Goal: Task Accomplishment & Management: Contribute content

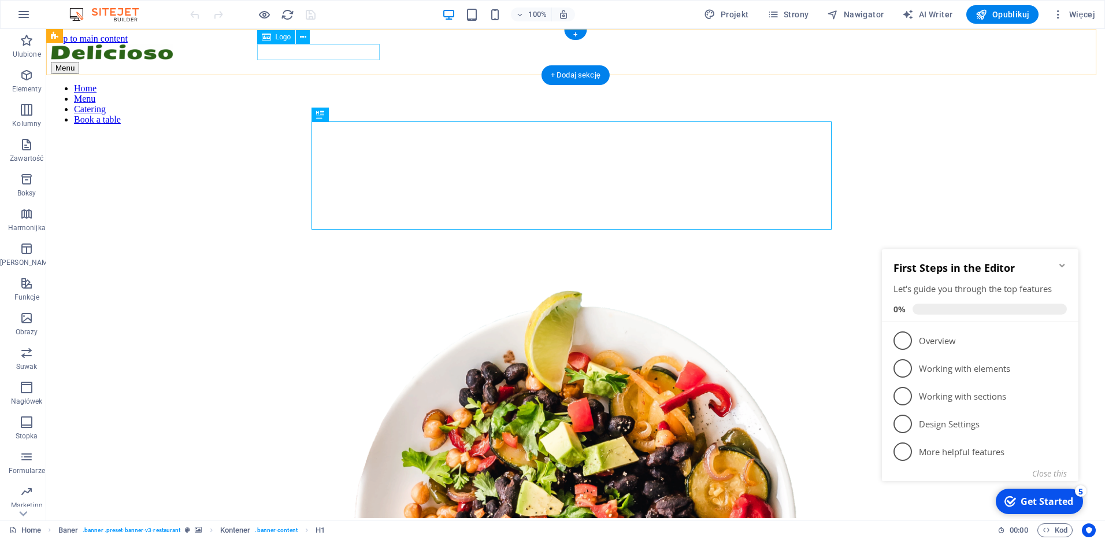
click at [304, 52] on div at bounding box center [576, 53] width 1050 height 18
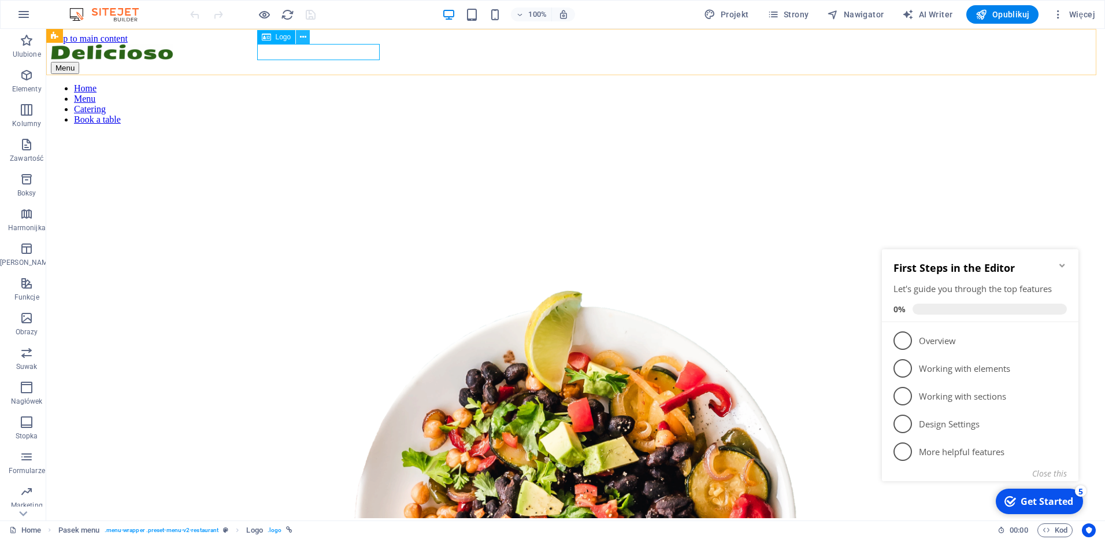
click at [302, 36] on icon at bounding box center [303, 37] width 6 height 12
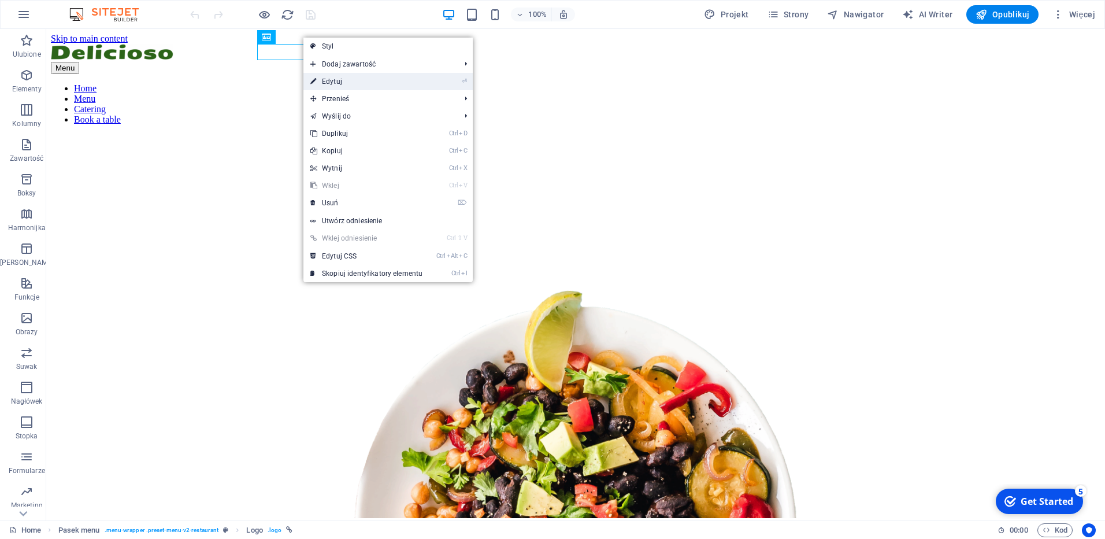
select select "px"
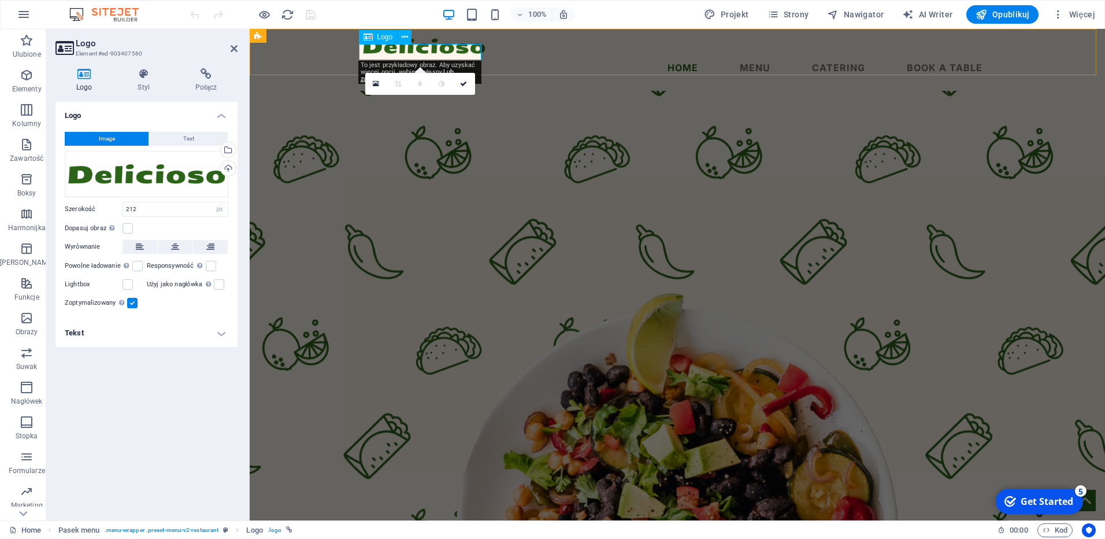
click at [423, 54] on div at bounding box center [677, 46] width 629 height 16
click at [405, 35] on icon at bounding box center [405, 37] width 6 height 12
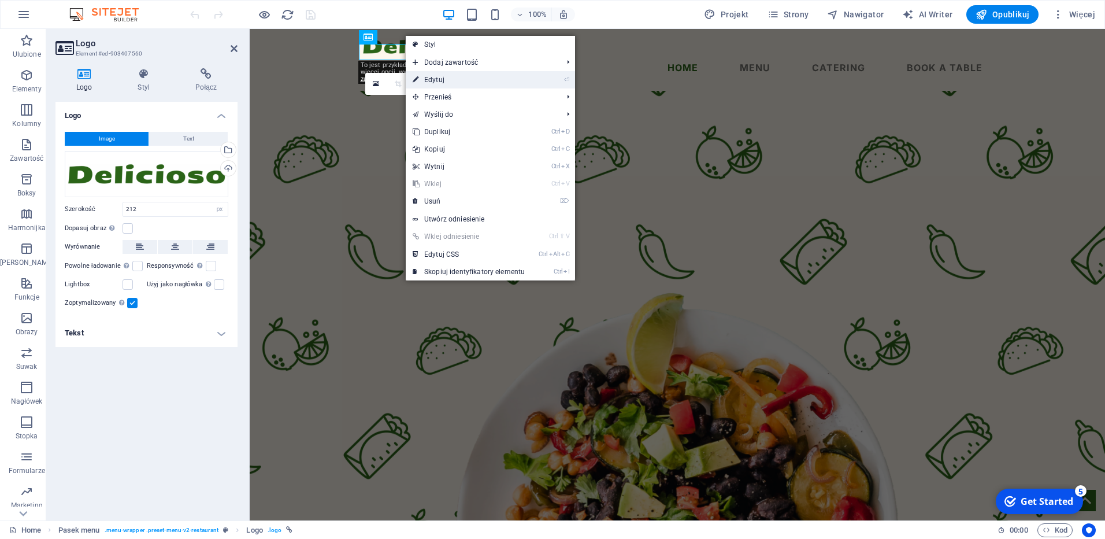
click at [433, 80] on link "⏎ Edytuj" at bounding box center [469, 79] width 126 height 17
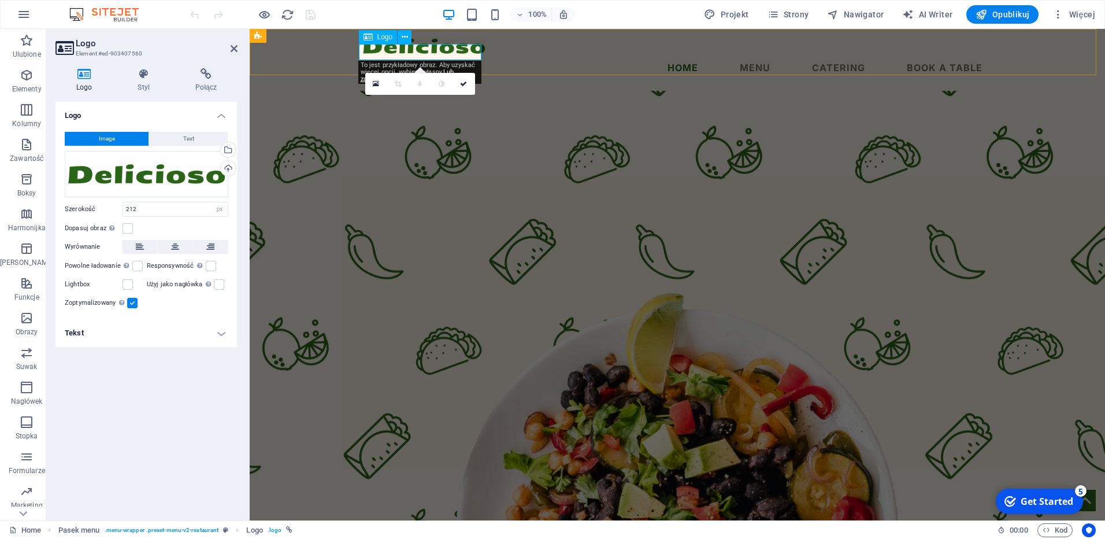
click at [404, 35] on icon at bounding box center [405, 37] width 6 height 12
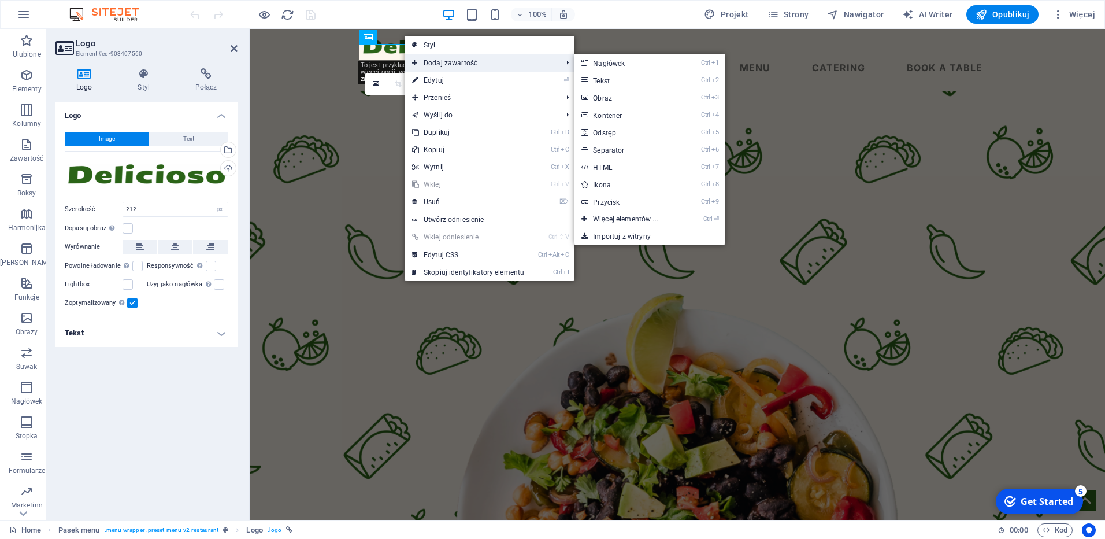
click at [442, 61] on span "Dodaj zawartość" at bounding box center [481, 62] width 152 height 17
click at [605, 82] on link "Ctrl 2 Tekst" at bounding box center [628, 80] width 106 height 17
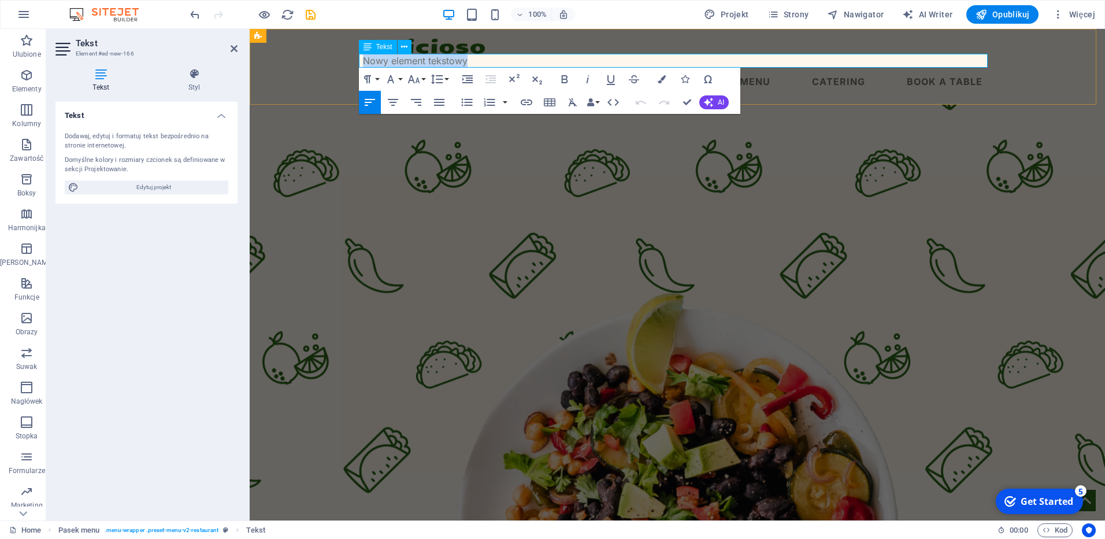
click at [477, 60] on p "Nowy element tekstowy" at bounding box center [677, 61] width 629 height 14
click at [546, 60] on p "Tak, czy nie - wybór należy do Ciebie..!" at bounding box center [677, 61] width 629 height 14
click at [715, 101] on button "AI" at bounding box center [714, 102] width 29 height 14
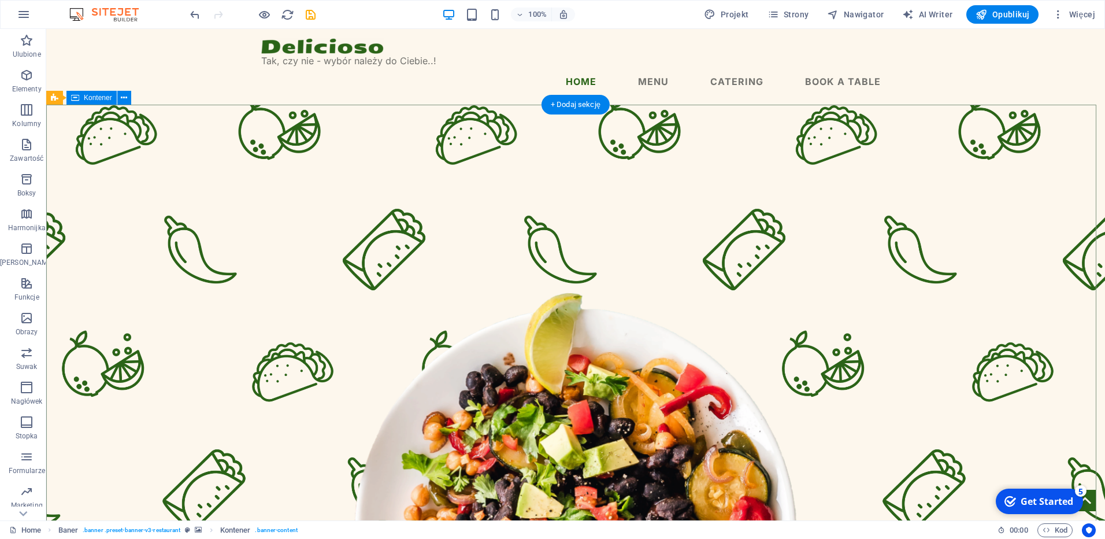
click at [307, 45] on div at bounding box center [575, 46] width 629 height 16
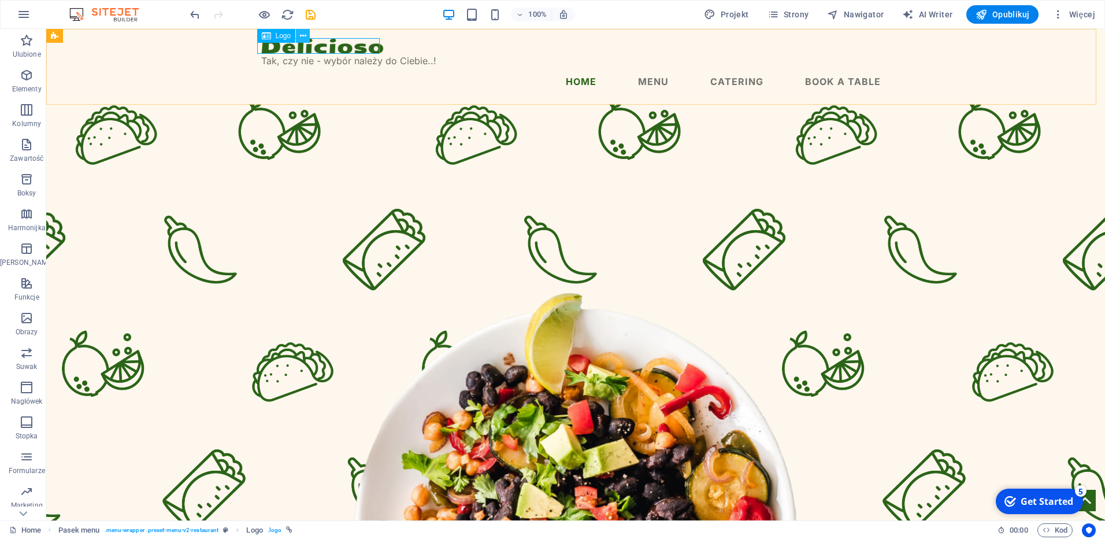
click at [303, 35] on icon at bounding box center [303, 36] width 6 height 12
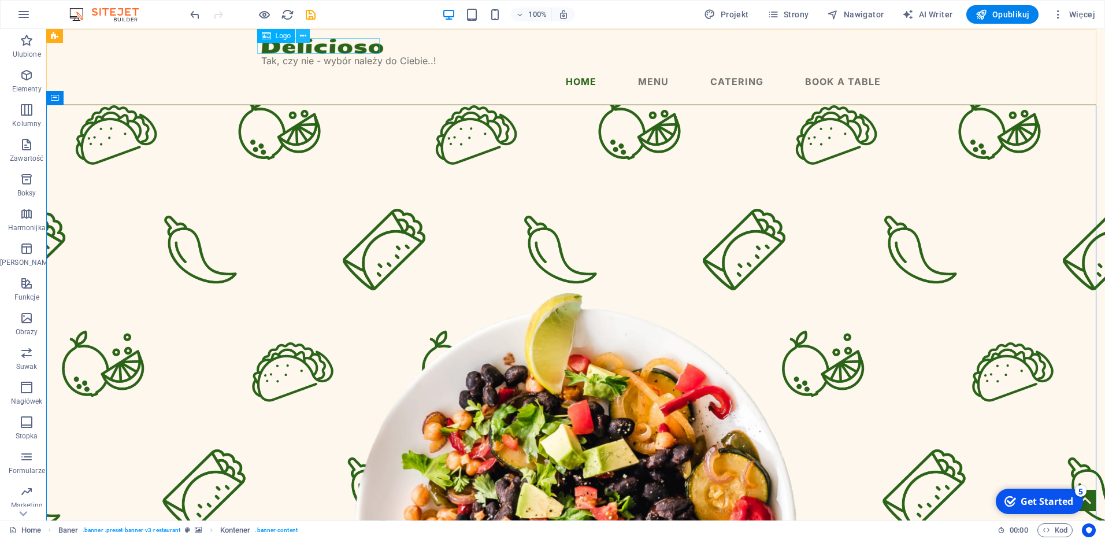
click at [304, 37] on icon at bounding box center [303, 36] width 6 height 12
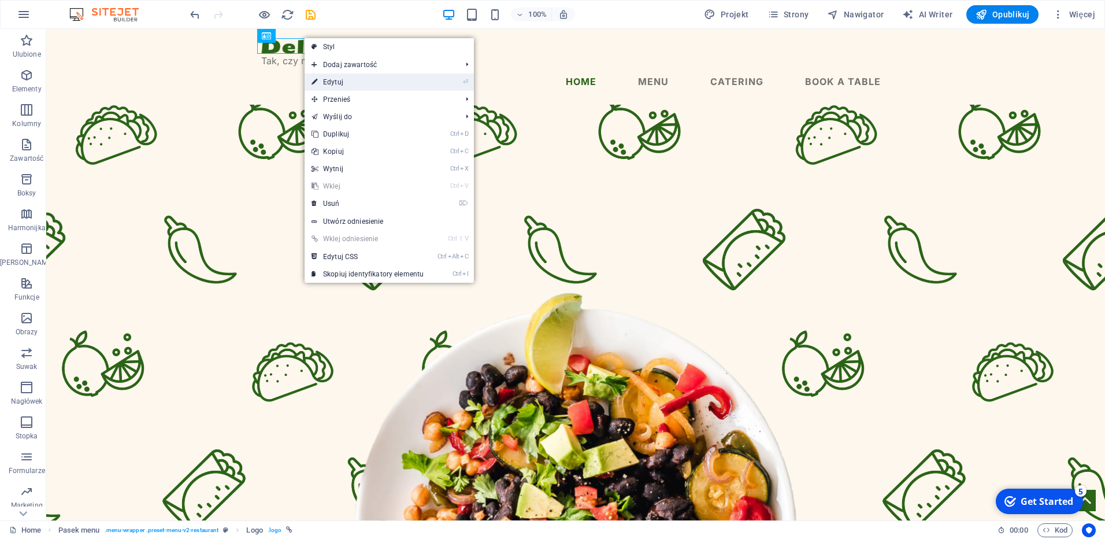
click at [337, 83] on link "⏎ Edytuj" at bounding box center [368, 81] width 126 height 17
select select "px"
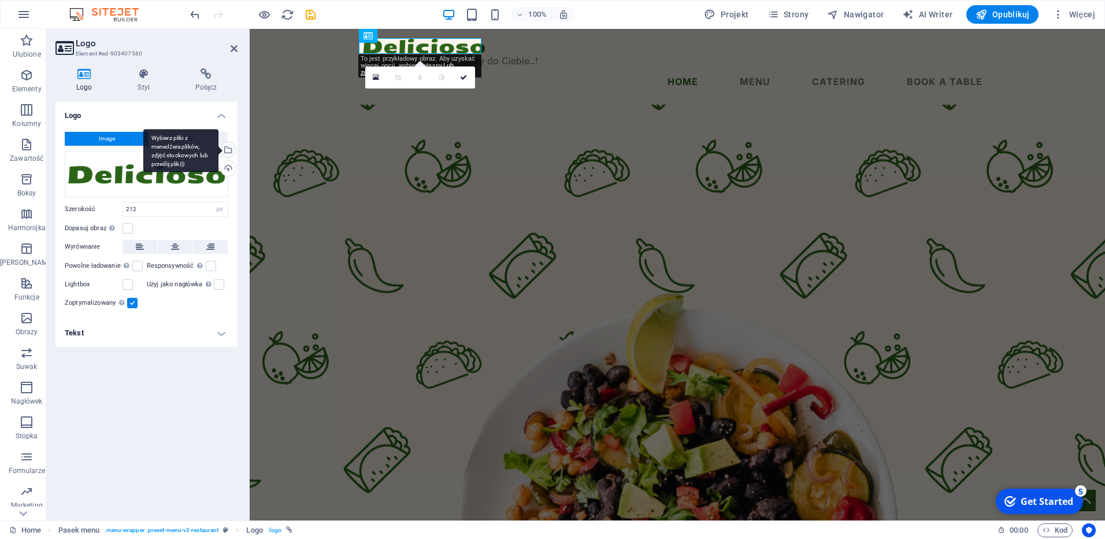
click at [219, 149] on div "Wybierz pliki z menedżera plików, zdjęć stockowych lub prześlij plik(i)" at bounding box center [180, 150] width 75 height 43
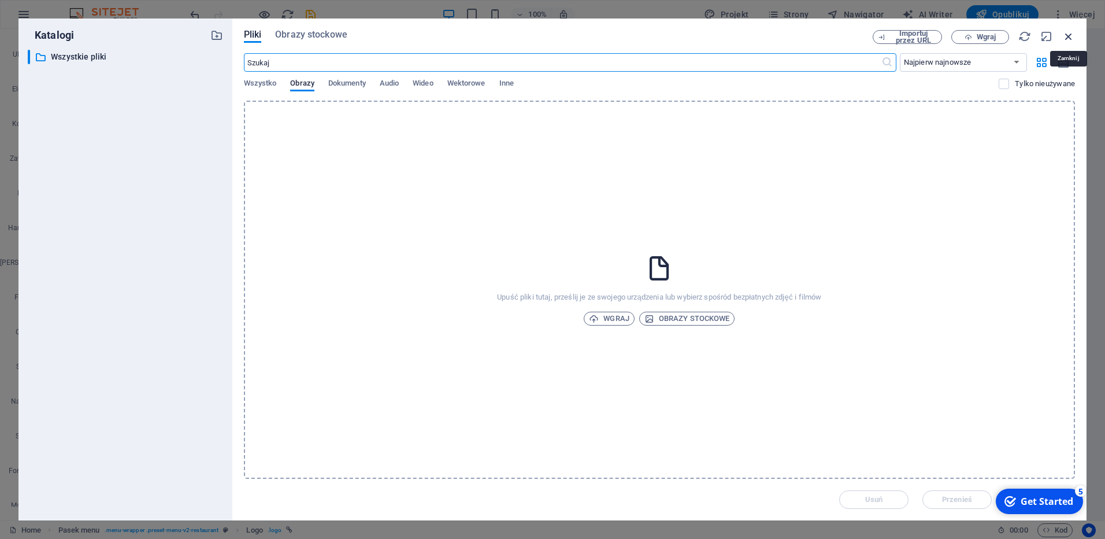
click at [1070, 35] on icon "button" at bounding box center [1069, 36] width 13 height 13
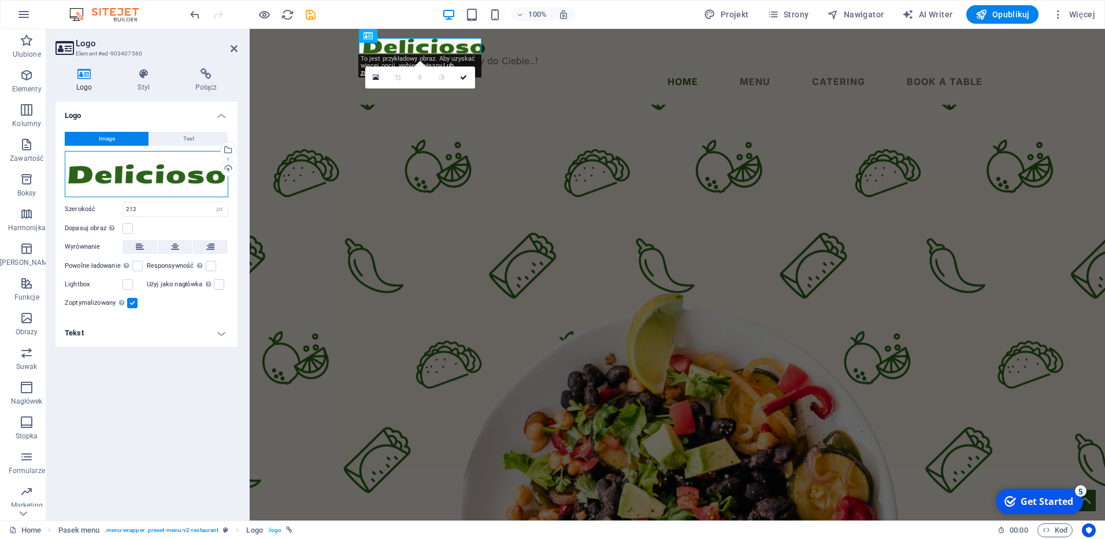
click at [123, 175] on div "Przeciągnij pliki tutaj, kliknij, aby wybrać pliki lub wybierz pliki z Plików l…" at bounding box center [147, 174] width 164 height 46
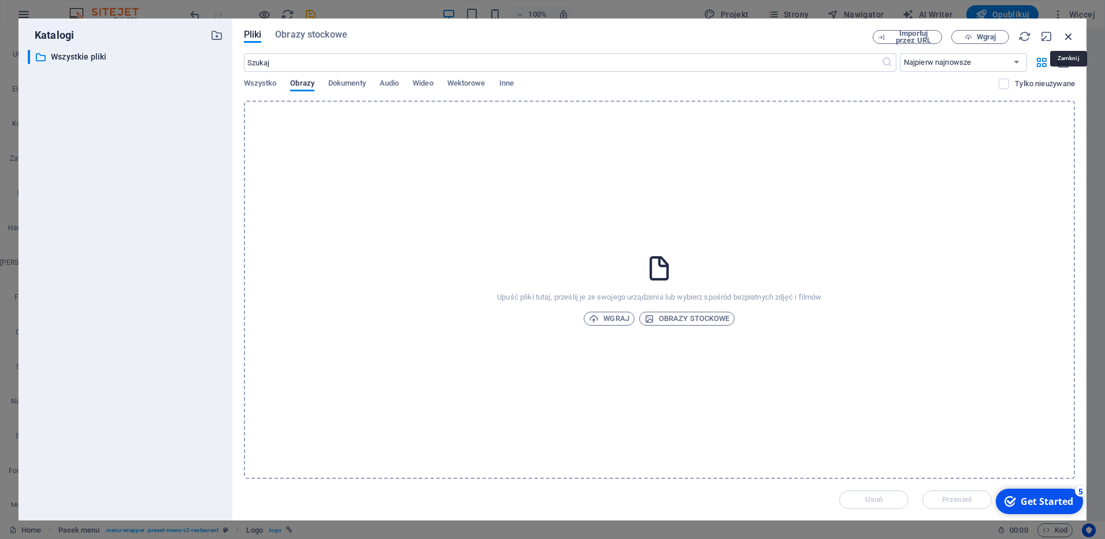
click at [1068, 37] on icon "button" at bounding box center [1069, 36] width 13 height 13
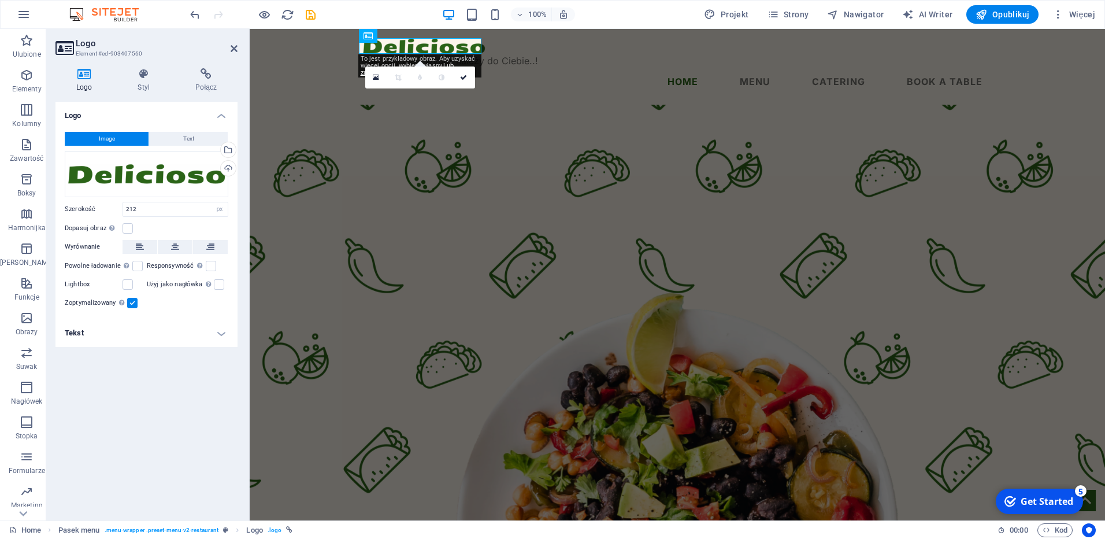
click at [119, 139] on button "Image" at bounding box center [107, 139] width 84 height 14
click at [187, 139] on span "Text" at bounding box center [188, 139] width 11 height 14
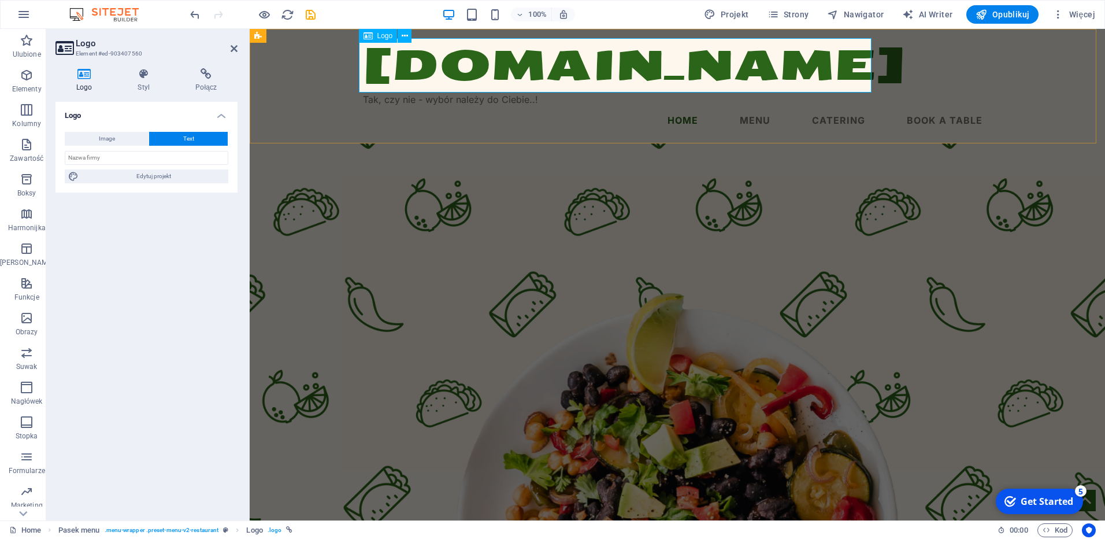
click at [702, 62] on div "[DOMAIN_NAME]" at bounding box center [677, 65] width 629 height 54
click at [405, 36] on icon at bounding box center [405, 36] width 6 height 12
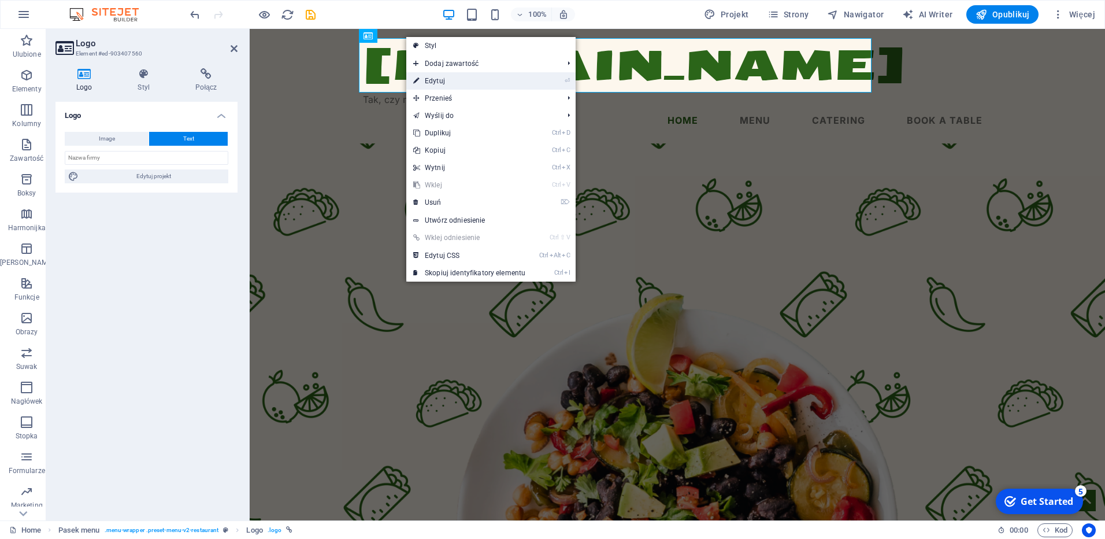
click at [441, 80] on link "⏎ Edytuj" at bounding box center [469, 80] width 126 height 17
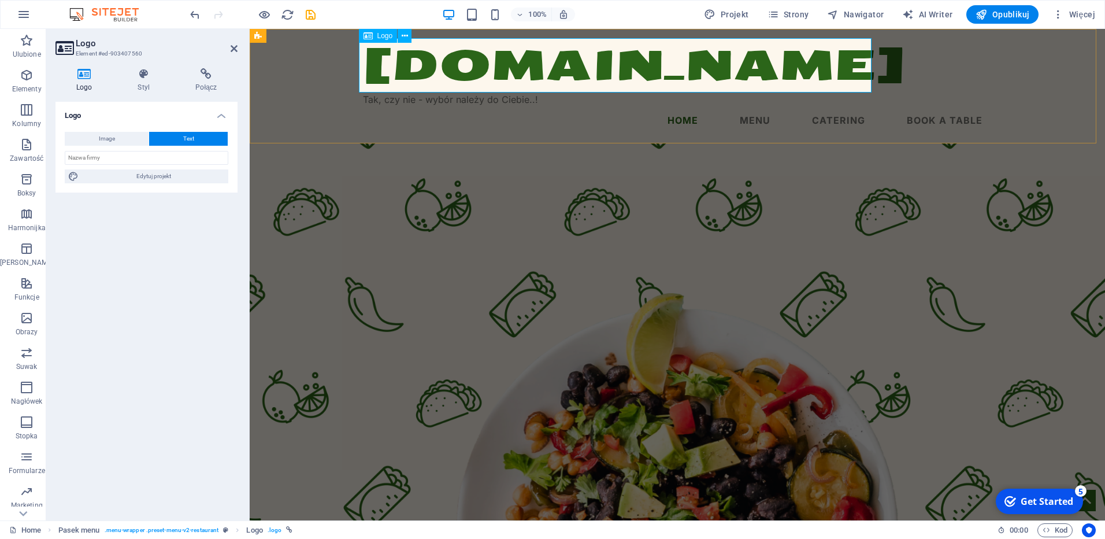
click at [442, 61] on div "[DOMAIN_NAME]" at bounding box center [677, 65] width 629 height 54
click at [686, 58] on div "[DOMAIN_NAME]" at bounding box center [677, 65] width 629 height 54
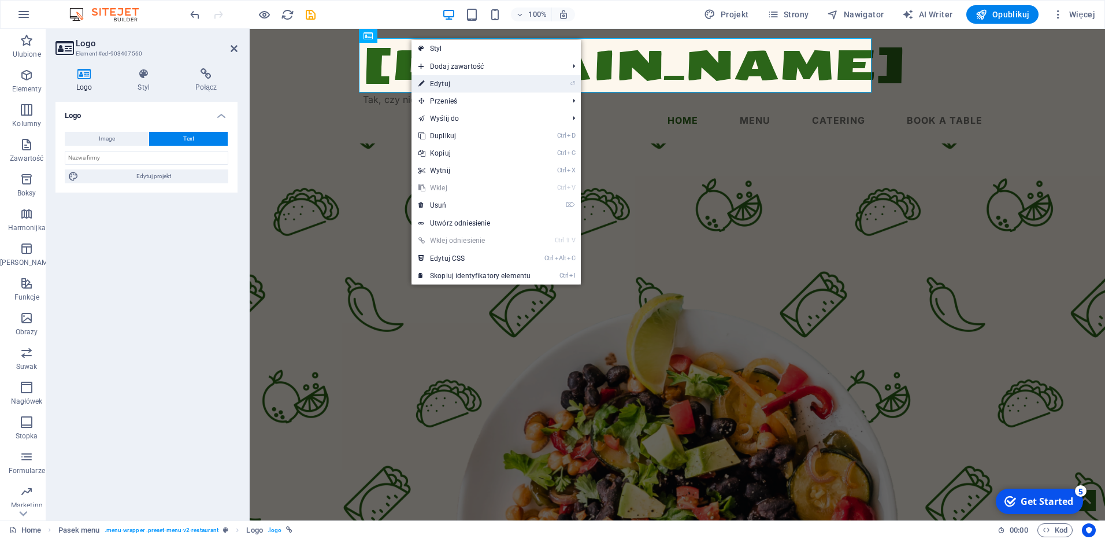
click at [446, 84] on link "⏎ Edytuj" at bounding box center [475, 83] width 126 height 17
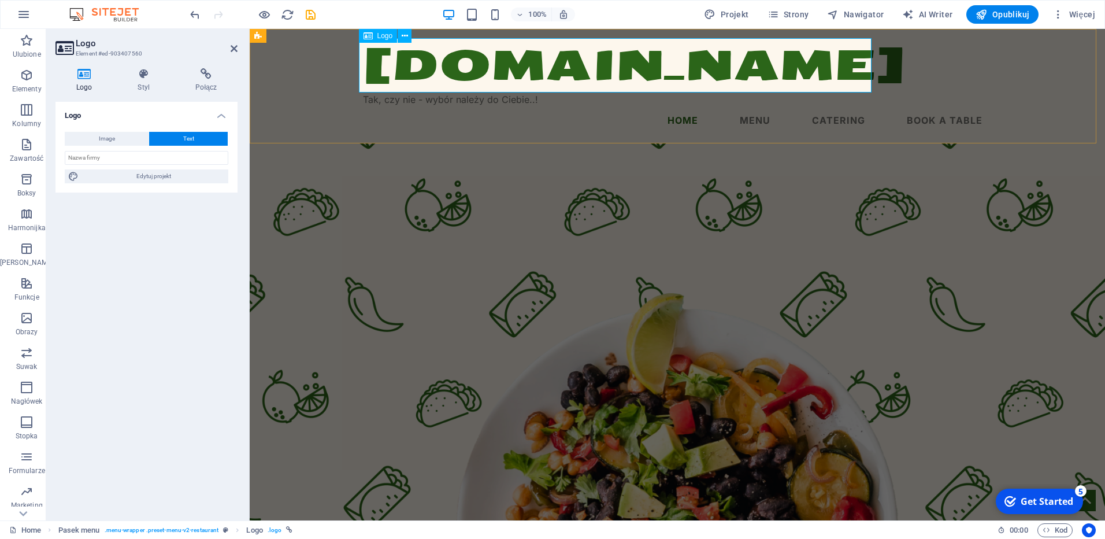
click at [612, 57] on div "[DOMAIN_NAME]" at bounding box center [677, 65] width 629 height 54
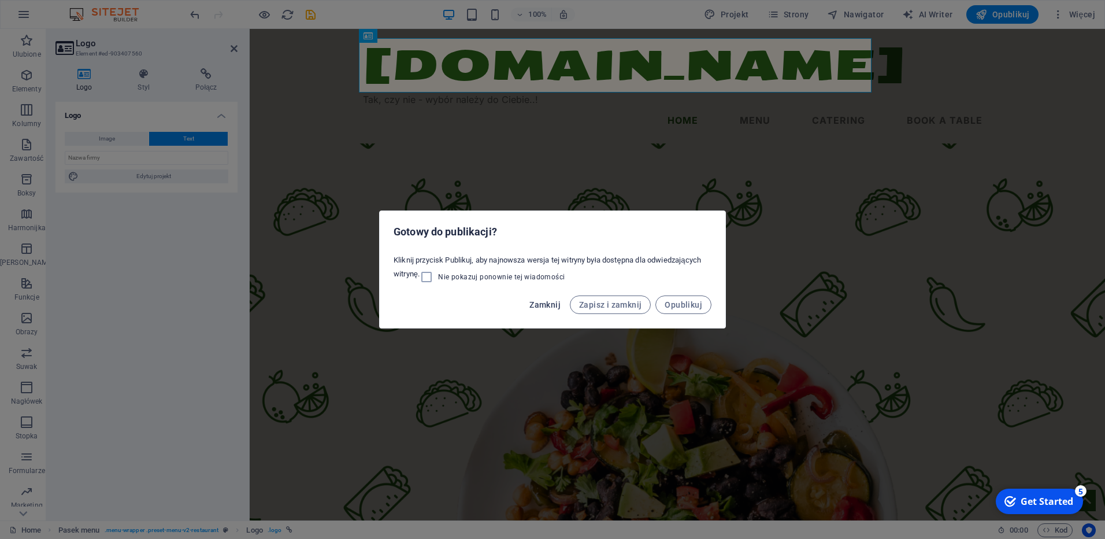
click at [549, 306] on span "Zamknij" at bounding box center [545, 304] width 31 height 9
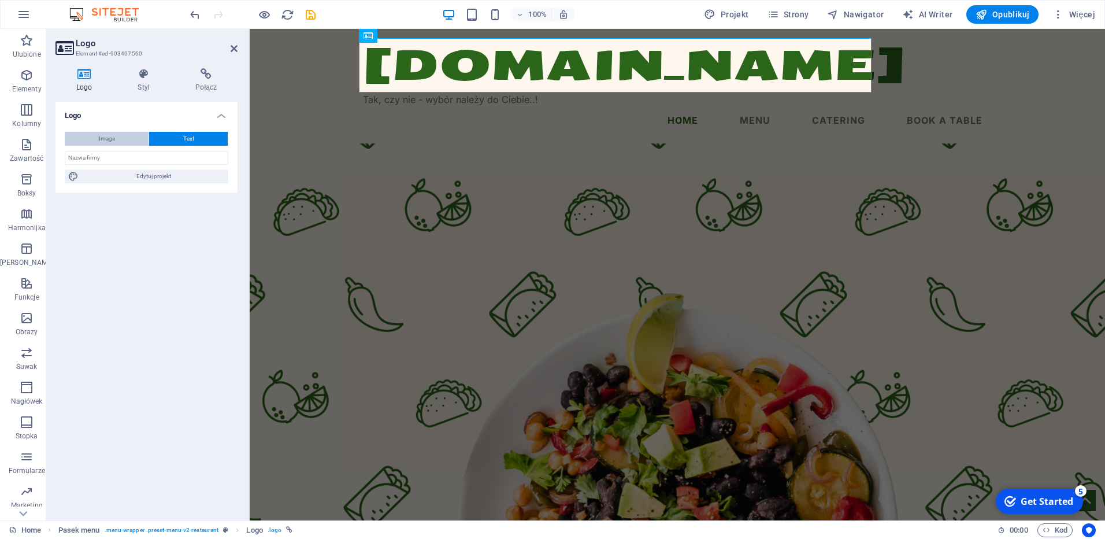
click at [83, 136] on button "Image" at bounding box center [107, 139] width 84 height 14
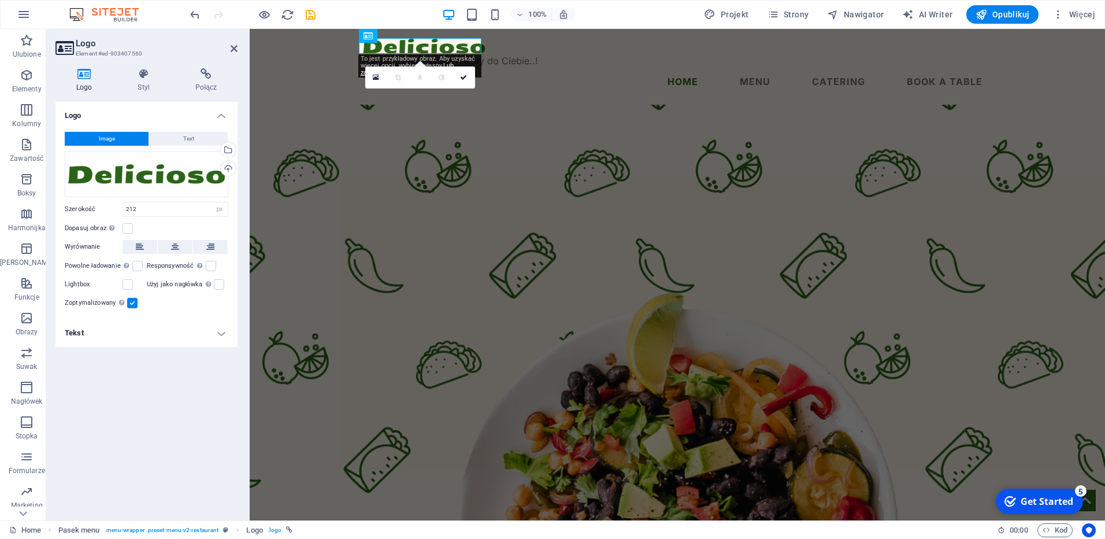
click at [154, 406] on div "Logo Image Text Przeciągnij pliki tutaj, kliknij, aby wybrać pliki lub wybierz …" at bounding box center [147, 306] width 182 height 409
click at [127, 227] on label at bounding box center [128, 228] width 10 height 10
click at [0, 0] on input "Dopasuj obraz Automatycznie dopasuj obraz do stałej szerokości i wysokości" at bounding box center [0, 0] width 0 height 0
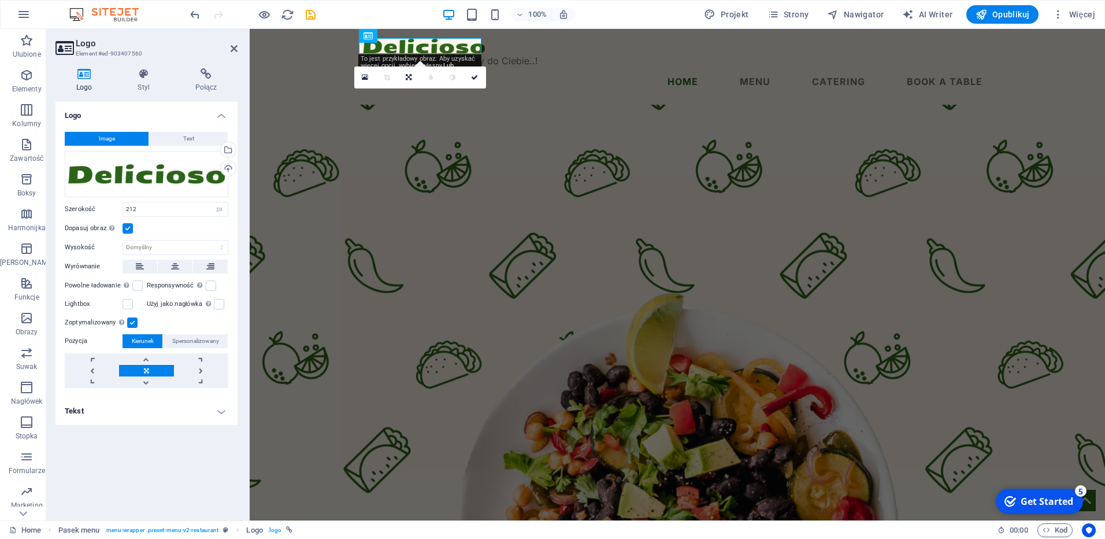
click at [127, 232] on label at bounding box center [128, 228] width 10 height 10
click at [0, 0] on input "Dopasuj obraz Automatycznie dopasuj obraz do stałej szerokości i wysokości" at bounding box center [0, 0] width 0 height 0
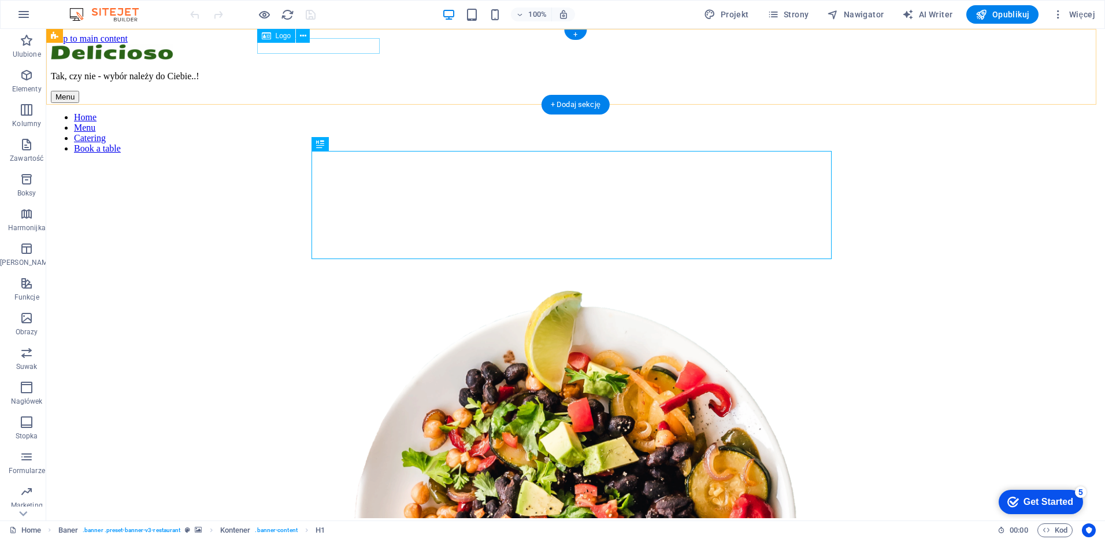
click at [323, 45] on div at bounding box center [576, 53] width 1050 height 18
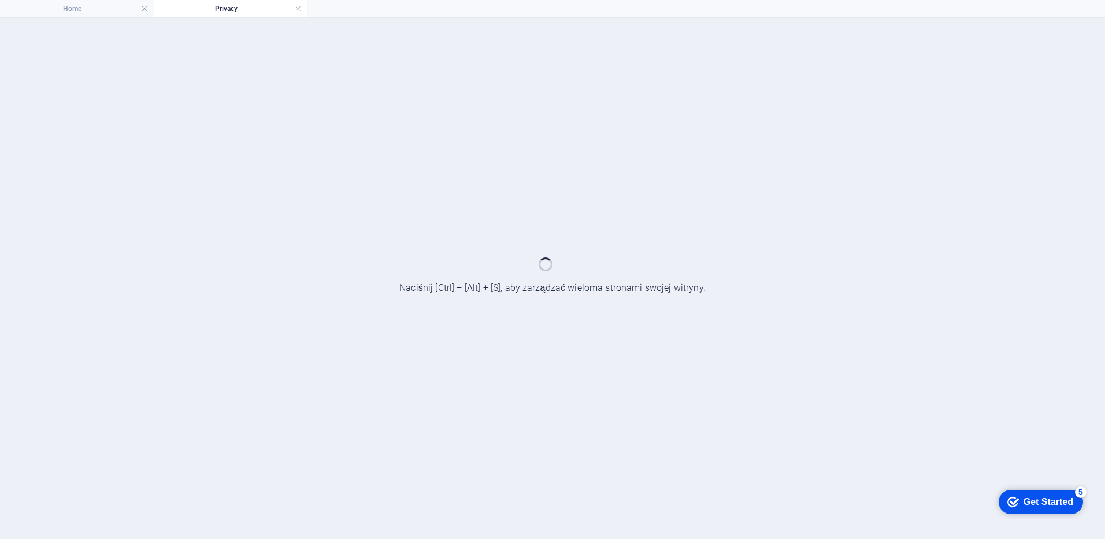
select select "px"
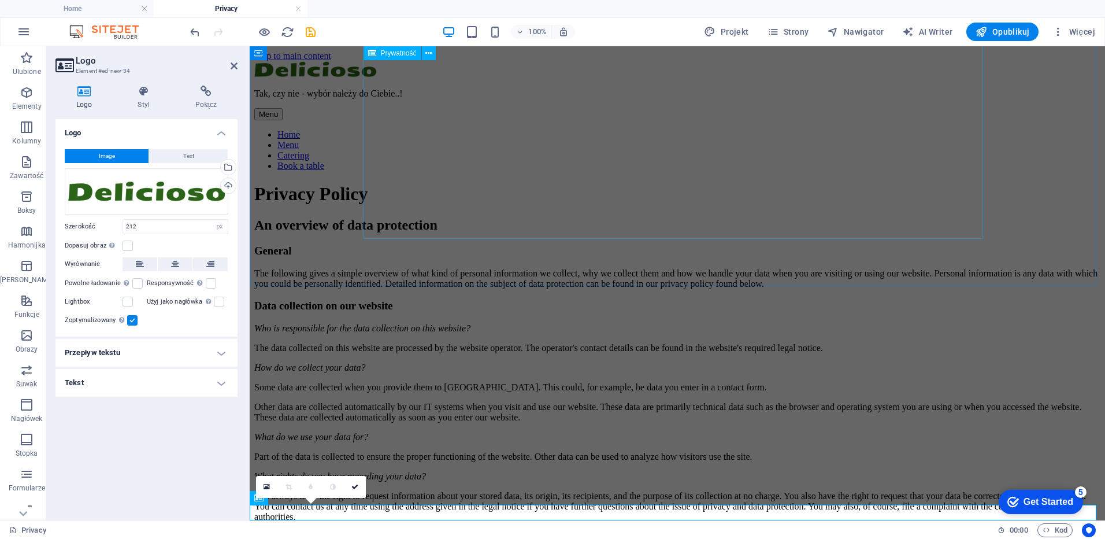
scroll to position [3137, 0]
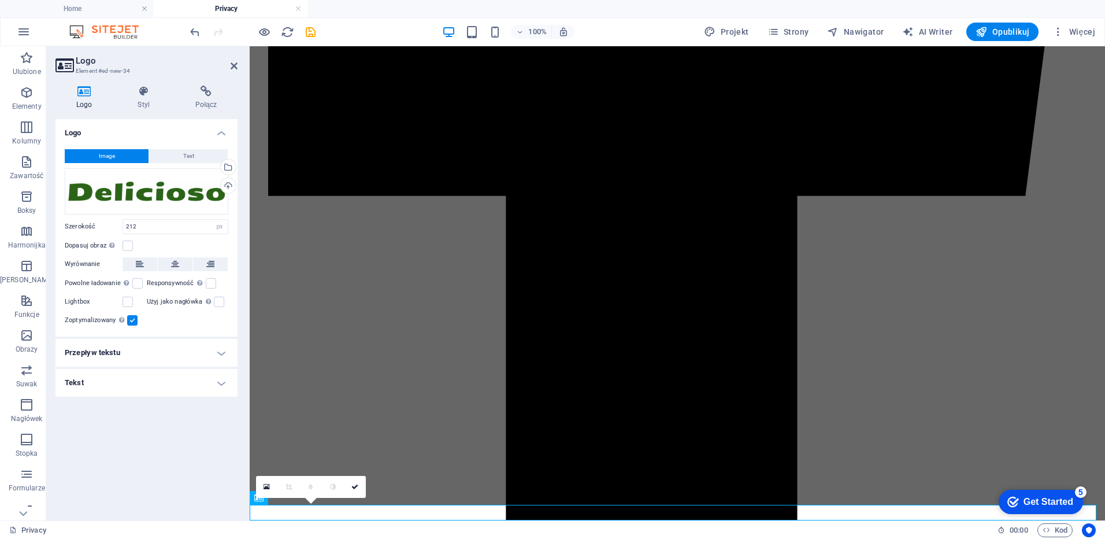
click at [0, 0] on icon at bounding box center [0, 0] width 0 height 0
click at [352, 486] on icon at bounding box center [355, 486] width 7 height 7
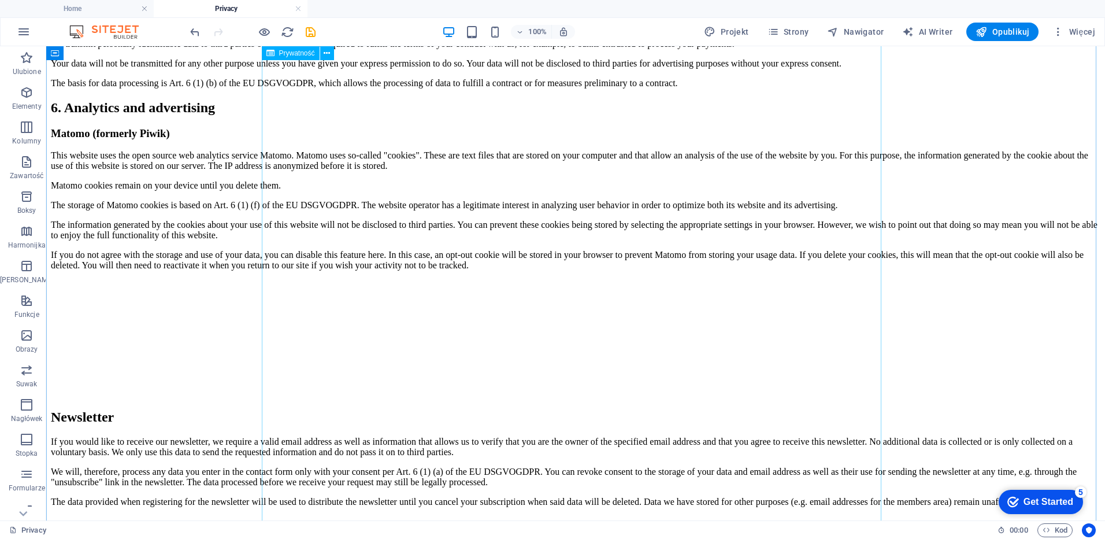
scroll to position [728, 0]
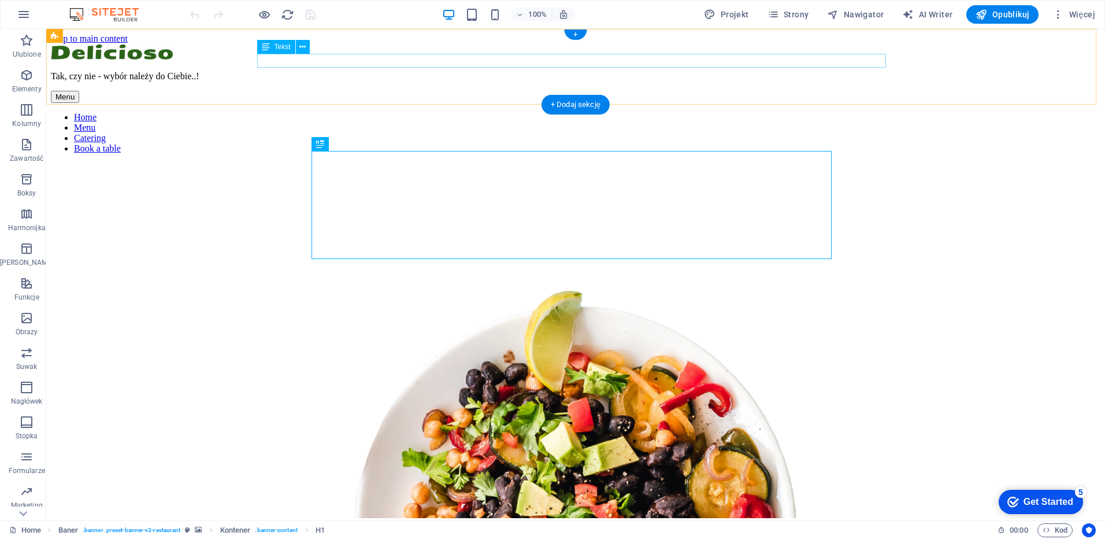
click at [355, 71] on div "Tak, czy nie - wybór należy do Ciebie..!" at bounding box center [576, 76] width 1050 height 10
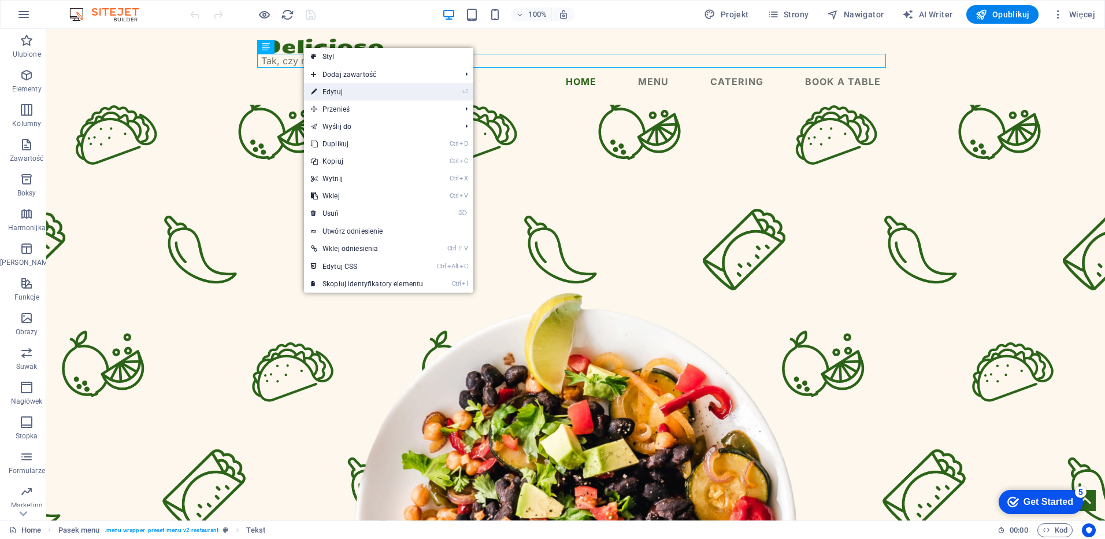
click at [332, 90] on link "⏎ Edytuj" at bounding box center [367, 91] width 126 height 17
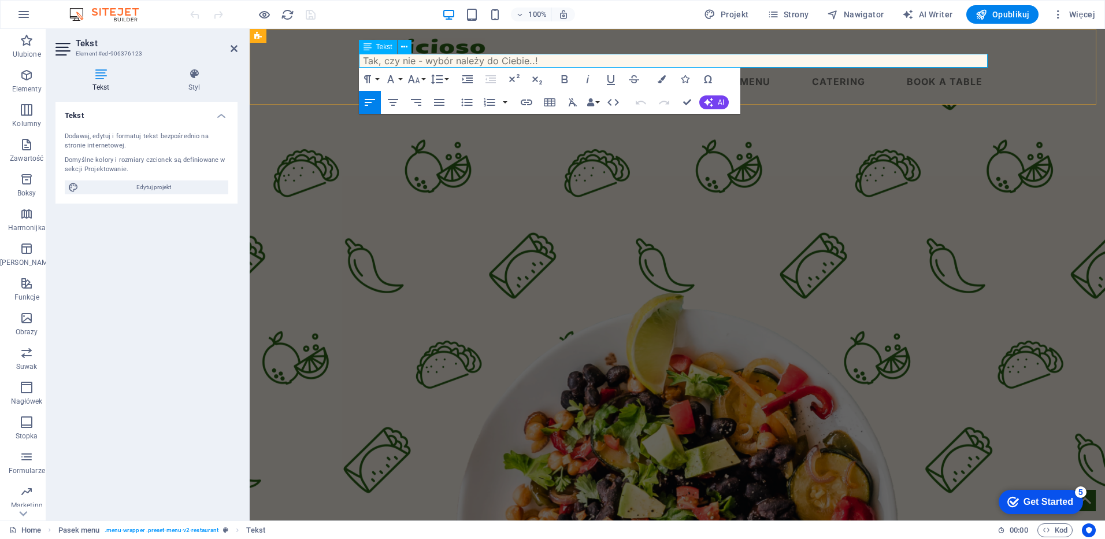
click at [549, 62] on p "Tak, czy nie - wybór należy do Ciebie..!" at bounding box center [677, 61] width 629 height 14
drag, startPoint x: 549, startPoint y: 62, endPoint x: 293, endPoint y: 55, distance: 256.2
click at [293, 55] on div "Tak, czy nie - wybór należy do Ciebie... Menu Home Menu Catering Book a table" at bounding box center [678, 67] width 856 height 76
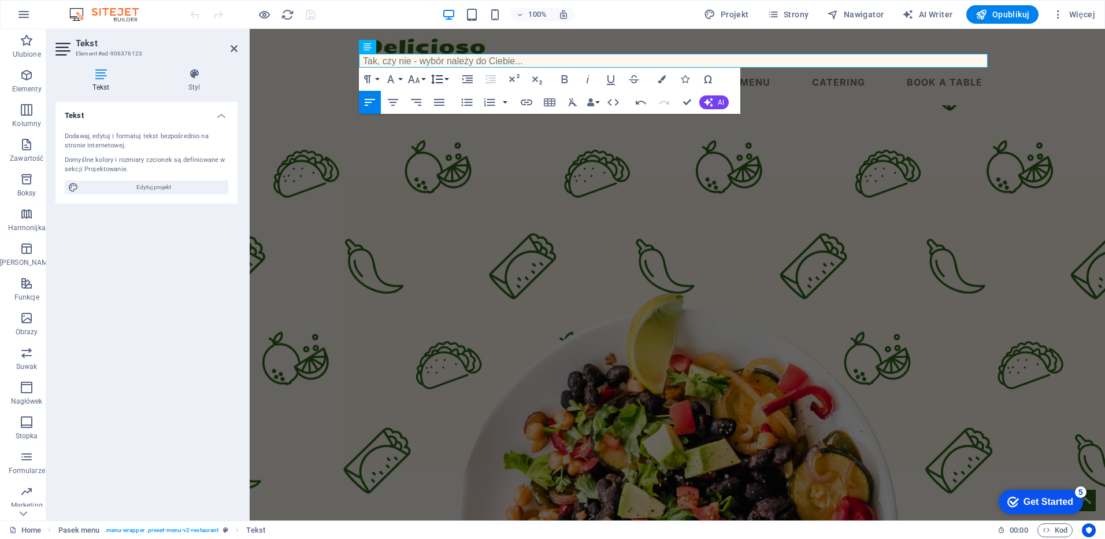
click at [445, 78] on button "Line Height" at bounding box center [439, 79] width 22 height 23
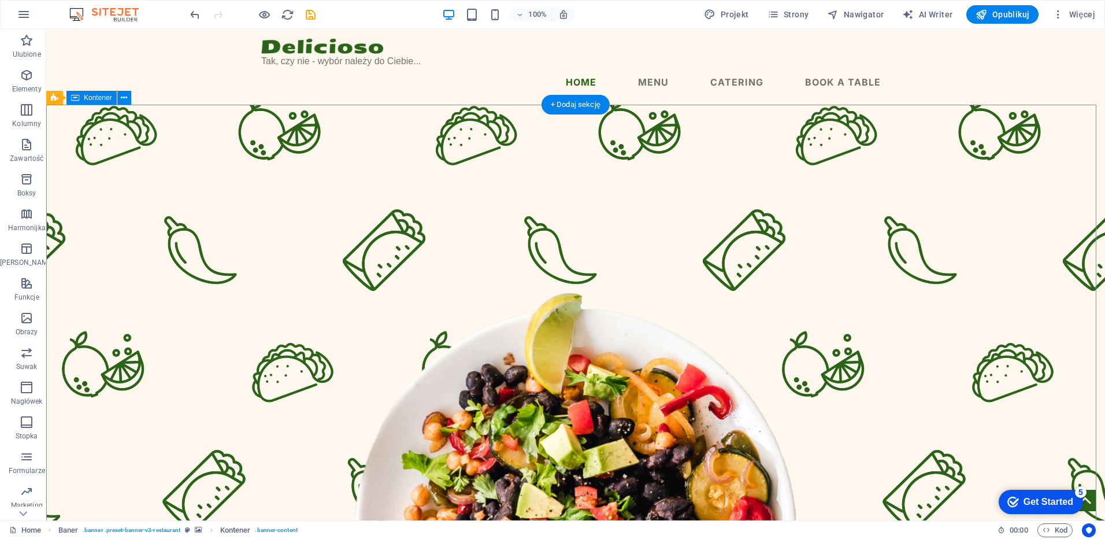
click at [818, 82] on nav "Home Menu Catering Book a table" at bounding box center [575, 82] width 629 height 28
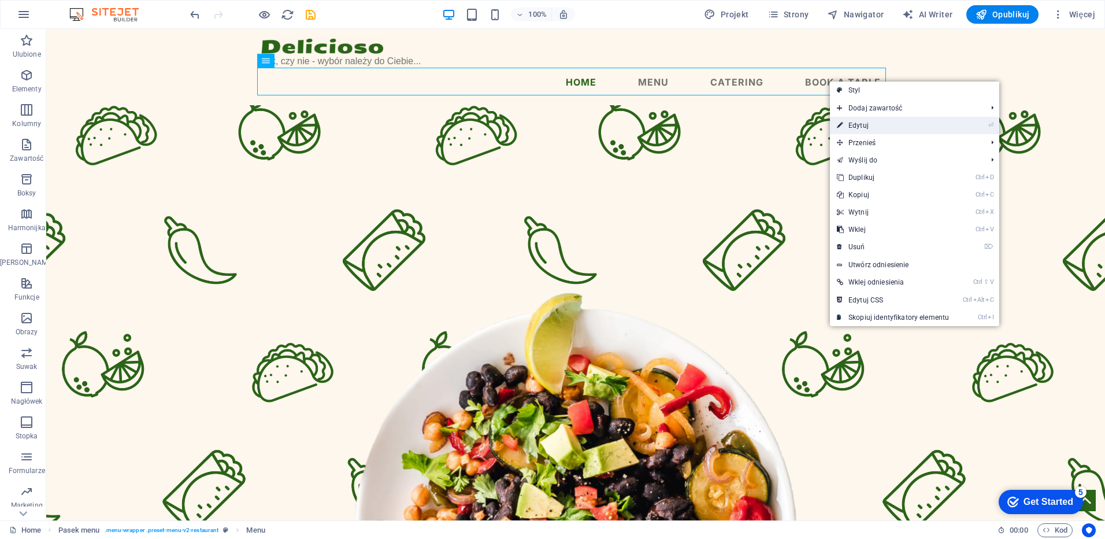
click at [862, 123] on link "⏎ Edytuj" at bounding box center [893, 125] width 126 height 17
select select
select select "1"
select select
select select "2"
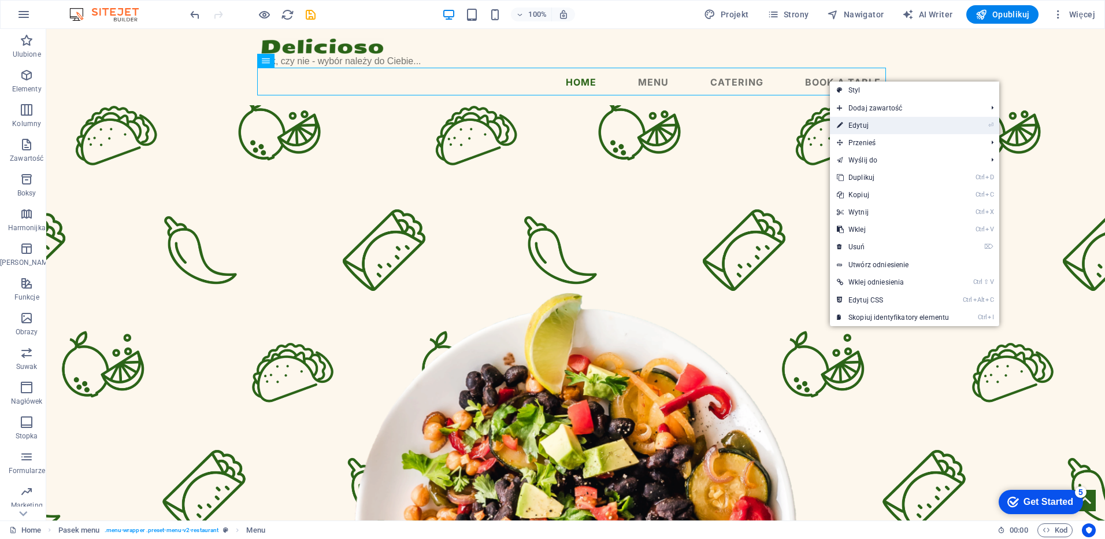
select select
select select "3"
select select
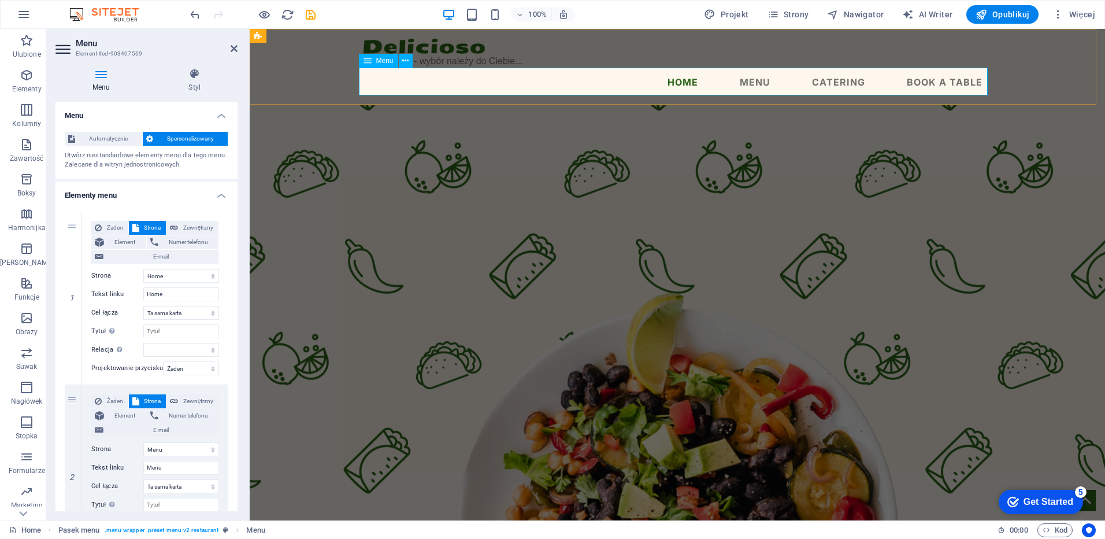
click at [941, 81] on nav "Home Menu Catering Book a table" at bounding box center [677, 82] width 629 height 28
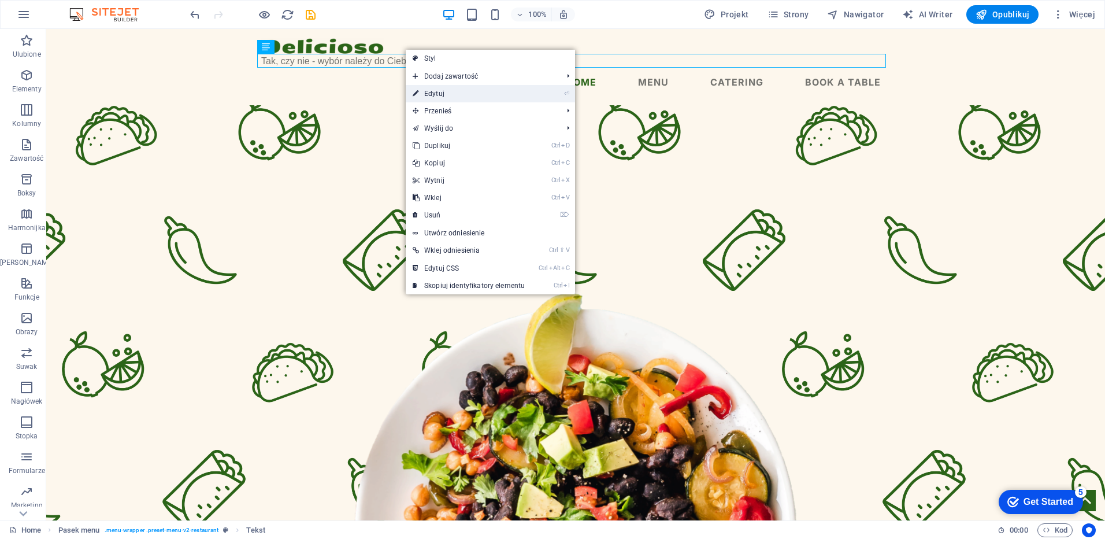
click at [438, 95] on link "⏎ Edytuj" at bounding box center [469, 93] width 126 height 17
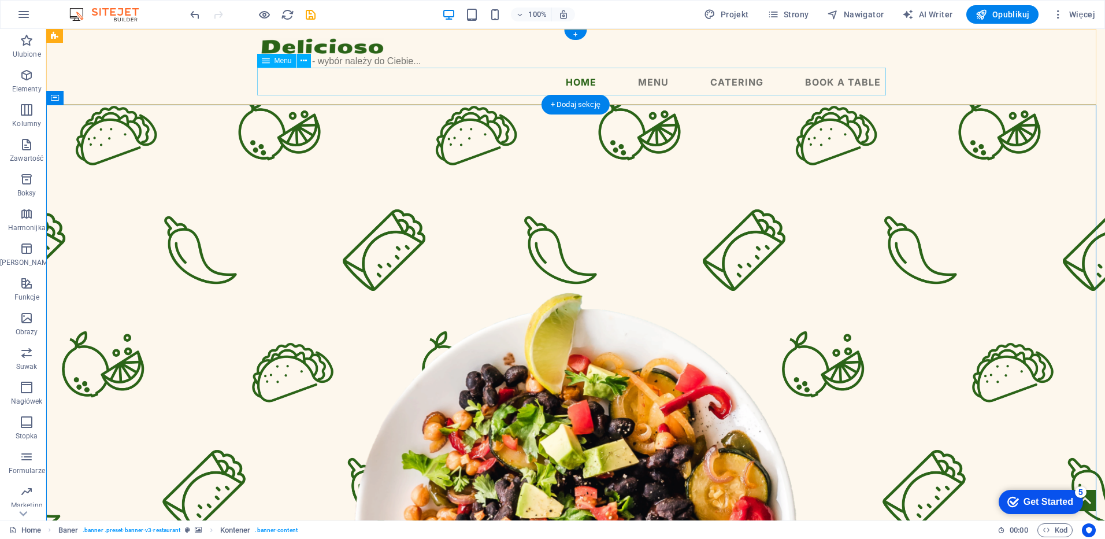
click at [583, 86] on nav "Home Menu Catering Book a table" at bounding box center [575, 82] width 629 height 28
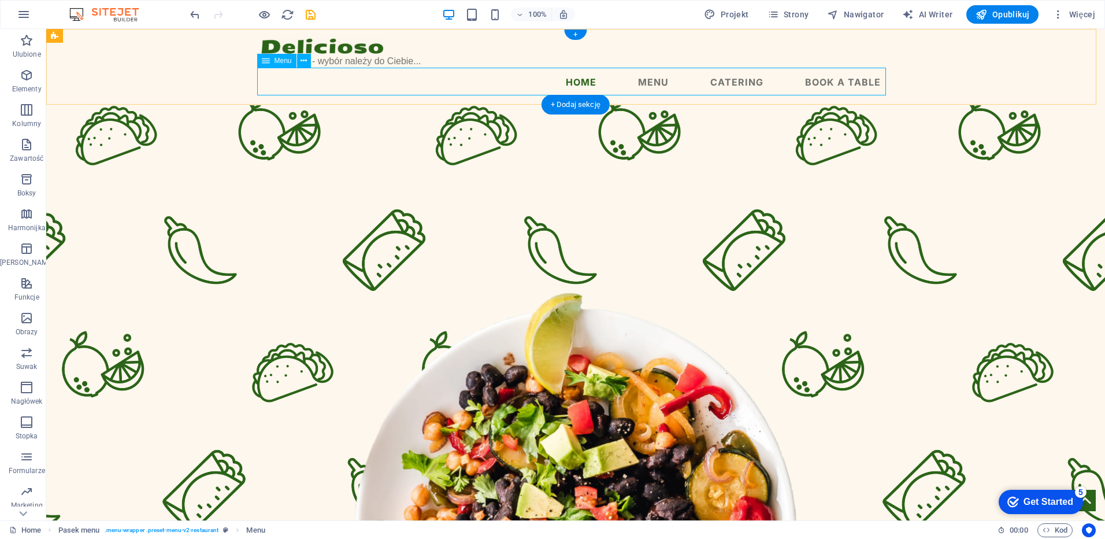
click at [730, 80] on nav "Home Menu Catering Book a table" at bounding box center [575, 82] width 629 height 28
select select
select select "1"
select select
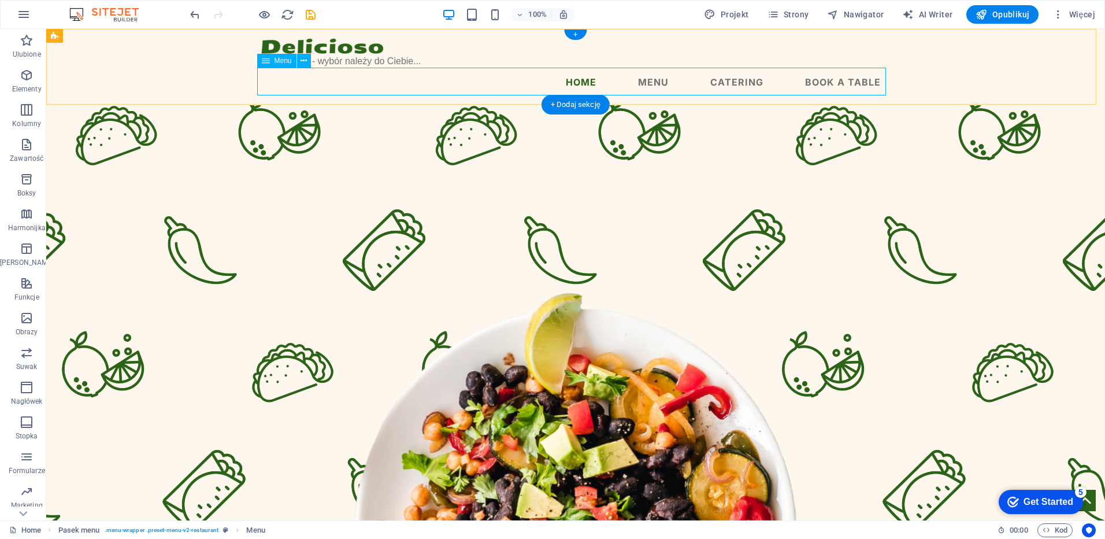
select select "2"
select select
select select "3"
select select
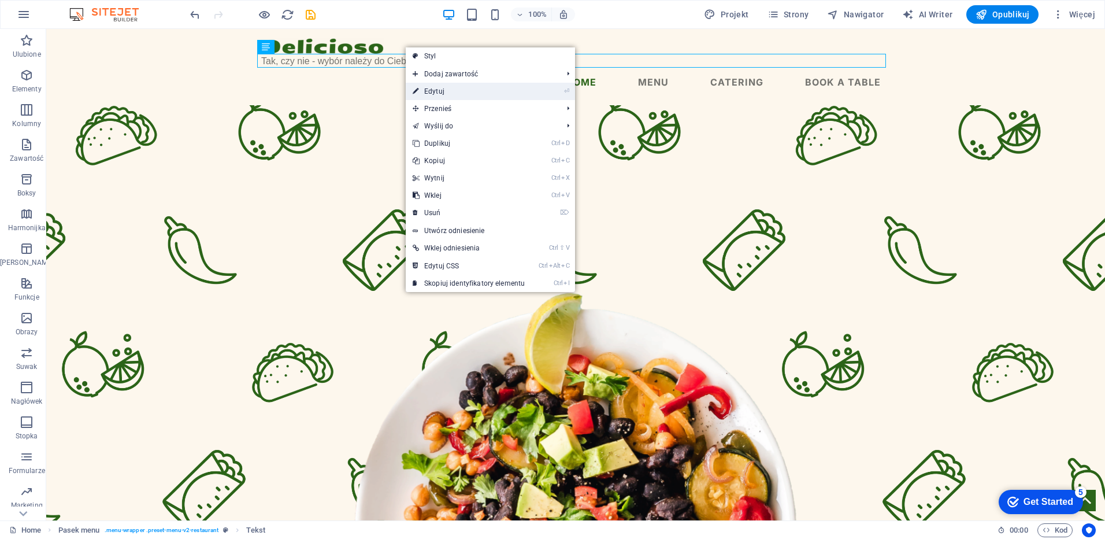
click at [432, 90] on link "⏎ Edytuj" at bounding box center [469, 91] width 126 height 17
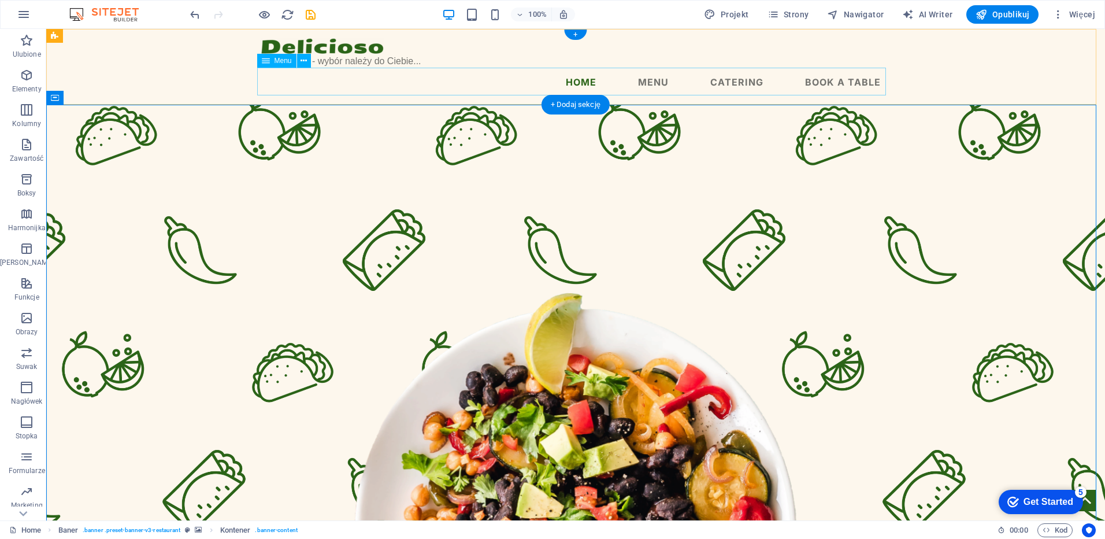
click at [751, 85] on nav "Home Menu Catering Book a table" at bounding box center [575, 82] width 629 height 28
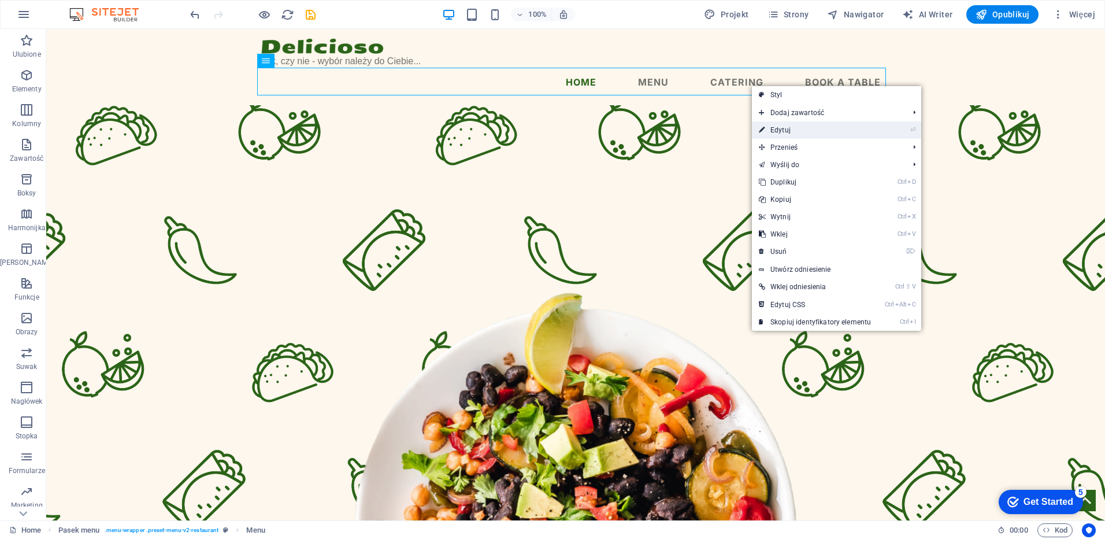
click at [783, 130] on link "⏎ Edytuj" at bounding box center [815, 129] width 126 height 17
select select
select select "1"
select select
select select "2"
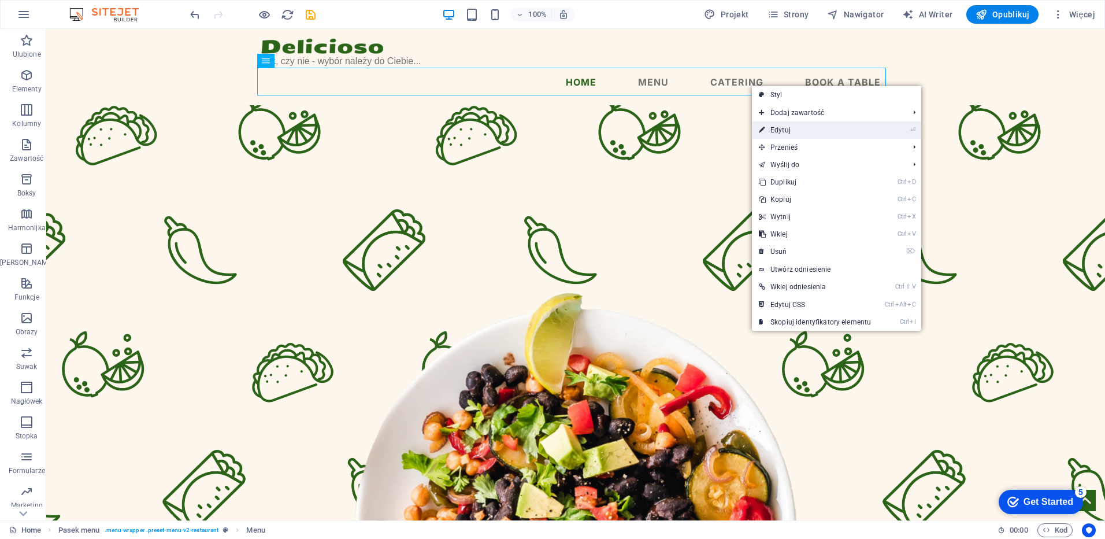
select select
select select "3"
select select
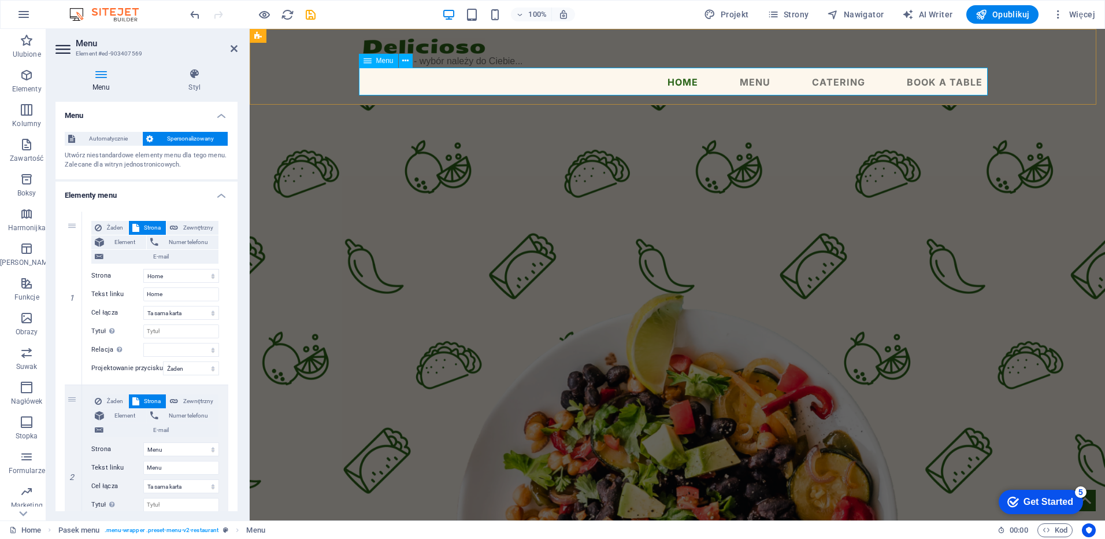
click at [692, 83] on nav "Home Menu Catering Book a table" at bounding box center [677, 82] width 629 height 28
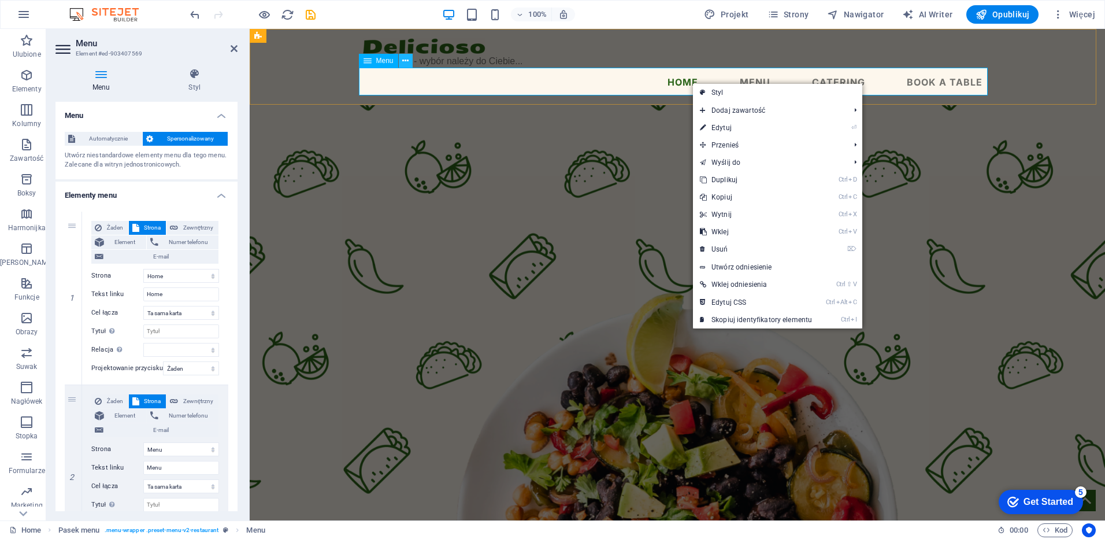
click at [407, 60] on icon at bounding box center [405, 61] width 6 height 12
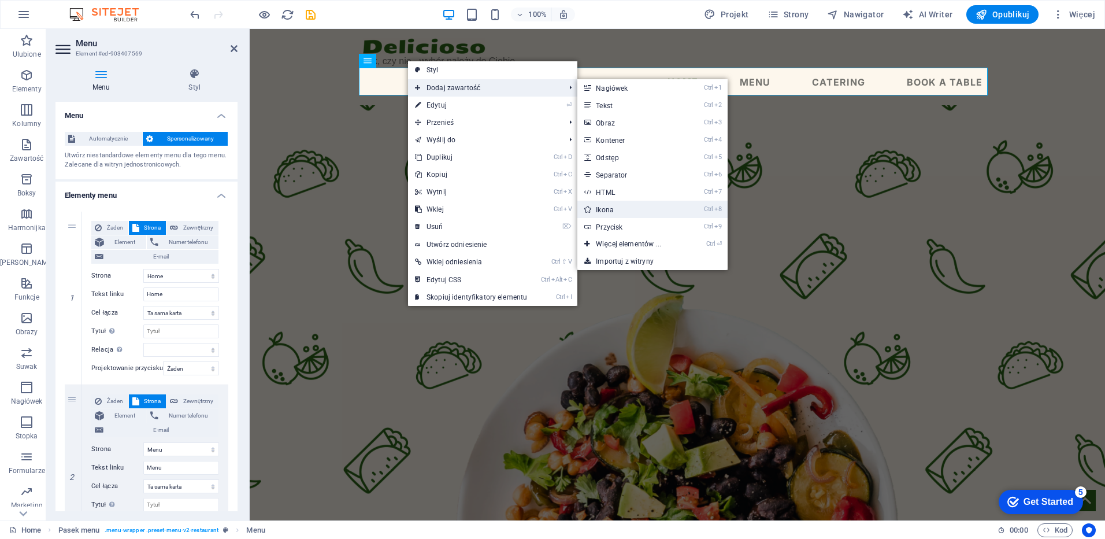
click at [612, 208] on link "Ctrl 8 Ikona" at bounding box center [631, 209] width 106 height 17
select select "xMidYMid"
select select "px"
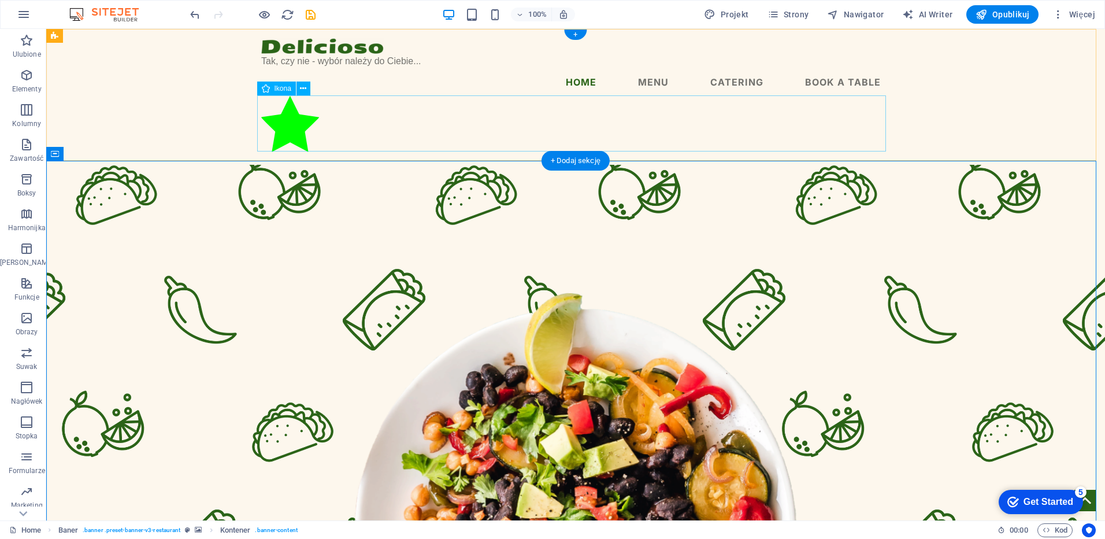
click at [279, 126] on figure at bounding box center [575, 125] width 629 height 59
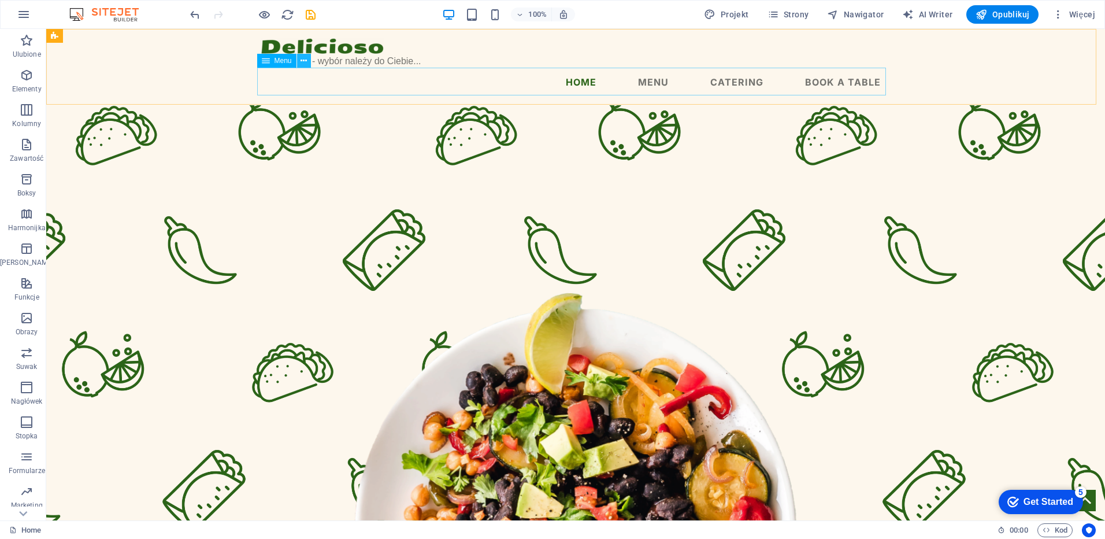
click at [301, 61] on icon at bounding box center [304, 61] width 6 height 12
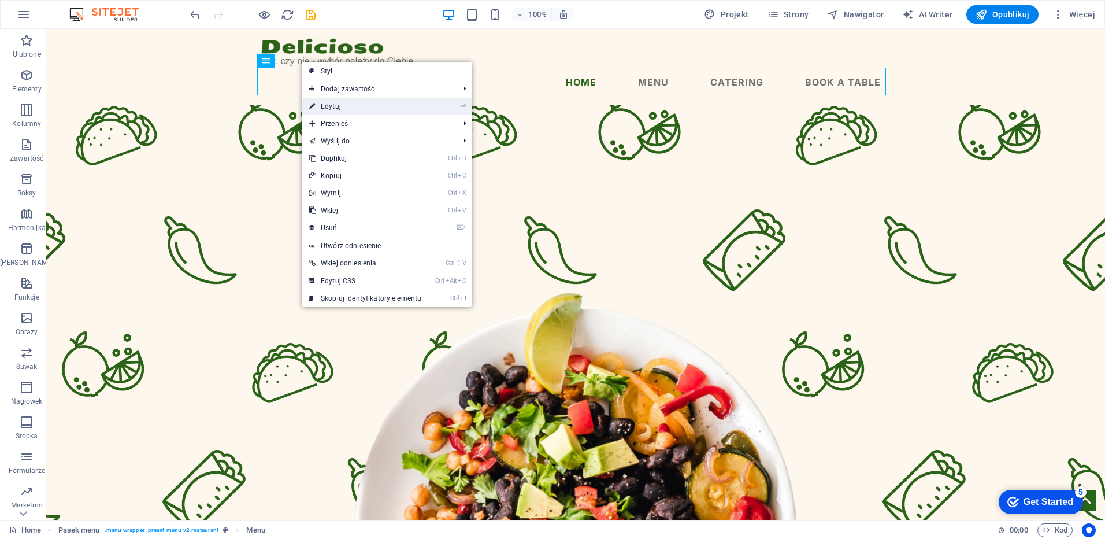
click at [334, 107] on link "⏎ Edytuj" at bounding box center [365, 106] width 126 height 17
select select
select select "1"
select select
select select "2"
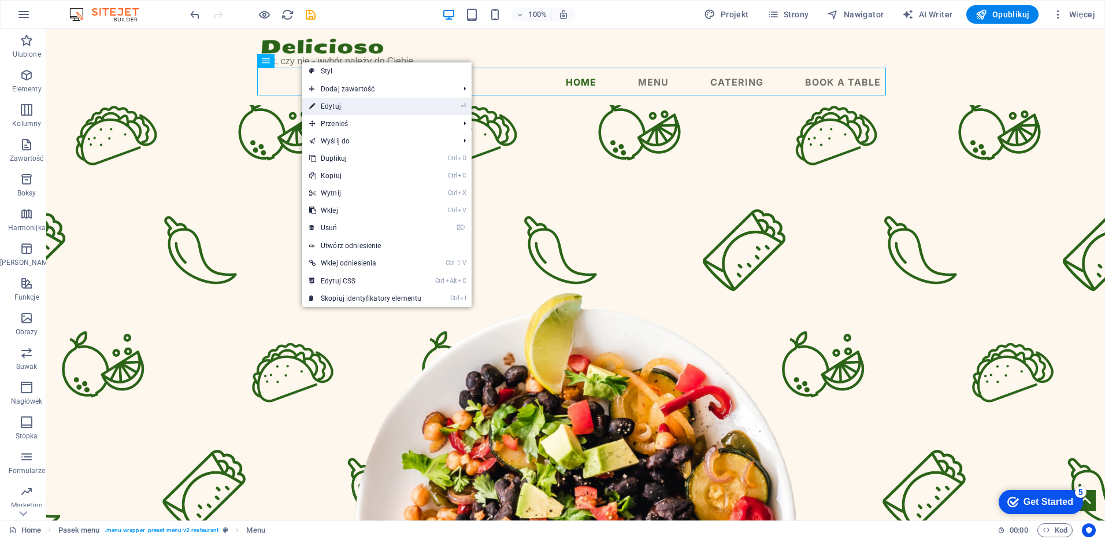
select select
select select "3"
select select
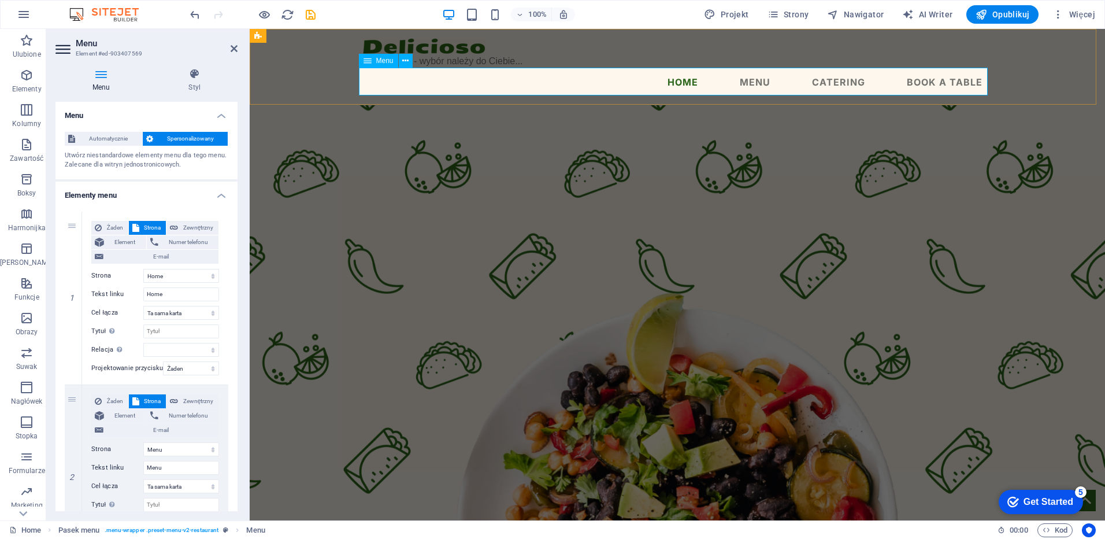
click at [954, 80] on nav "Home Menu Catering Book a table" at bounding box center [677, 82] width 629 height 28
click at [820, 80] on nav "Home Menu Catering Book a table" at bounding box center [677, 82] width 629 height 28
click at [719, 80] on nav "Home Menu Catering Book a table" at bounding box center [677, 82] width 629 height 28
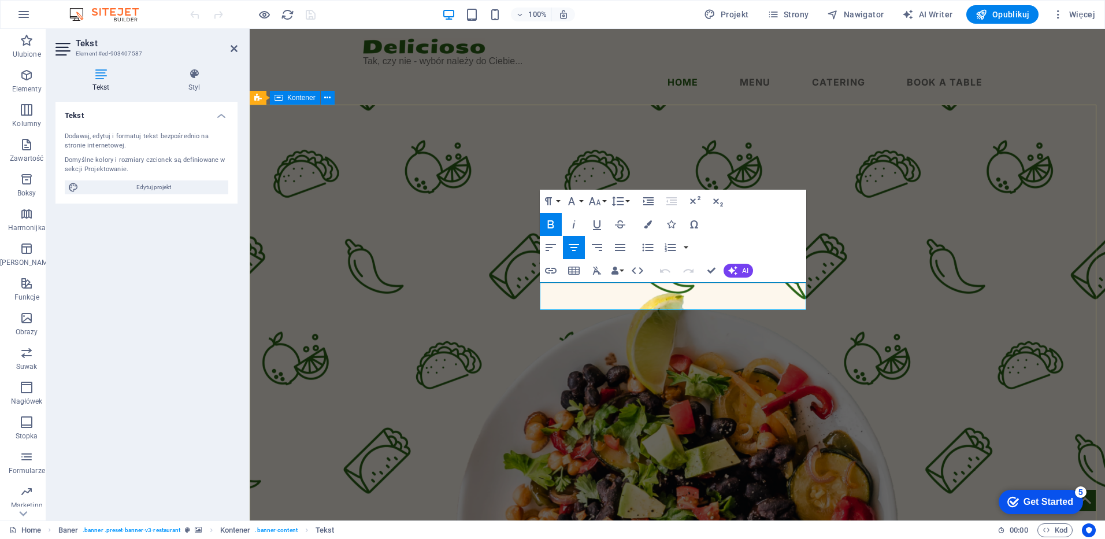
drag, startPoint x: 768, startPoint y: 305, endPoint x: 533, endPoint y: 296, distance: 234.9
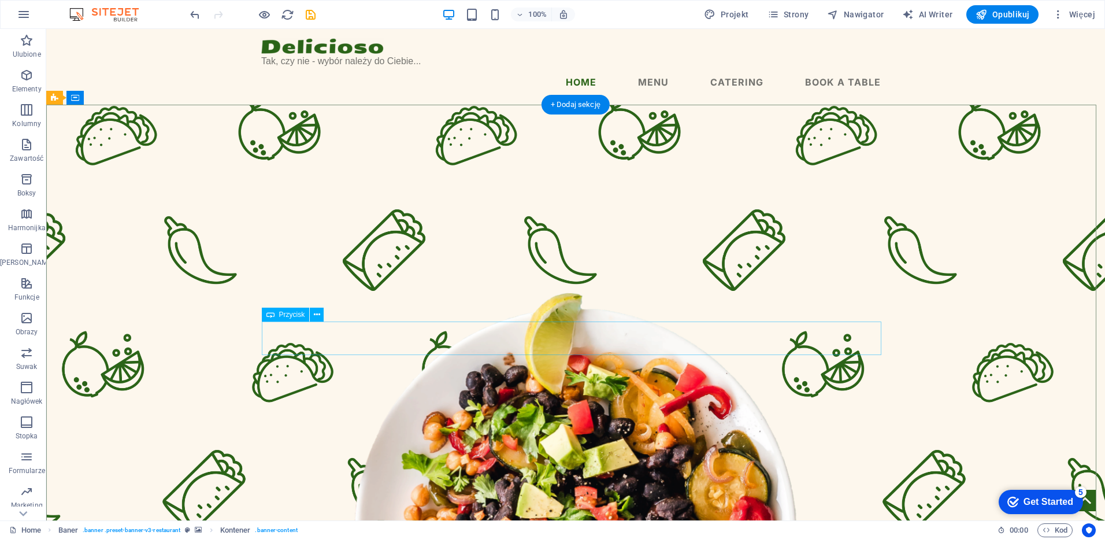
click at [581, 105] on div "+ Dodaj sekcję" at bounding box center [576, 105] width 68 height 20
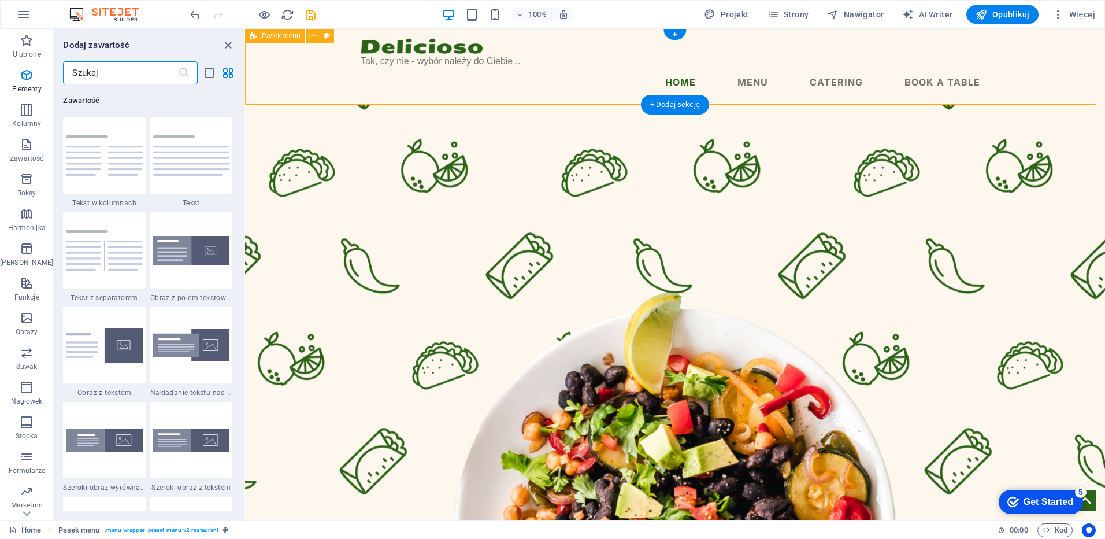
scroll to position [2023, 0]
click at [228, 42] on icon "close panel" at bounding box center [227, 45] width 13 height 13
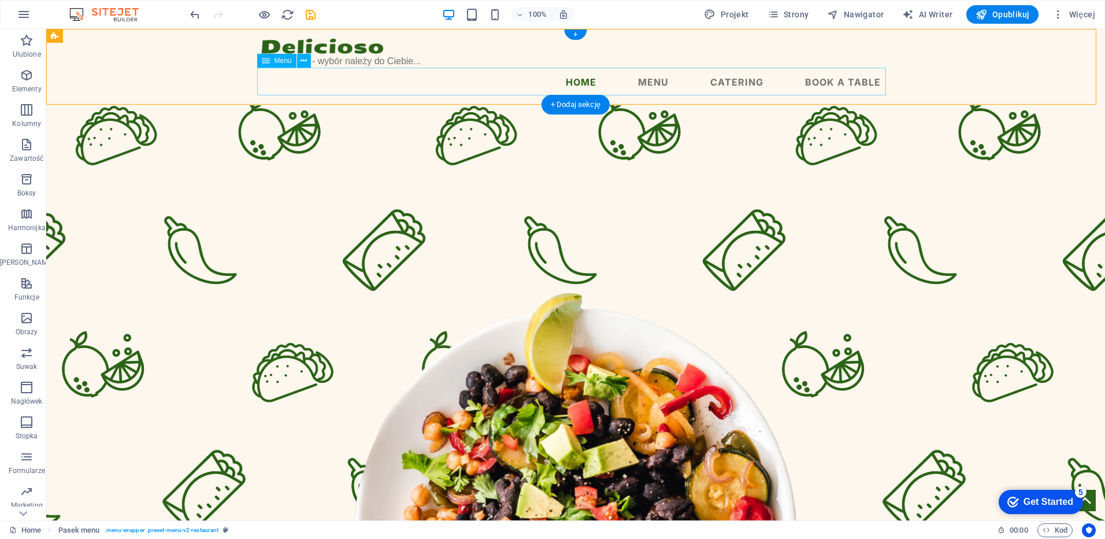
click at [580, 76] on nav "Home Menu Catering Book a table" at bounding box center [575, 82] width 629 height 28
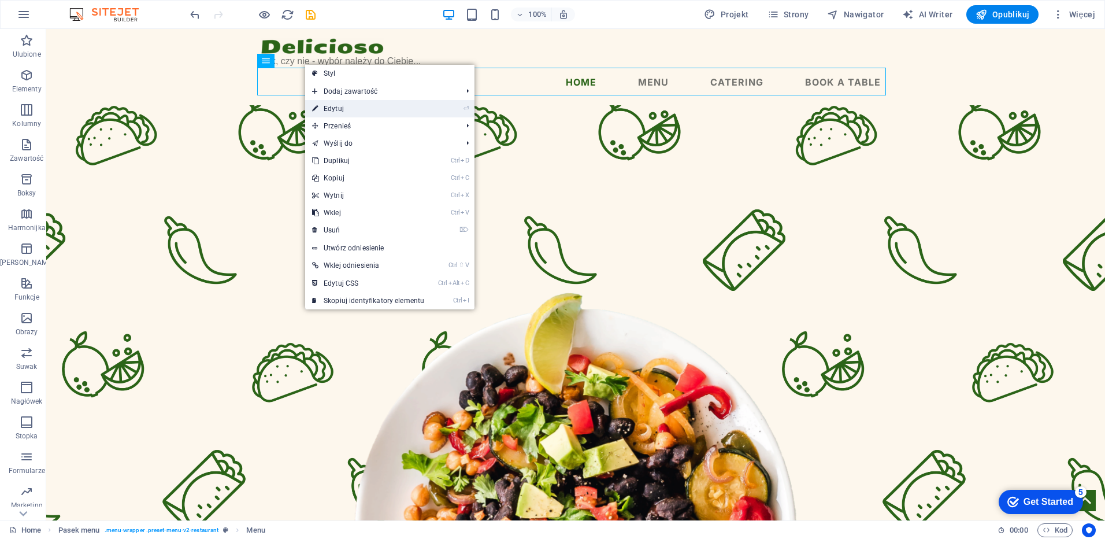
click at [335, 110] on link "⏎ Edytuj" at bounding box center [368, 108] width 126 height 17
select select
select select "1"
select select
select select "2"
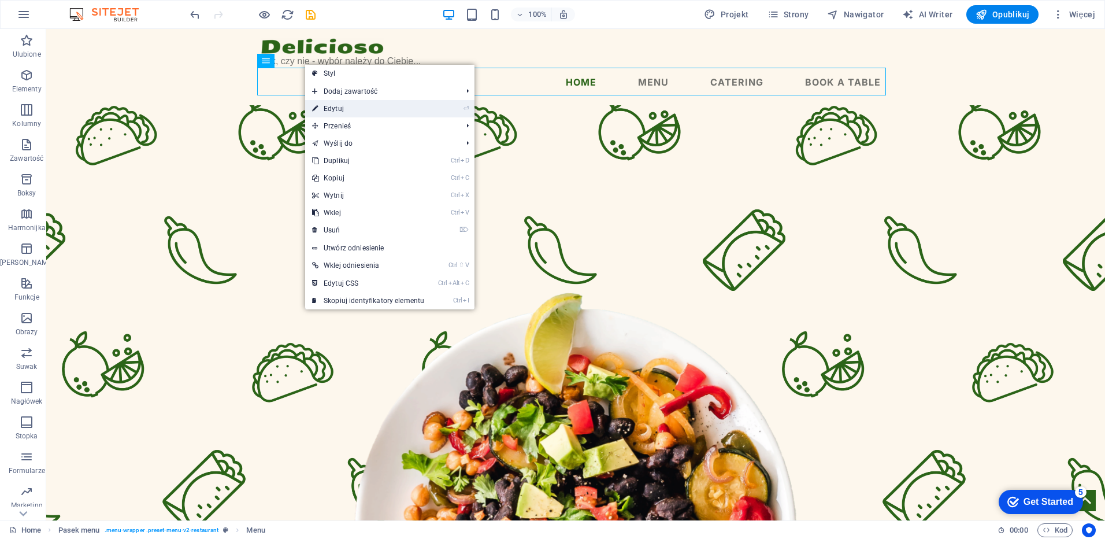
select select
select select "3"
select select
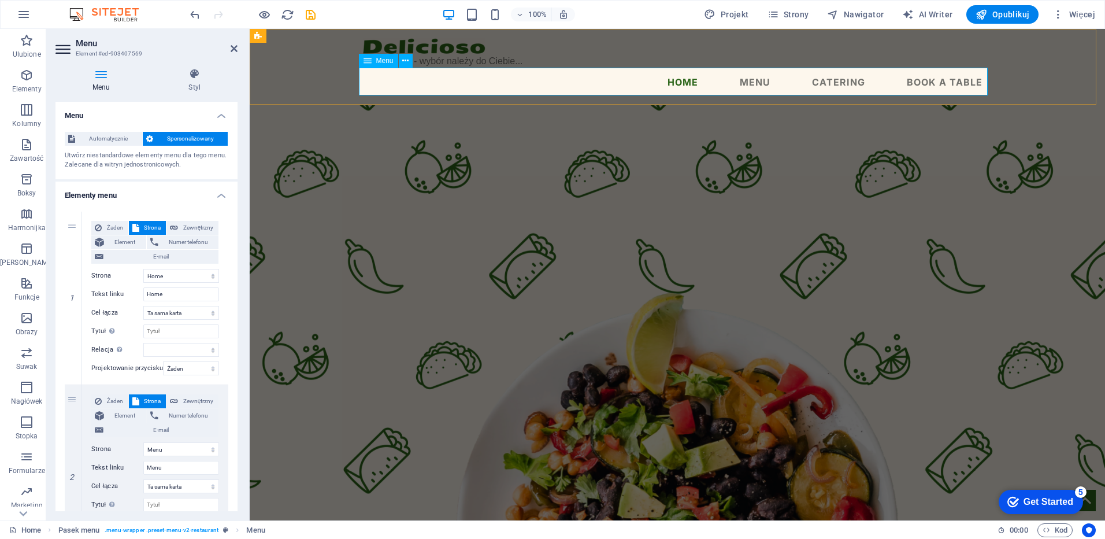
click at [685, 82] on nav "Home Menu Catering Book a table" at bounding box center [677, 82] width 629 height 28
click at [703, 82] on nav "Home Menu Catering Book a table" at bounding box center [677, 82] width 629 height 28
click at [685, 77] on nav "Home Menu Catering Book a table" at bounding box center [677, 82] width 629 height 28
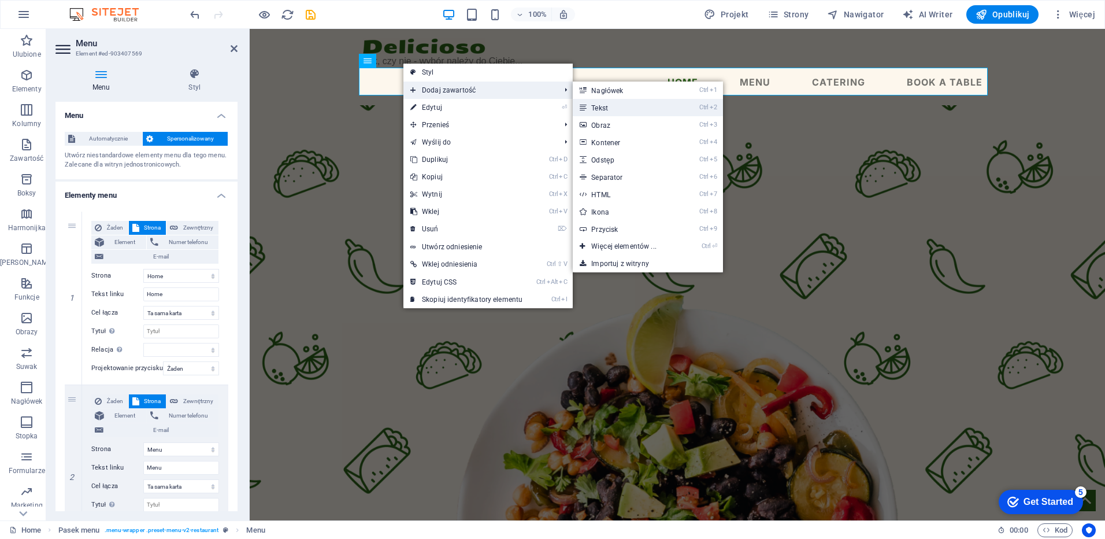
click at [613, 109] on link "Ctrl 2 Tekst" at bounding box center [626, 107] width 106 height 17
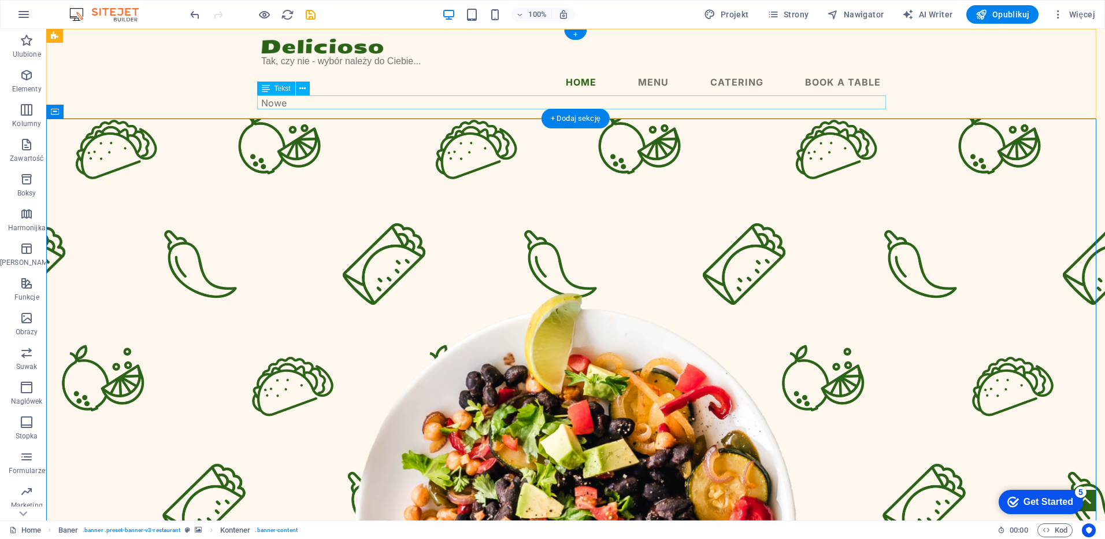
click at [267, 102] on div "Nowe" at bounding box center [575, 103] width 629 height 14
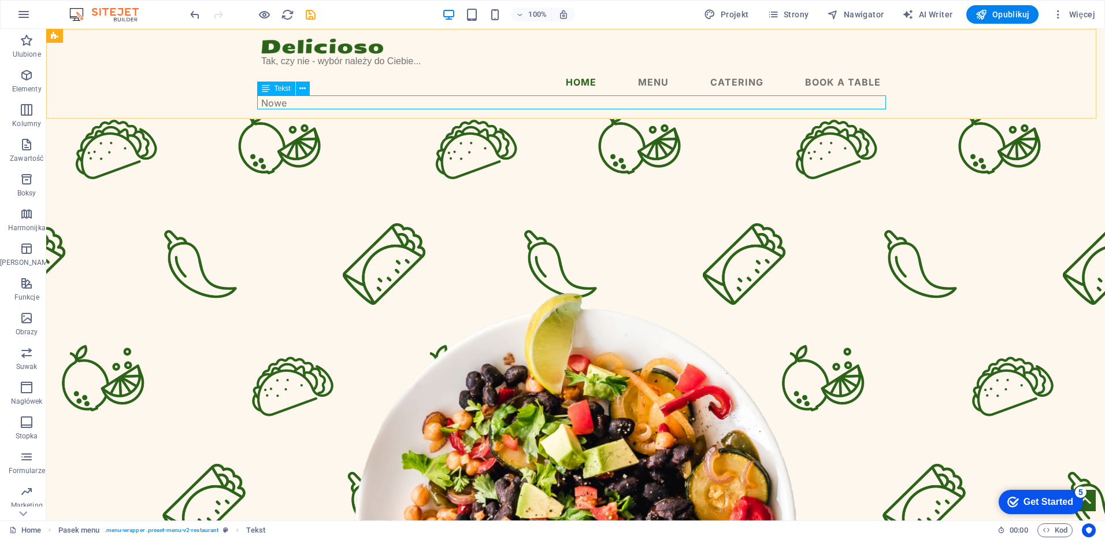
click at [271, 90] on div "Tekst" at bounding box center [276, 89] width 38 height 14
click at [301, 90] on icon at bounding box center [302, 89] width 6 height 12
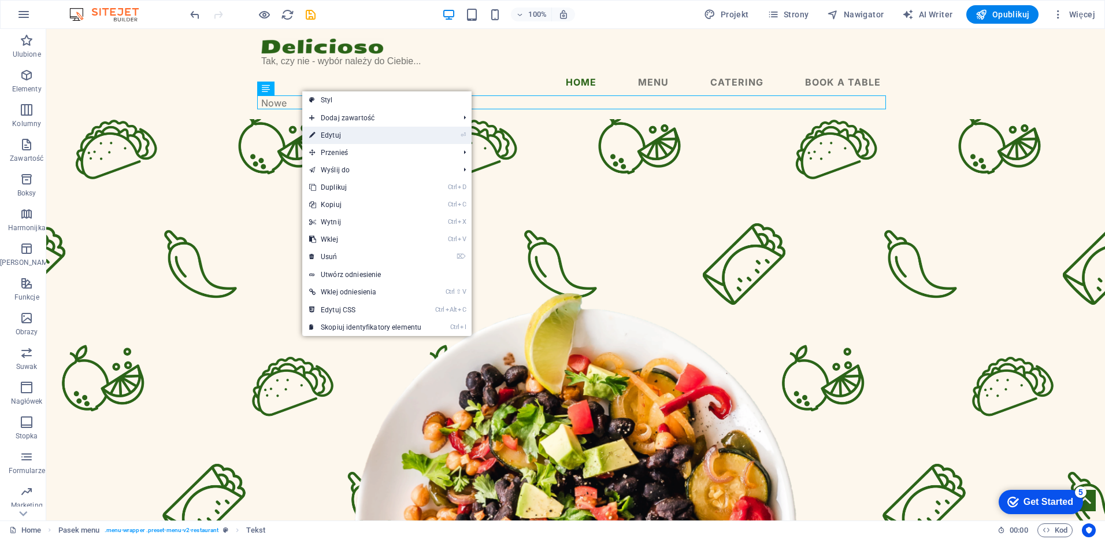
click at [339, 135] on link "⏎ Edytuj" at bounding box center [365, 135] width 126 height 17
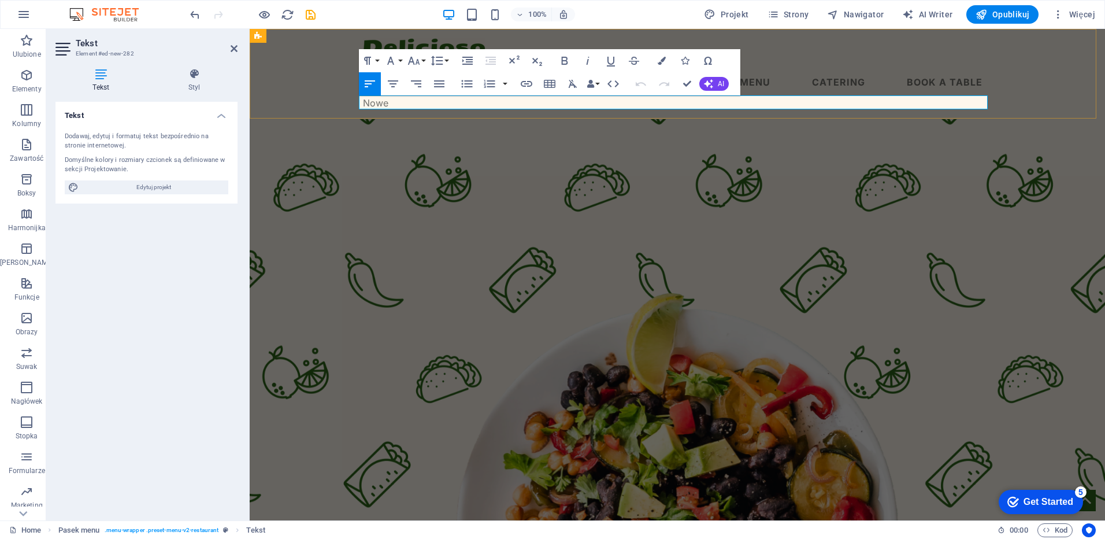
click at [391, 104] on p "Nowe" at bounding box center [677, 103] width 629 height 14
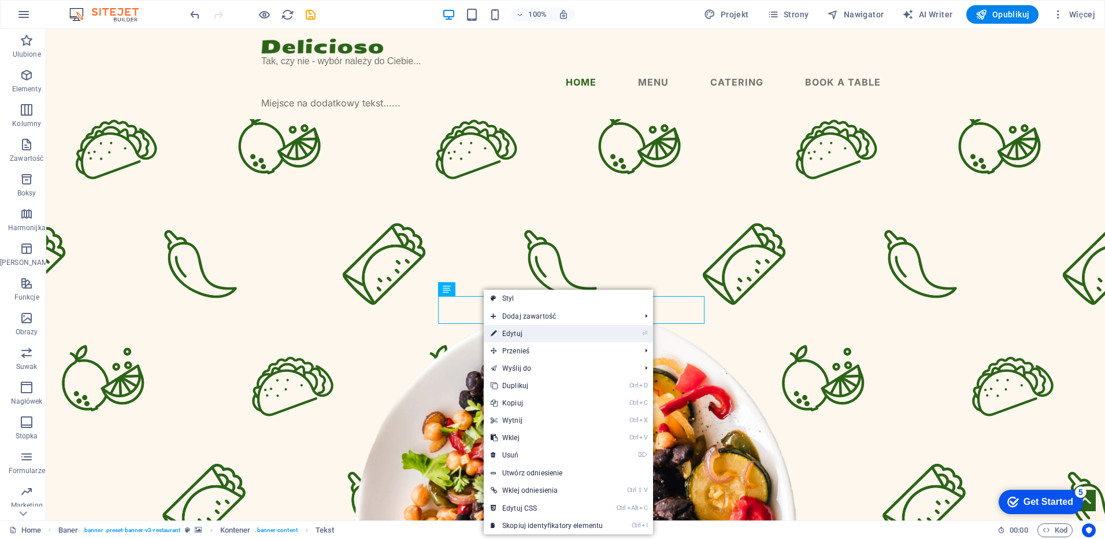
click at [513, 332] on link "⏎ Edytuj" at bounding box center [547, 333] width 126 height 17
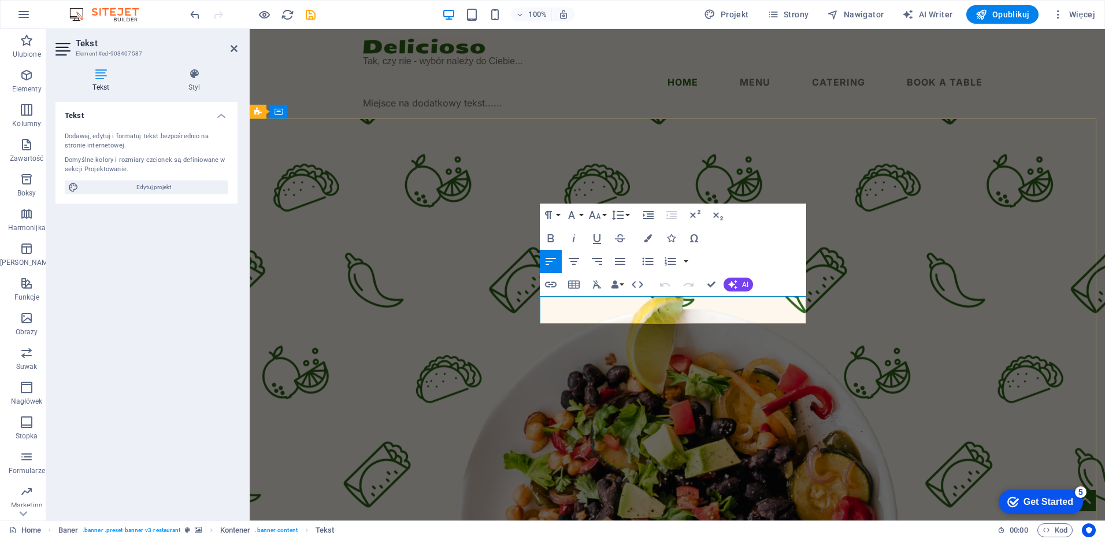
click at [578, 262] on icon "button" at bounding box center [574, 261] width 10 height 7
click at [576, 261] on icon "button" at bounding box center [574, 261] width 10 height 7
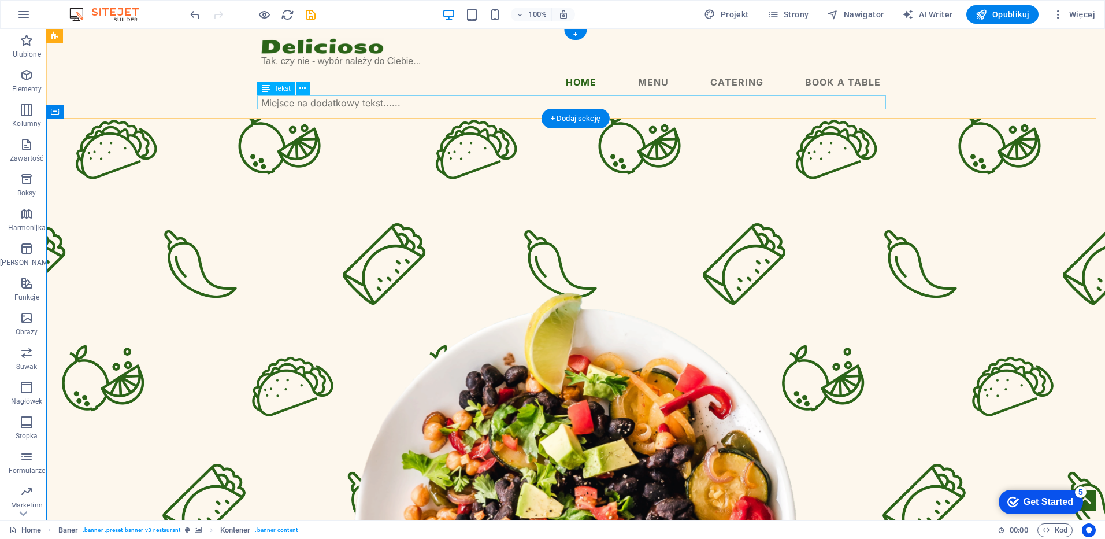
click at [338, 105] on div "Miejsce na dodatkowy tekst......" at bounding box center [575, 103] width 629 height 14
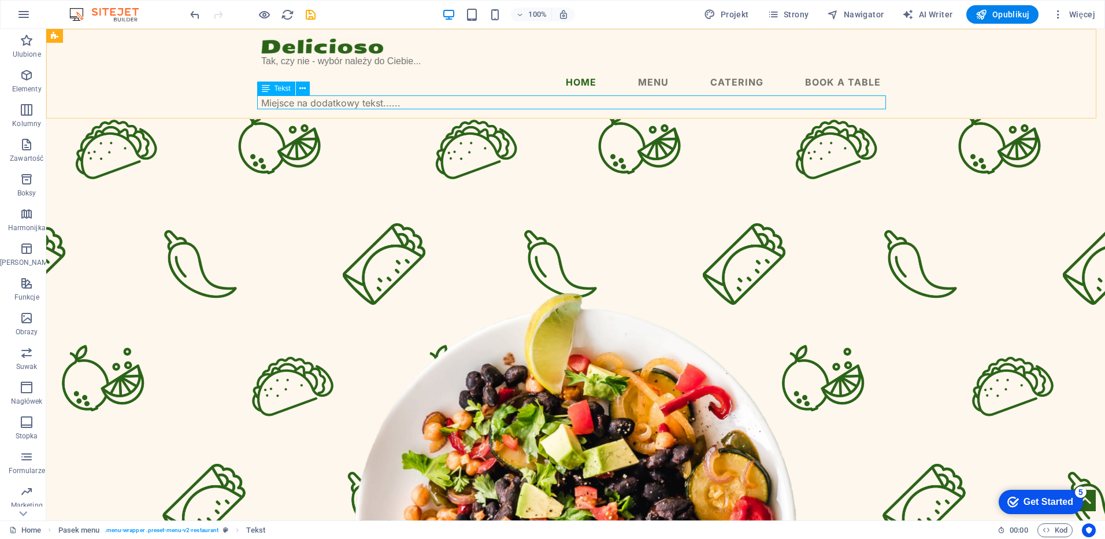
click at [285, 86] on span "Tekst" at bounding box center [283, 88] width 16 height 7
click at [304, 90] on icon at bounding box center [302, 89] width 6 height 12
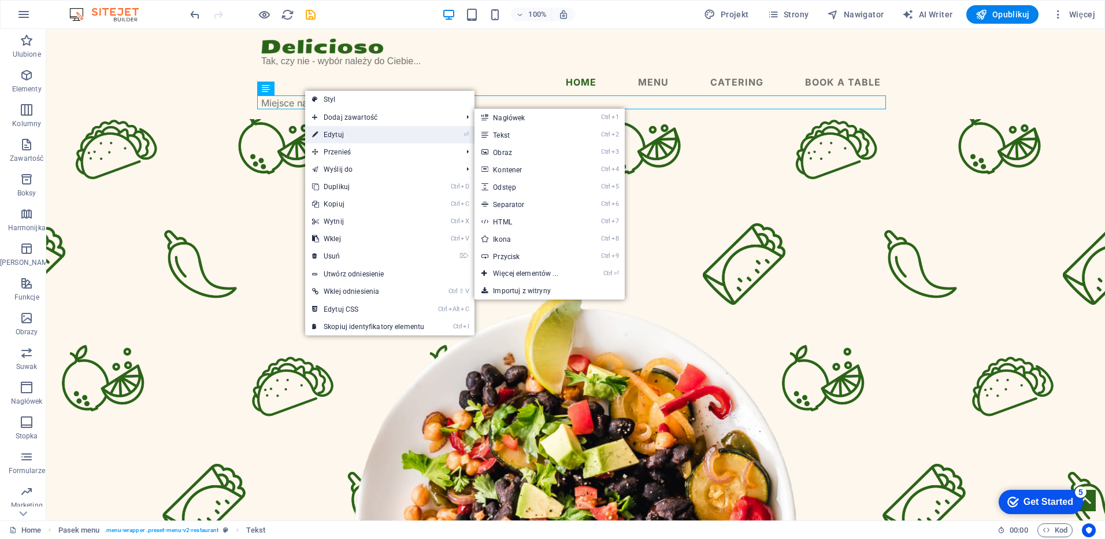
click at [335, 134] on link "⏎ Edytuj" at bounding box center [368, 134] width 126 height 17
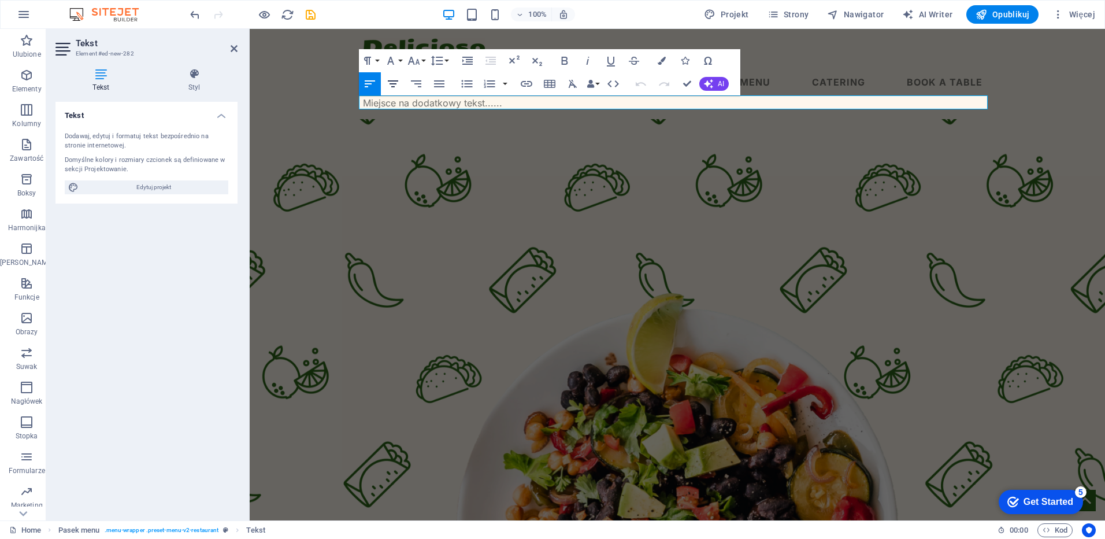
click at [395, 84] on icon "button" at bounding box center [393, 83] width 10 height 7
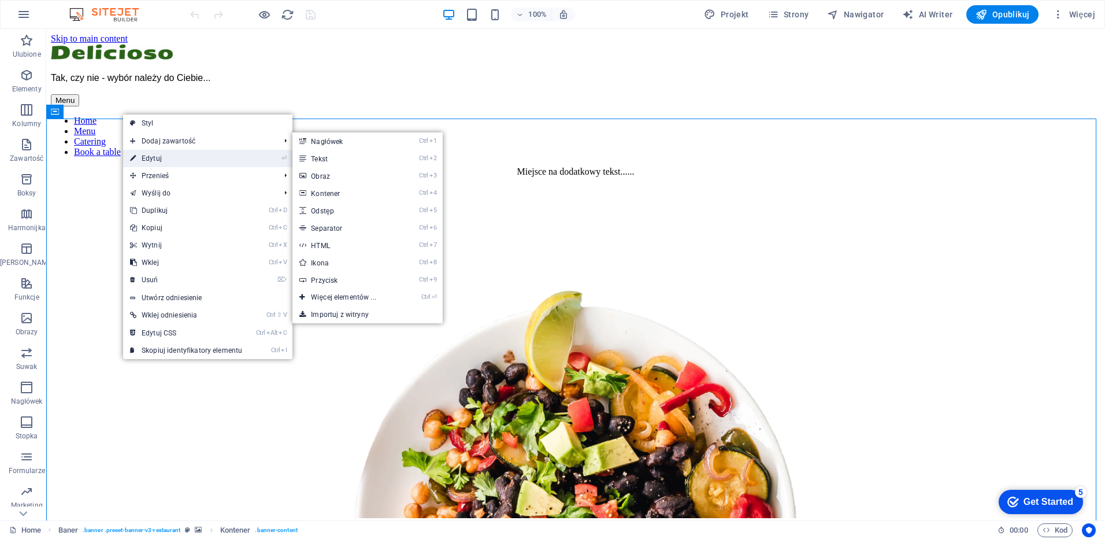
click at [157, 160] on link "⏎ Edytuj" at bounding box center [186, 158] width 126 height 17
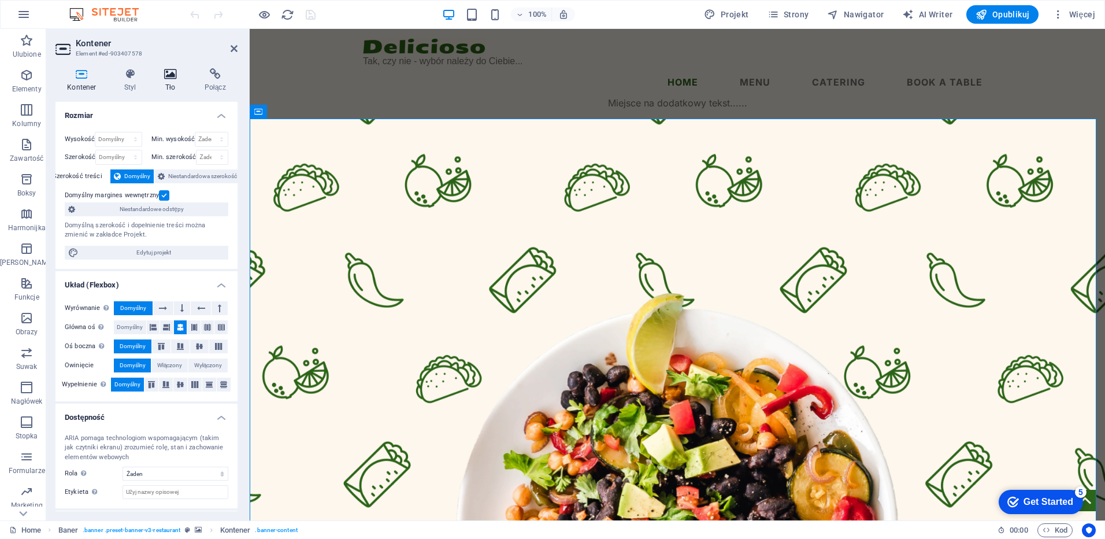
click at [172, 75] on icon at bounding box center [171, 74] width 36 height 12
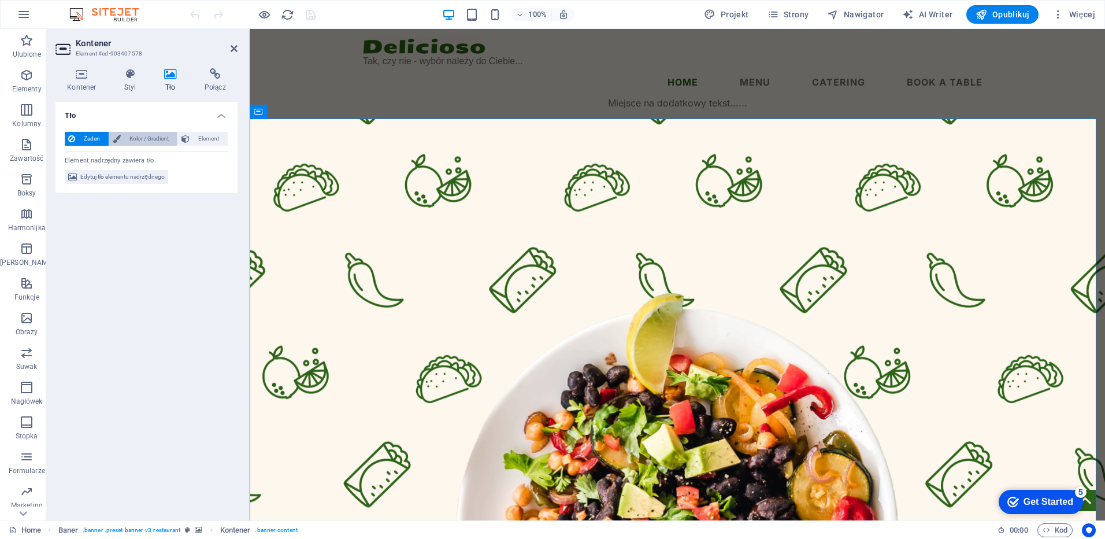
click at [143, 139] on span "Kolor / Gradient" at bounding box center [149, 139] width 50 height 14
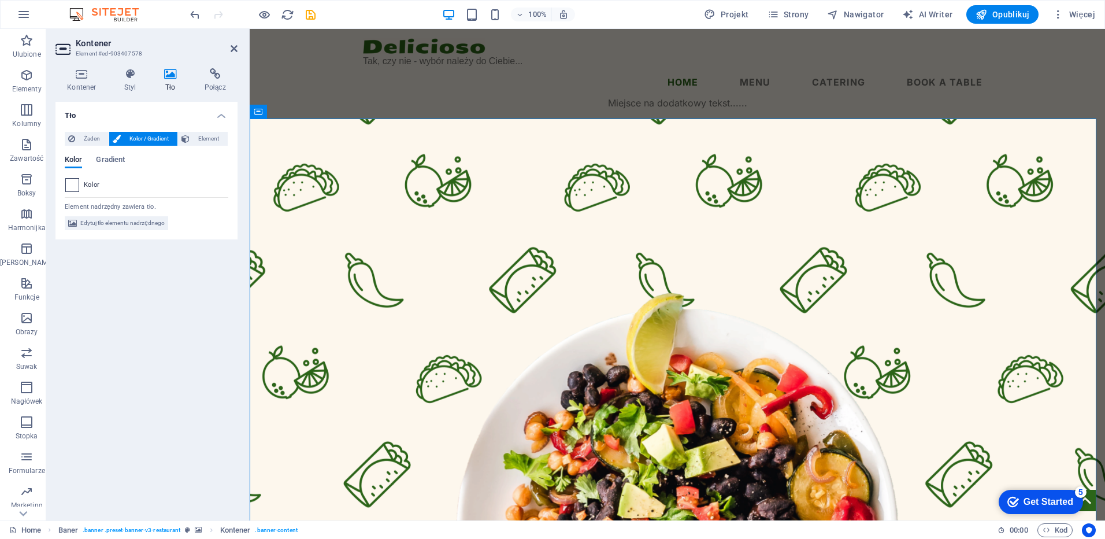
click at [71, 185] on span at bounding box center [72, 185] width 13 height 13
type input "#ffffff"
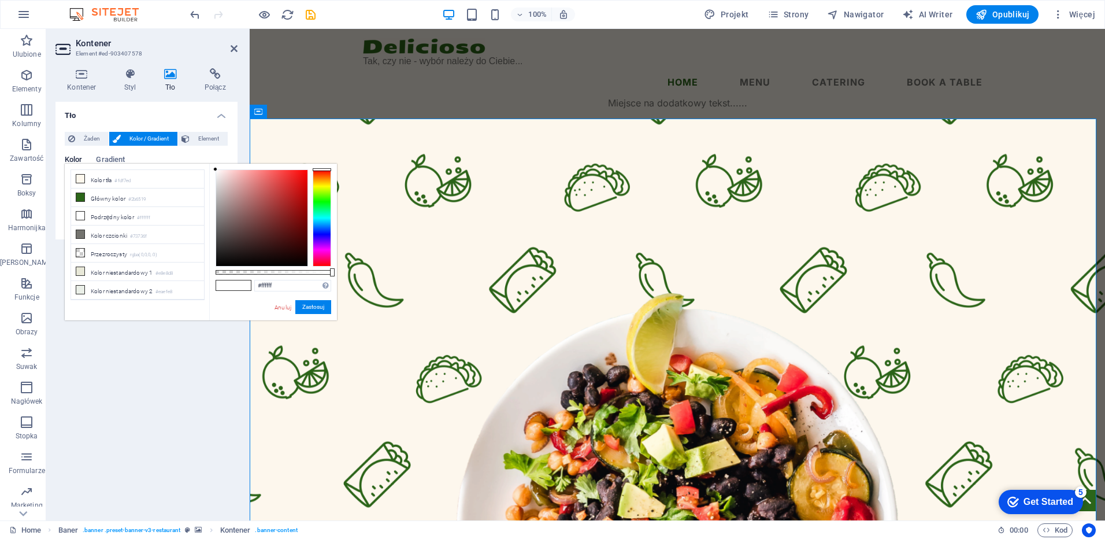
click at [318, 306] on button "Zastosuj" at bounding box center [313, 307] width 36 height 14
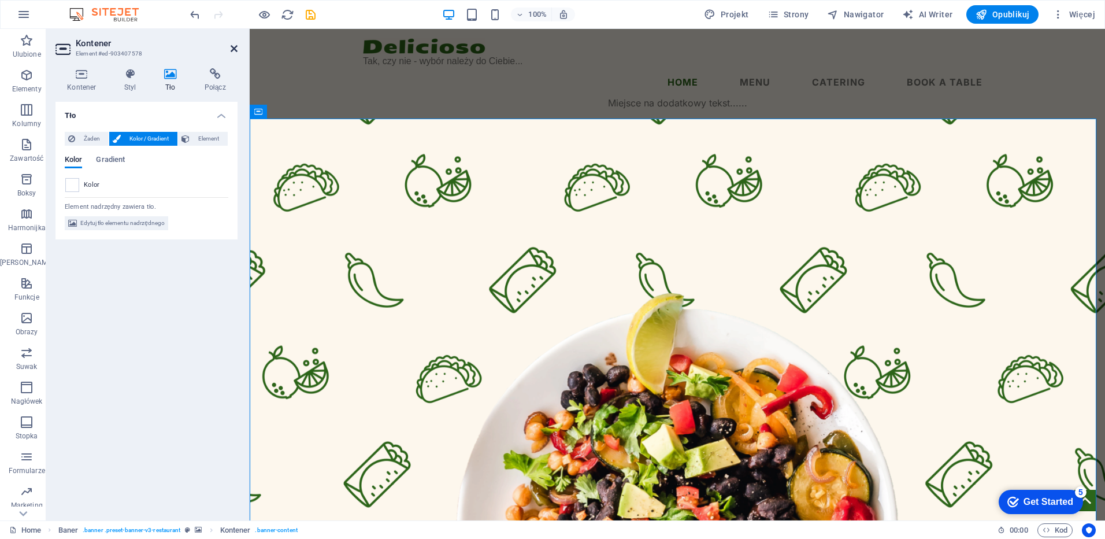
click at [237, 48] on icon at bounding box center [234, 48] width 7 height 9
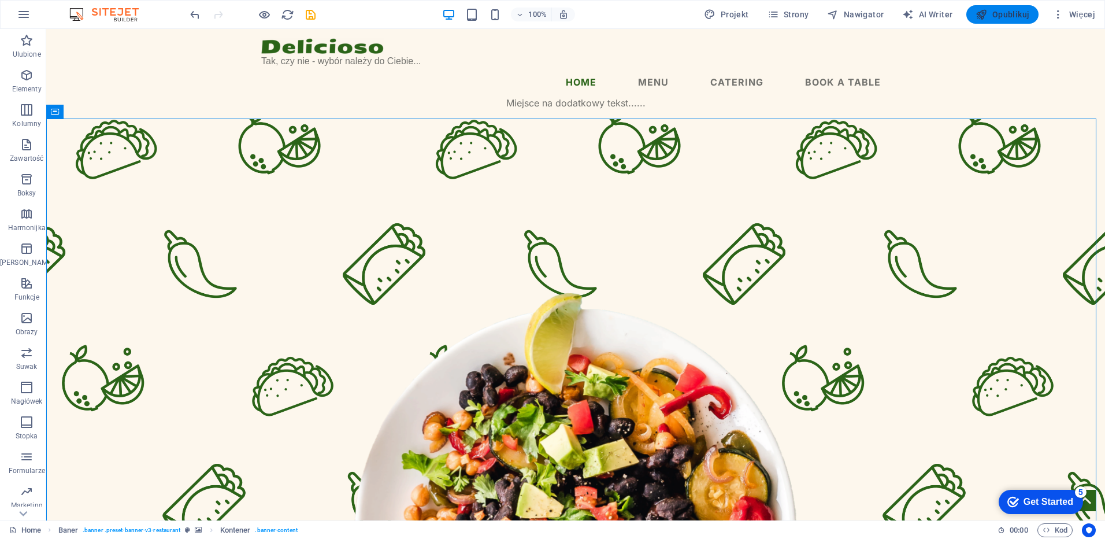
click at [1011, 15] on span "Opublikuj" at bounding box center [1003, 15] width 54 height 12
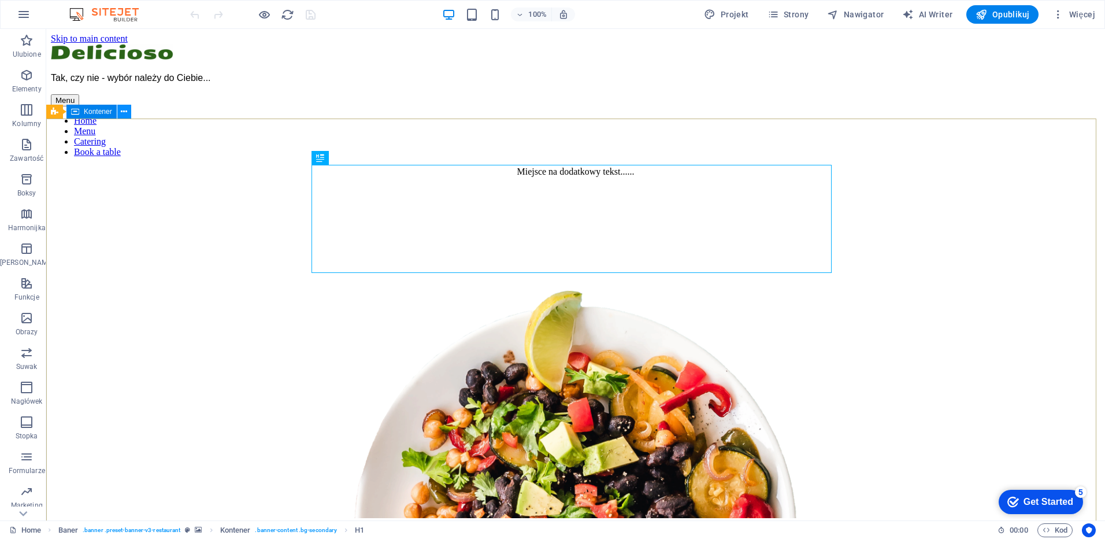
click at [125, 113] on icon at bounding box center [124, 112] width 6 height 12
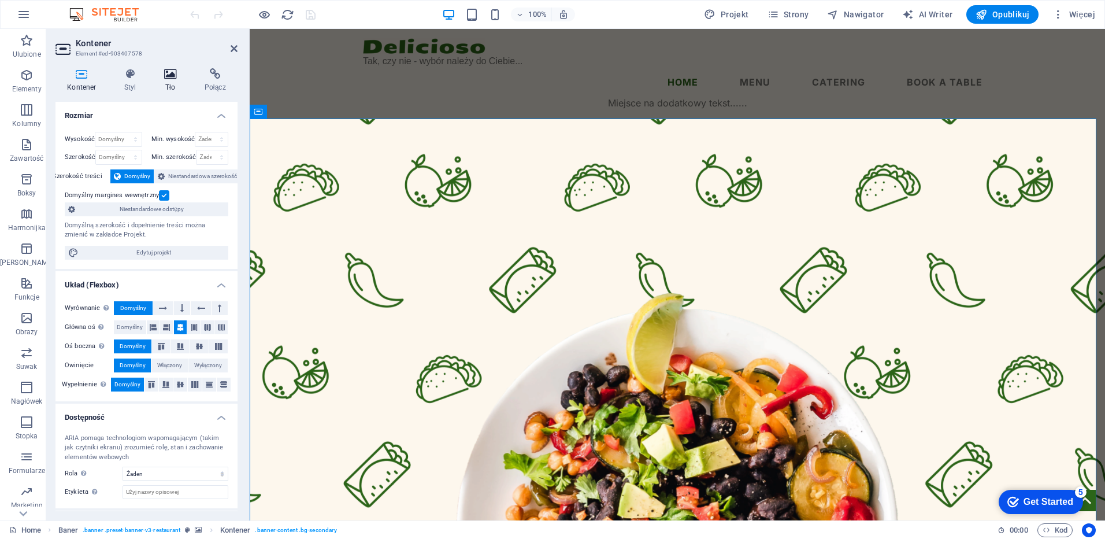
click at [169, 72] on icon at bounding box center [171, 74] width 36 height 12
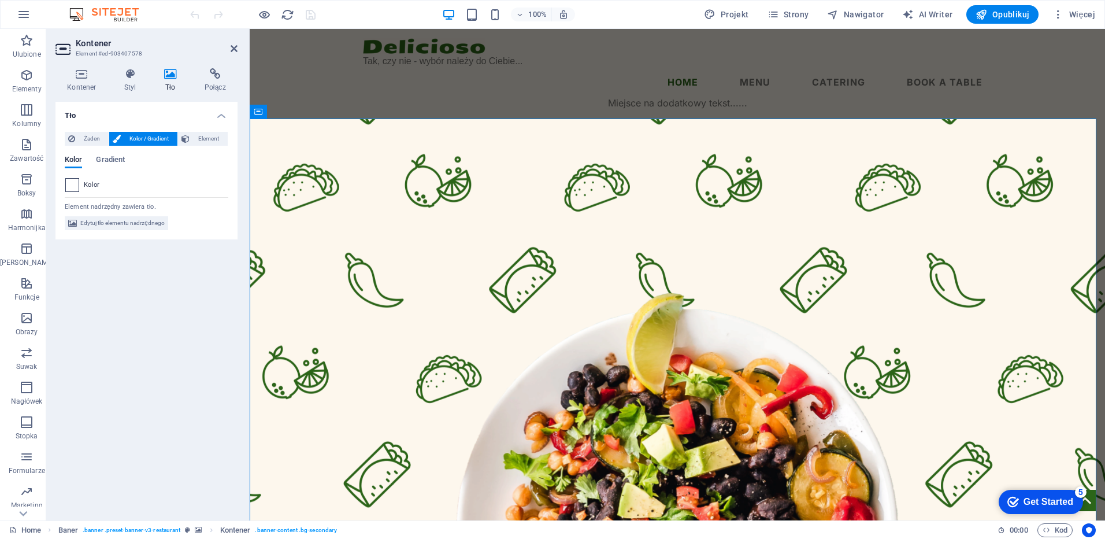
click at [69, 187] on span at bounding box center [72, 185] width 13 height 13
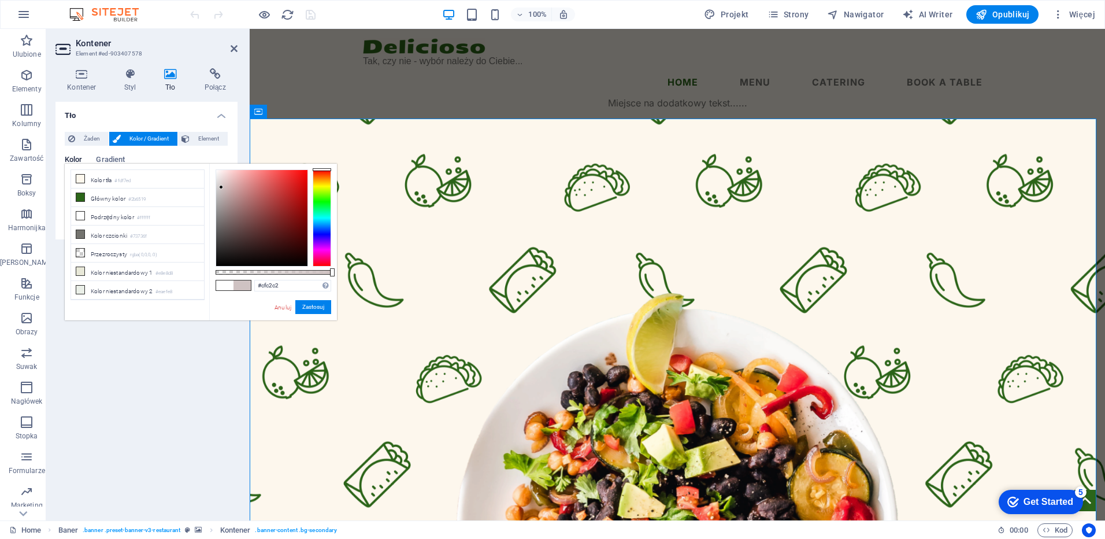
type input "#cd9d9d"
drag, startPoint x: 237, startPoint y: 188, endPoint x: 230, endPoint y: 236, distance: 48.6
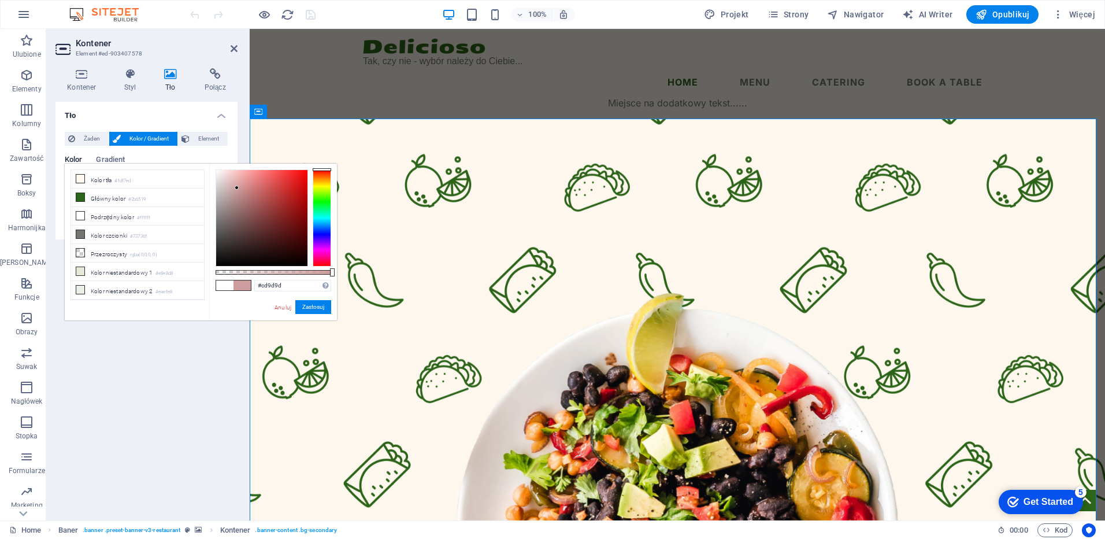
click at [283, 305] on link "Anuluj" at bounding box center [282, 307] width 19 height 9
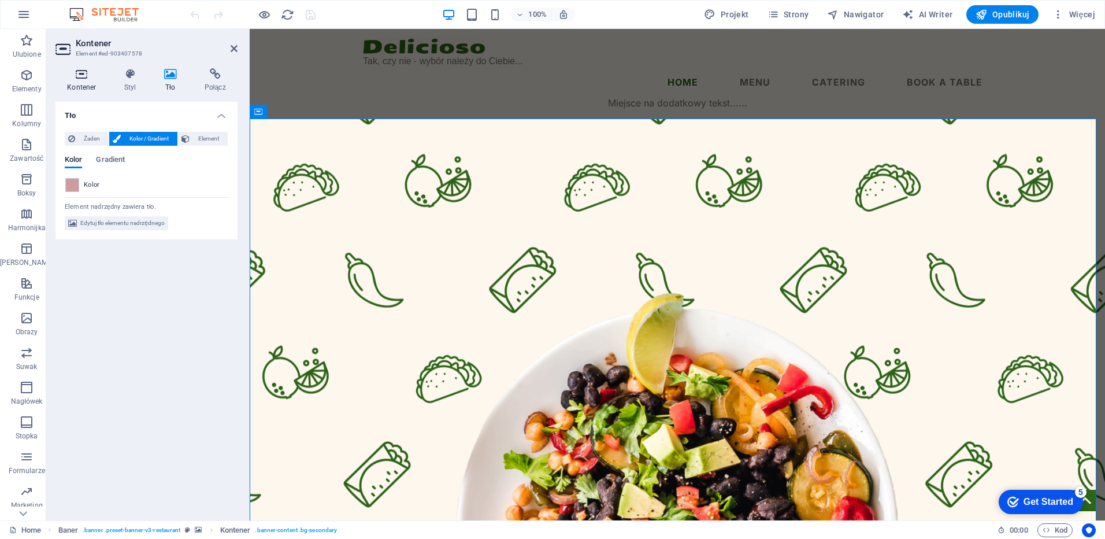
click at [88, 72] on icon at bounding box center [82, 74] width 53 height 12
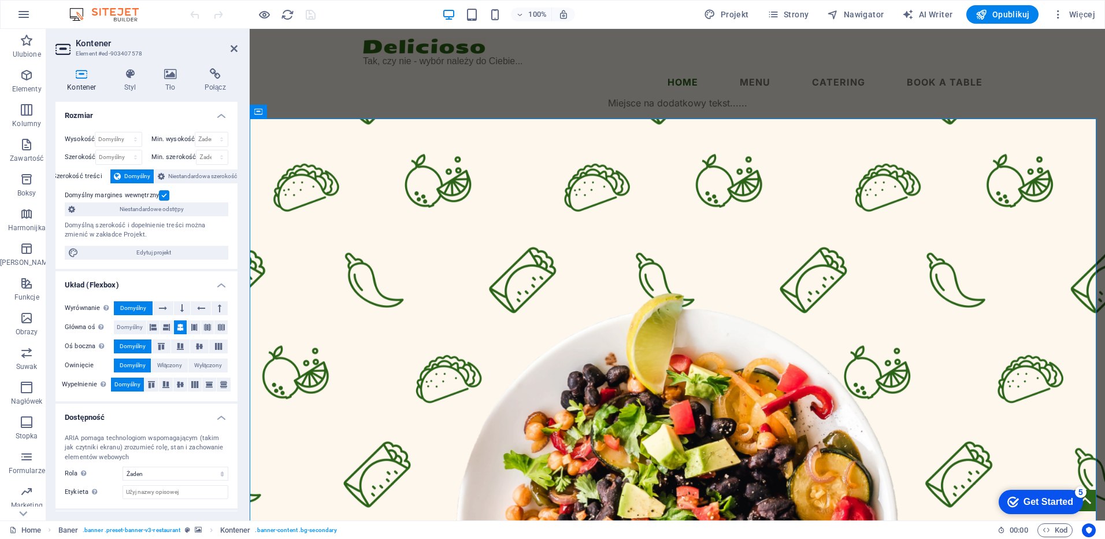
click at [128, 174] on span "Domyślny" at bounding box center [137, 176] width 26 height 14
click at [131, 73] on icon at bounding box center [130, 74] width 35 height 12
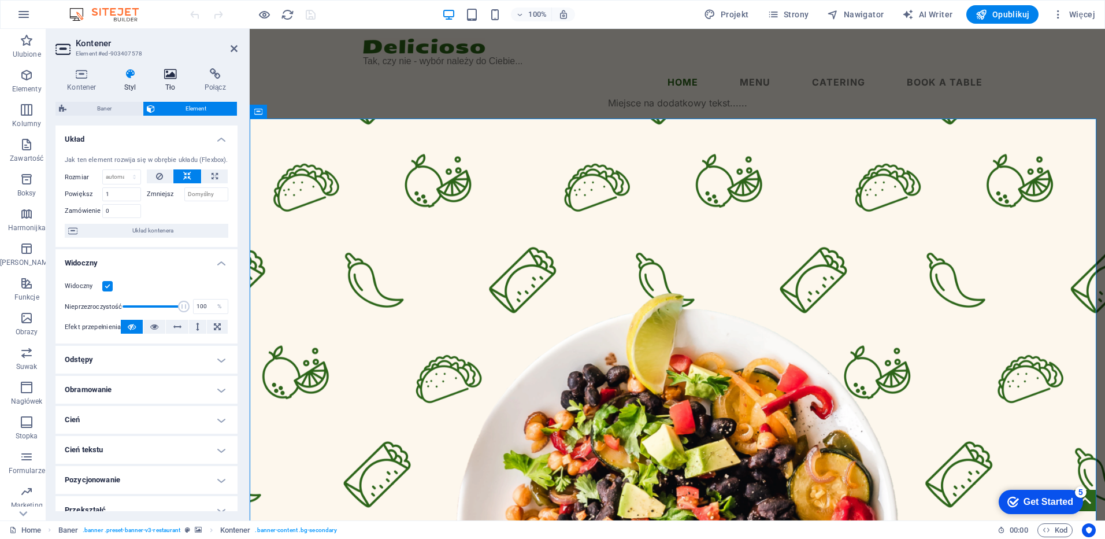
click at [167, 75] on icon at bounding box center [171, 74] width 36 height 12
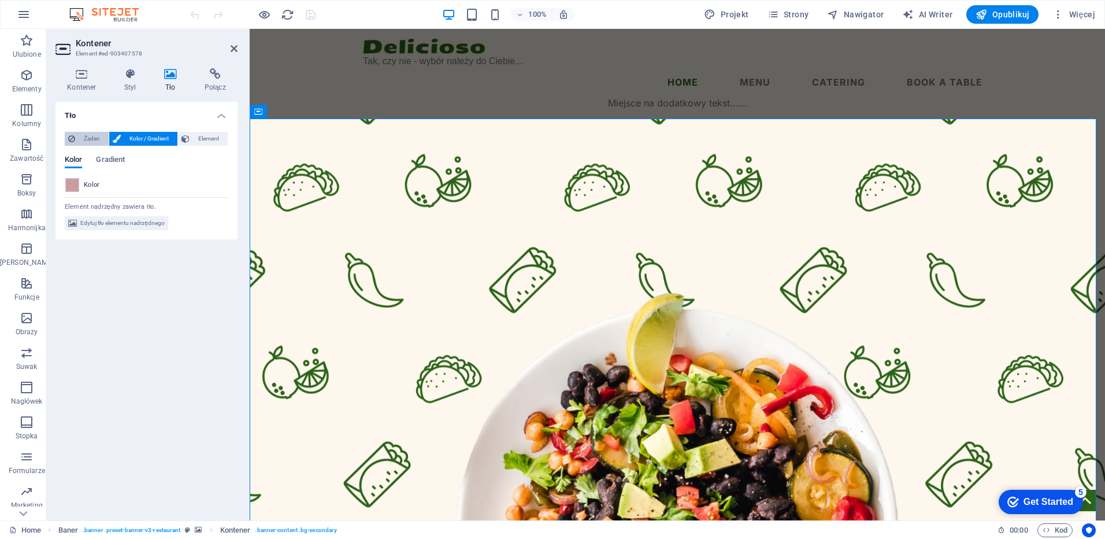
click at [83, 137] on span "Żaden" at bounding box center [92, 139] width 27 height 14
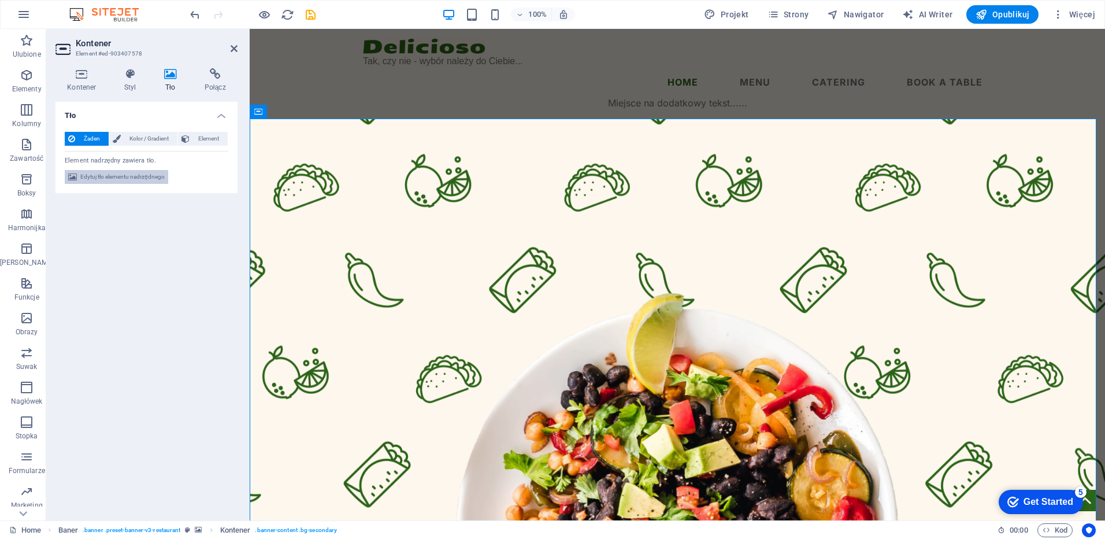
click at [128, 175] on span "Edytuj tło elementu nadrzędnego" at bounding box center [122, 177] width 84 height 14
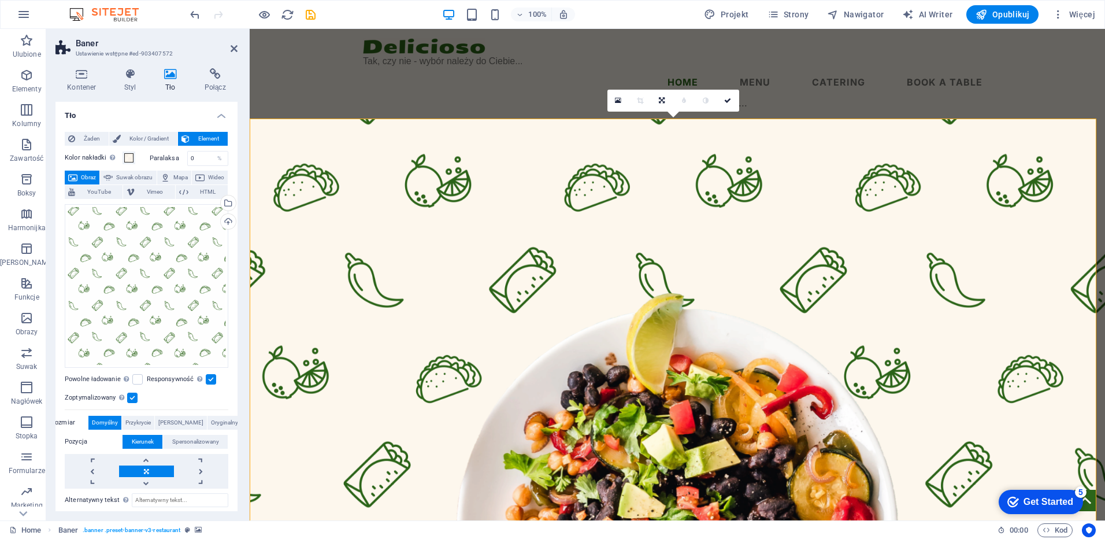
click at [87, 176] on span "Obraz" at bounding box center [88, 178] width 15 height 14
click at [144, 279] on div "Przeciągnij pliki tutaj, kliknij, aby wybrać pliki lub wybierz pliki z Plików l…" at bounding box center [147, 286] width 164 height 164
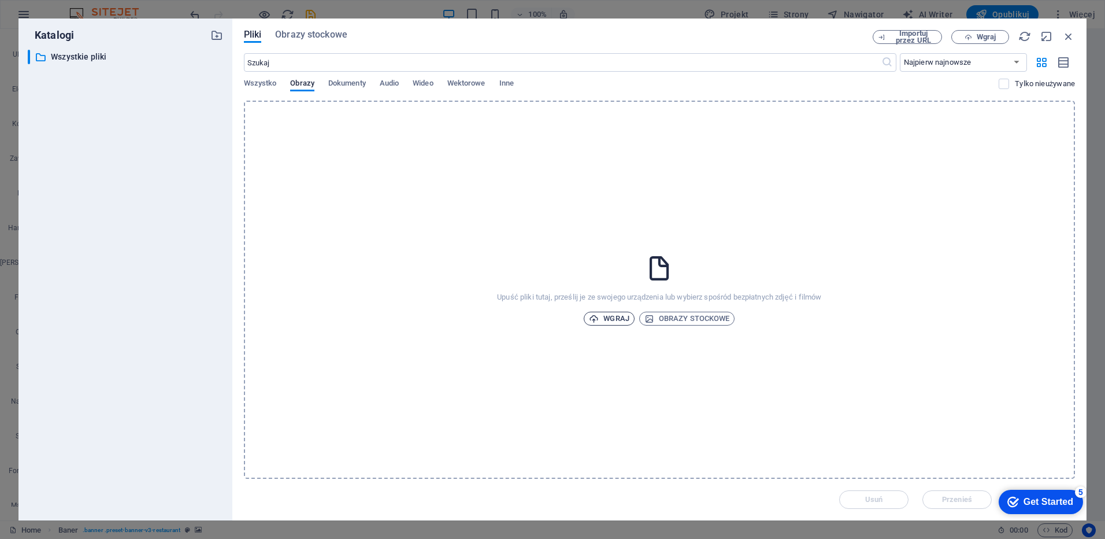
click at [605, 320] on span "Wgraj" at bounding box center [609, 319] width 40 height 14
click at [983, 495] on div "Uwaga zły pies.png" at bounding box center [984, 495] width 113 height 13
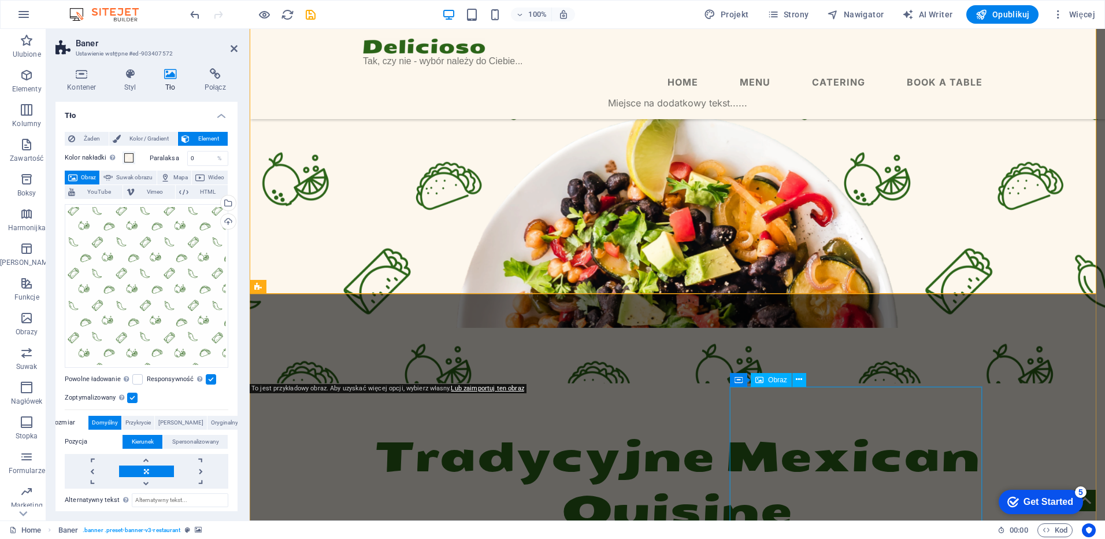
scroll to position [289, 0]
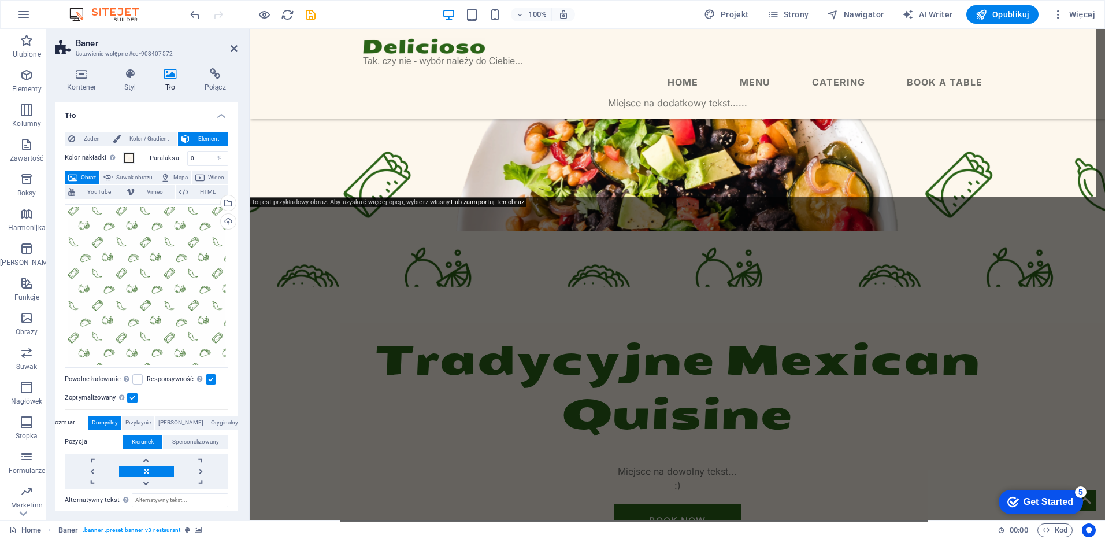
click at [1048, 499] on div "Get Started" at bounding box center [1049, 502] width 50 height 10
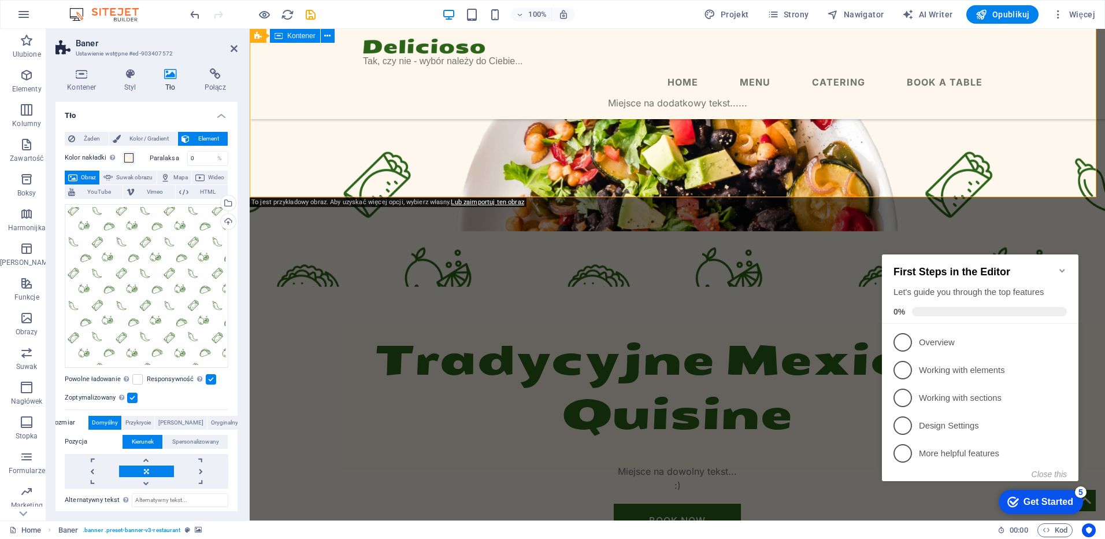
click at [965, 287] on div "Tradycyjne Mexican Quisine Miejsce na dowolny tekst... :) book now" at bounding box center [678, 435] width 856 height 297
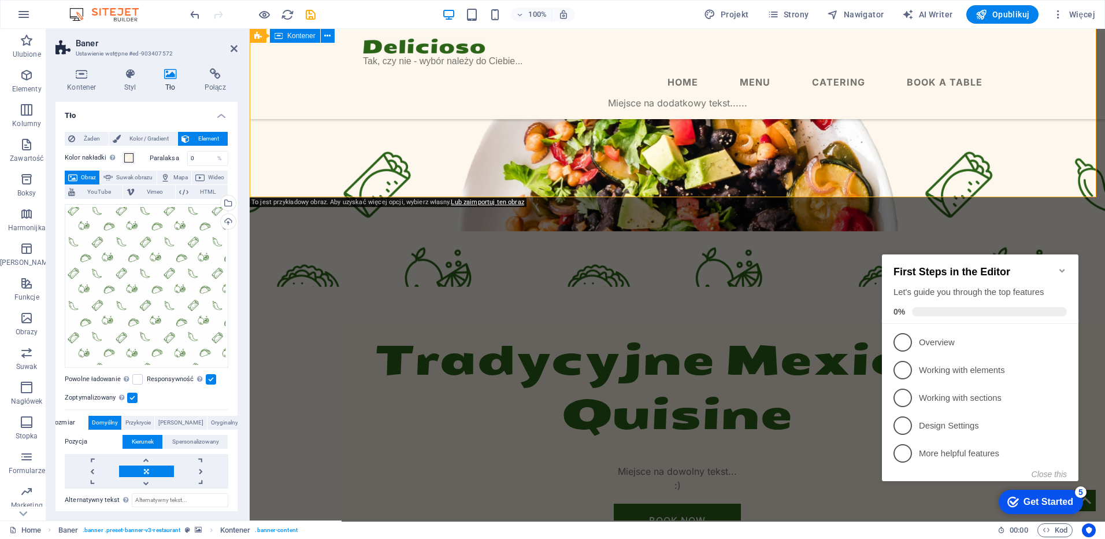
click at [1048, 287] on div "Tradycyjne Mexican Quisine Miejsce na dowolny tekst... :) book now" at bounding box center [678, 435] width 856 height 297
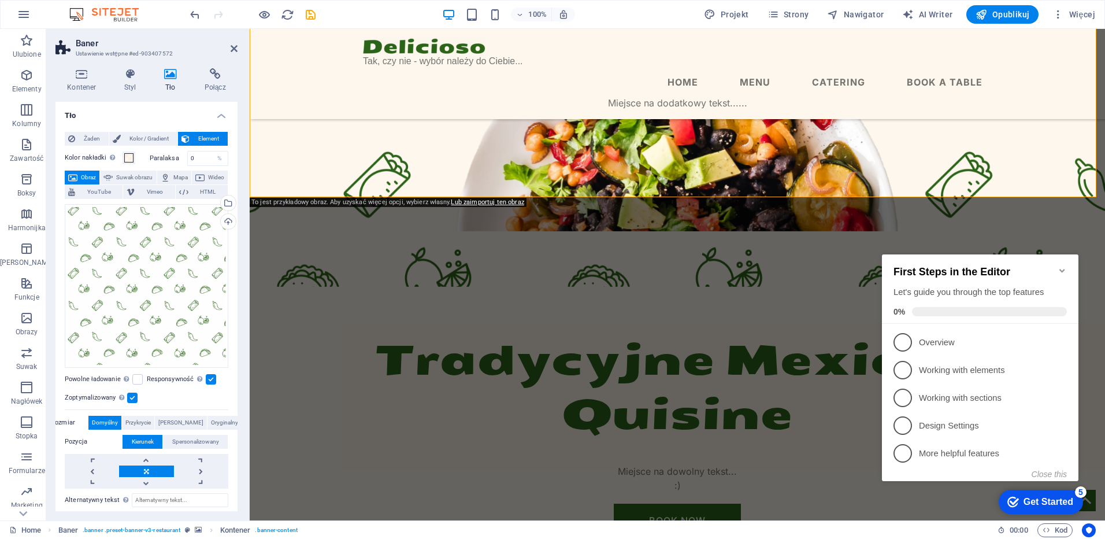
click at [1062, 268] on icon "Minimize checklist" at bounding box center [1062, 270] width 9 height 9
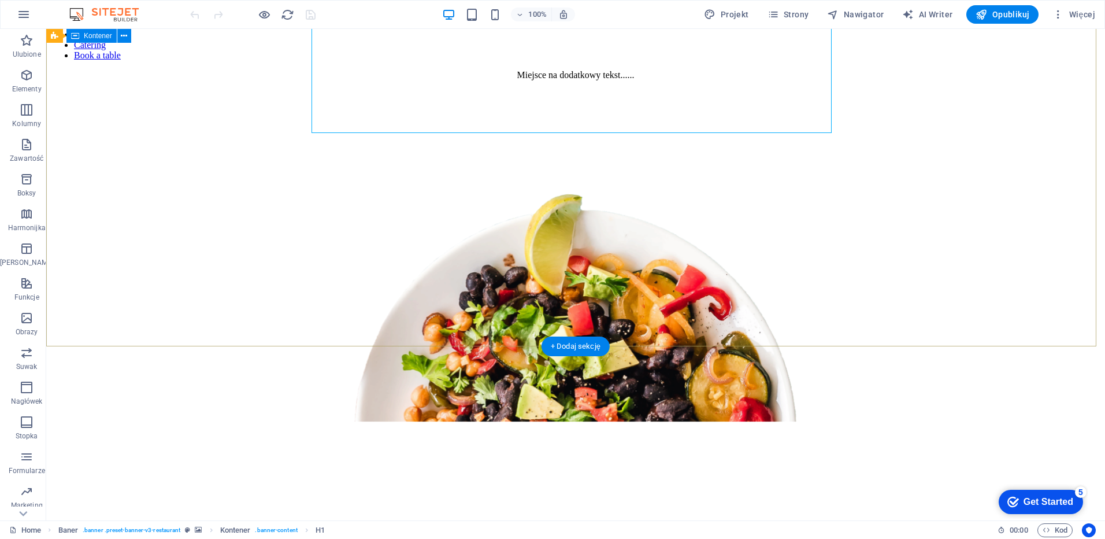
scroll to position [289, 0]
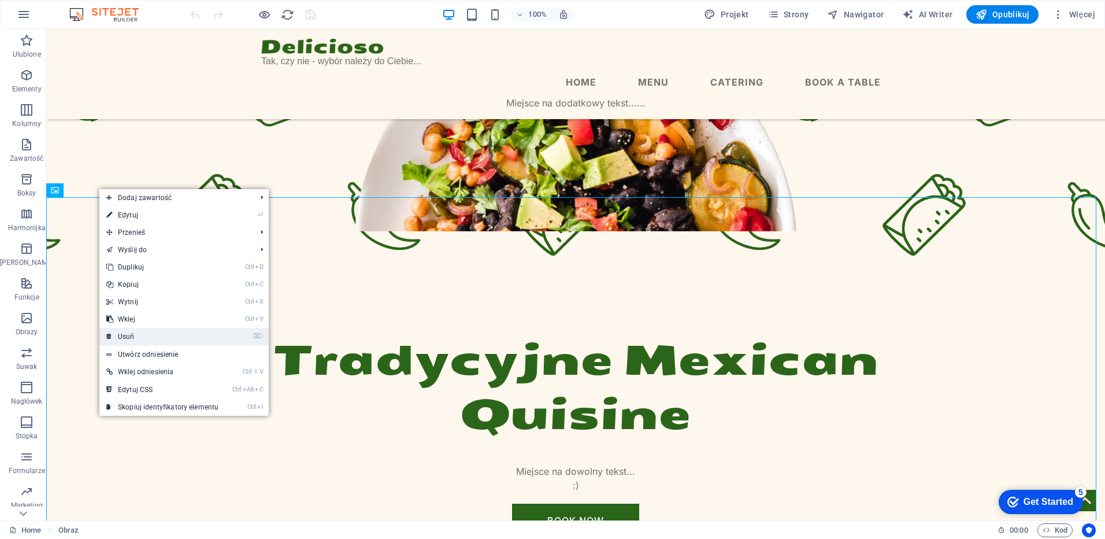
drag, startPoint x: 128, startPoint y: 335, endPoint x: 82, endPoint y: 305, distance: 55.2
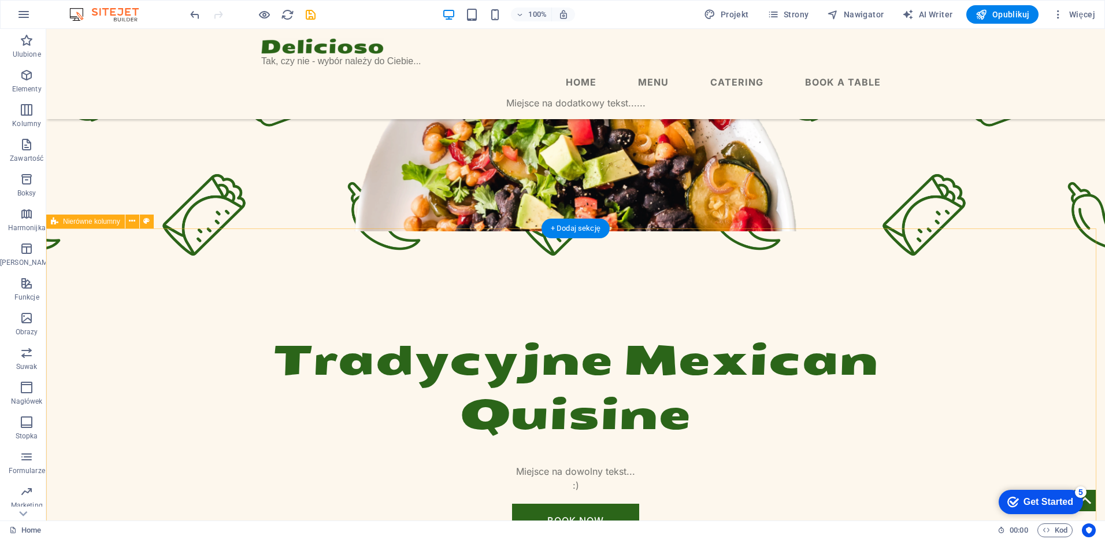
scroll to position [0, 0]
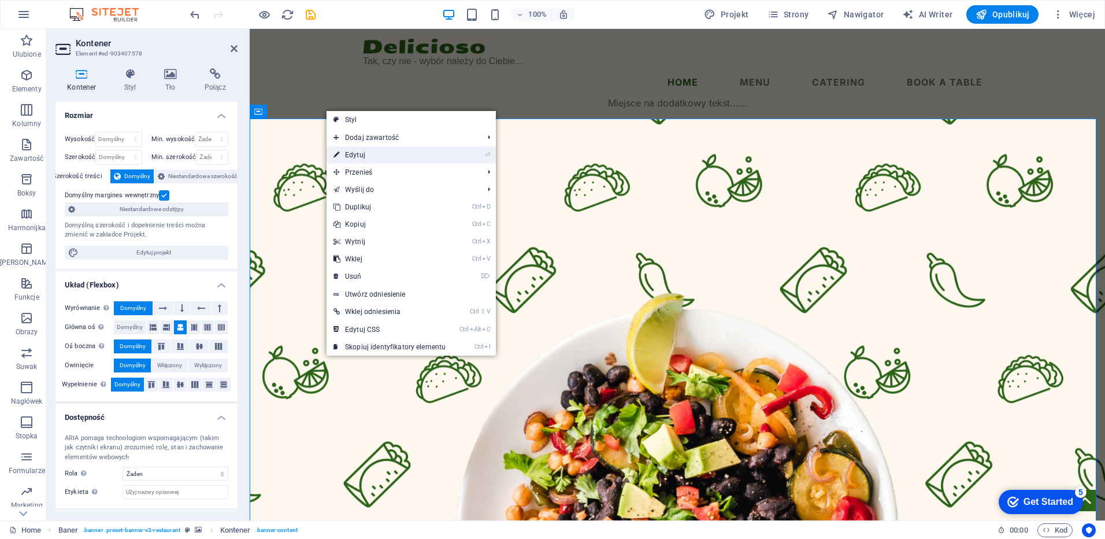
click at [356, 154] on link "⏎ Edytuj" at bounding box center [390, 154] width 126 height 17
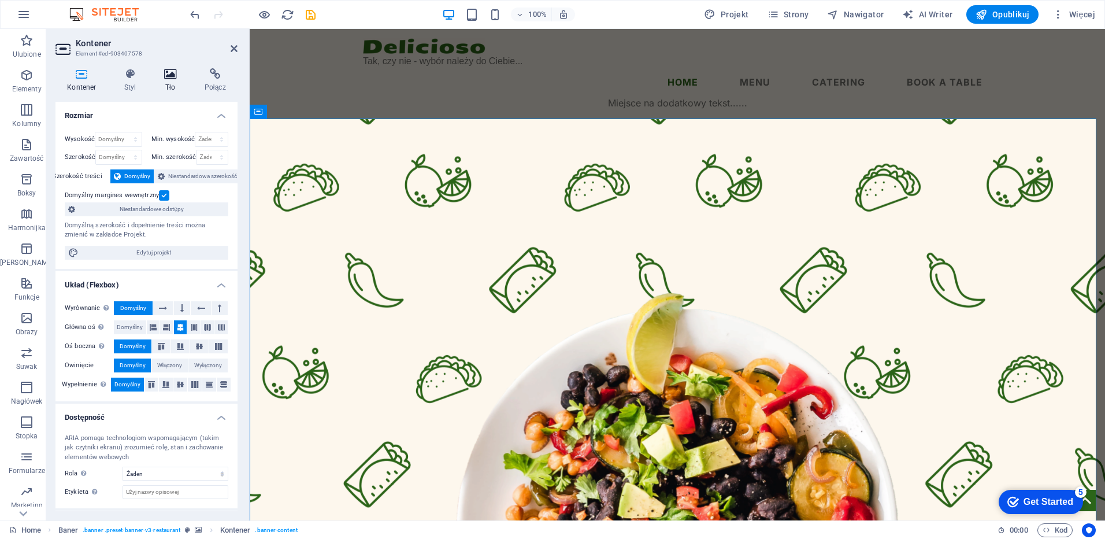
click at [170, 79] on icon at bounding box center [171, 74] width 36 height 12
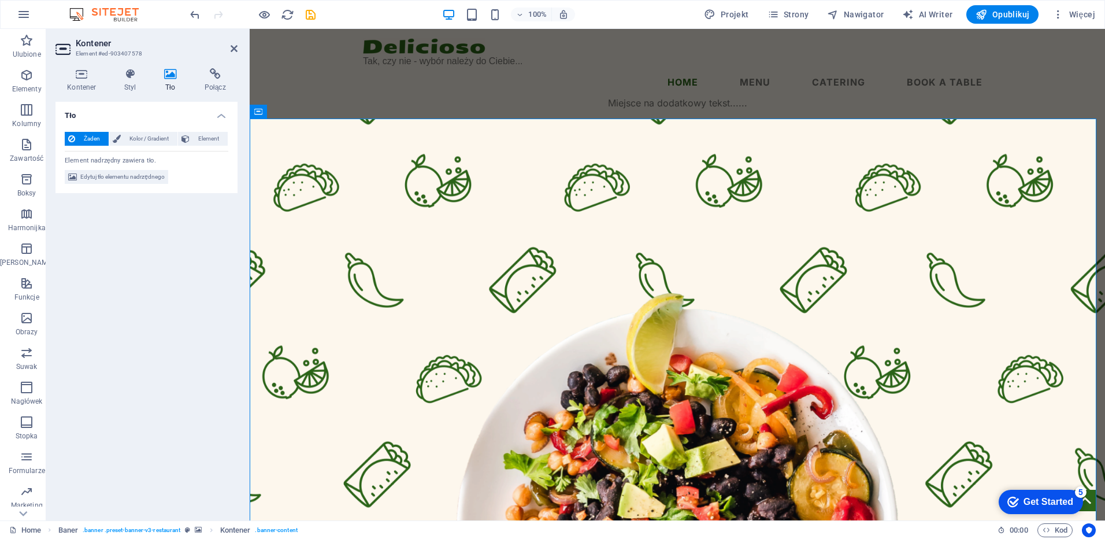
click at [172, 77] on icon at bounding box center [171, 74] width 36 height 12
click at [206, 139] on span "Element" at bounding box center [208, 139] width 31 height 14
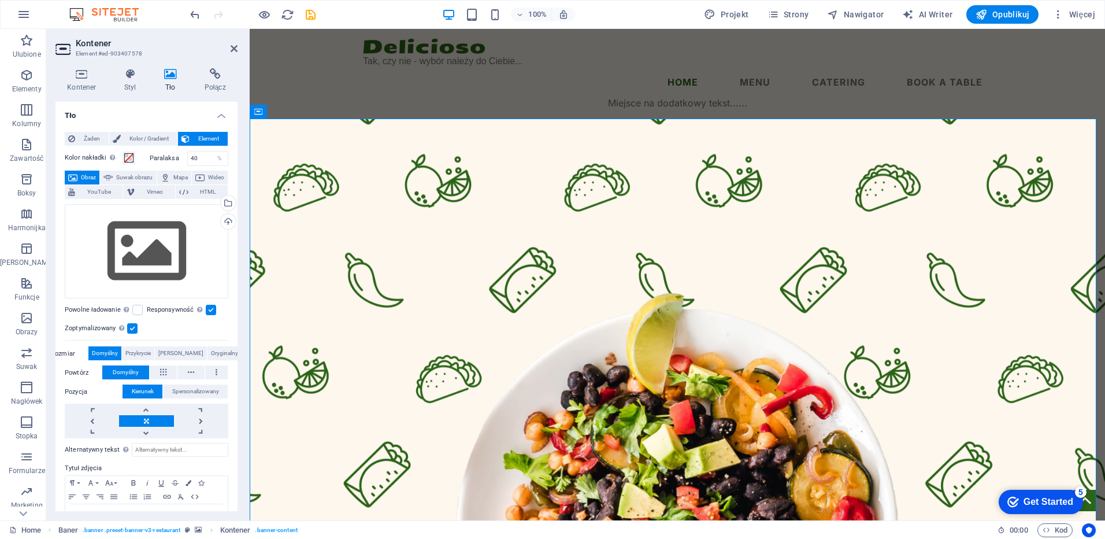
click at [91, 176] on span "Obraz" at bounding box center [88, 178] width 15 height 14
click at [164, 247] on div "Przeciągnij pliki tutaj, kliknij, aby wybrać pliki lub wybierz pliki z Plików l…" at bounding box center [147, 251] width 164 height 95
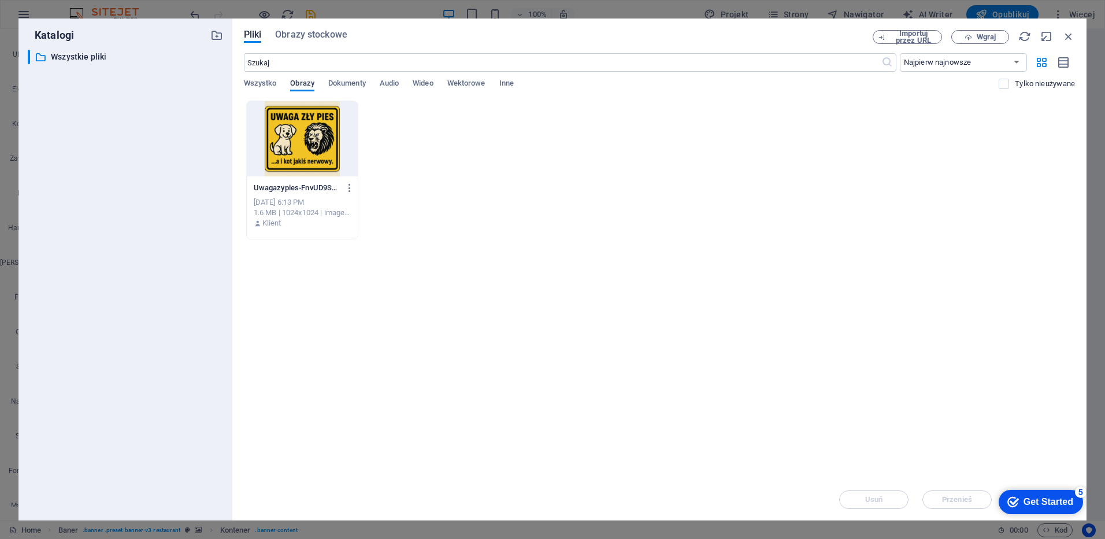
click at [301, 85] on span "Obrazy" at bounding box center [302, 84] width 24 height 16
click at [253, 34] on span "Pliki" at bounding box center [253, 35] width 18 height 14
click at [99, 56] on p "Wszystkie pliki" at bounding box center [126, 56] width 151 height 13
click at [1070, 36] on icon "button" at bounding box center [1069, 36] width 13 height 13
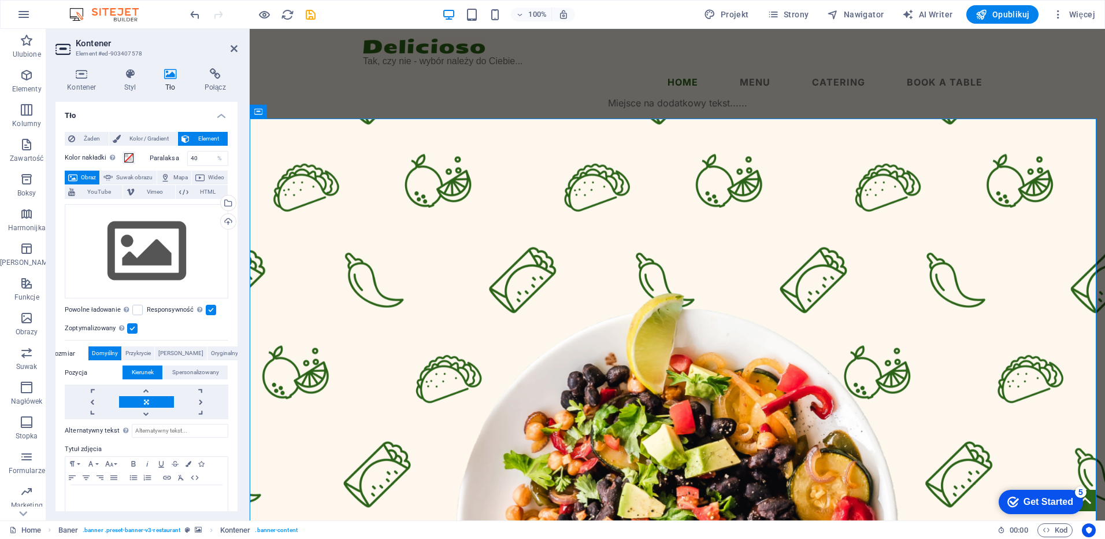
click at [91, 178] on span "Obraz" at bounding box center [88, 178] width 15 height 14
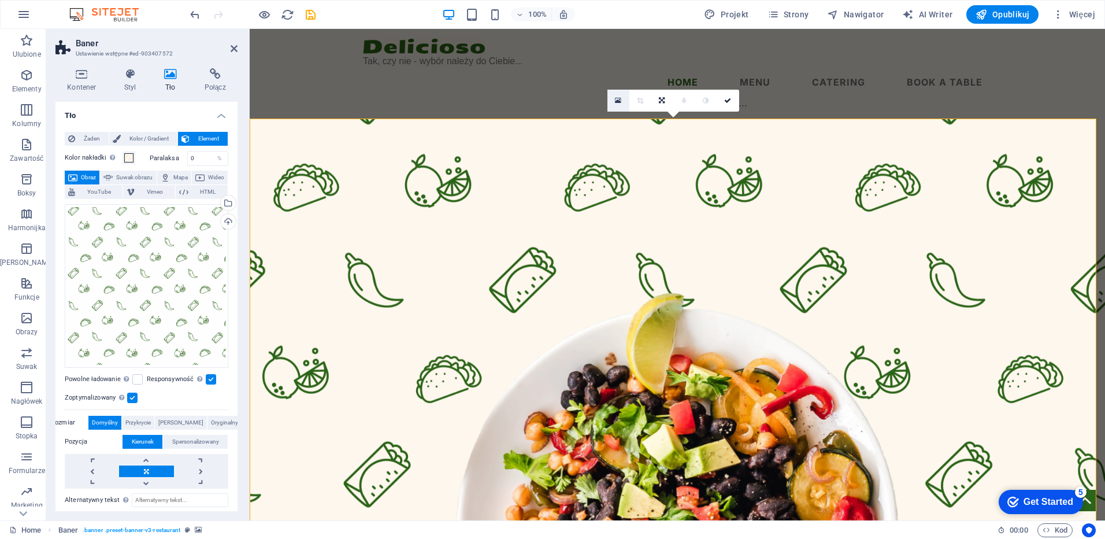
click at [619, 100] on icon at bounding box center [618, 101] width 6 height 8
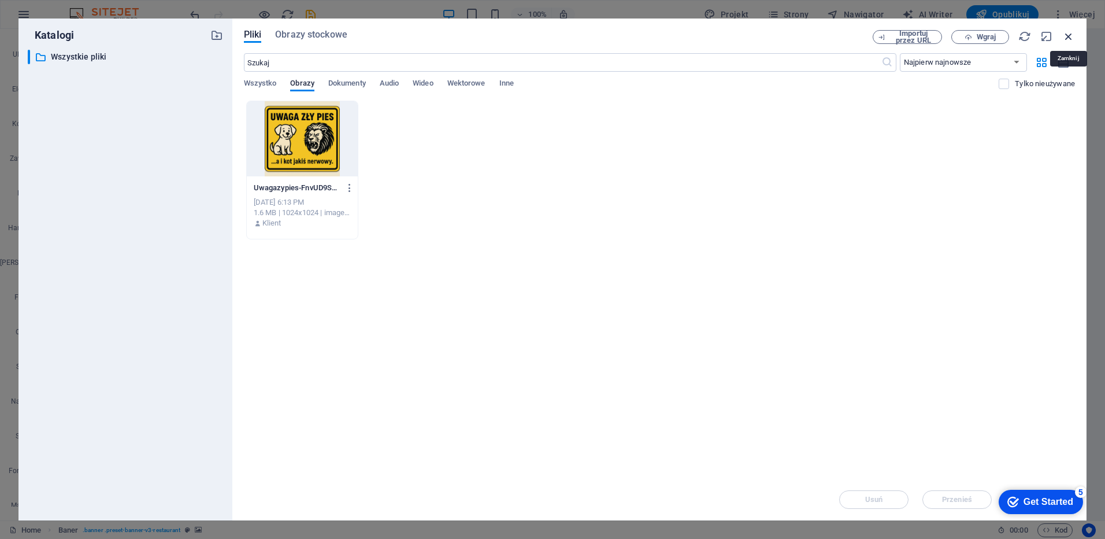
click at [1064, 38] on icon "button" at bounding box center [1069, 36] width 13 height 13
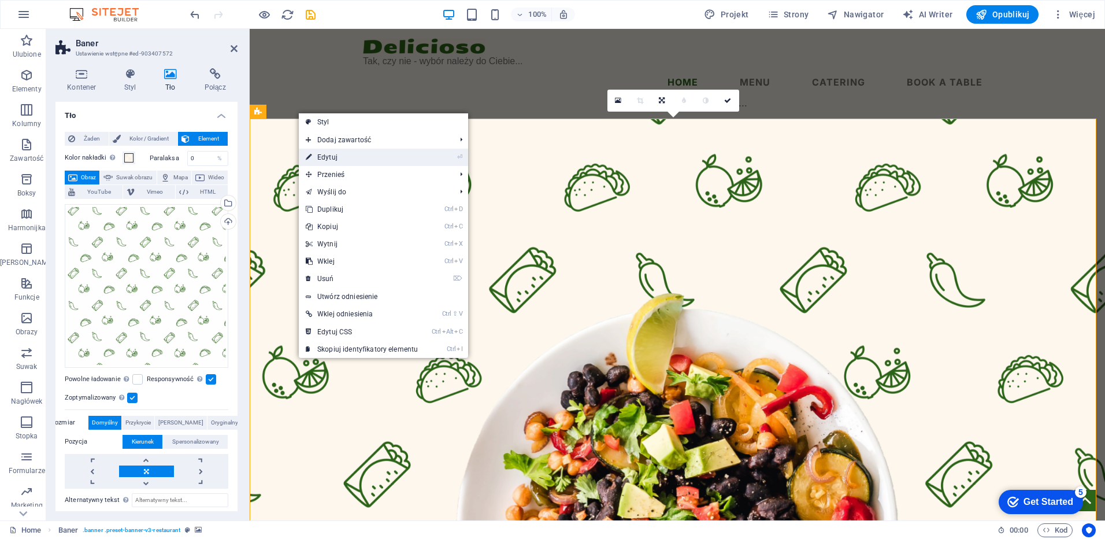
click at [335, 160] on link "⏎ Edytuj" at bounding box center [362, 157] width 126 height 17
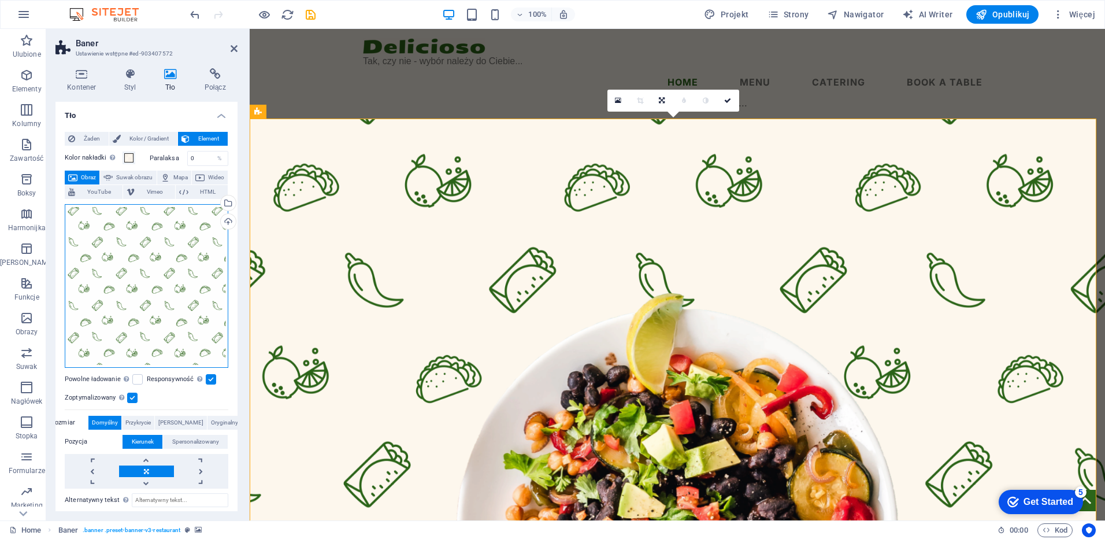
click at [150, 261] on div "Przeciągnij pliki tutaj, kliknij, aby wybrać pliki lub wybierz pliki z Plików l…" at bounding box center [147, 286] width 164 height 164
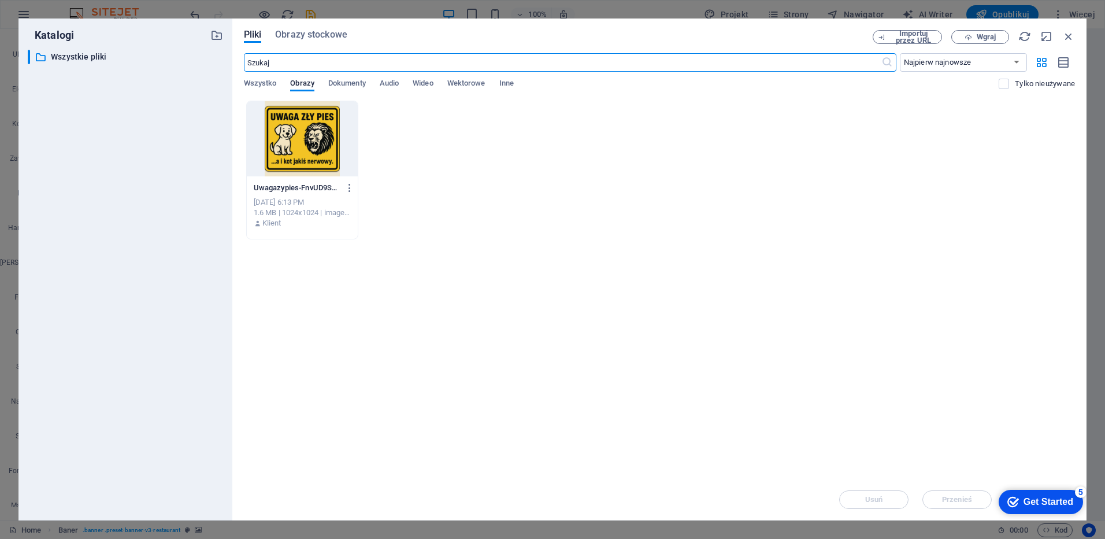
click at [315, 139] on div at bounding box center [302, 138] width 111 height 75
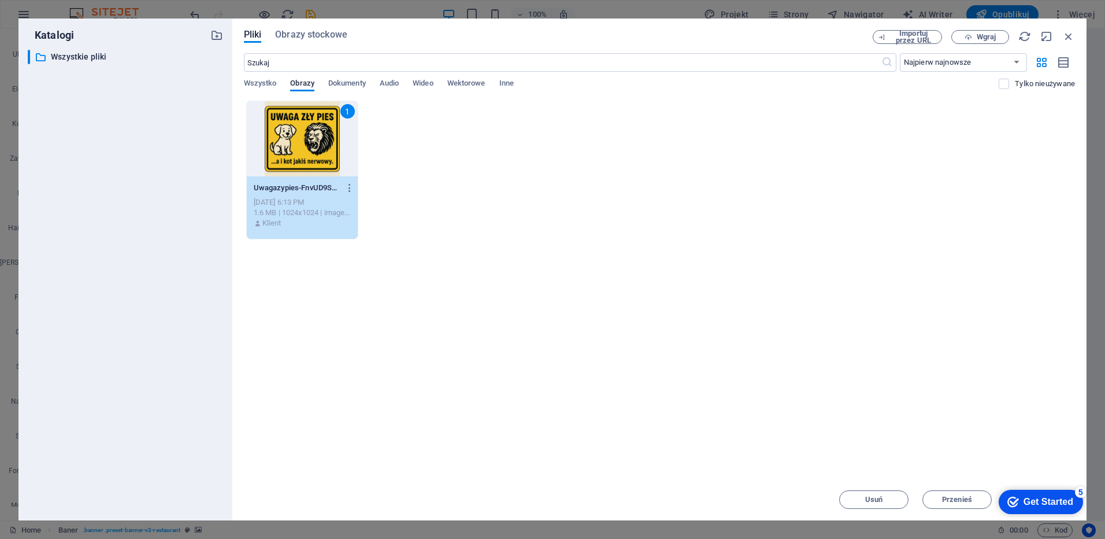
click at [315, 139] on div "1" at bounding box center [302, 138] width 111 height 75
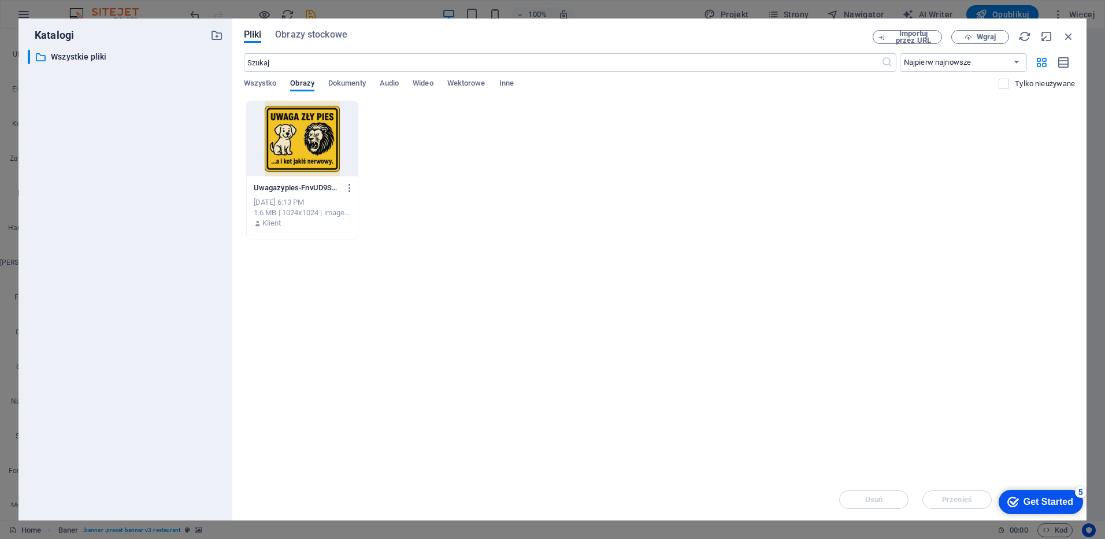
click at [315, 139] on div at bounding box center [302, 138] width 111 height 75
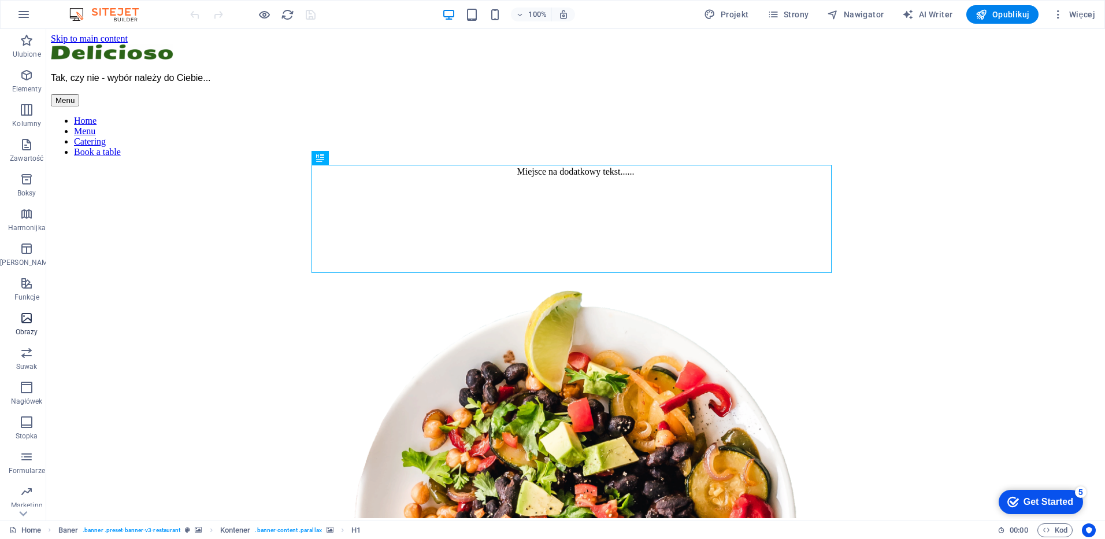
click at [14, 324] on span "Obrazy" at bounding box center [26, 325] width 53 height 28
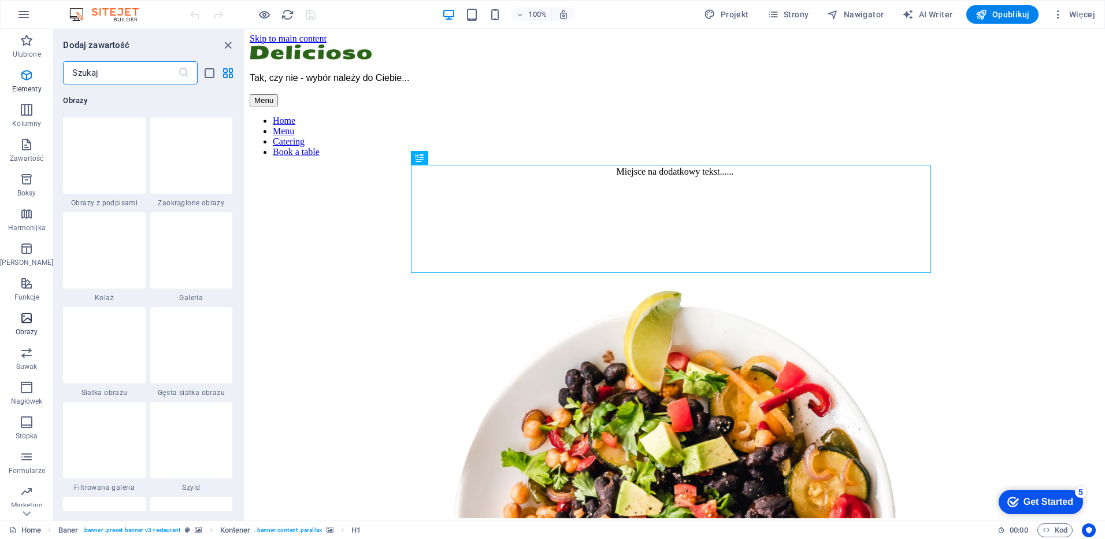
scroll to position [5862, 0]
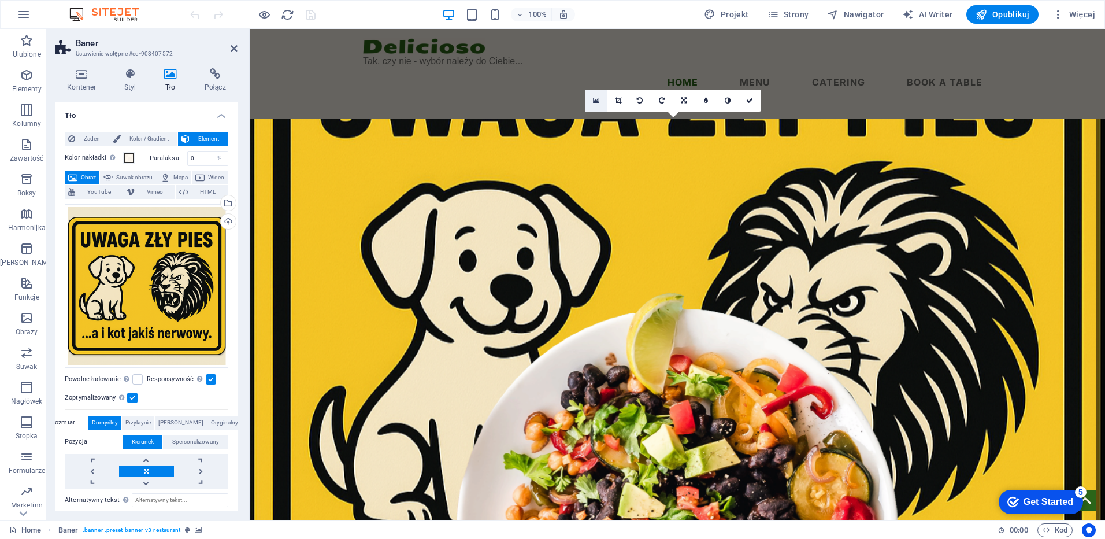
click at [596, 100] on icon at bounding box center [596, 101] width 6 height 8
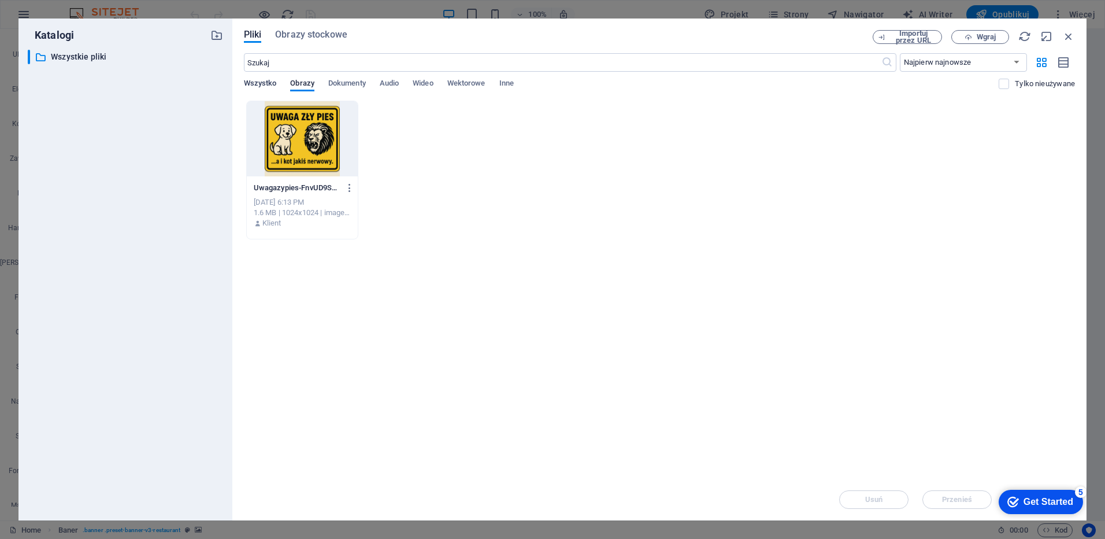
click at [250, 86] on span "Wszystko" at bounding box center [260, 84] width 33 height 16
click at [304, 86] on span "Obrazy" at bounding box center [302, 84] width 24 height 16
click at [504, 83] on span "Inne" at bounding box center [507, 84] width 14 height 16
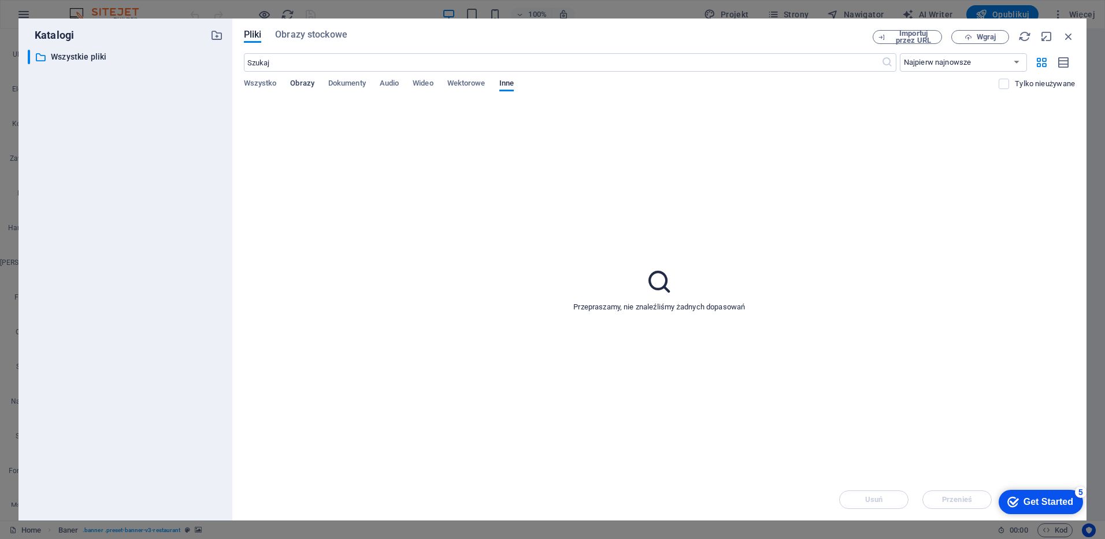
click at [295, 86] on span "Obrazy" at bounding box center [302, 84] width 24 height 16
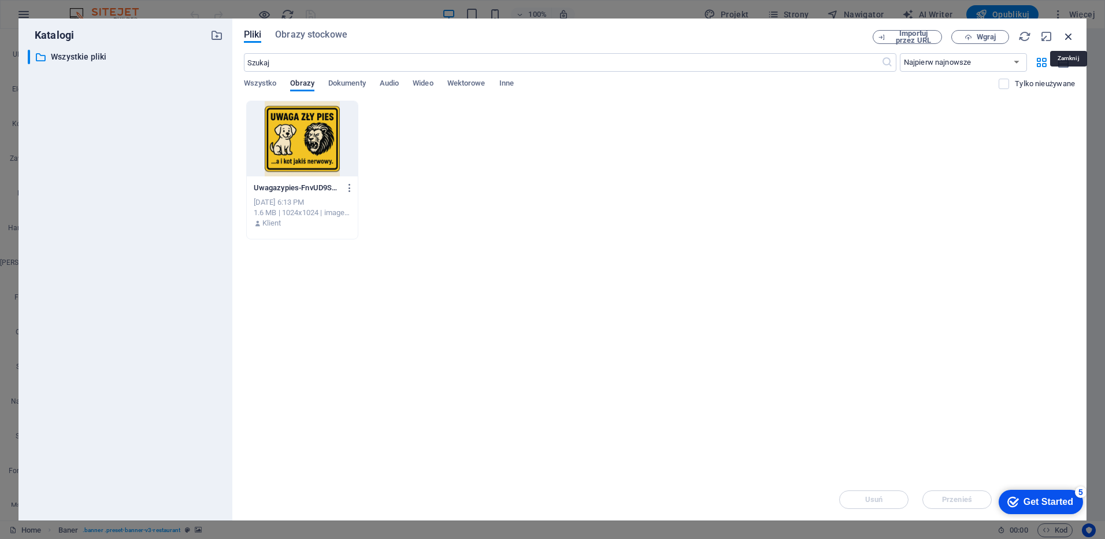
click at [1071, 34] on icon "button" at bounding box center [1069, 36] width 13 height 13
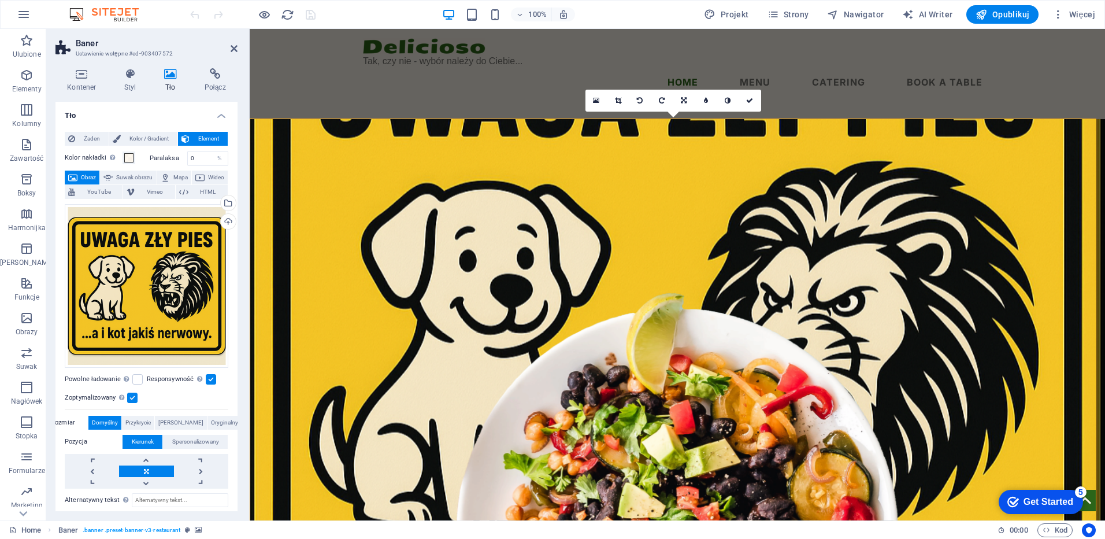
click at [173, 79] on icon at bounding box center [171, 74] width 36 height 12
click at [224, 223] on div "Wgraj" at bounding box center [227, 222] width 17 height 17
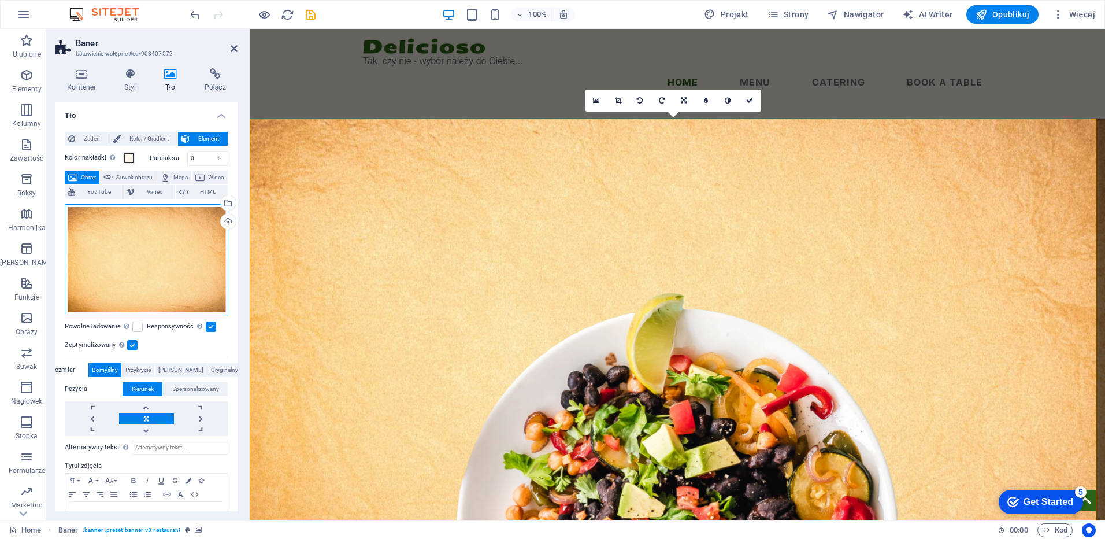
click at [138, 250] on div "Przeciągnij pliki tutaj, kliknij, aby wybrać pliki lub wybierz pliki z Plików l…" at bounding box center [147, 259] width 164 height 111
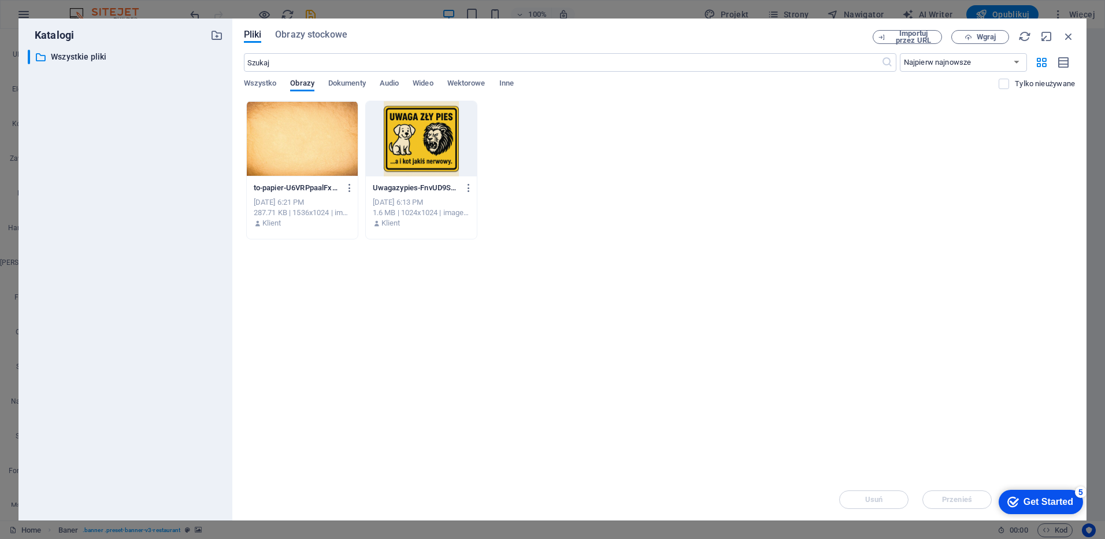
click at [291, 143] on div at bounding box center [302, 138] width 111 height 75
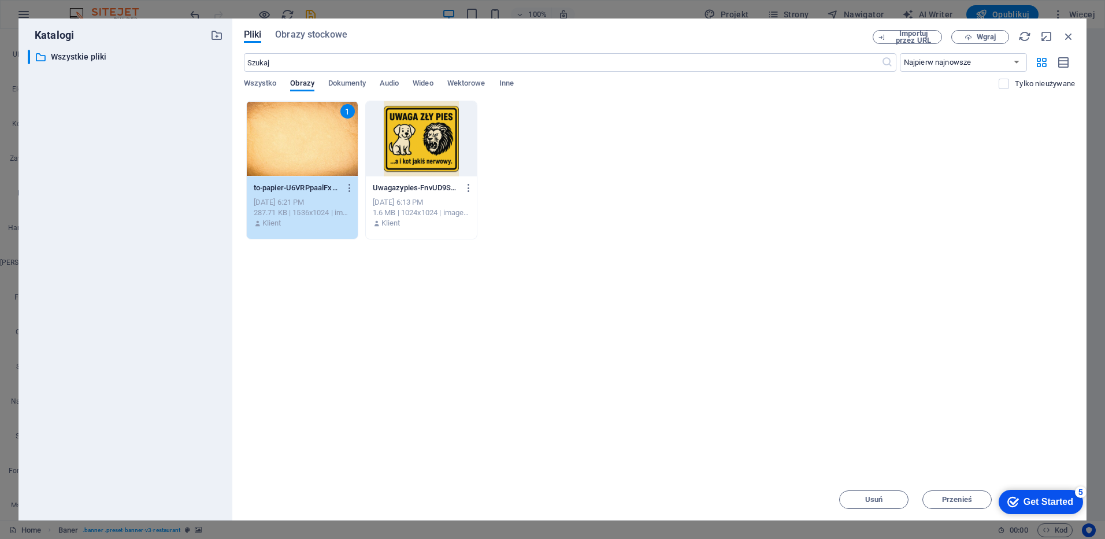
click at [291, 143] on div "1" at bounding box center [302, 138] width 111 height 75
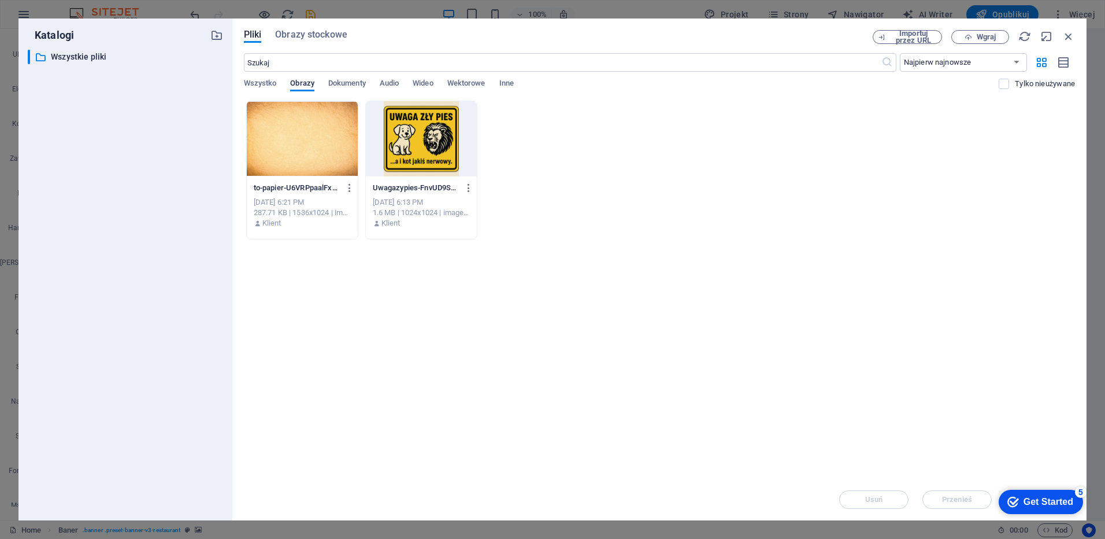
click at [291, 143] on div at bounding box center [302, 138] width 111 height 75
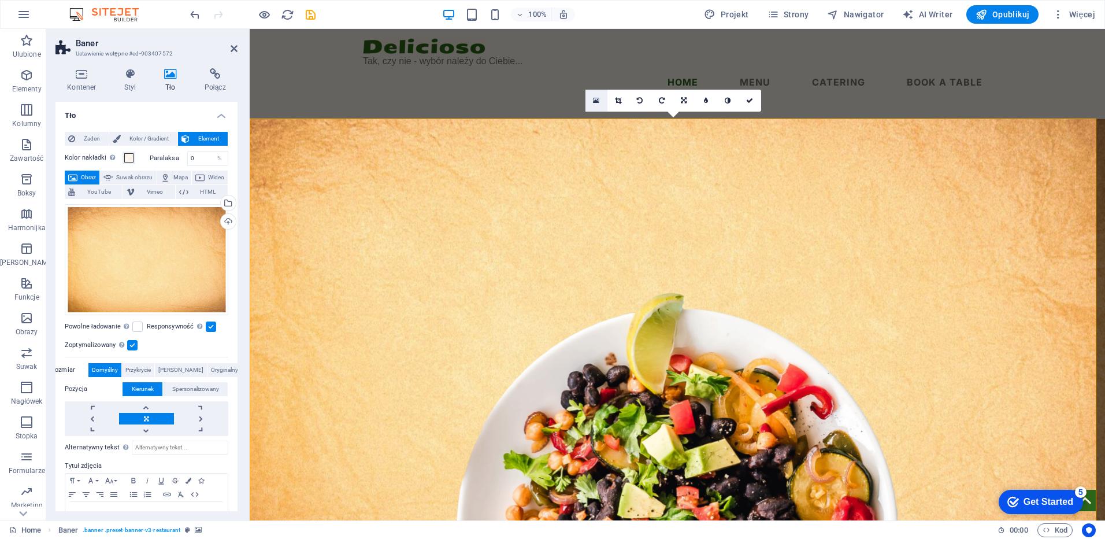
click at [593, 103] on icon at bounding box center [596, 101] width 6 height 8
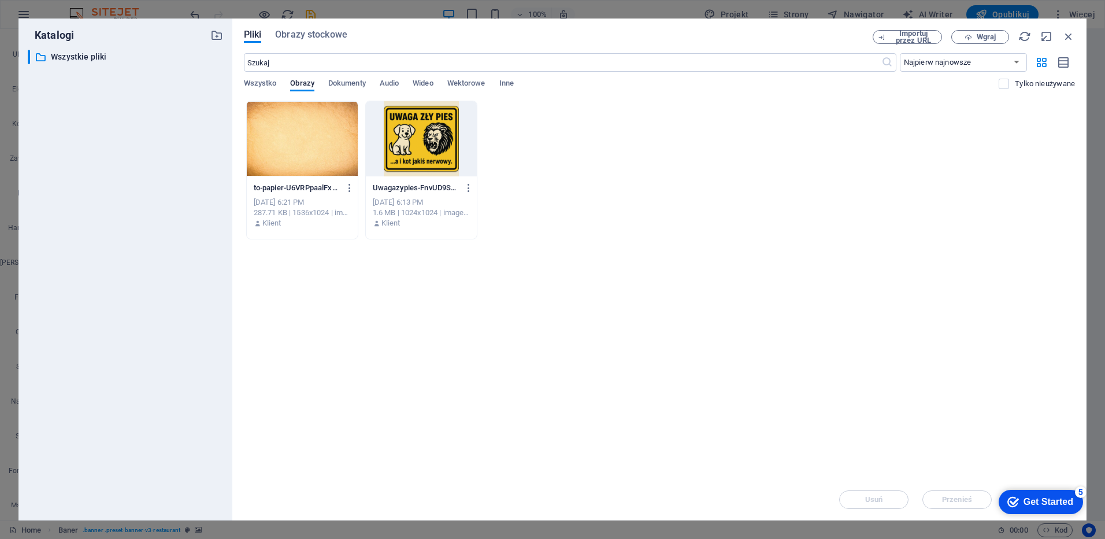
click at [293, 125] on div at bounding box center [302, 138] width 111 height 75
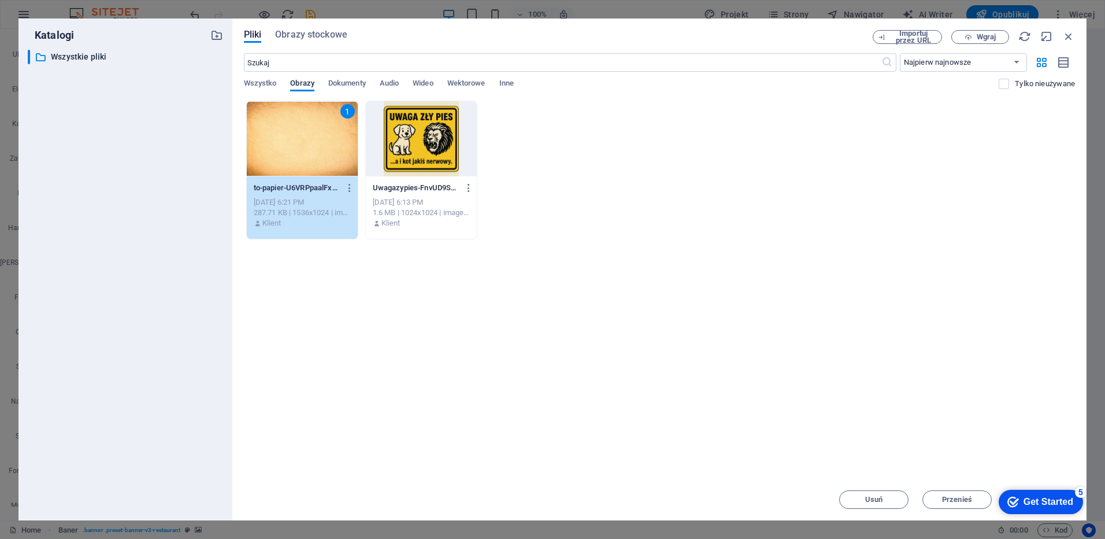
click at [1044, 507] on div "Get Started" at bounding box center [1049, 502] width 50 height 10
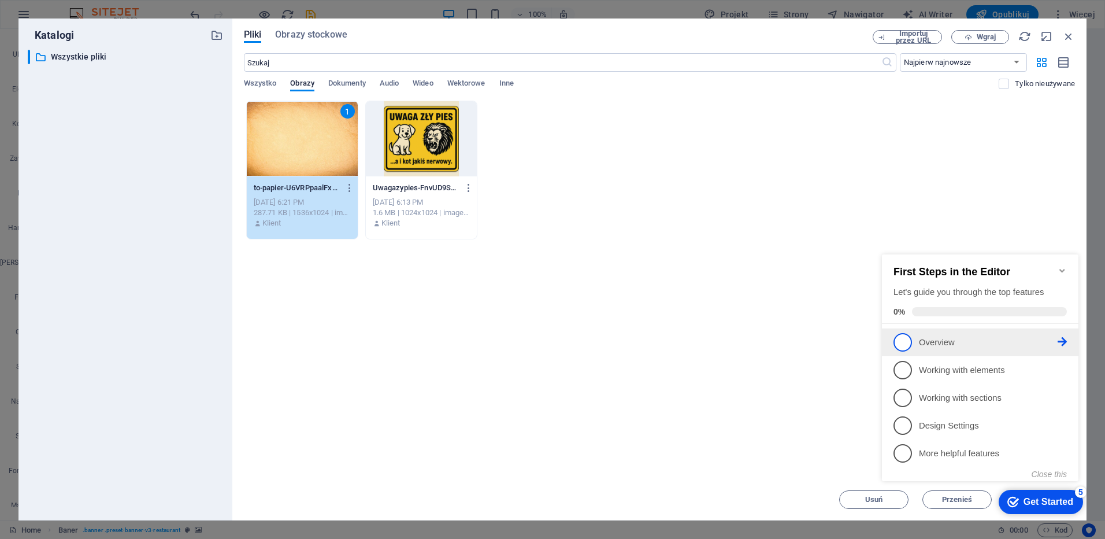
click at [899, 341] on span "1" at bounding box center [903, 342] width 19 height 19
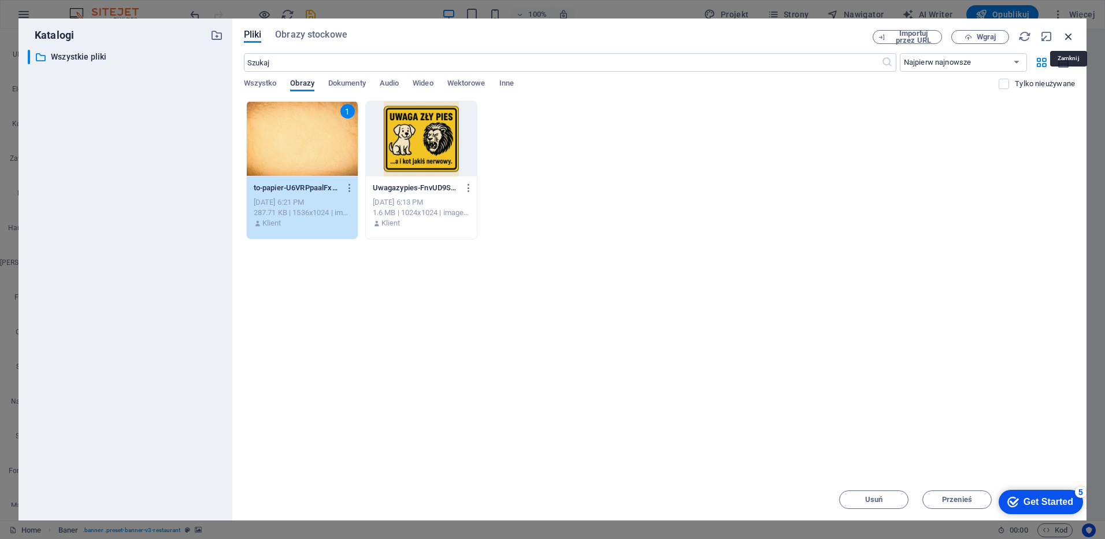
click at [1067, 36] on icon "button" at bounding box center [1069, 36] width 13 height 13
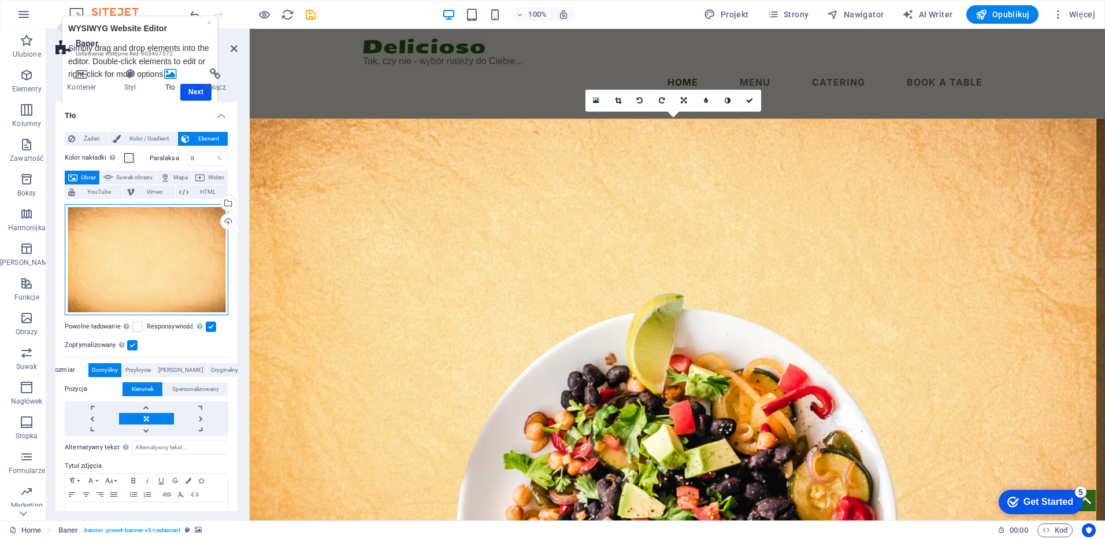
click at [125, 261] on div "Przeciągnij pliki tutaj, kliknij, aby wybrać pliki lub wybierz pliki z Plików l…" at bounding box center [147, 259] width 164 height 111
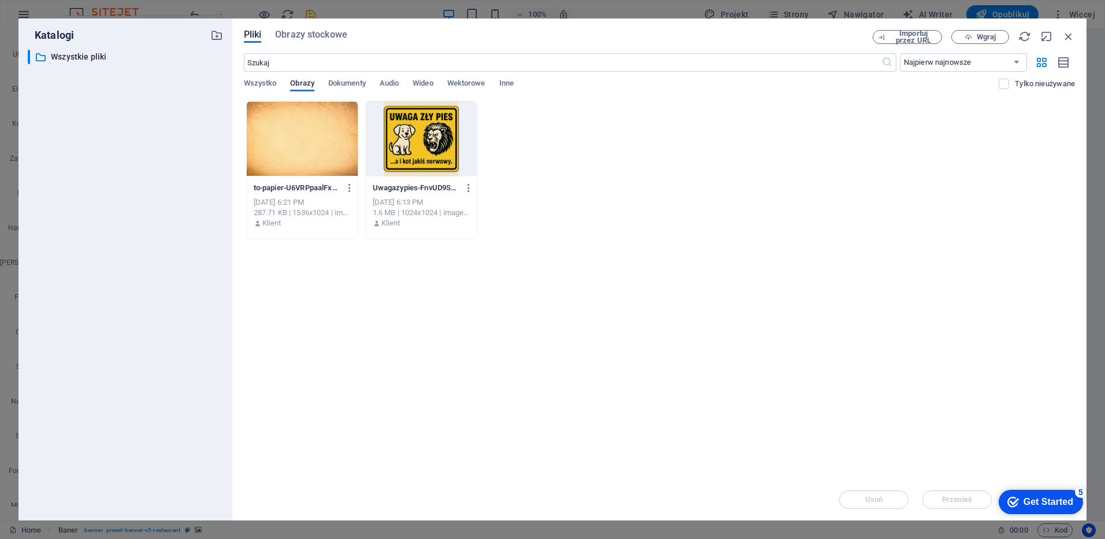
click at [125, 261] on div "​ Wszystkie pliki Wszystkie pliki" at bounding box center [125, 280] width 195 height 461
drag, startPoint x: 125, startPoint y: 261, endPoint x: 304, endPoint y: 139, distance: 216.3
click at [304, 139] on div at bounding box center [302, 138] width 111 height 75
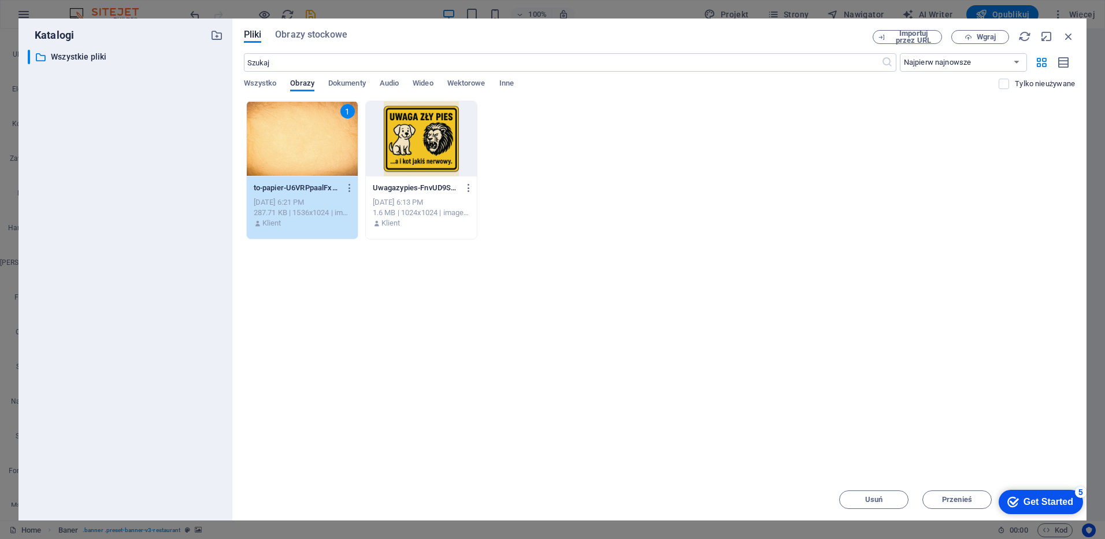
click at [304, 139] on div "1" at bounding box center [302, 138] width 111 height 75
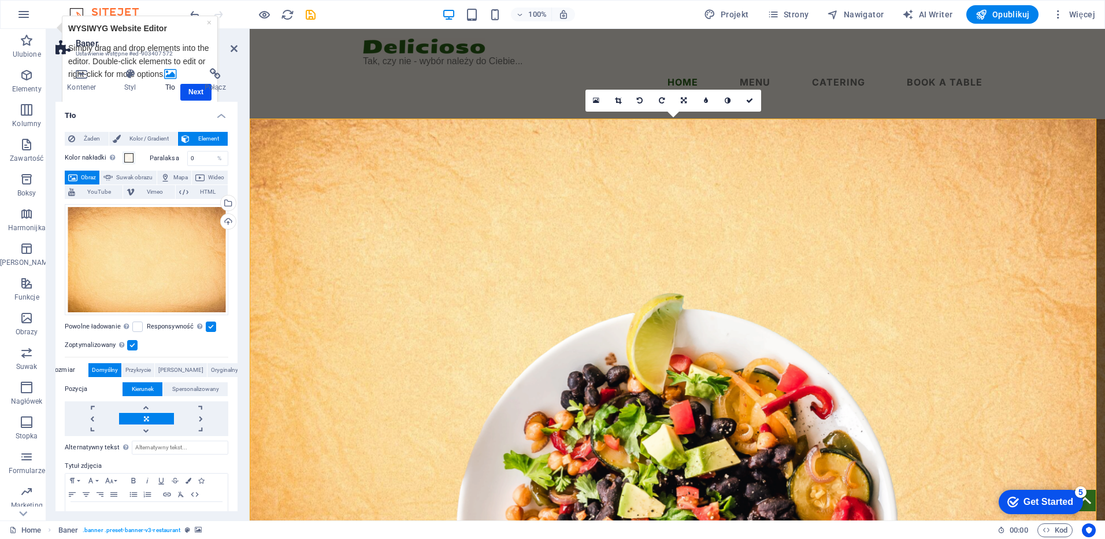
click at [195, 95] on div "Kontener Styl Tło Połącz Rozmiar Wysokość Domyślny px rem % vh vw Min. wysokość…" at bounding box center [147, 289] width 182 height 443
click at [196, 92] on h4 "Połącz" at bounding box center [215, 80] width 45 height 24
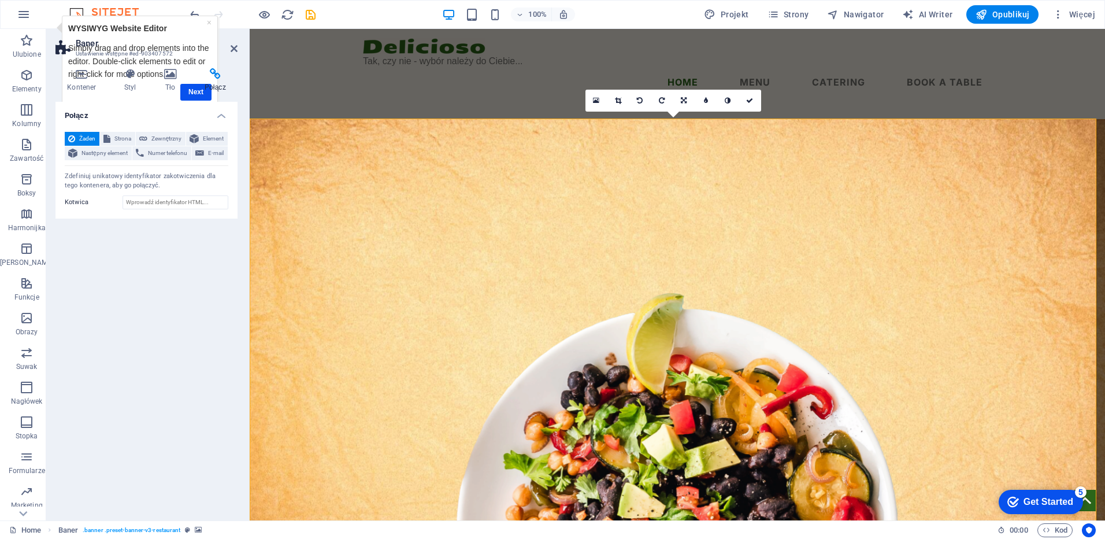
click at [196, 92] on h4 "Połącz" at bounding box center [215, 80] width 45 height 24
drag, startPoint x: 159, startPoint y: 58, endPoint x: 166, endPoint y: 45, distance: 15.5
click at [166, 45] on header "Baner Ustawienie wstępne #ed-903407572" at bounding box center [147, 44] width 182 height 30
click at [209, 21] on link "×" at bounding box center [208, 22] width 5 height 9
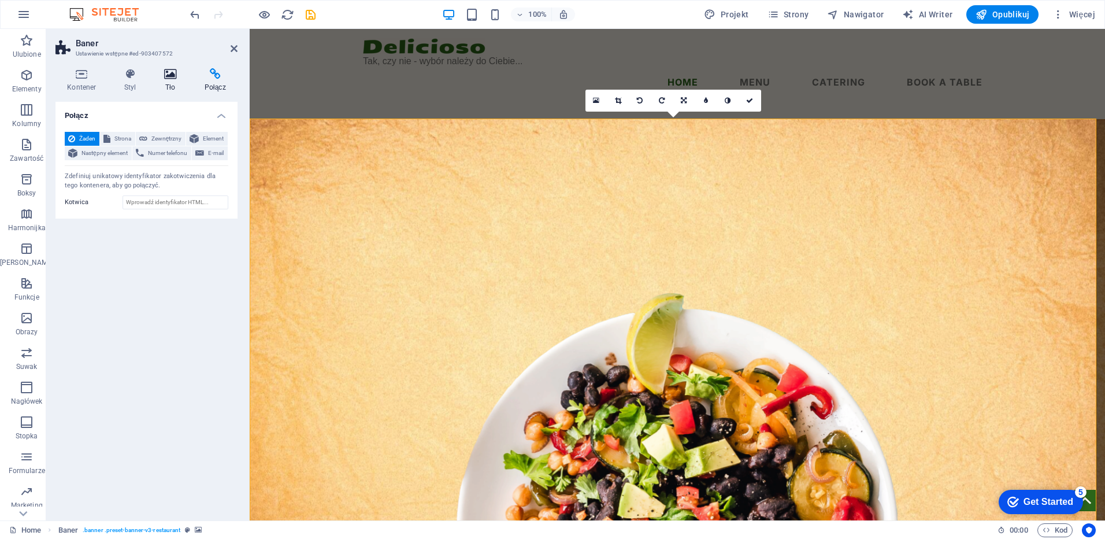
click at [165, 75] on icon at bounding box center [171, 74] width 36 height 12
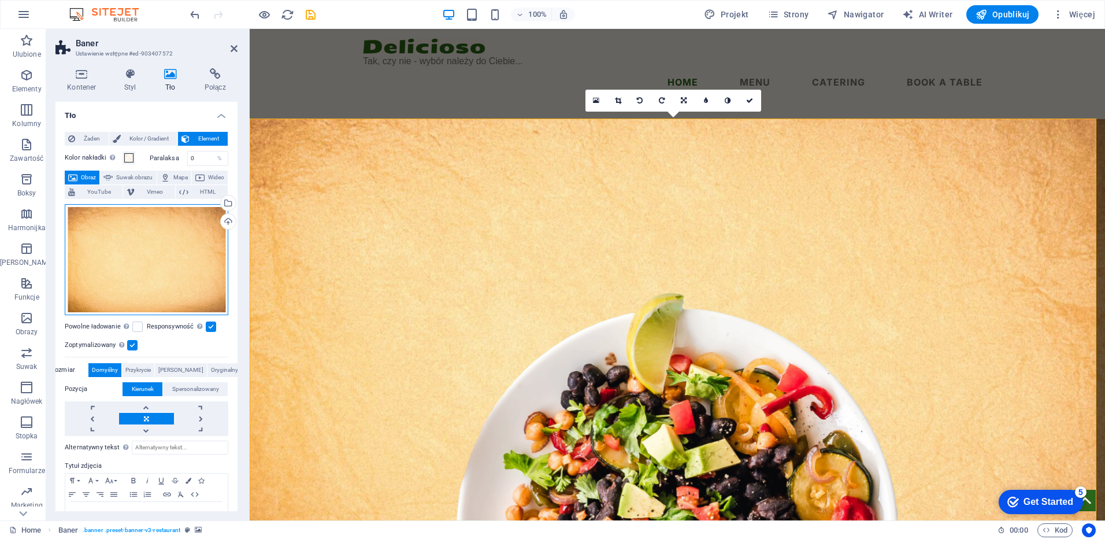
click at [156, 241] on div "Przeciągnij pliki tutaj, kliknij, aby wybrać pliki lub wybierz pliki z Plików l…" at bounding box center [147, 259] width 164 height 111
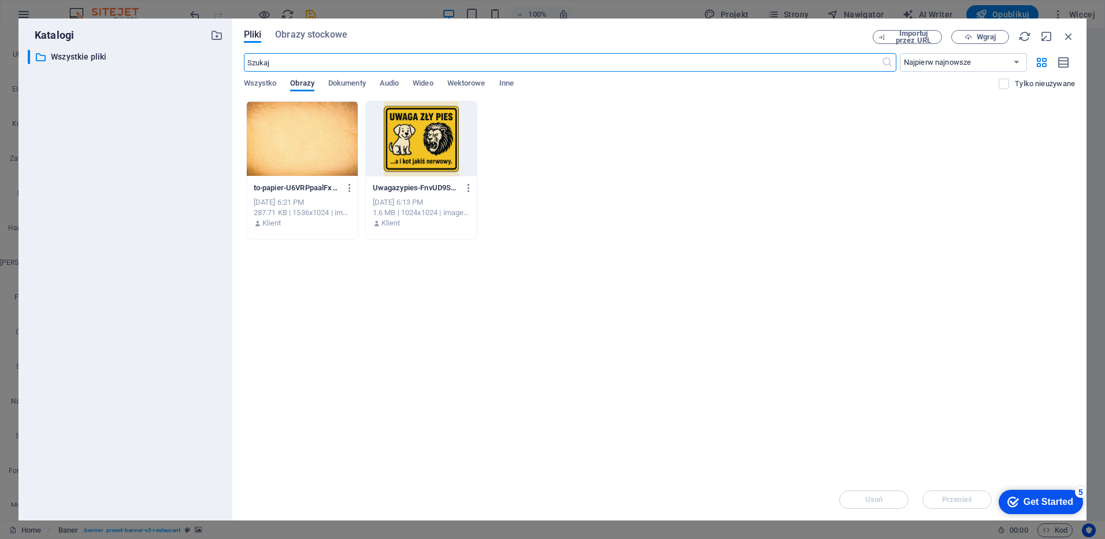
click at [279, 155] on div at bounding box center [302, 138] width 111 height 75
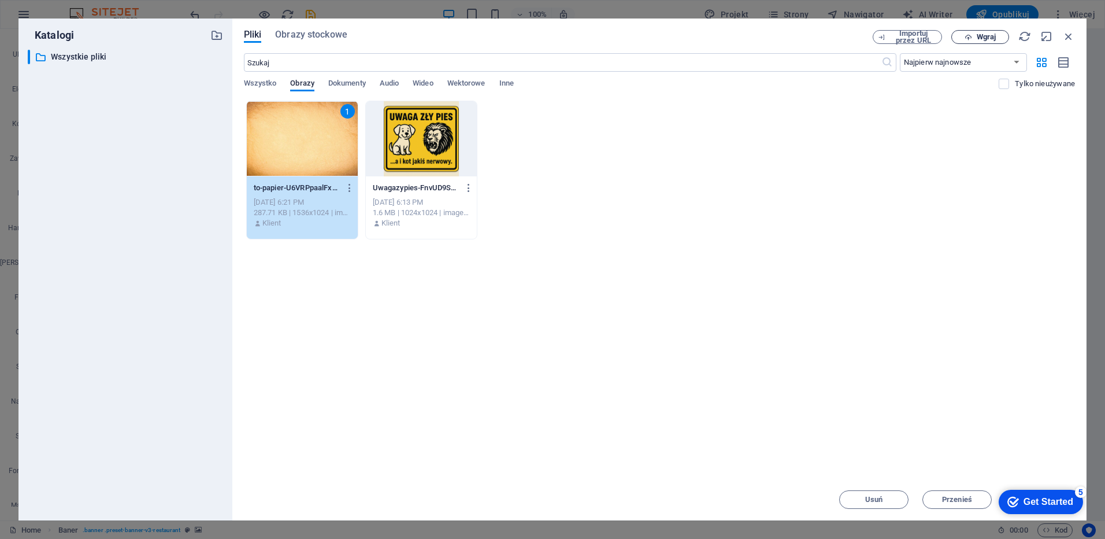
click at [983, 39] on span "Wgraj" at bounding box center [986, 37] width 19 height 7
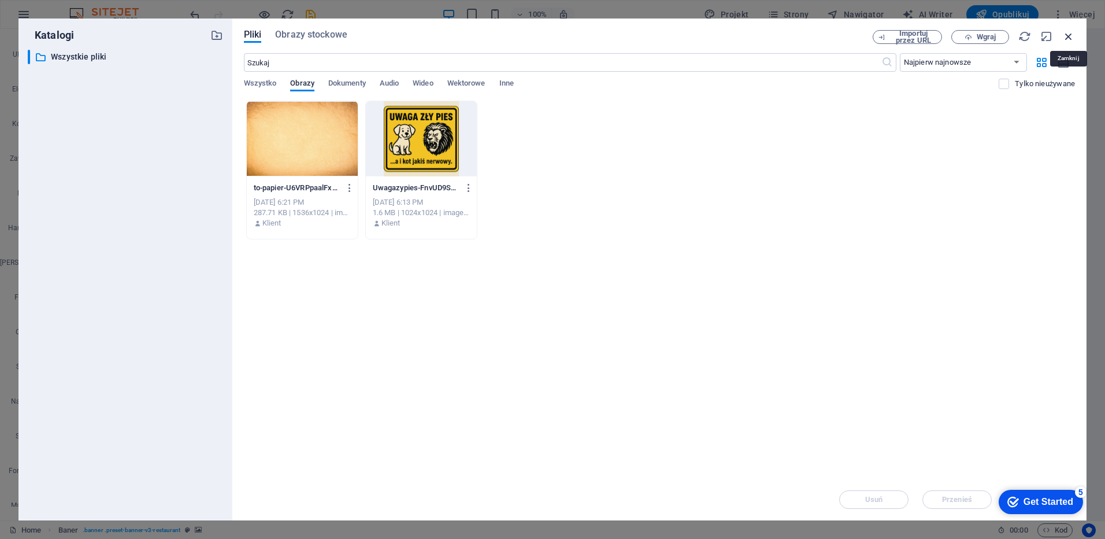
click at [1071, 38] on icon "button" at bounding box center [1069, 36] width 13 height 13
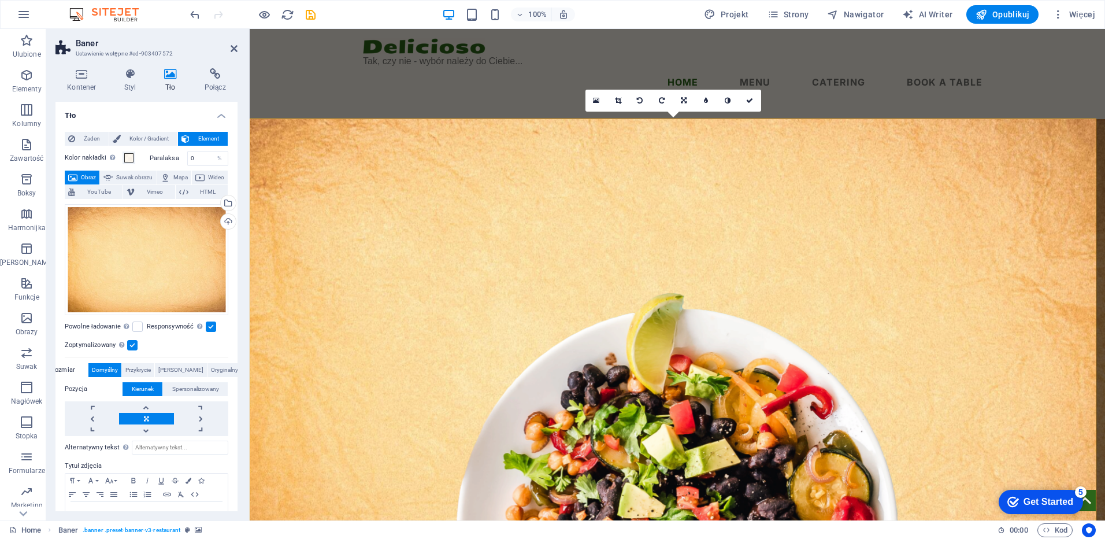
click at [96, 177] on span "Obraz" at bounding box center [88, 178] width 15 height 14
click at [227, 201] on div "Wybierz pliki z menedżera plików, zdjęć stockowych lub prześlij plik(i)" at bounding box center [227, 203] width 17 height 17
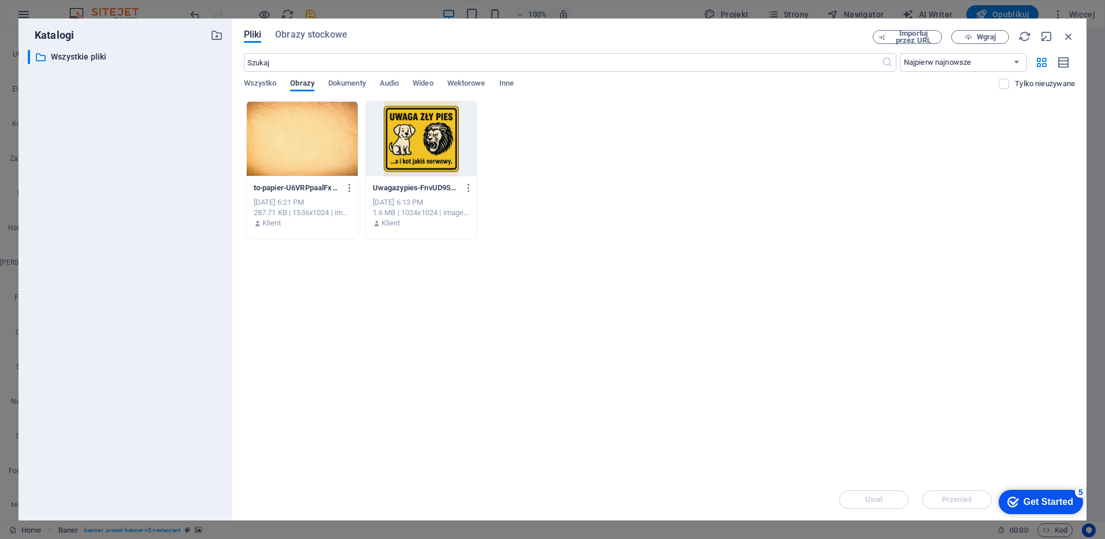
click at [304, 150] on div at bounding box center [302, 138] width 111 height 75
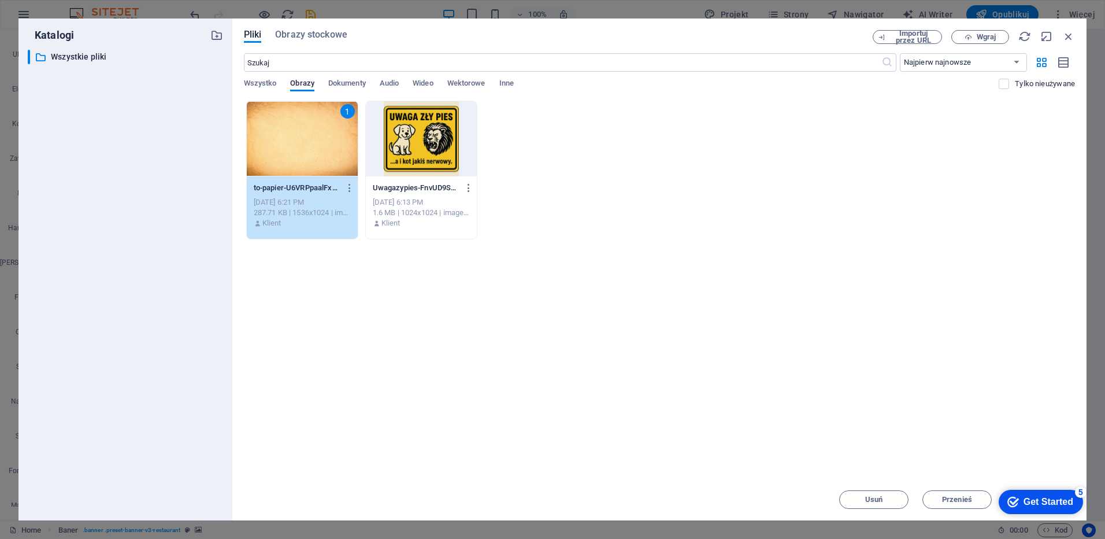
click at [304, 150] on div "1" at bounding box center [302, 138] width 111 height 75
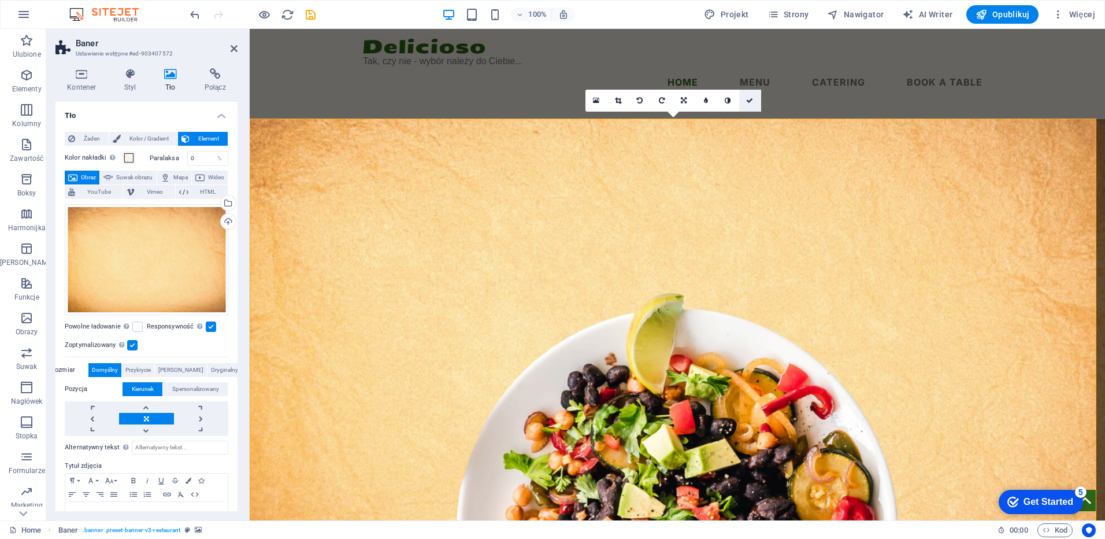
click at [750, 100] on icon at bounding box center [749, 100] width 7 height 7
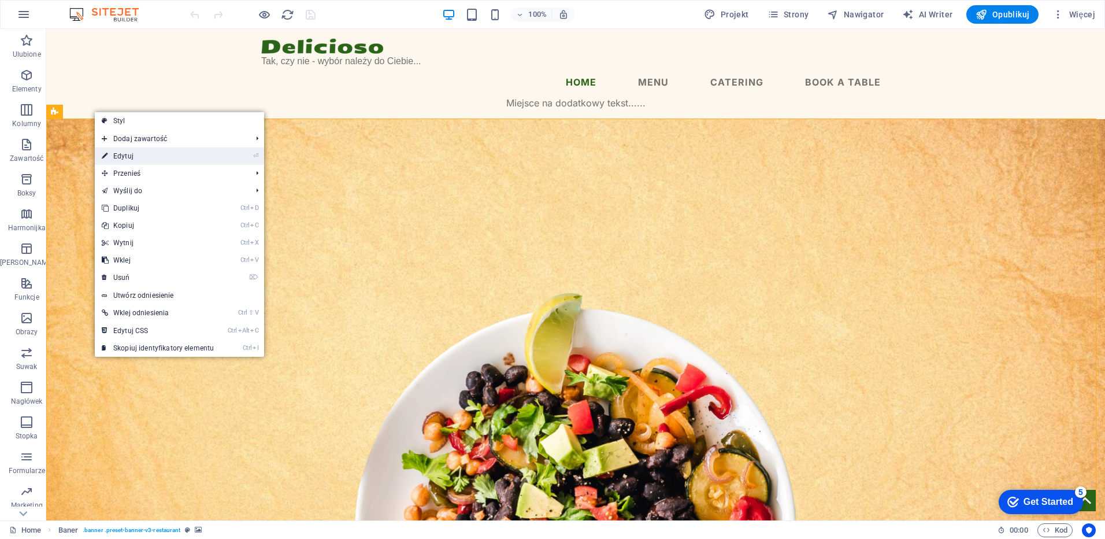
click at [122, 155] on link "⏎ Edytuj" at bounding box center [158, 155] width 126 height 17
select select "vh"
select select "banner"
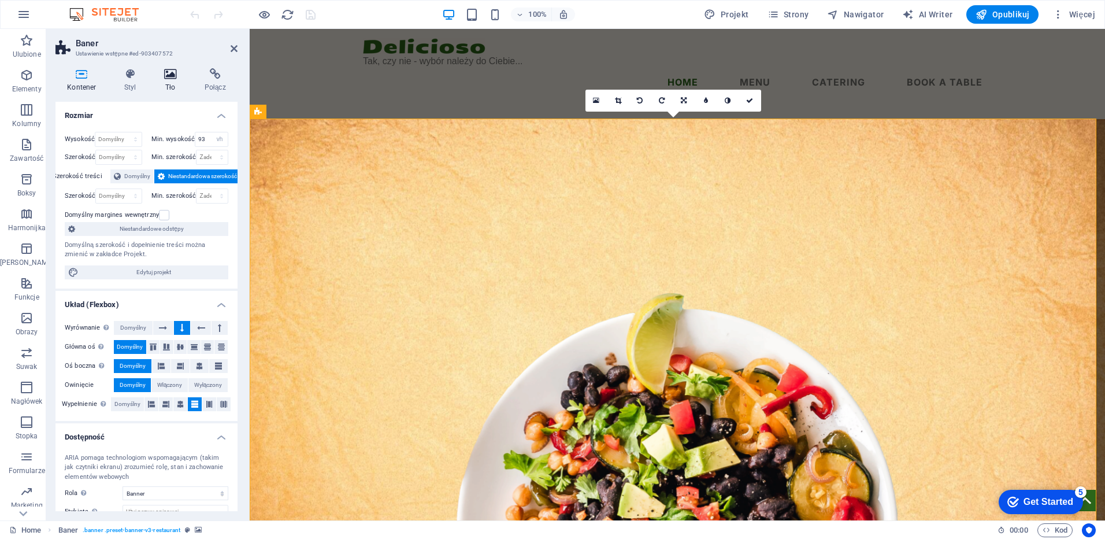
click at [168, 79] on icon at bounding box center [171, 74] width 36 height 12
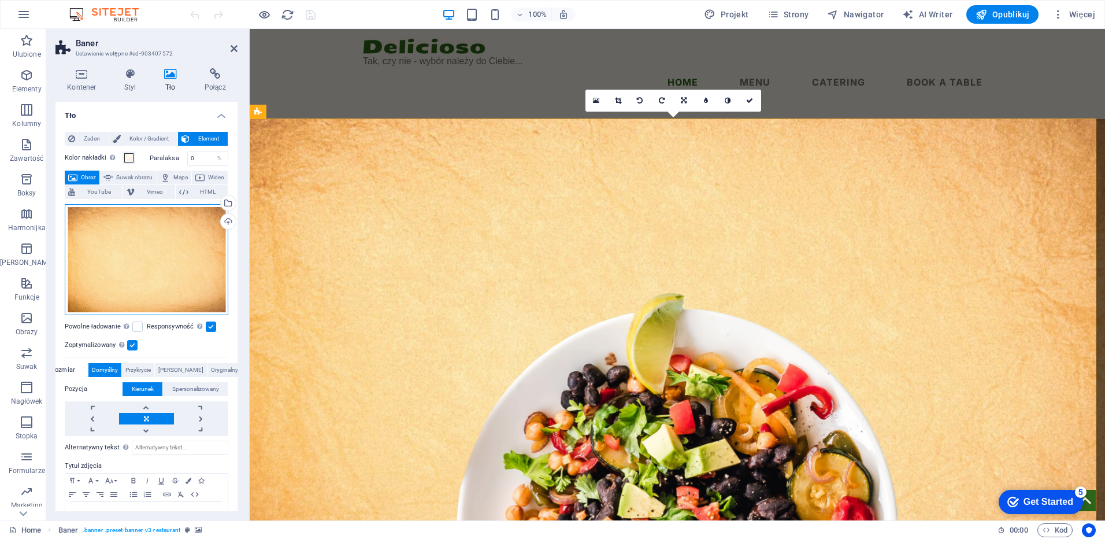
click at [138, 267] on div "Przeciągnij pliki tutaj, kliknij, aby wybrać pliki lub wybierz pliki z Plików l…" at bounding box center [147, 259] width 164 height 111
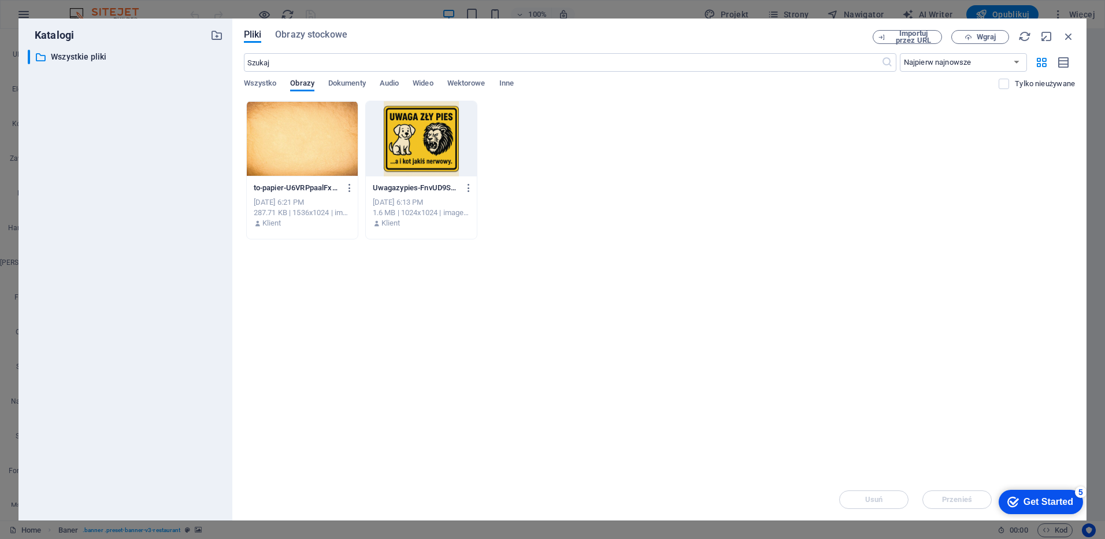
click at [310, 130] on div at bounding box center [302, 138] width 111 height 75
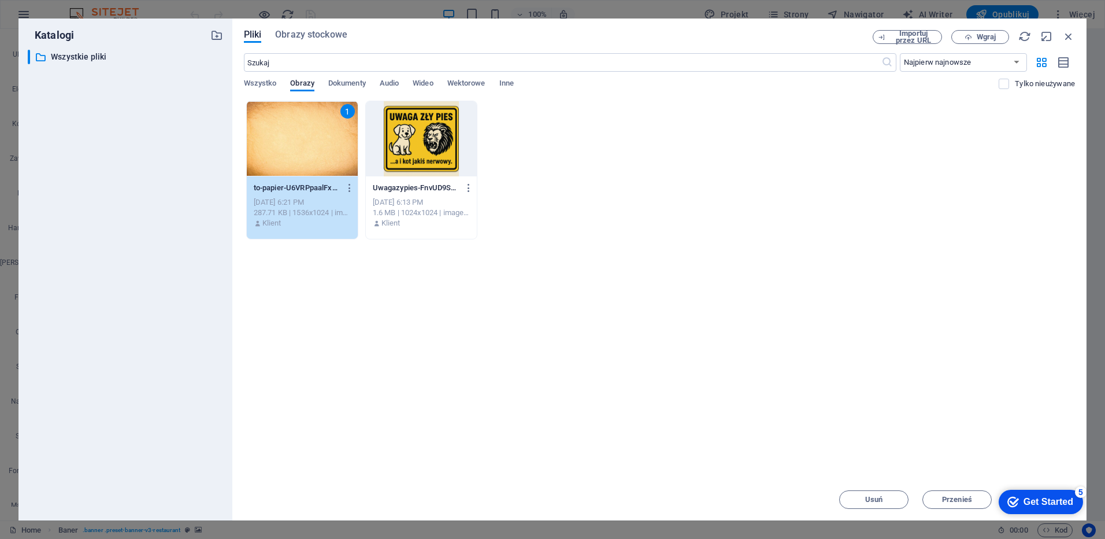
click at [310, 130] on div "1" at bounding box center [302, 138] width 111 height 75
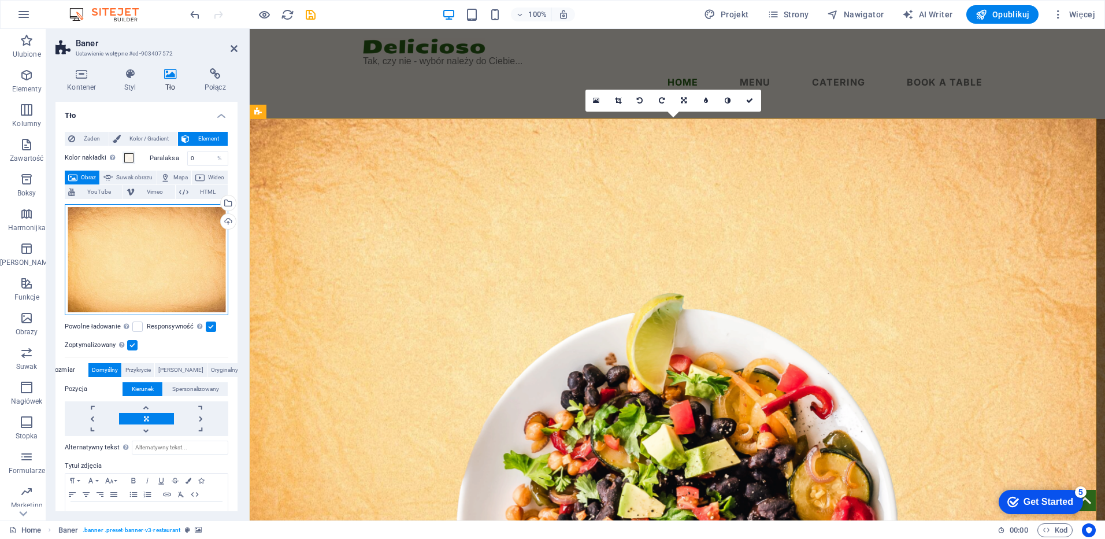
click at [149, 264] on div "Przeciągnij pliki tutaj, kliknij, aby wybrać pliki lub wybierz pliki z Plików l…" at bounding box center [147, 259] width 164 height 111
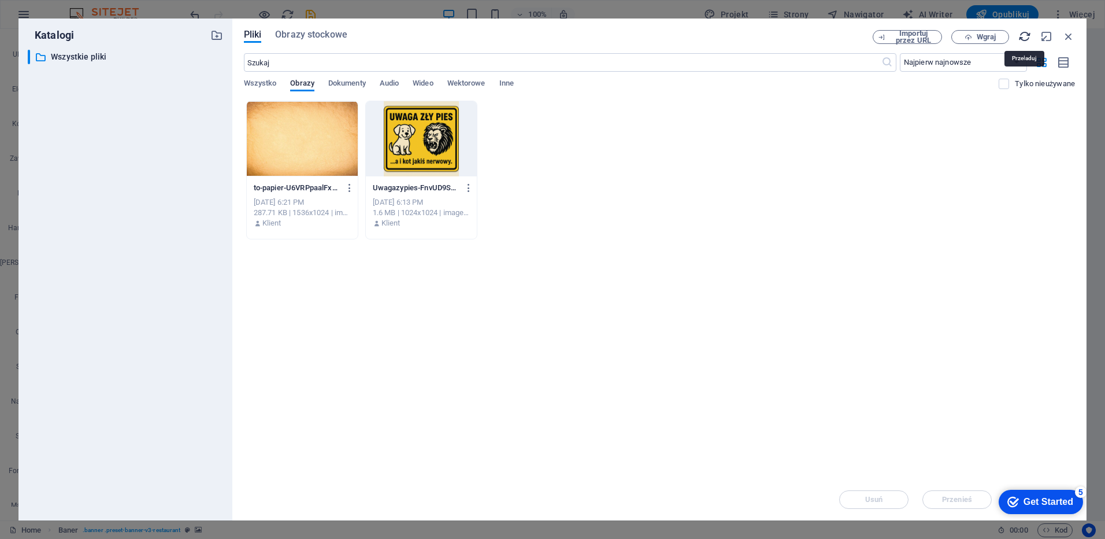
click at [1023, 35] on icon "button" at bounding box center [1025, 36] width 13 height 13
click at [300, 136] on div at bounding box center [302, 138] width 111 height 75
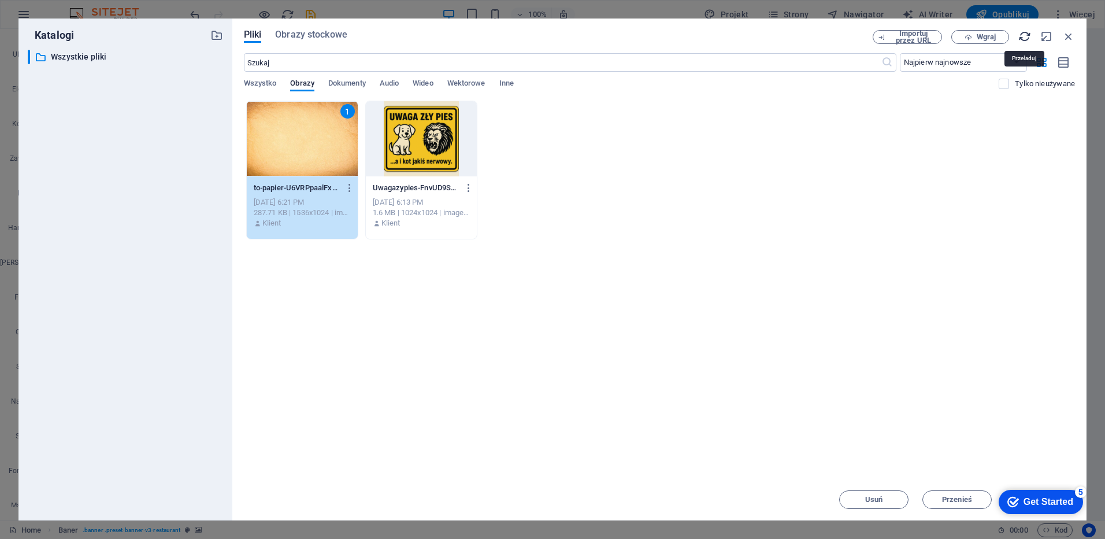
click at [1024, 34] on icon "button" at bounding box center [1025, 36] width 13 height 13
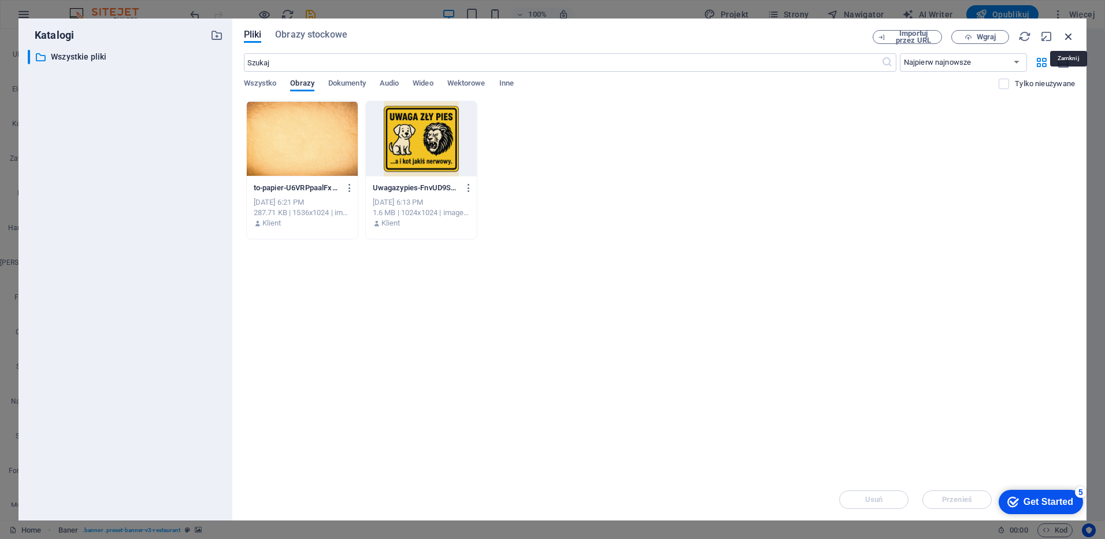
click at [1069, 34] on icon "button" at bounding box center [1069, 36] width 13 height 13
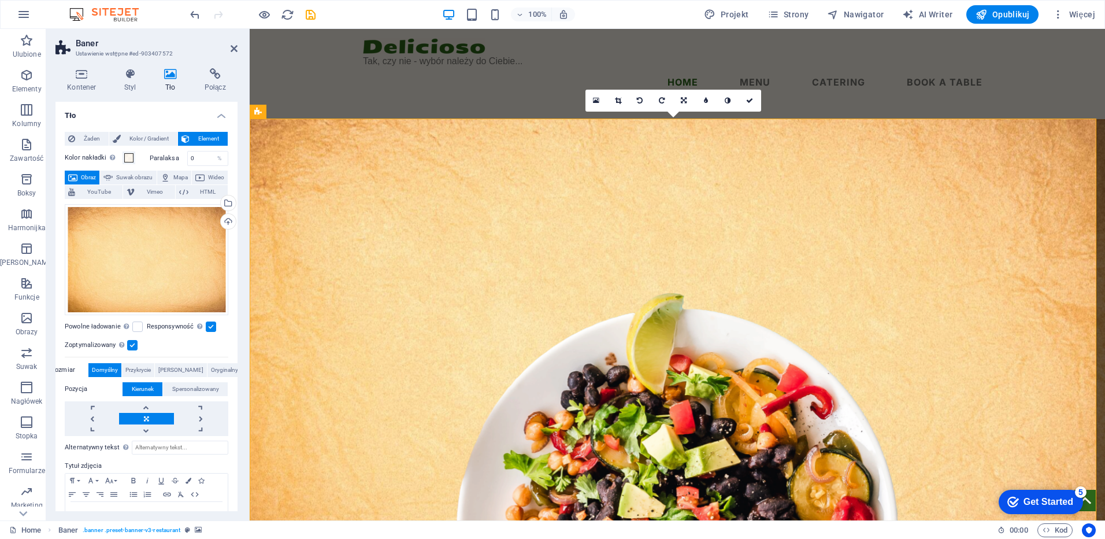
click at [176, 77] on icon at bounding box center [171, 74] width 36 height 12
click at [166, 138] on span "Kolor / Gradient" at bounding box center [149, 139] width 50 height 14
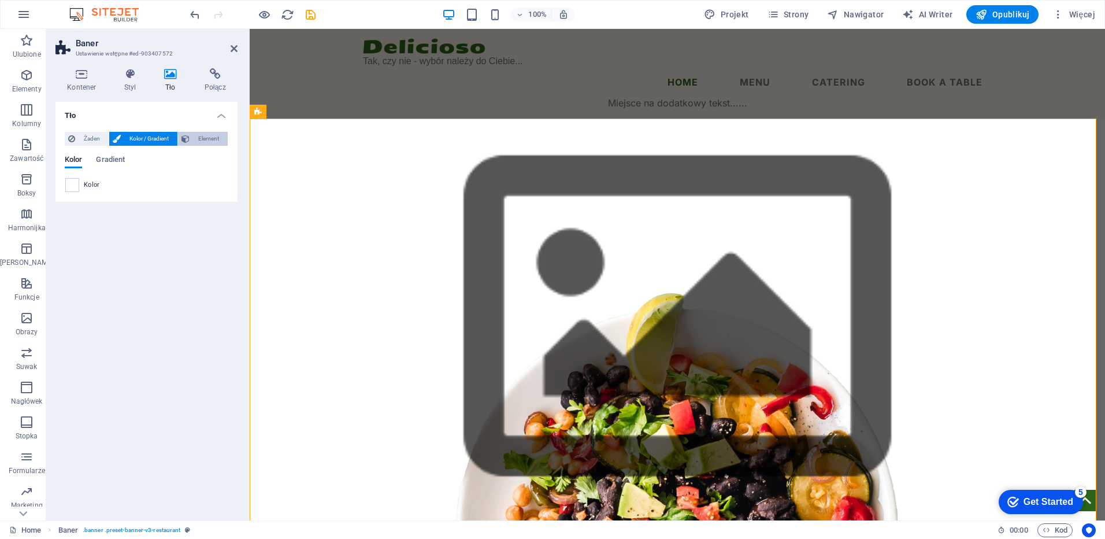
click at [207, 141] on span "Element" at bounding box center [208, 139] width 31 height 14
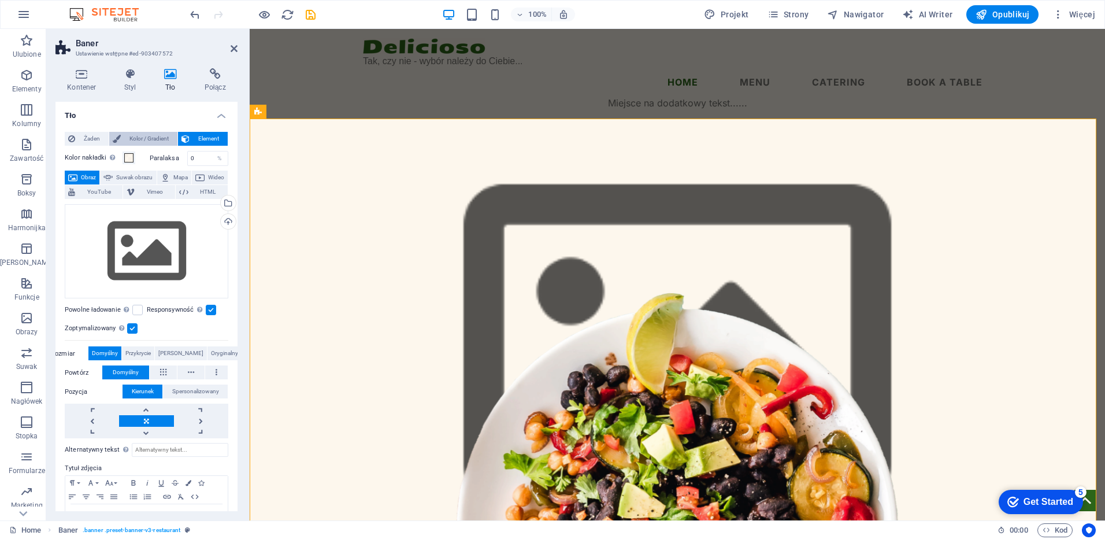
click at [143, 140] on span "Kolor / Gradient" at bounding box center [149, 139] width 50 height 14
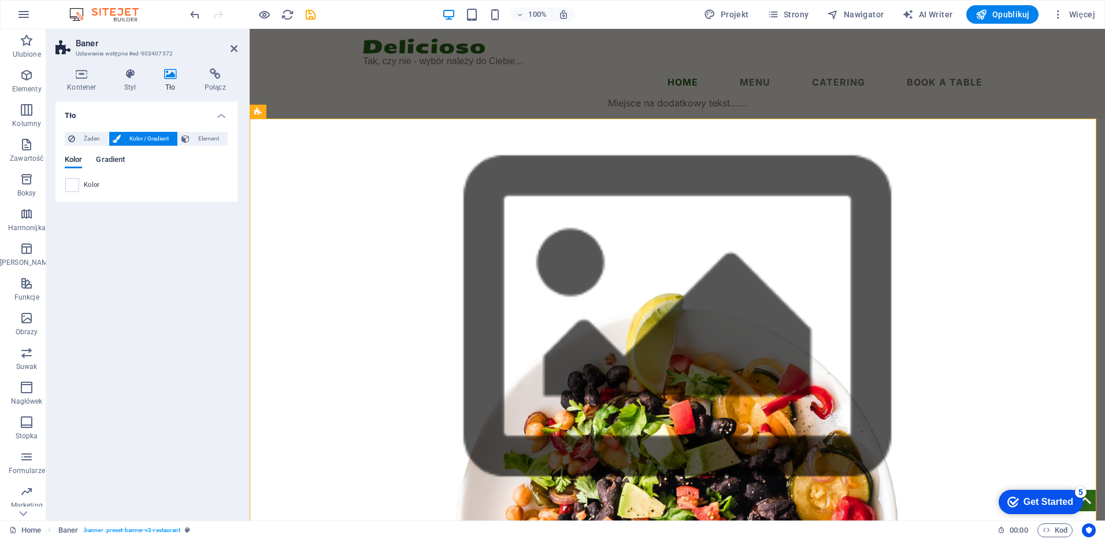
click at [101, 160] on span "Gradient" at bounding box center [110, 161] width 29 height 16
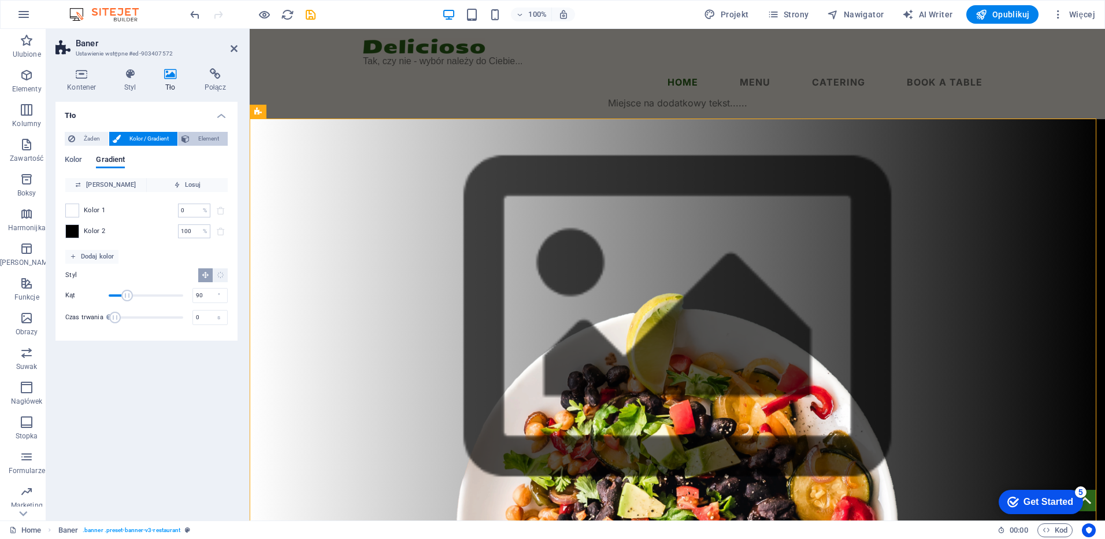
click at [205, 136] on span "Element" at bounding box center [208, 139] width 31 height 14
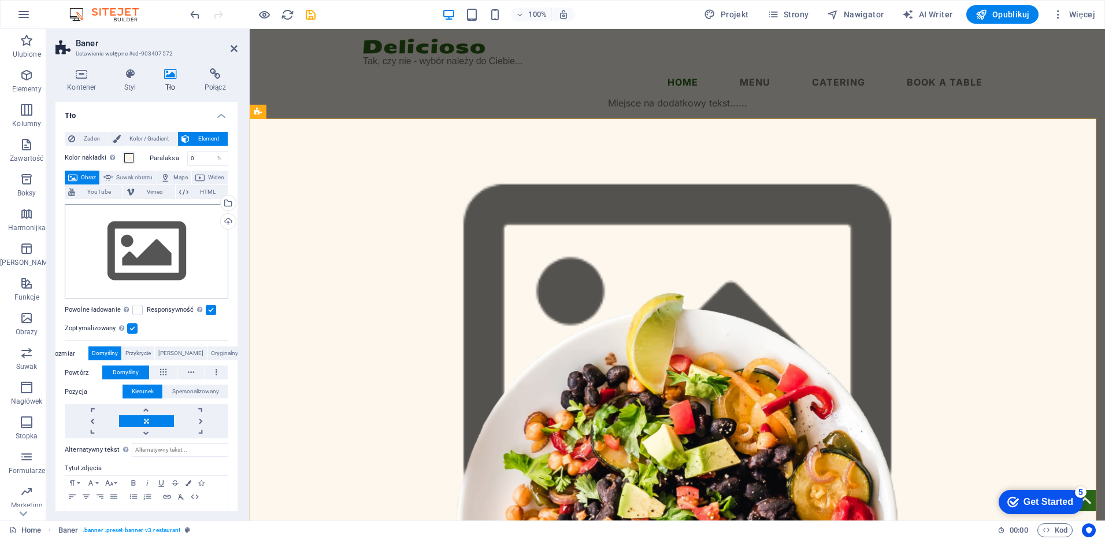
scroll to position [37, 0]
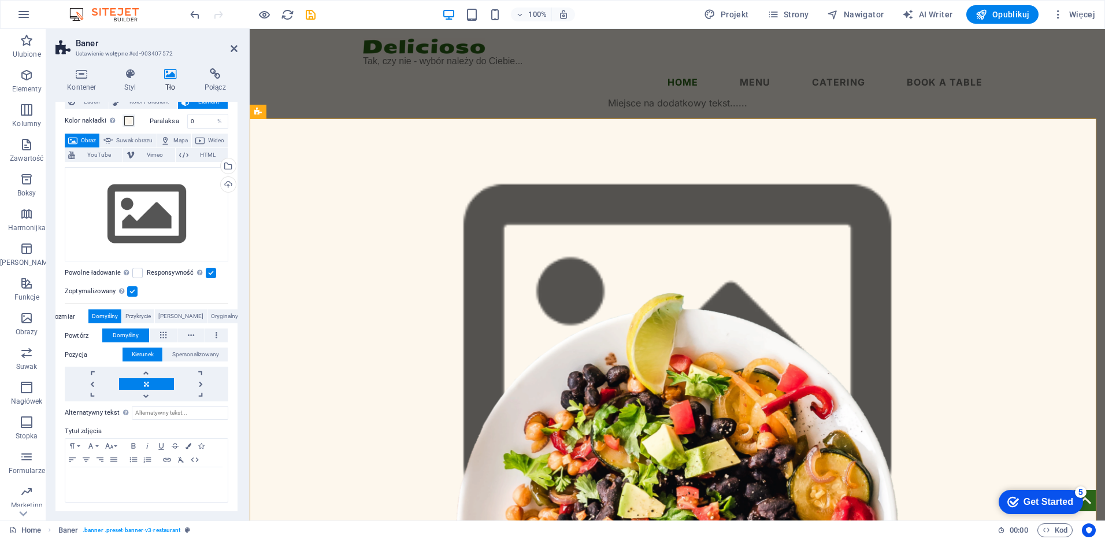
click at [324, 113] on icon at bounding box center [326, 112] width 9 height 12
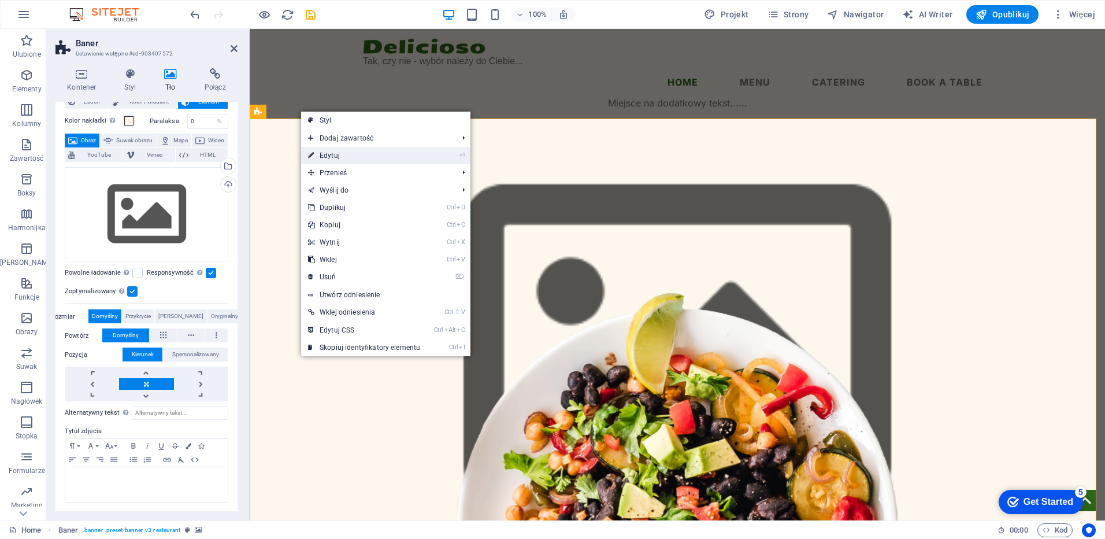
click at [342, 154] on link "⏎ Edytuj" at bounding box center [364, 155] width 126 height 17
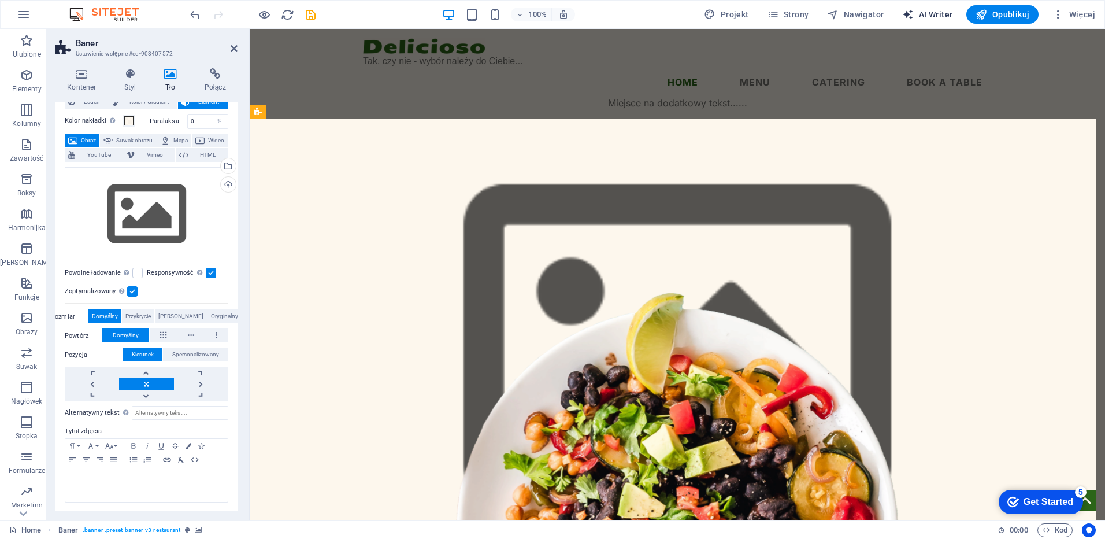
select select "English"
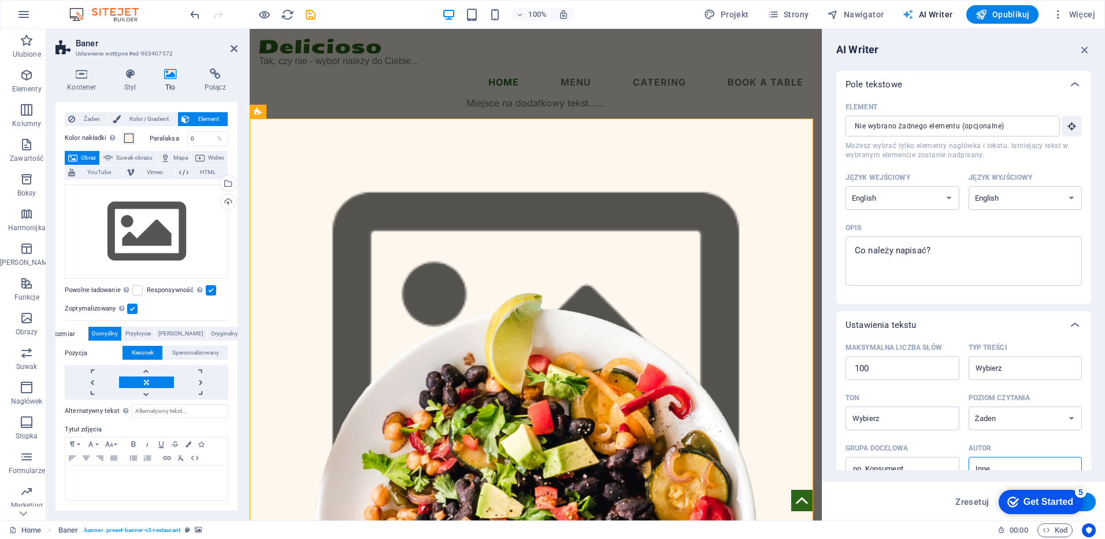
scroll to position [18, 0]
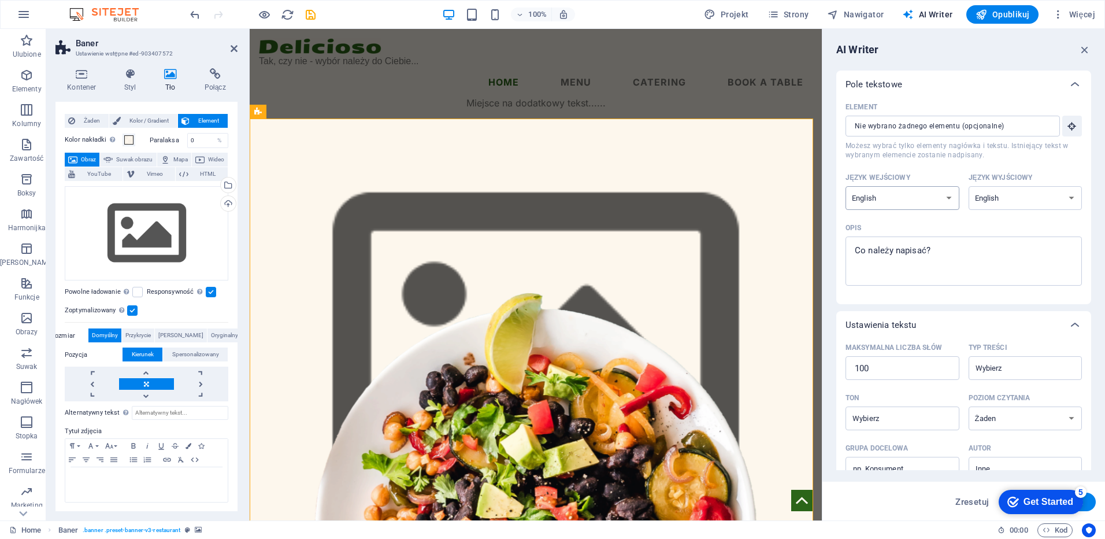
click at [942, 195] on select "Albanian Arabic Armenian Awadhi Azerbaijani Bashkir Basque Belarusian Bengali B…" at bounding box center [903, 198] width 114 height 24
select select "Polish"
click at [846, 186] on select "Albanian Arabic Armenian Awadhi Azerbaijani Bashkir Basque Belarusian Bengali B…" at bounding box center [903, 198] width 114 height 24
click at [1031, 208] on select "Albanian Arabic Armenian Awadhi Azerbaijani Bashkir Basque Belarusian Bengali B…" at bounding box center [1026, 198] width 114 height 24
select select "Polish"
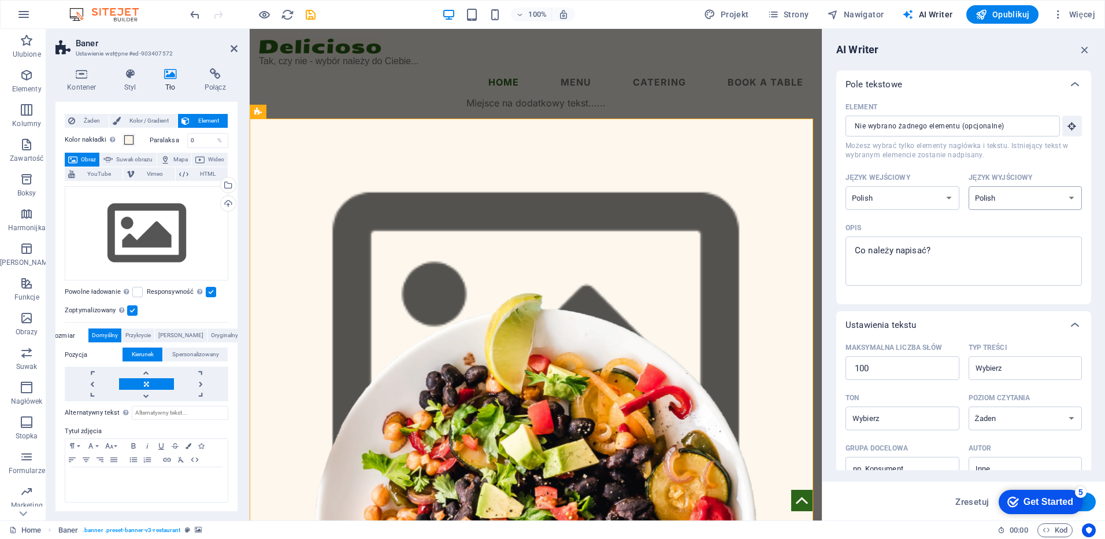
click at [969, 186] on select "Albanian Arabic Armenian Awadhi Azerbaijani Bashkir Basque Belarusian Bengali B…" at bounding box center [1026, 198] width 114 height 24
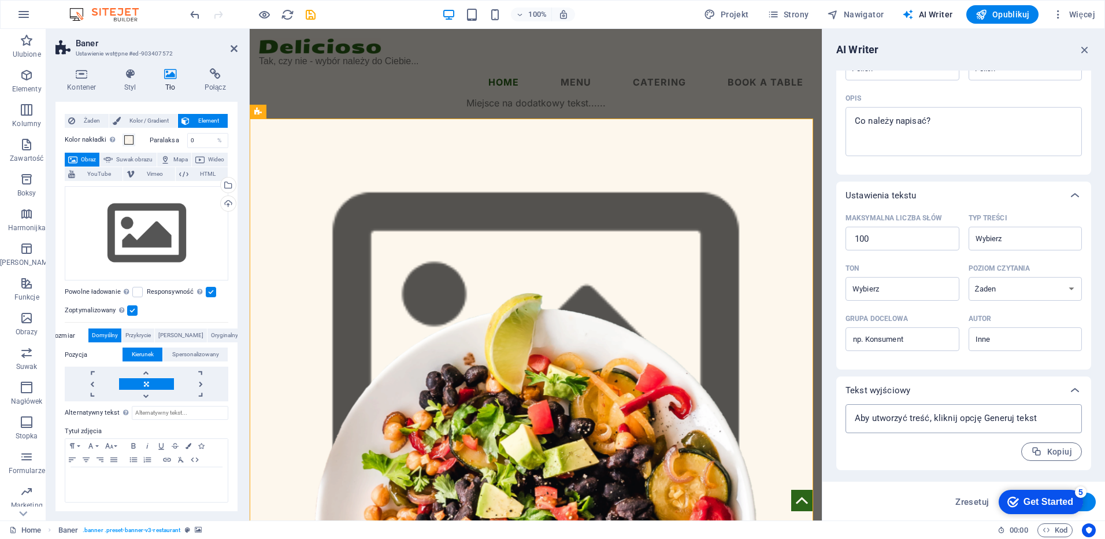
scroll to position [0, 0]
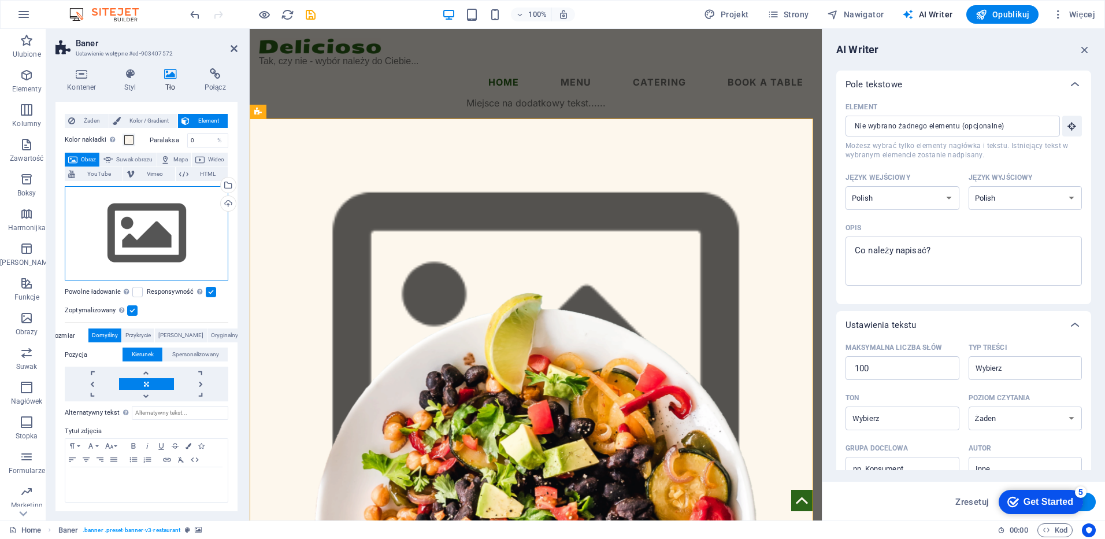
click at [175, 211] on div "Przeciągnij pliki tutaj, kliknij, aby wybrać pliki lub wybierz pliki z Plików l…" at bounding box center [147, 233] width 164 height 95
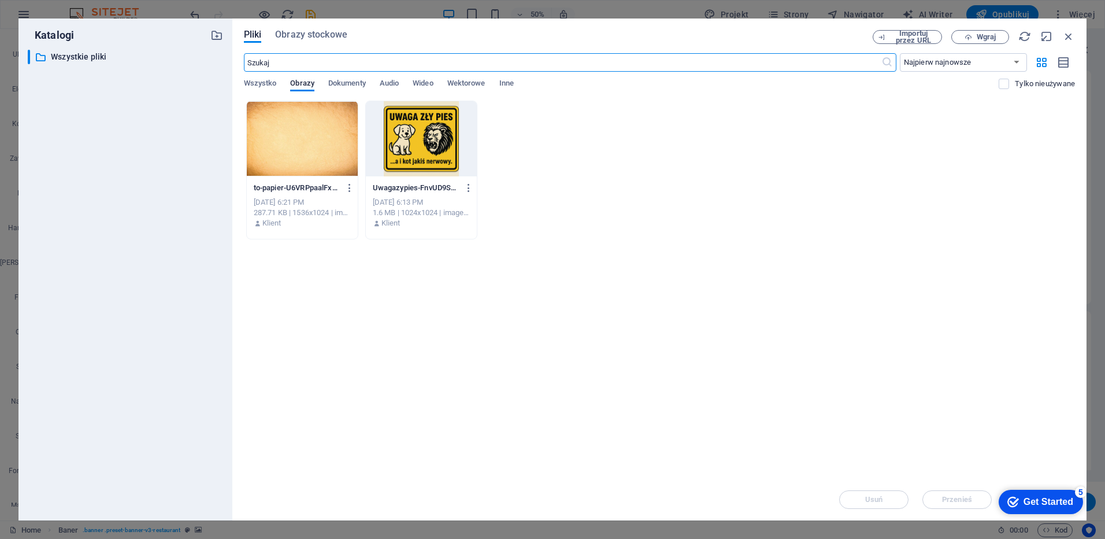
click at [286, 159] on div at bounding box center [302, 138] width 111 height 75
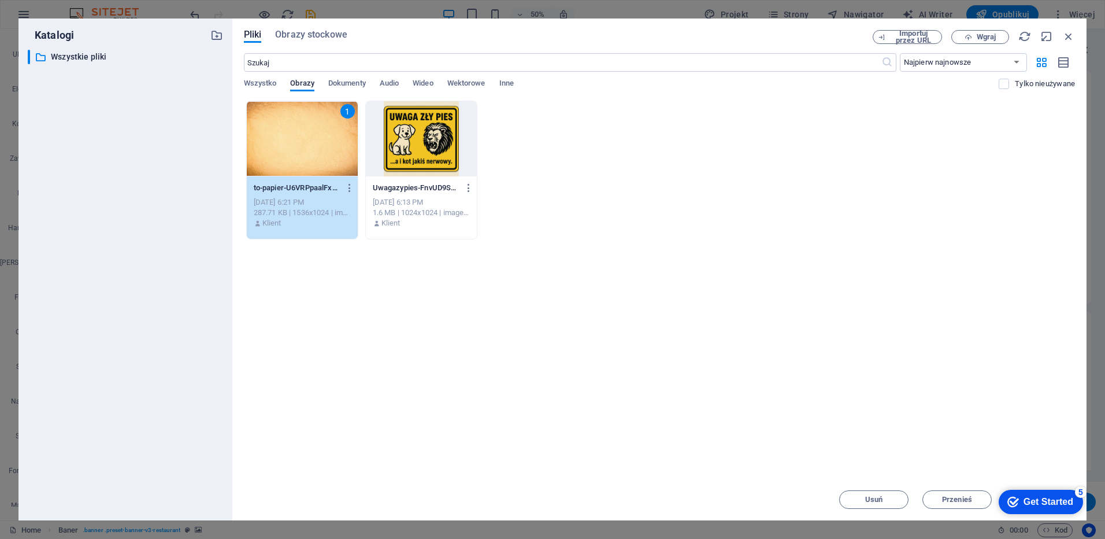
click at [286, 159] on div "1" at bounding box center [302, 138] width 111 height 75
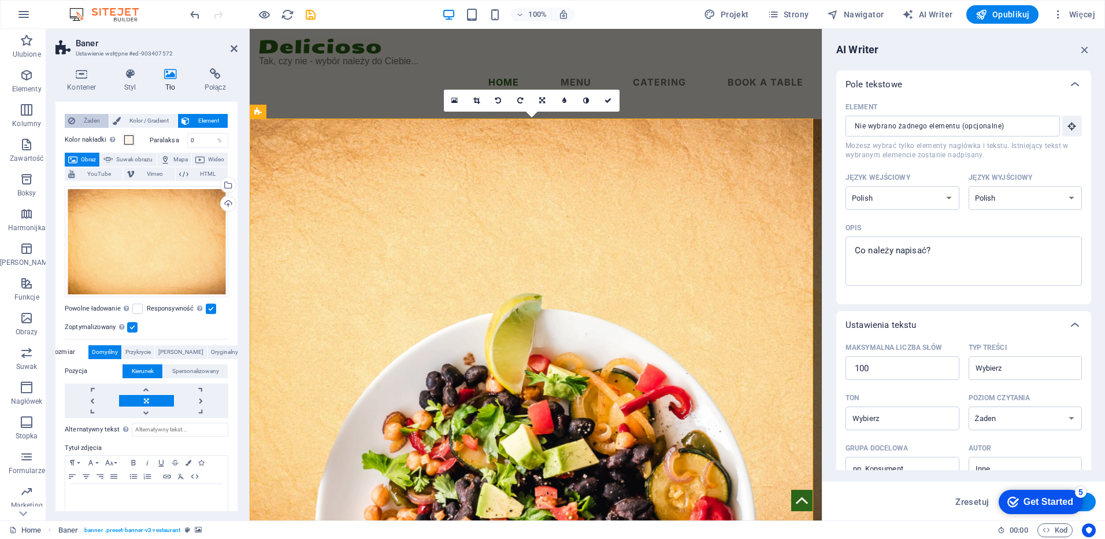
click at [77, 119] on button "Żaden" at bounding box center [87, 121] width 44 height 14
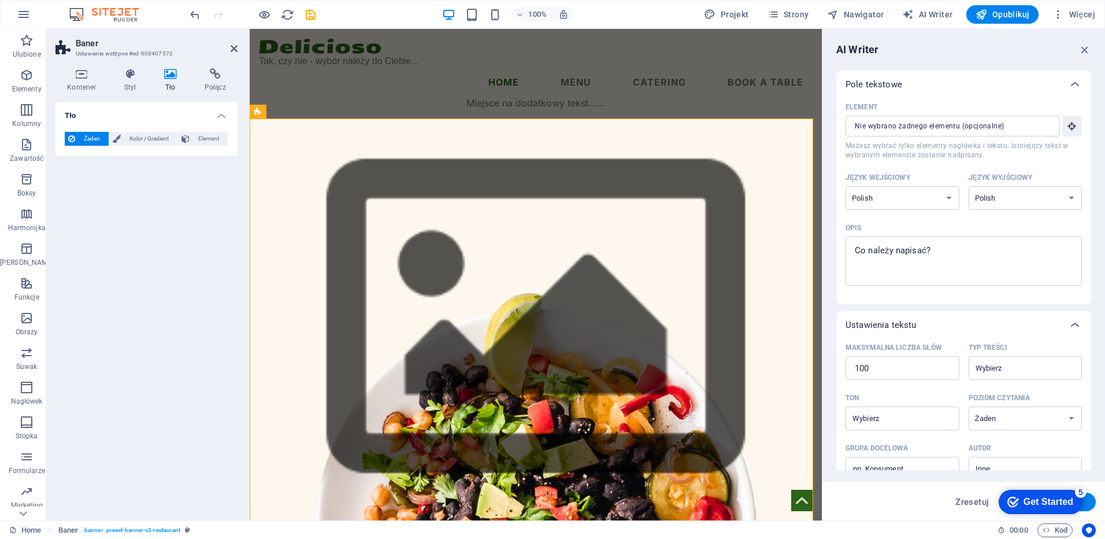
click at [85, 136] on span "Żaden" at bounding box center [92, 139] width 27 height 14
click at [99, 135] on span "Żaden" at bounding box center [92, 139] width 27 height 14
click at [90, 136] on span "Żaden" at bounding box center [92, 139] width 27 height 14
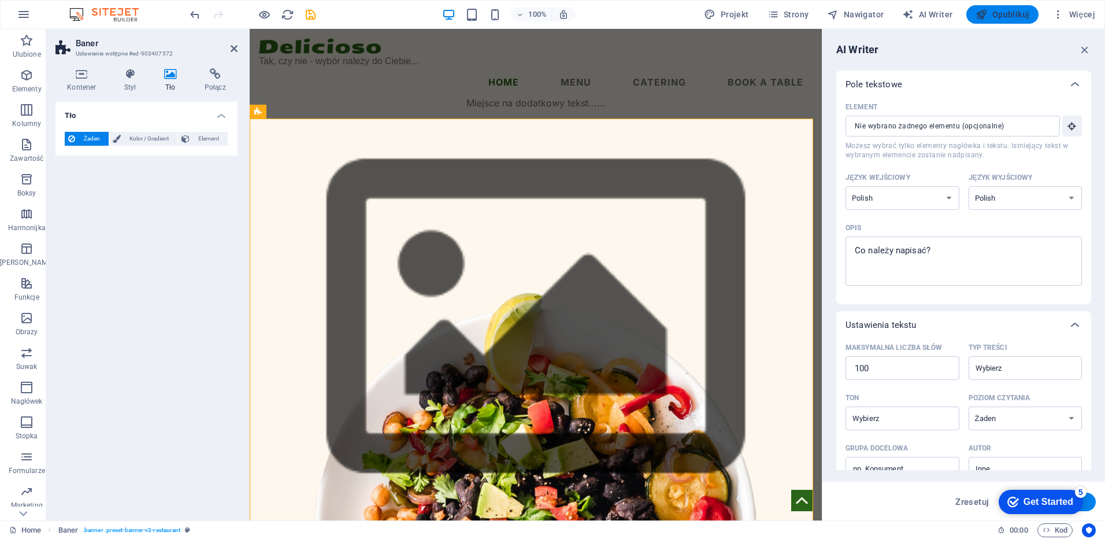
click at [977, 13] on button "Opublikuj" at bounding box center [1003, 14] width 72 height 19
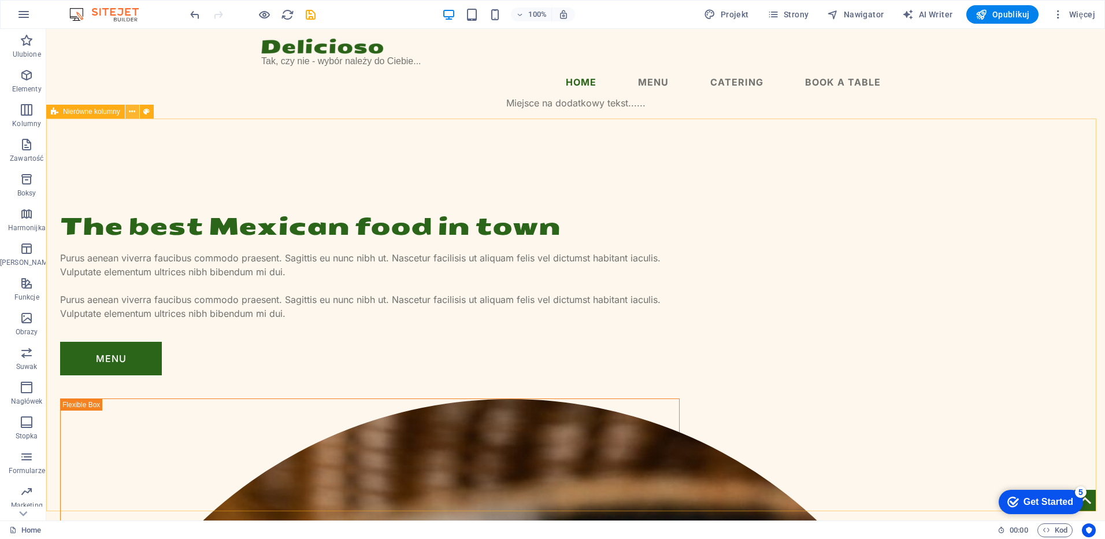
click at [132, 111] on icon at bounding box center [132, 112] width 6 height 12
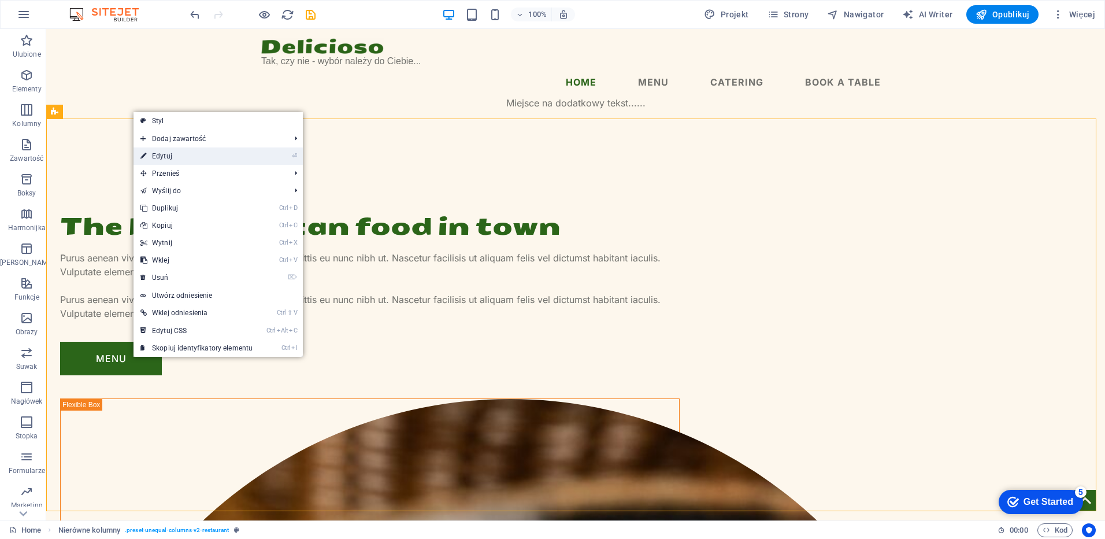
click at [162, 154] on link "⏎ Edytuj" at bounding box center [197, 155] width 126 height 17
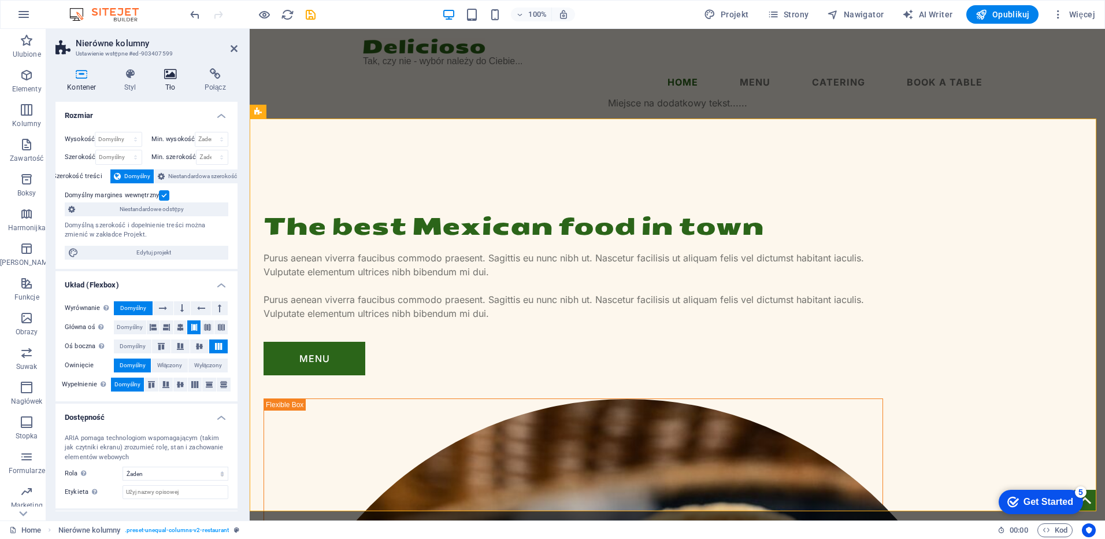
click at [172, 82] on h4 "Tło" at bounding box center [173, 80] width 40 height 24
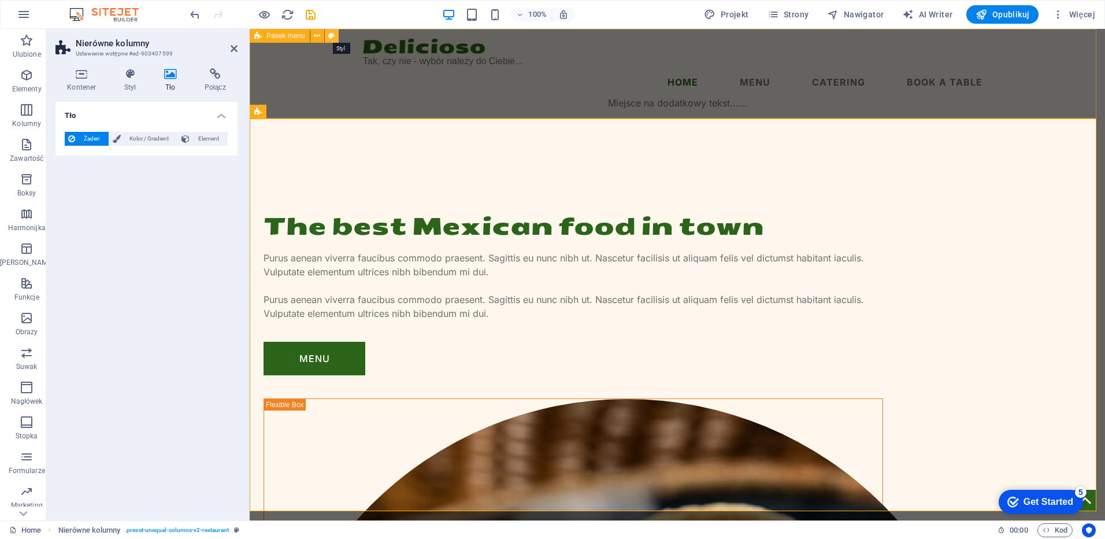
click at [0, 0] on icon at bounding box center [0, 0] width 0 height 0
select select "rem"
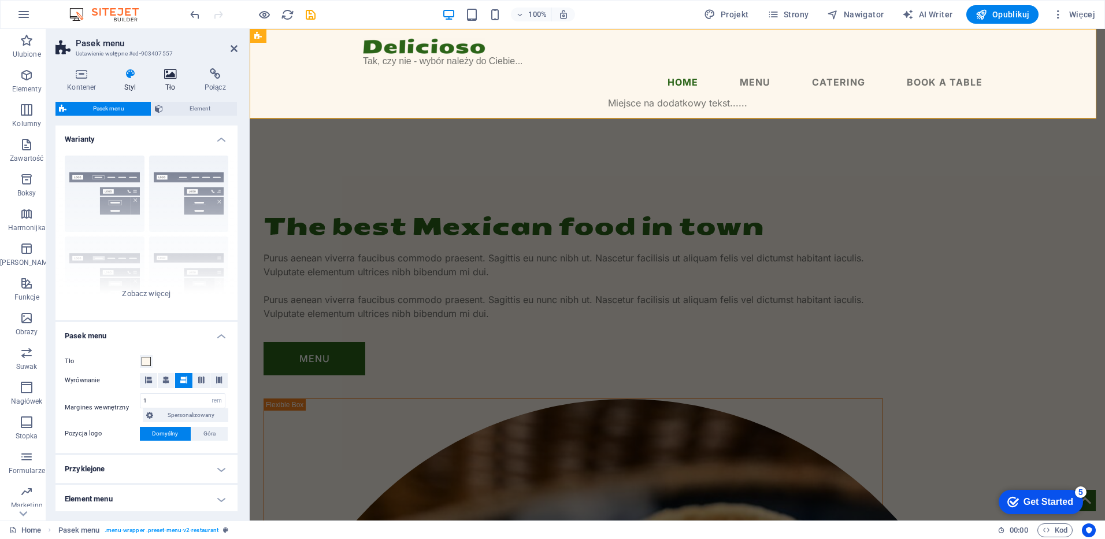
click at [167, 76] on icon at bounding box center [171, 74] width 36 height 12
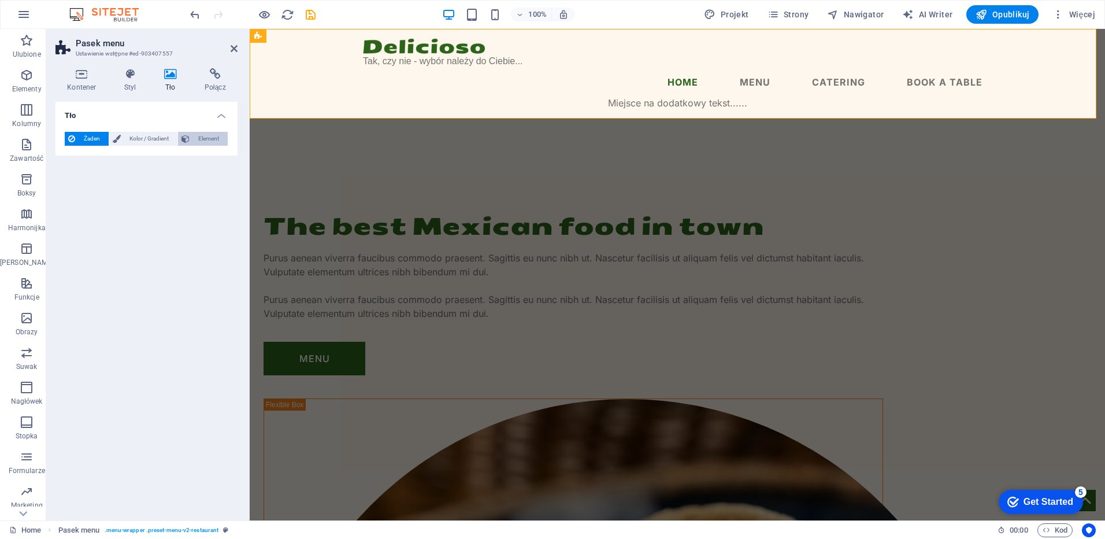
click at [204, 140] on span "Element" at bounding box center [208, 139] width 31 height 14
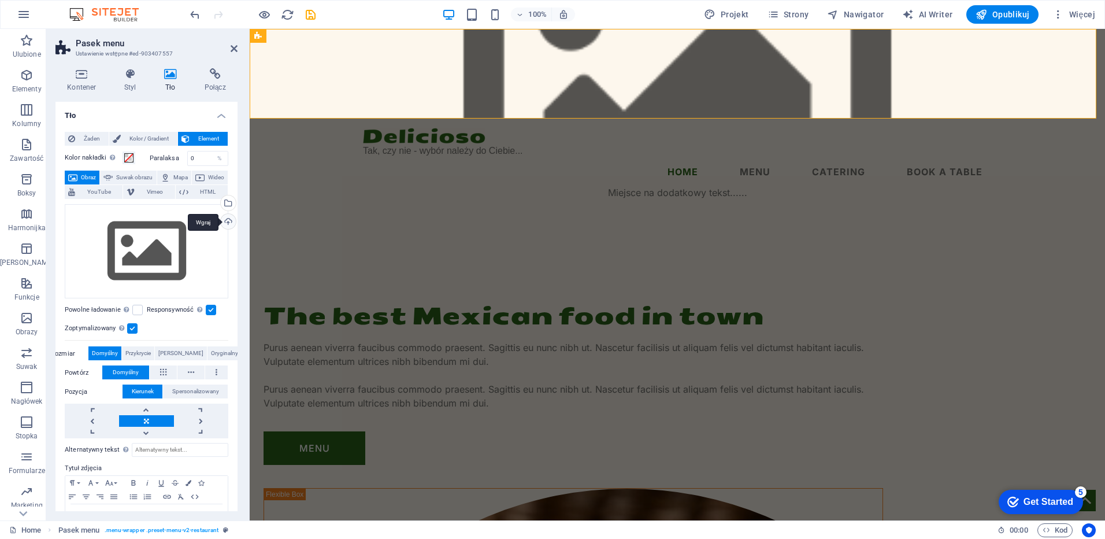
click at [228, 220] on div "Wgraj" at bounding box center [227, 222] width 17 height 17
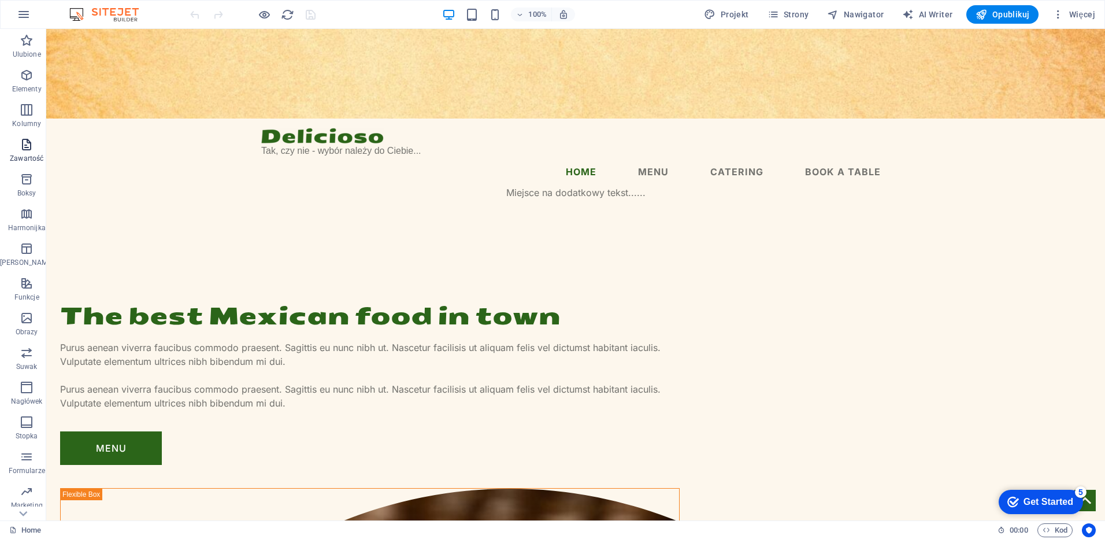
click at [27, 146] on icon "button" at bounding box center [27, 145] width 14 height 14
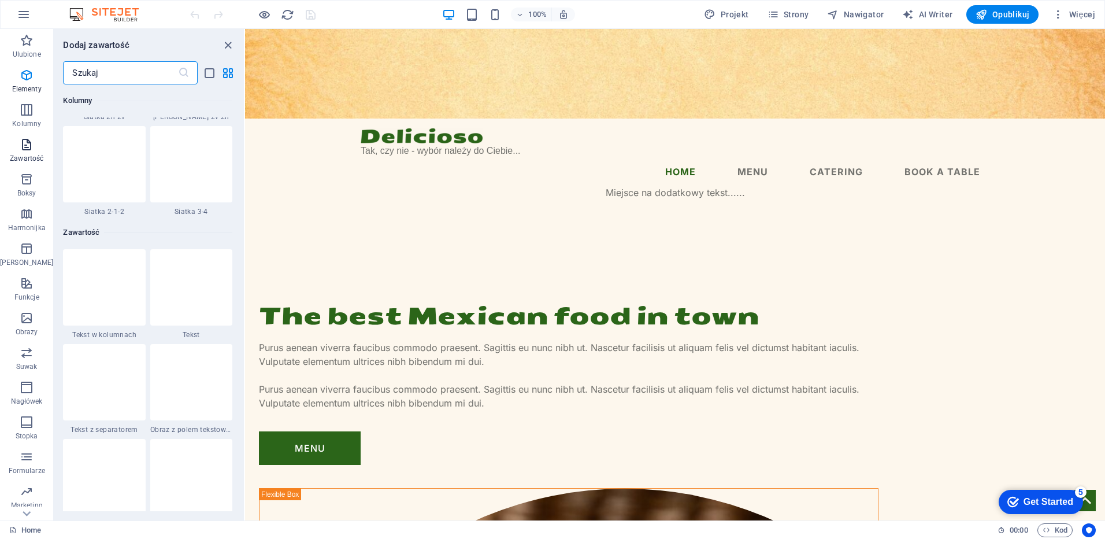
scroll to position [2023, 0]
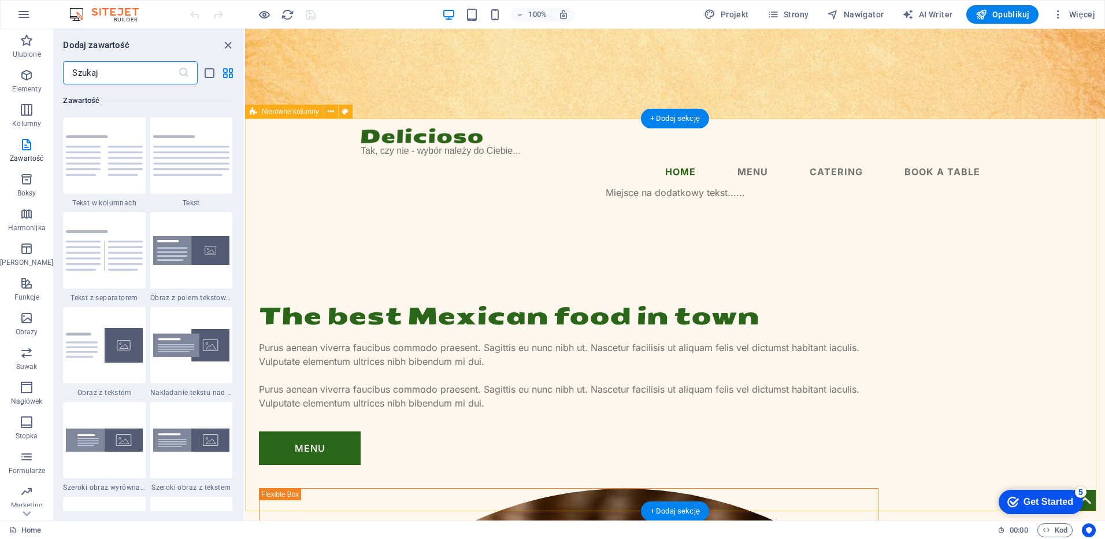
click at [667, 118] on div "+ Dodaj sekcję" at bounding box center [675, 119] width 68 height 20
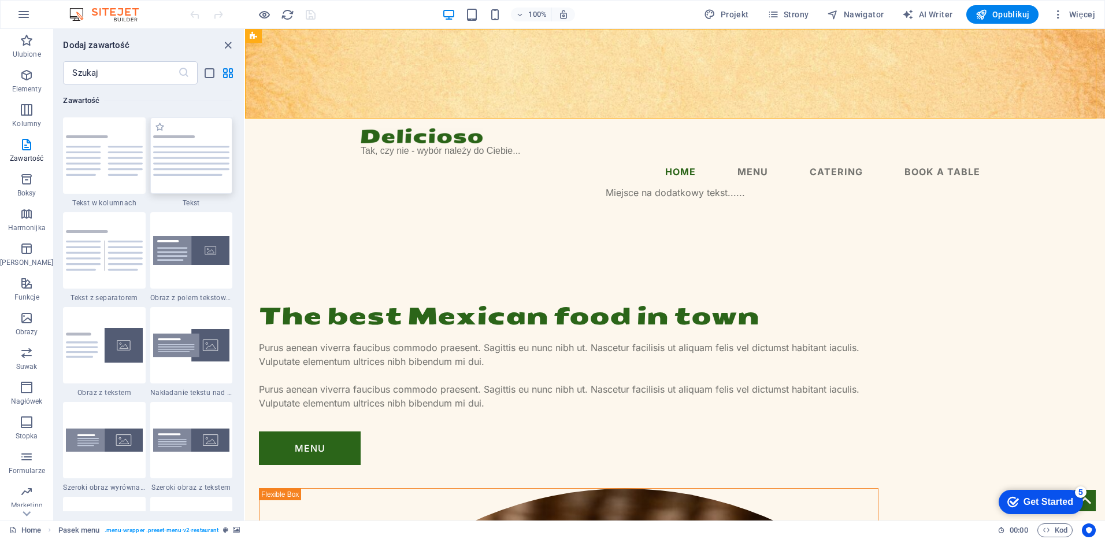
click at [195, 168] on img at bounding box center [191, 155] width 76 height 41
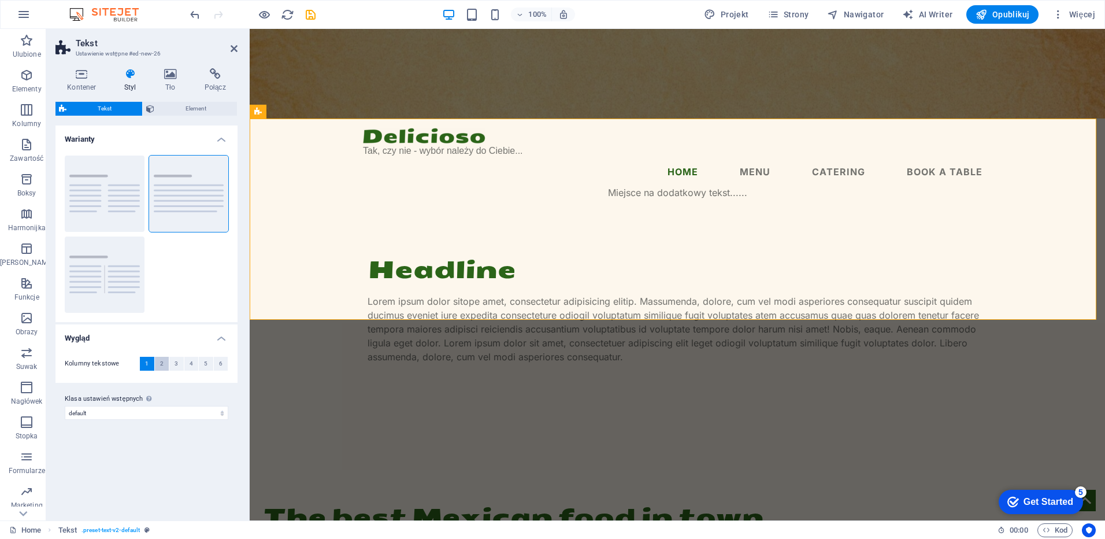
click at [162, 361] on span "2" at bounding box center [161, 364] width 3 height 14
click at [172, 362] on button "3" at bounding box center [176, 364] width 14 height 14
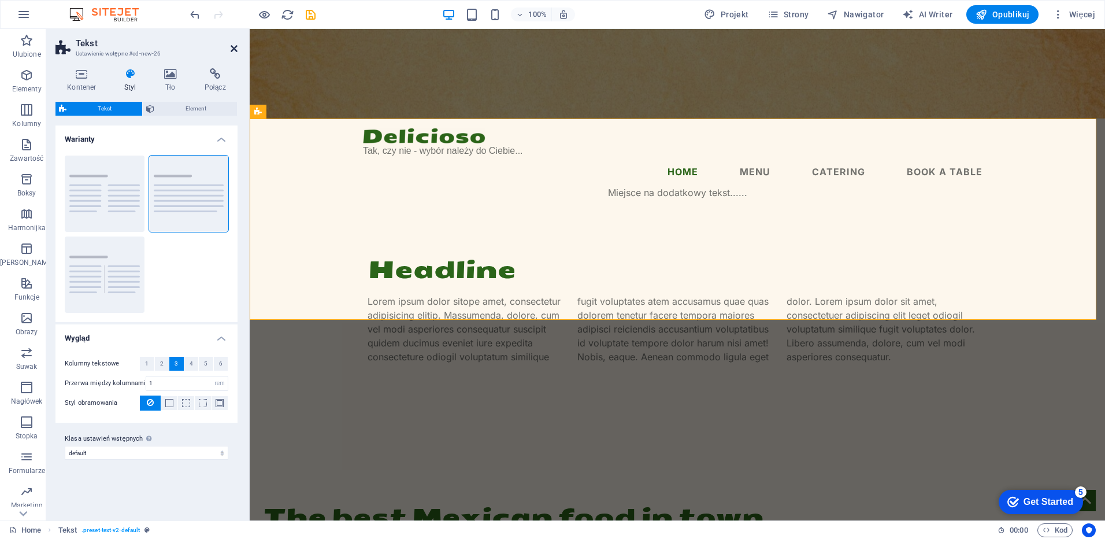
click at [234, 50] on icon at bounding box center [234, 48] width 7 height 9
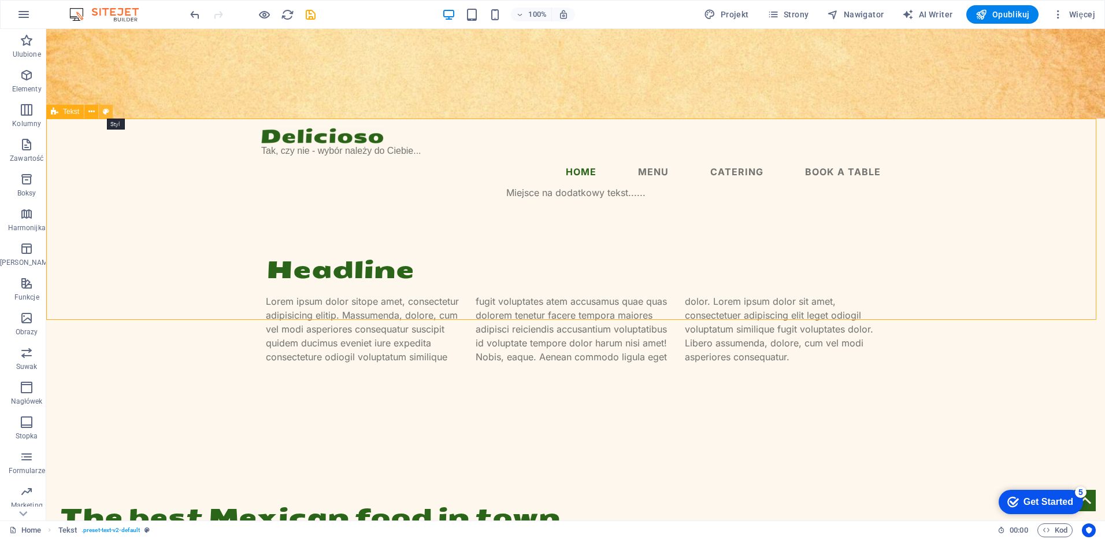
click at [105, 112] on icon at bounding box center [106, 112] width 6 height 12
select select "rem"
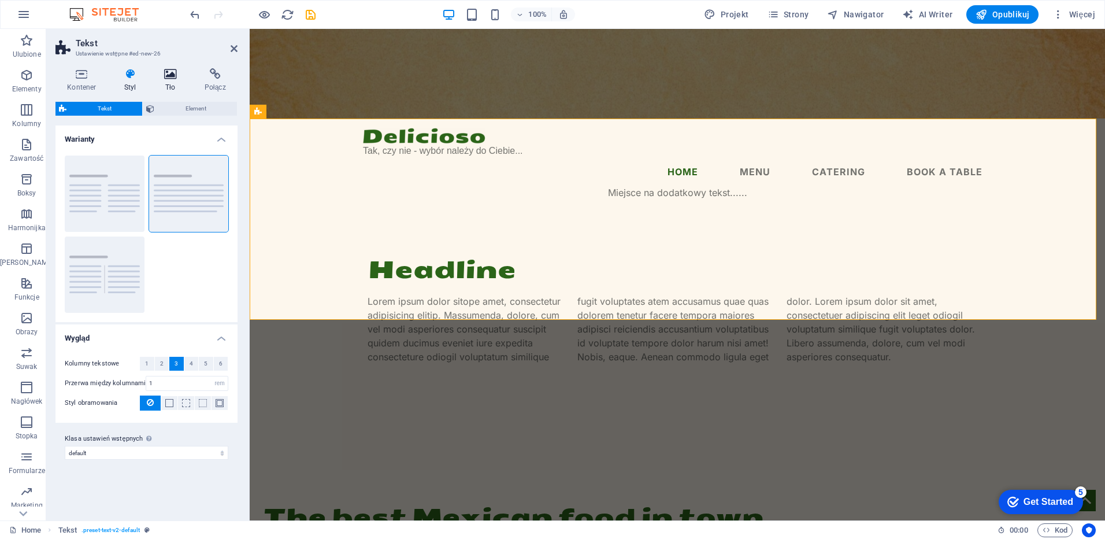
click at [177, 72] on icon at bounding box center [171, 74] width 36 height 12
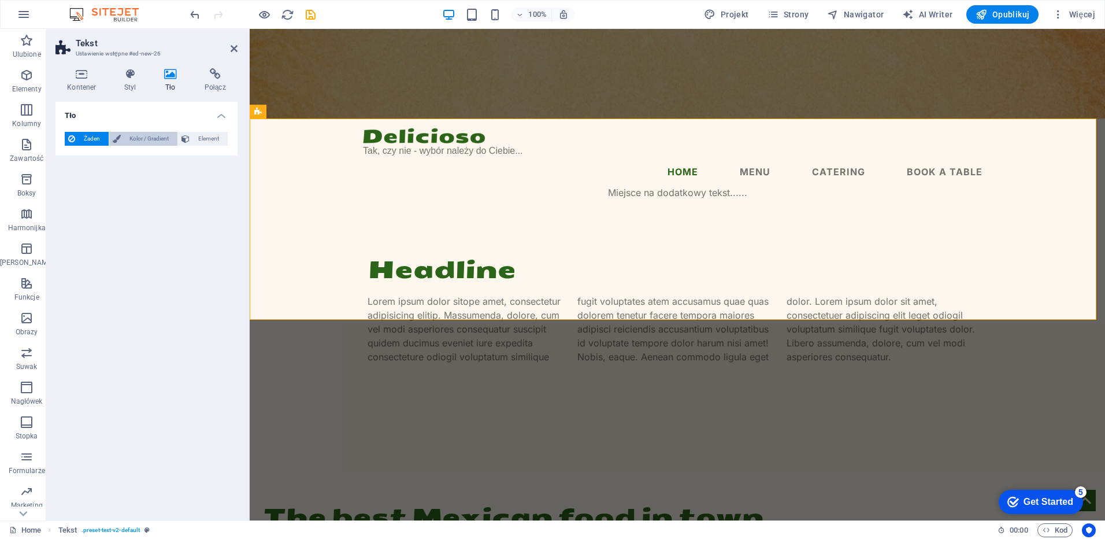
click at [146, 136] on span "Kolor / Gradient" at bounding box center [149, 139] width 50 height 14
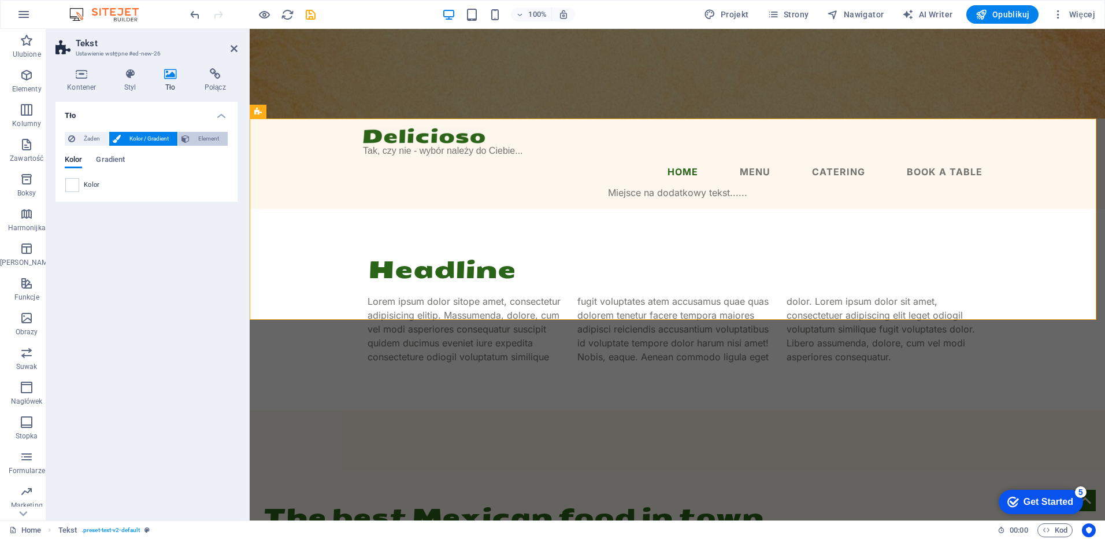
click at [197, 135] on span "Element" at bounding box center [208, 139] width 31 height 14
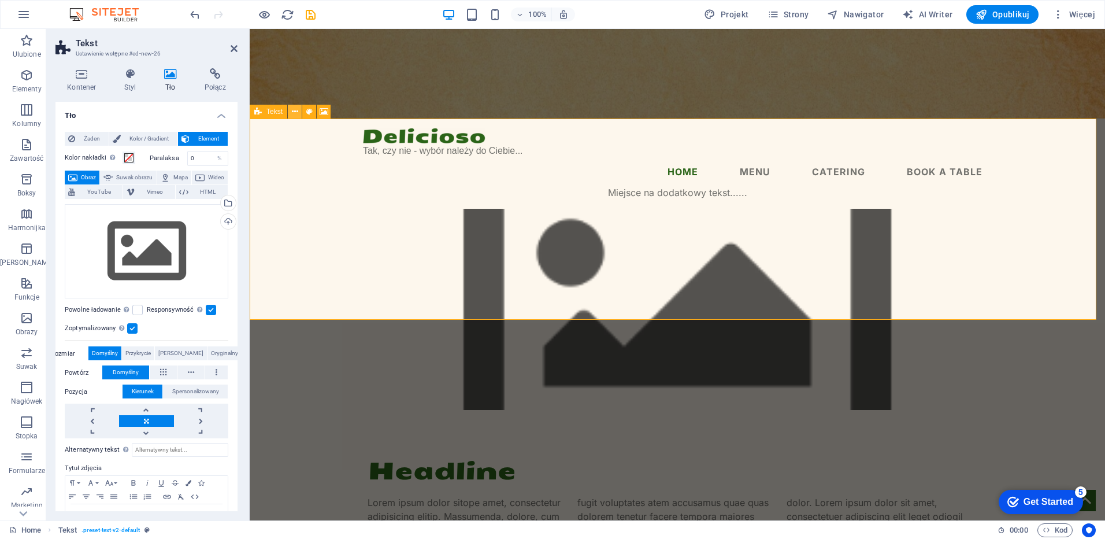
click at [290, 114] on button at bounding box center [295, 112] width 14 height 14
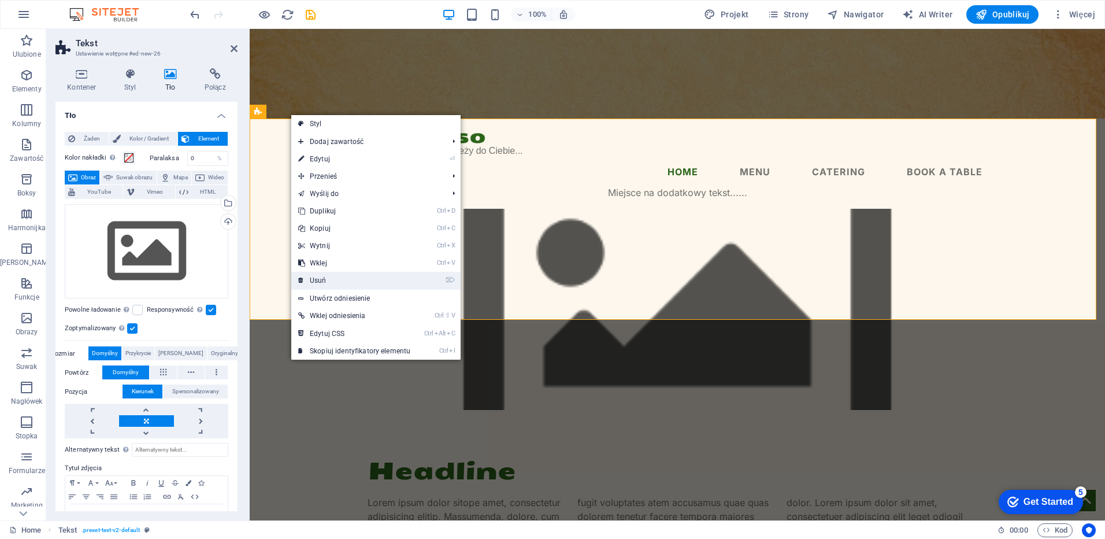
click at [327, 275] on link "⌦ Usuń" at bounding box center [354, 280] width 126 height 17
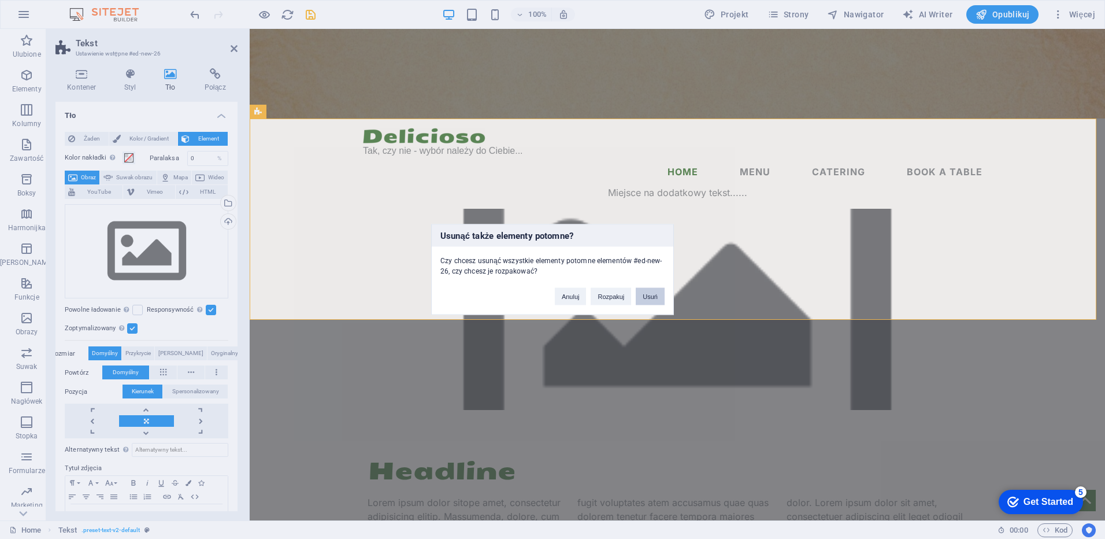
click at [656, 295] on button "Usuń" at bounding box center [650, 296] width 29 height 17
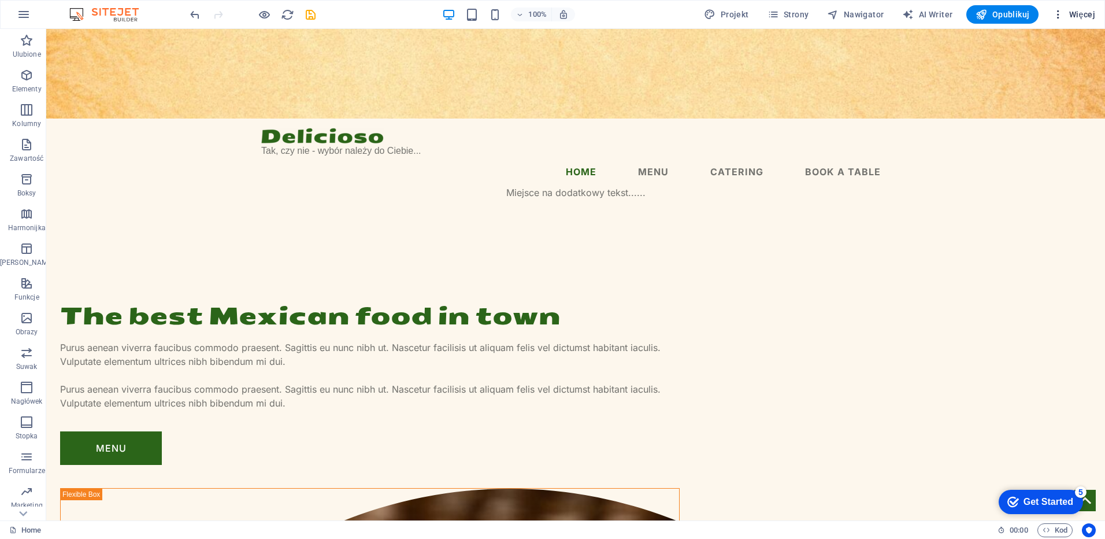
click at [1066, 15] on span "Więcej" at bounding box center [1074, 15] width 43 height 12
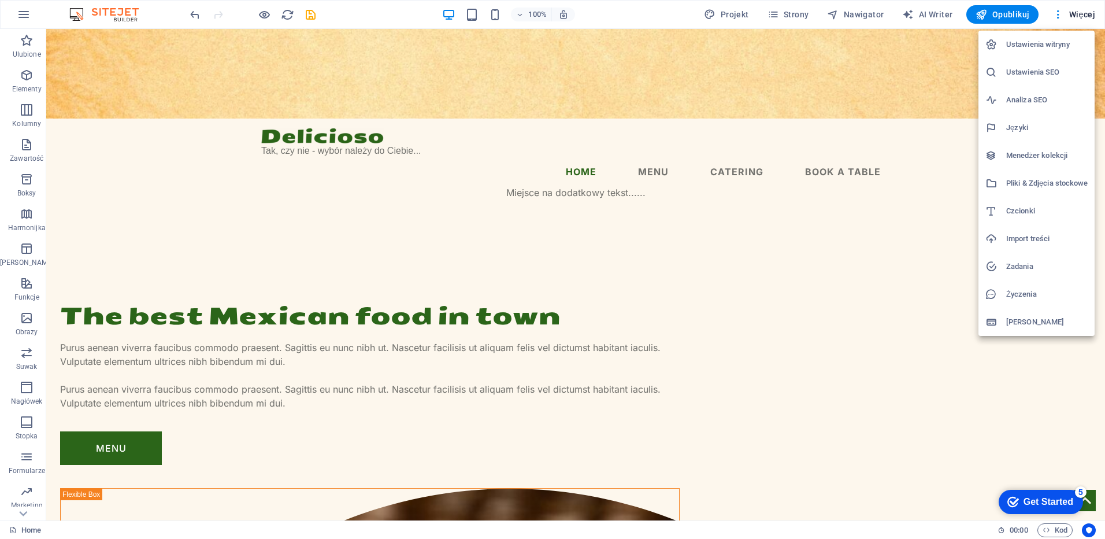
click at [1050, 45] on h6 "Ustawienia witryny" at bounding box center [1048, 45] width 82 height 14
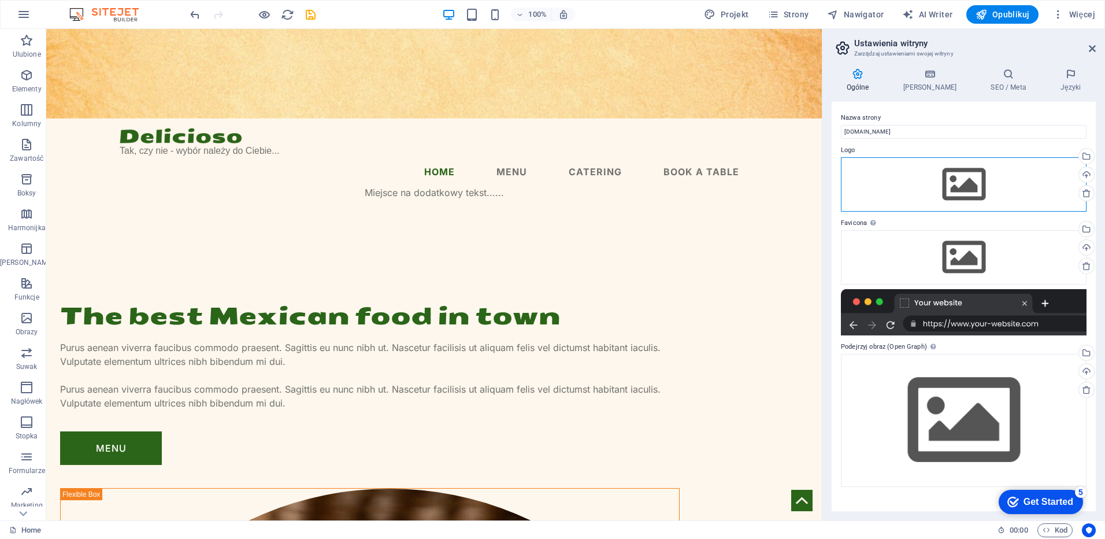
click at [965, 186] on div "Przeciągnij pliki tutaj, kliknij, aby wybrać pliki lub wybierz pliki z Plików l…" at bounding box center [964, 184] width 246 height 54
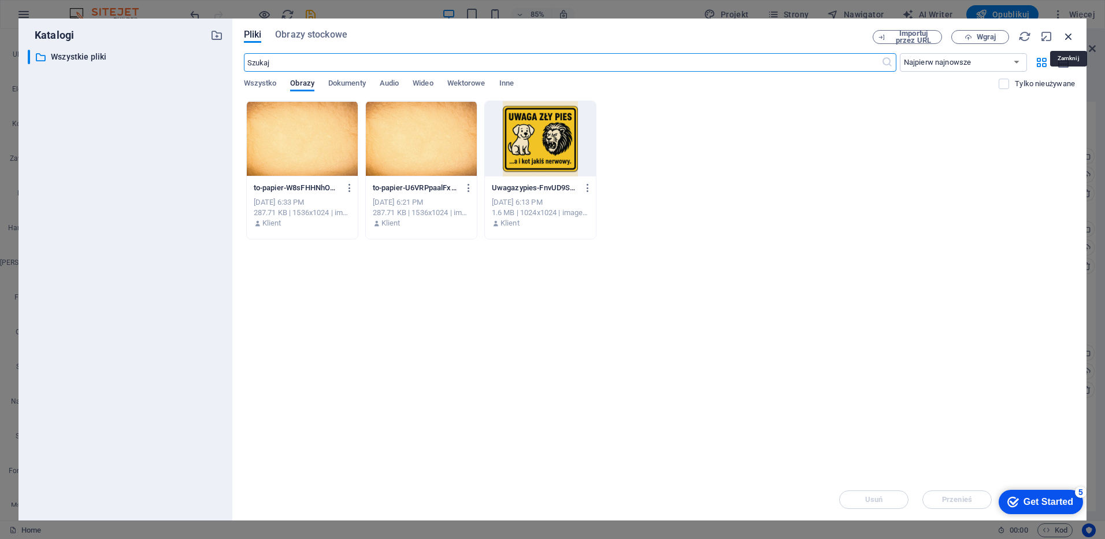
click at [1066, 39] on icon "button" at bounding box center [1069, 36] width 13 height 13
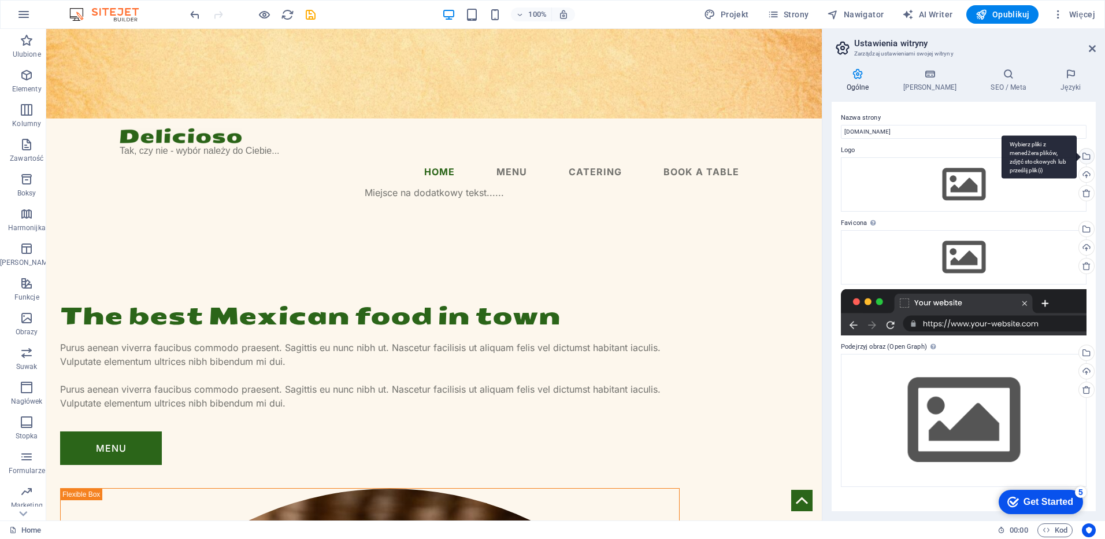
click at [1077, 159] on div "Wybierz pliki z menedżera plików, zdjęć stockowych lub prześlij plik(i)" at bounding box center [1039, 156] width 75 height 43
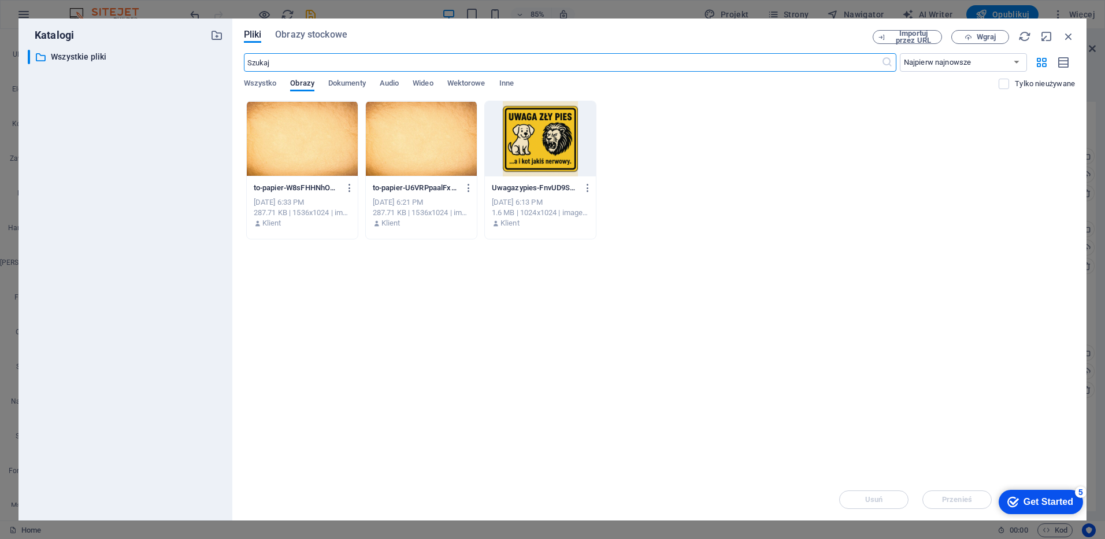
click at [503, 136] on div at bounding box center [540, 138] width 111 height 75
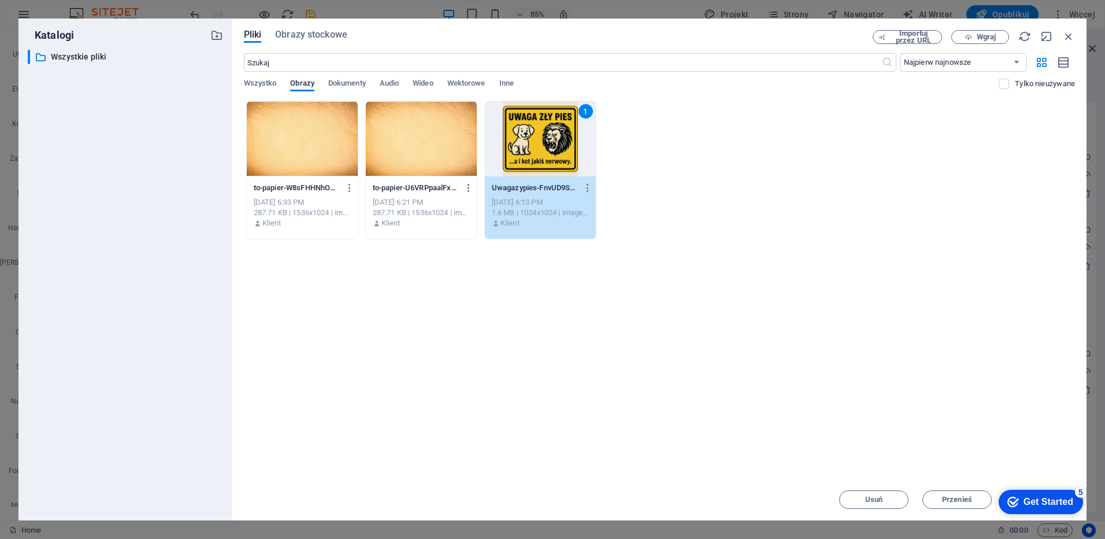
click at [503, 136] on div "1" at bounding box center [540, 138] width 111 height 75
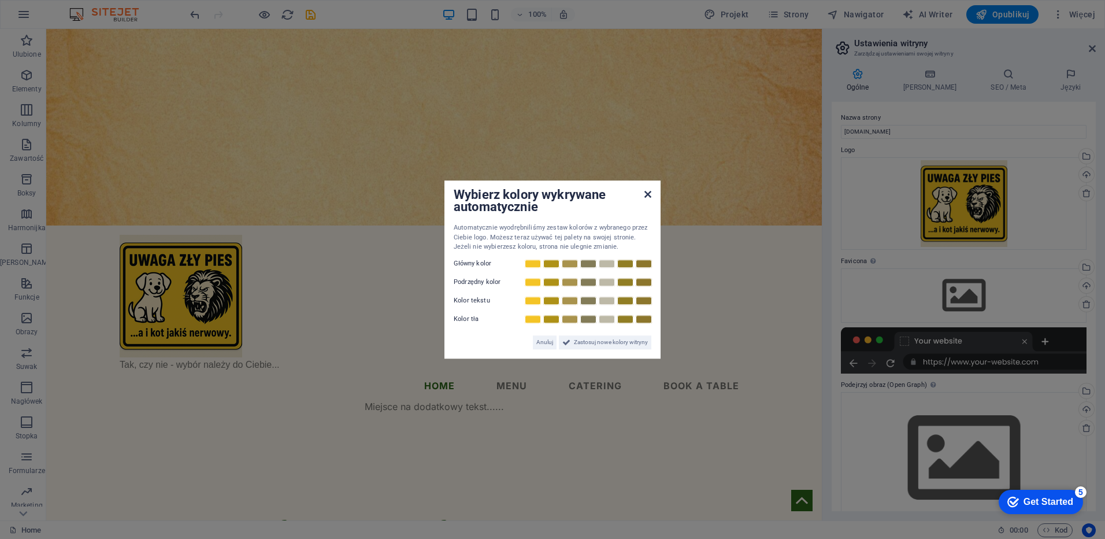
click at [650, 194] on icon at bounding box center [648, 194] width 7 height 9
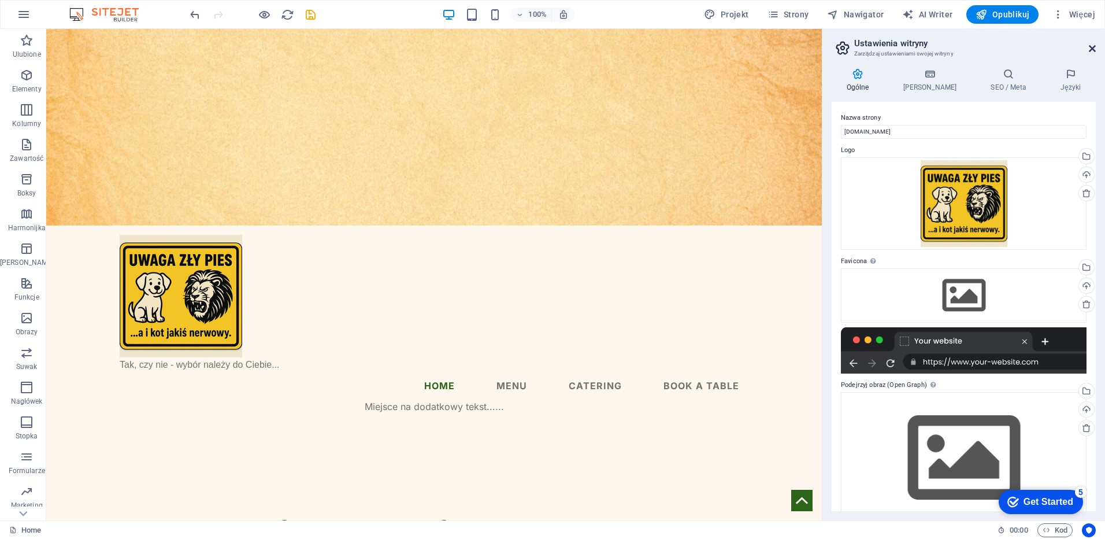
click at [1090, 51] on icon at bounding box center [1092, 48] width 7 height 9
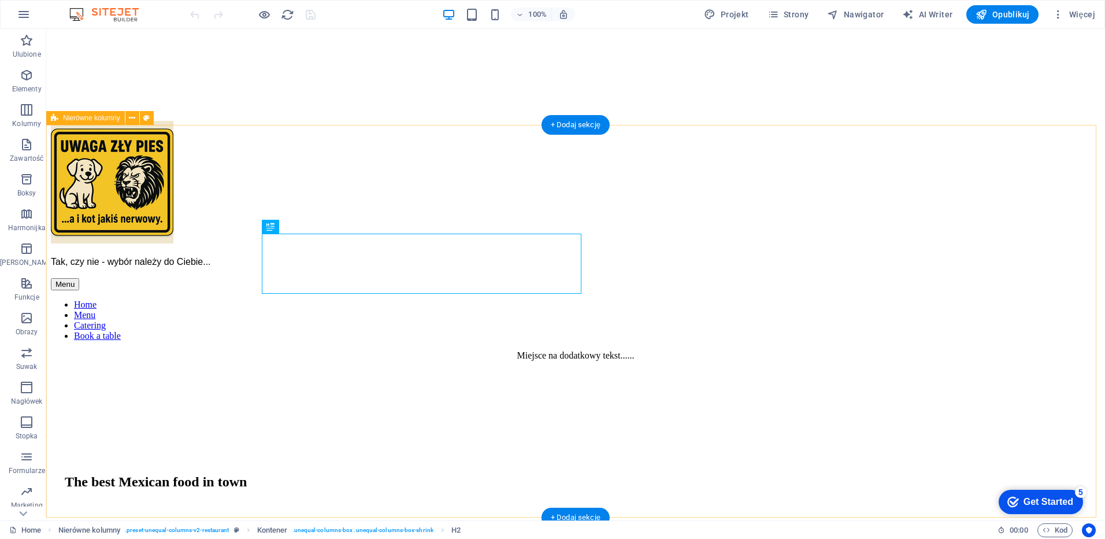
scroll to position [97, 0]
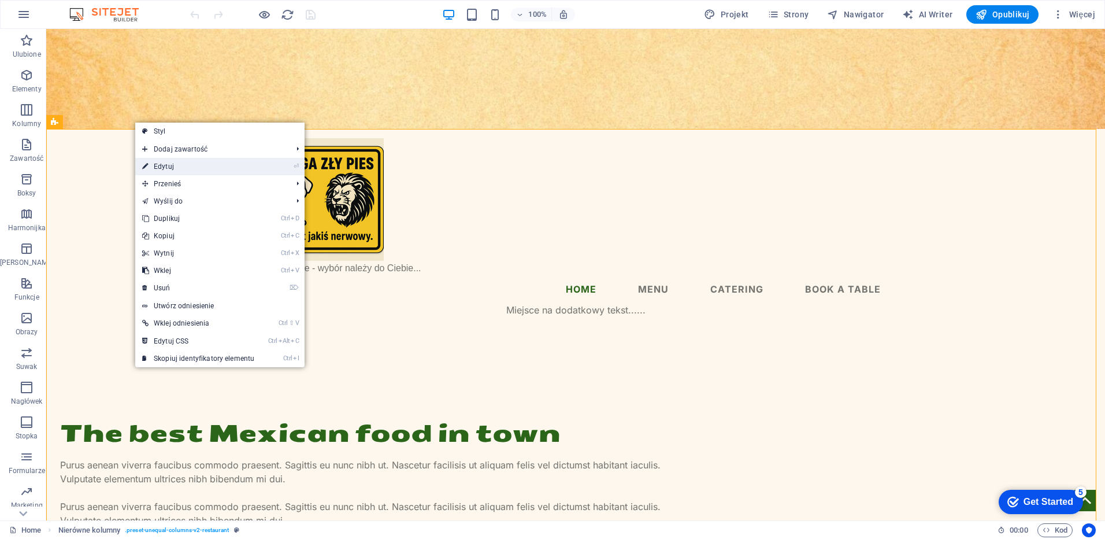
click at [165, 167] on link "⏎ Edytuj" at bounding box center [198, 166] width 126 height 17
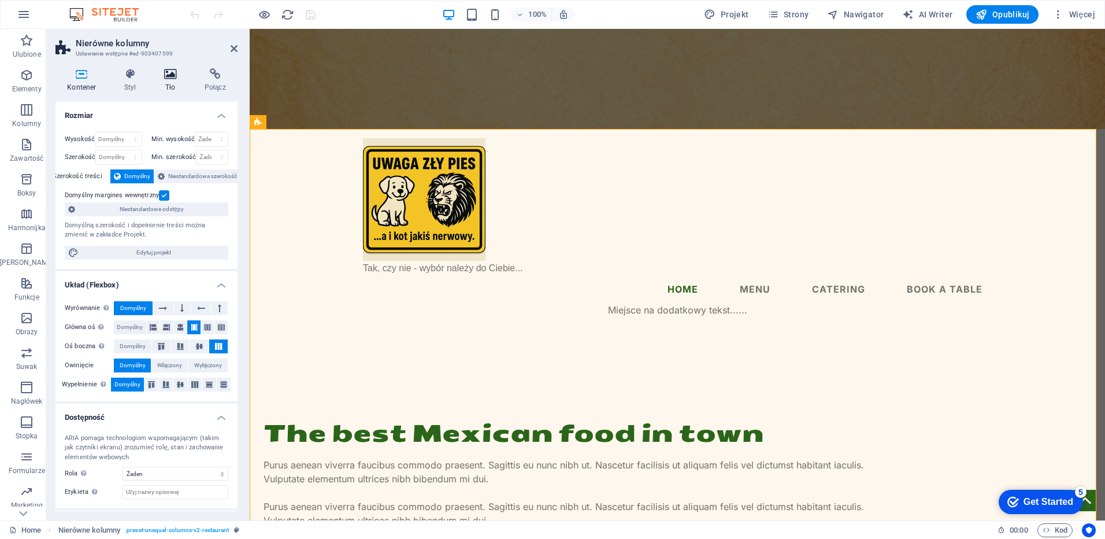
click at [176, 69] on icon at bounding box center [171, 74] width 36 height 12
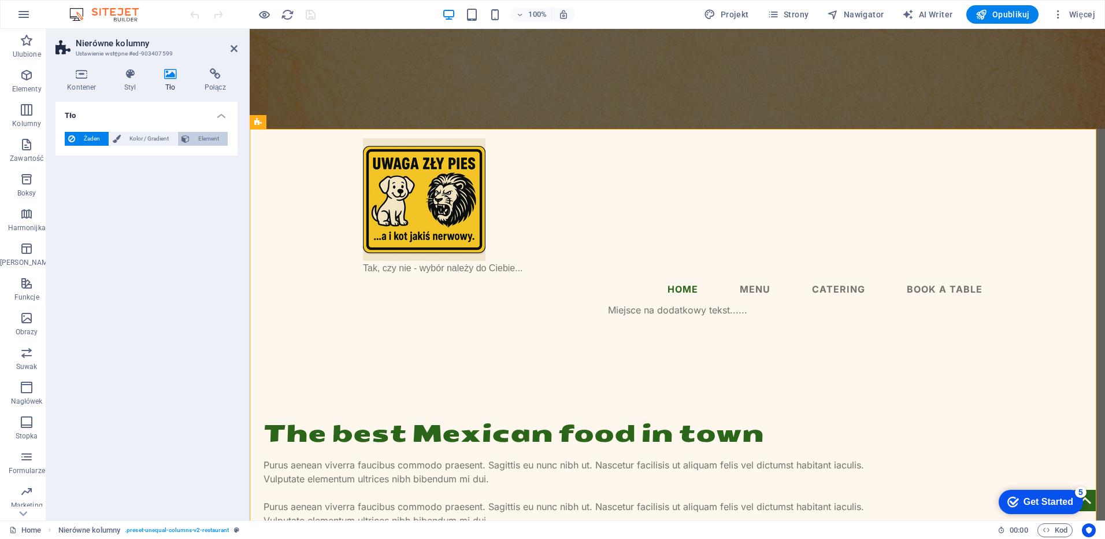
click at [211, 138] on span "Element" at bounding box center [208, 139] width 31 height 14
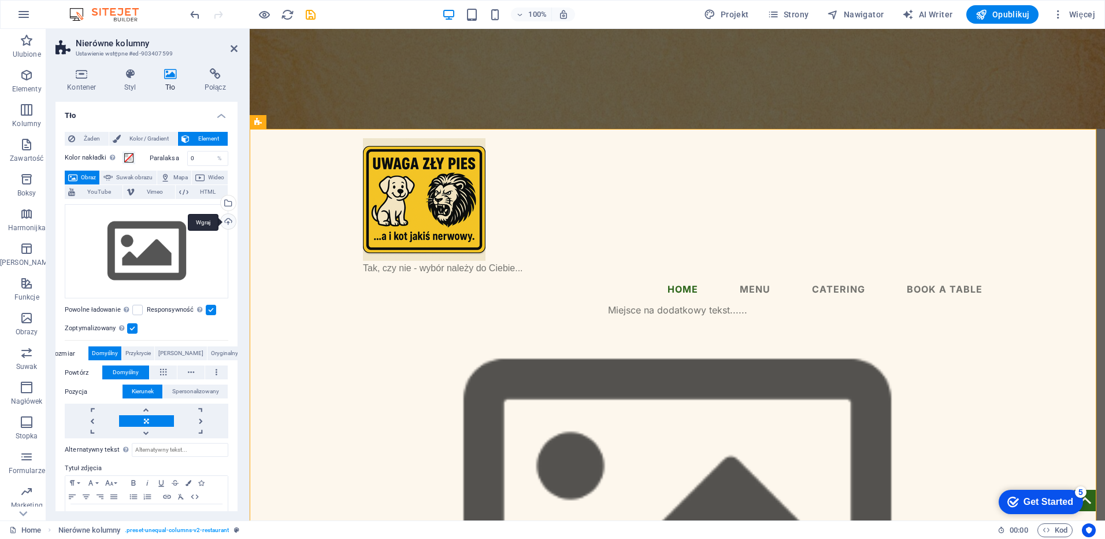
click at [227, 223] on div "Wgraj" at bounding box center [227, 222] width 17 height 17
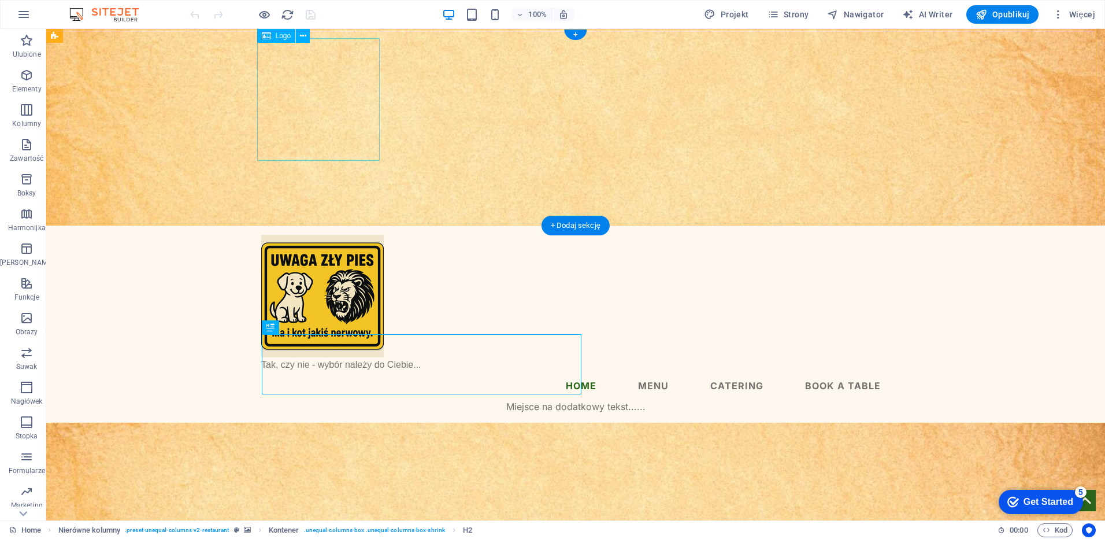
click at [328, 235] on div at bounding box center [575, 296] width 629 height 123
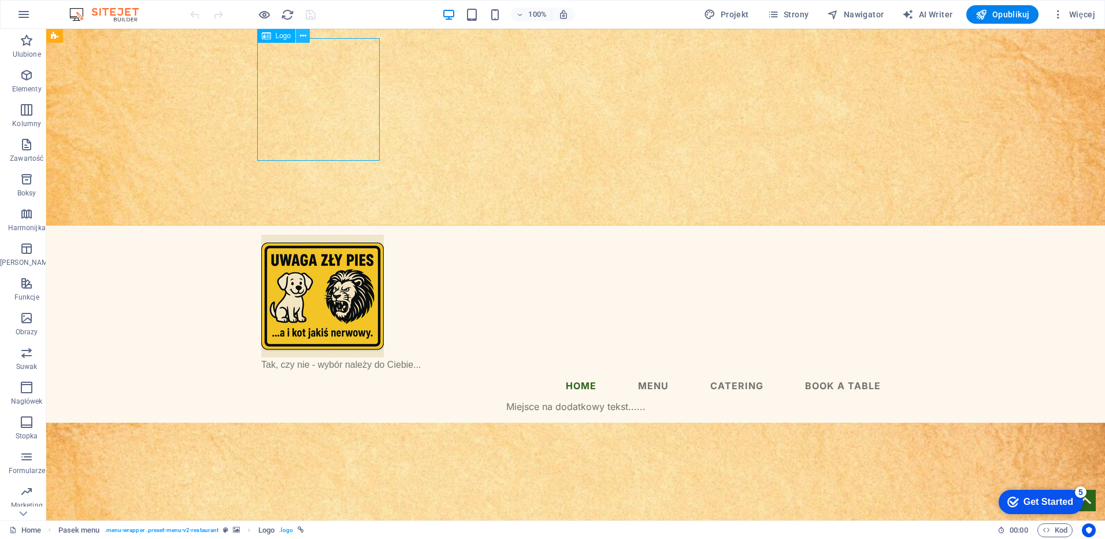
click at [303, 34] on icon at bounding box center [303, 36] width 6 height 12
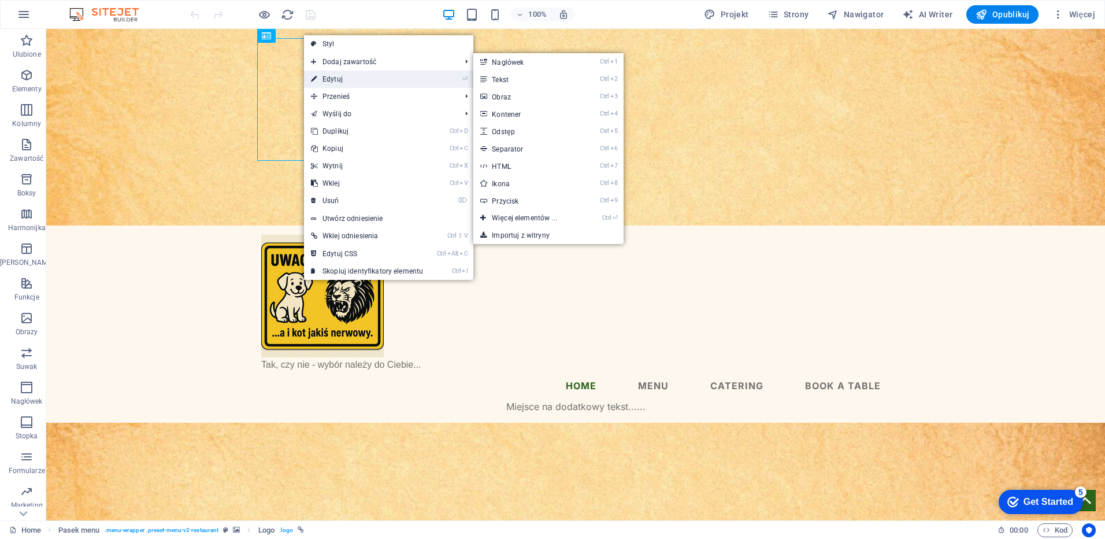
select select "px"
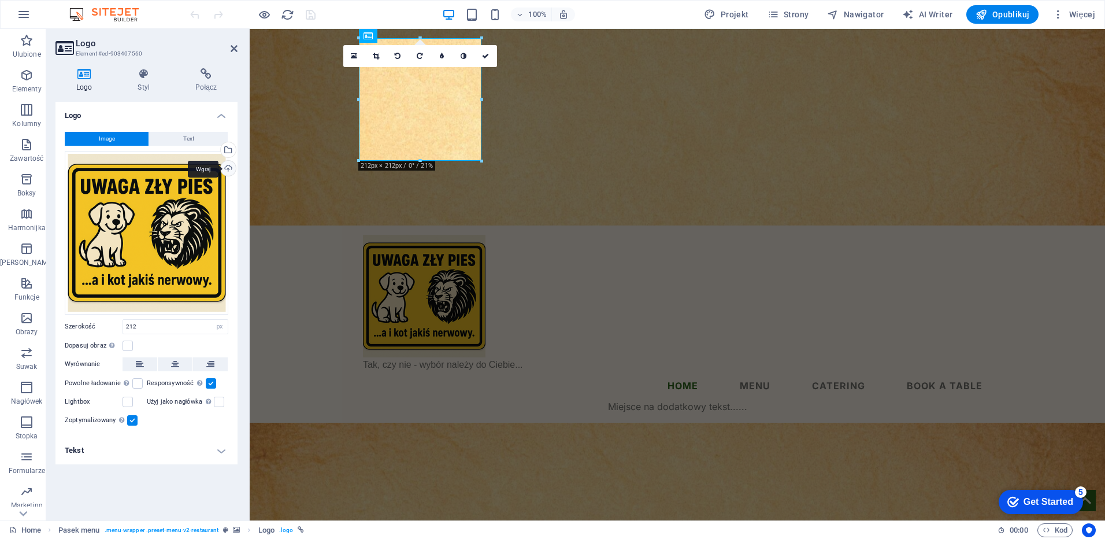
click at [230, 167] on div "Wgraj" at bounding box center [227, 169] width 17 height 17
click at [356, 55] on icon at bounding box center [354, 56] width 6 height 8
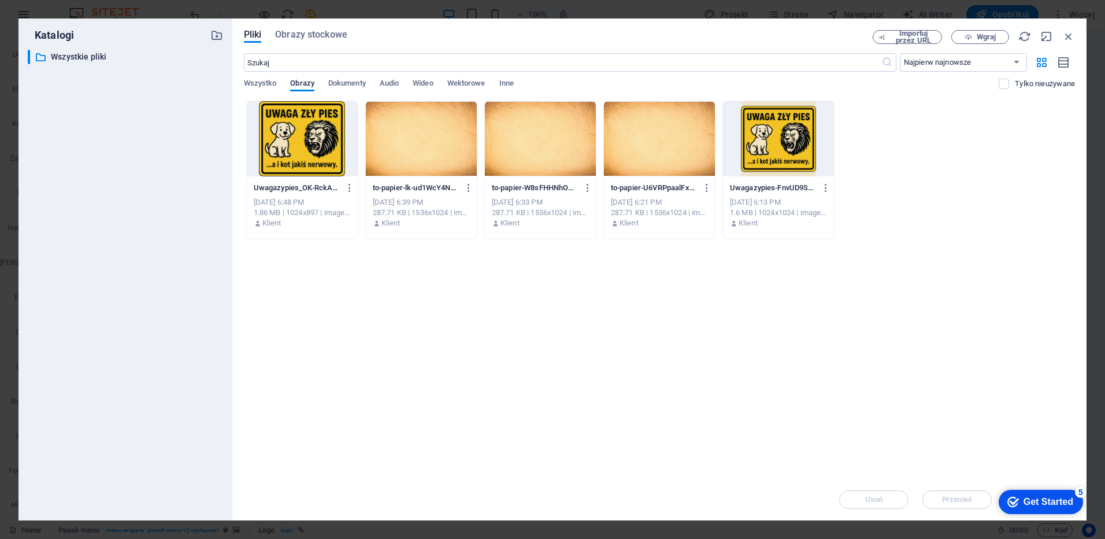
click at [313, 128] on div at bounding box center [302, 138] width 111 height 75
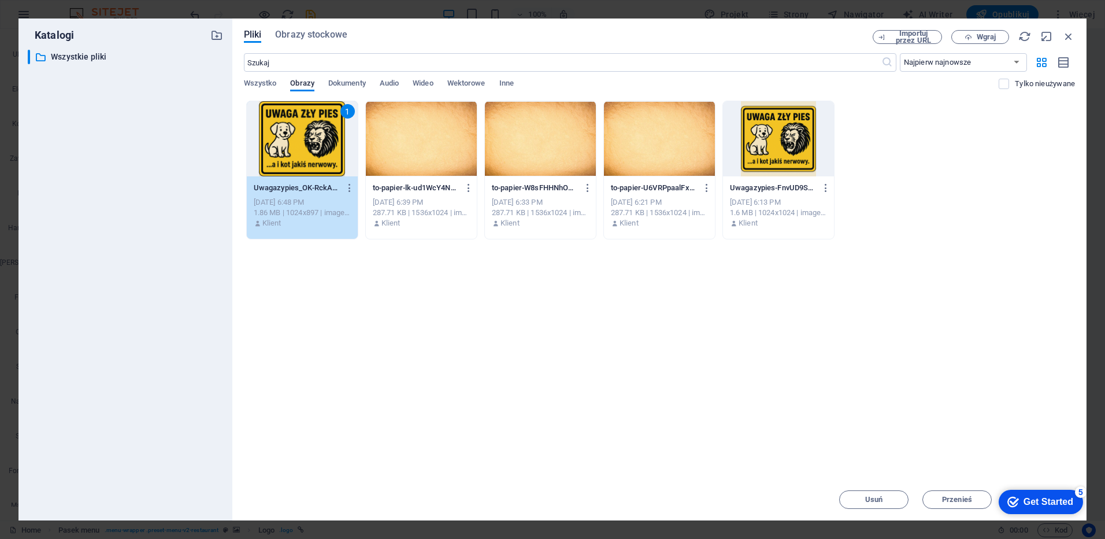
click at [313, 128] on div "1" at bounding box center [302, 138] width 111 height 75
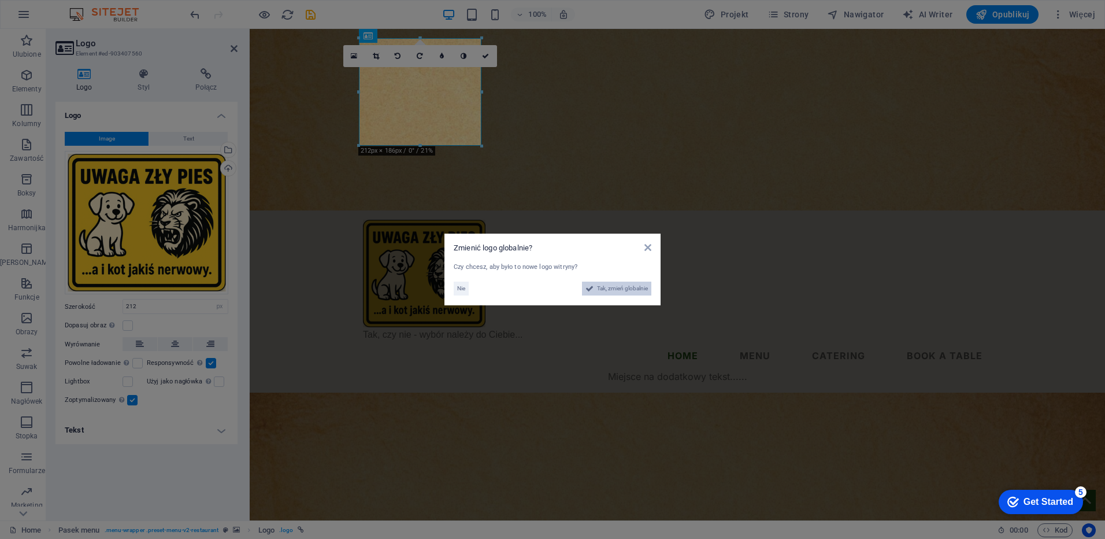
click at [621, 288] on span "Tak, zmień globalnie" at bounding box center [622, 289] width 51 height 14
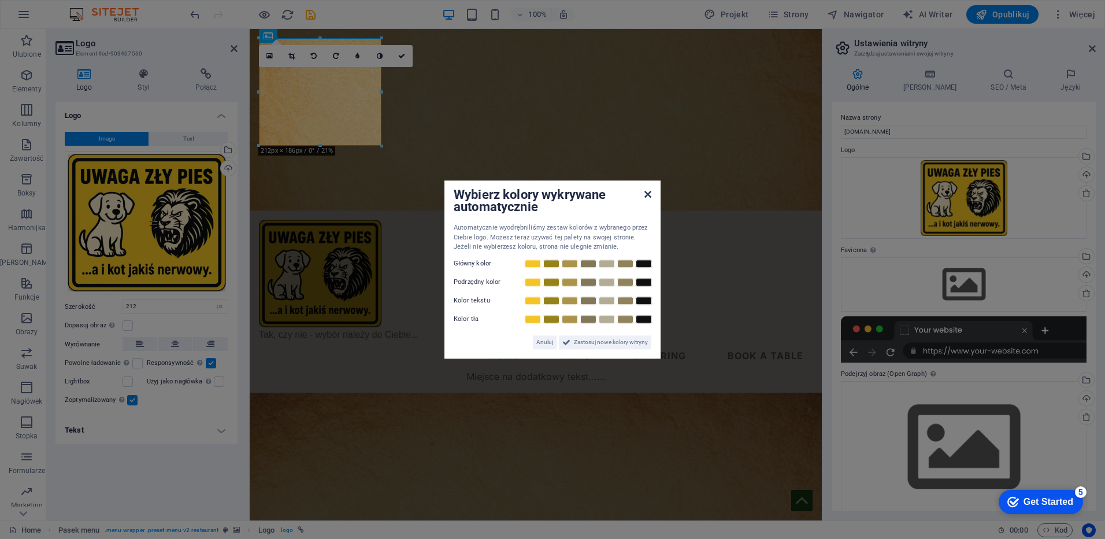
click at [648, 193] on icon at bounding box center [648, 194] width 7 height 9
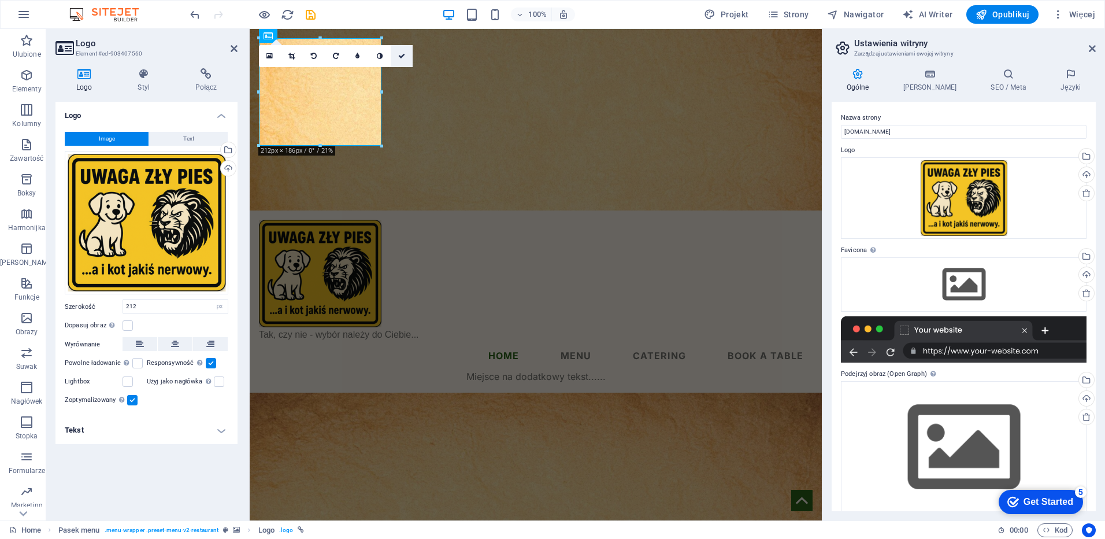
click at [401, 54] on icon at bounding box center [401, 56] width 7 height 7
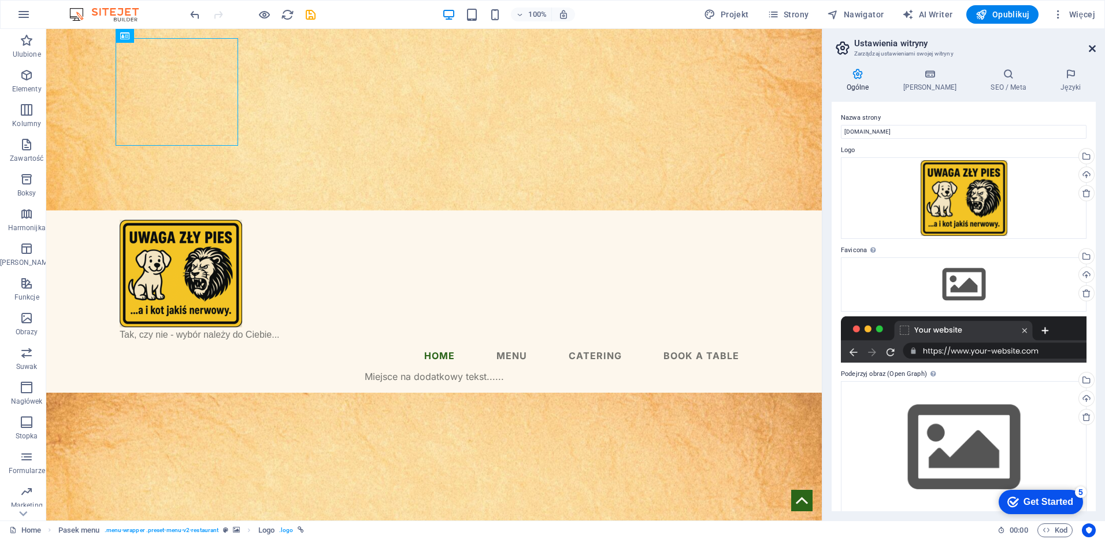
click at [1096, 48] on icon at bounding box center [1092, 48] width 7 height 9
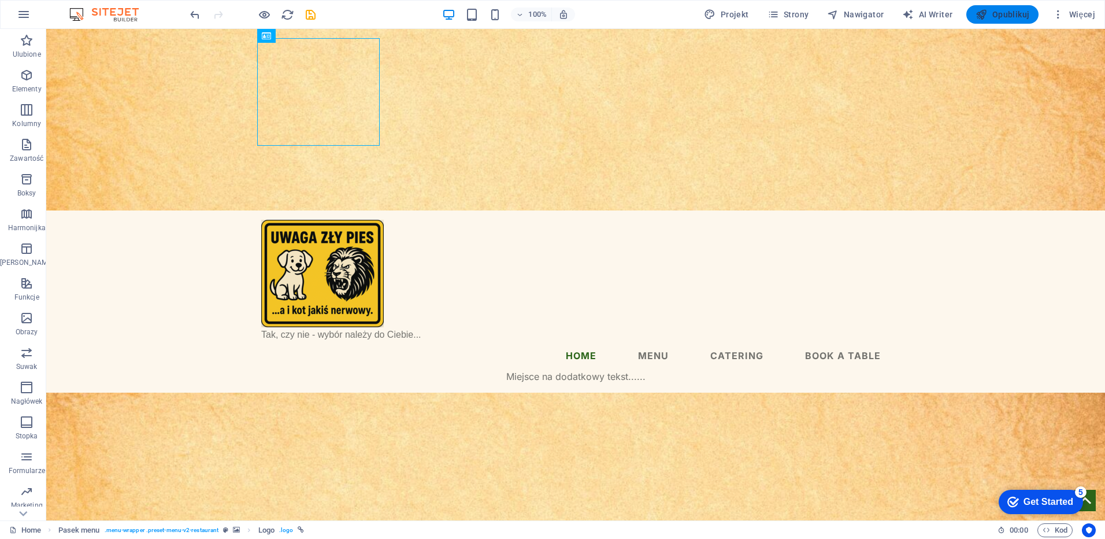
click at [0, 0] on span "Opublikuj" at bounding box center [0, 0] width 0 height 0
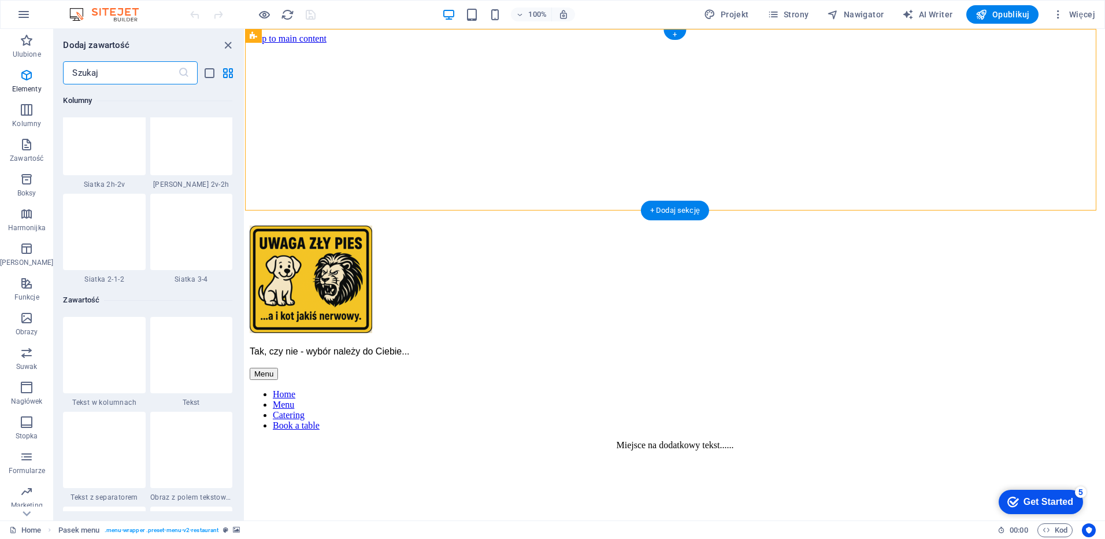
scroll to position [2023, 0]
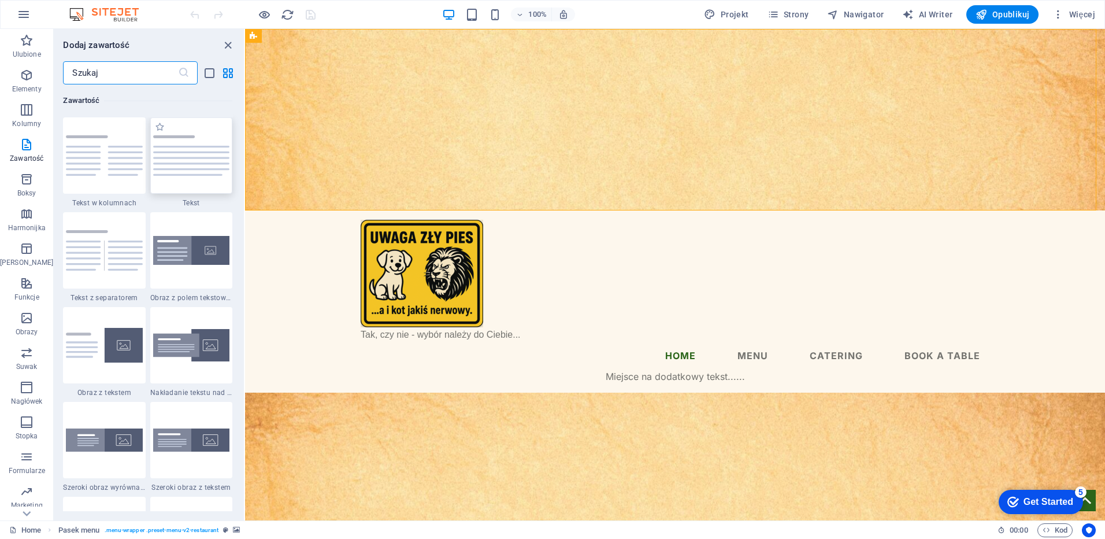
click at [186, 152] on img at bounding box center [191, 155] width 76 height 41
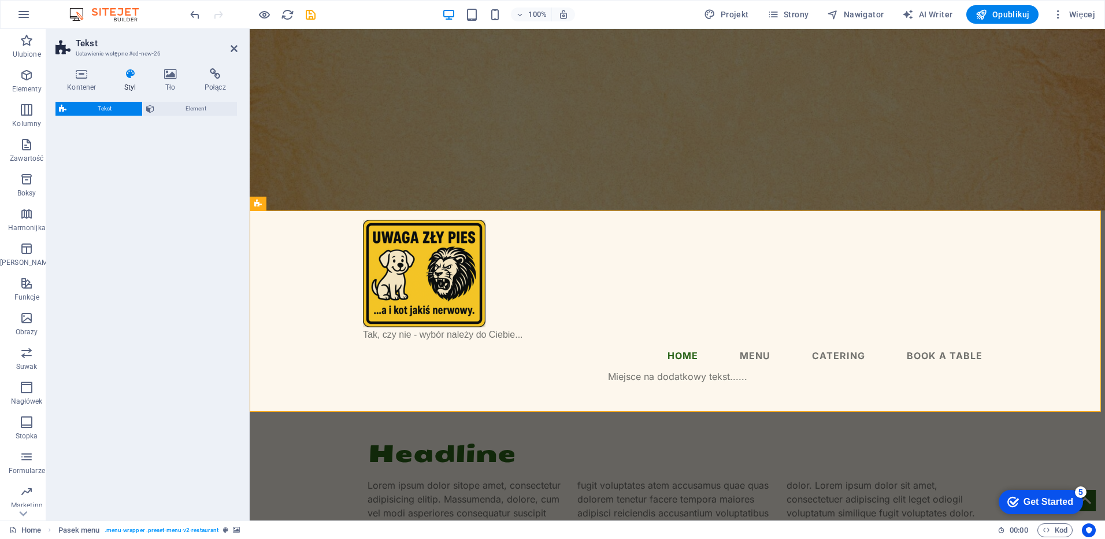
select select "rem"
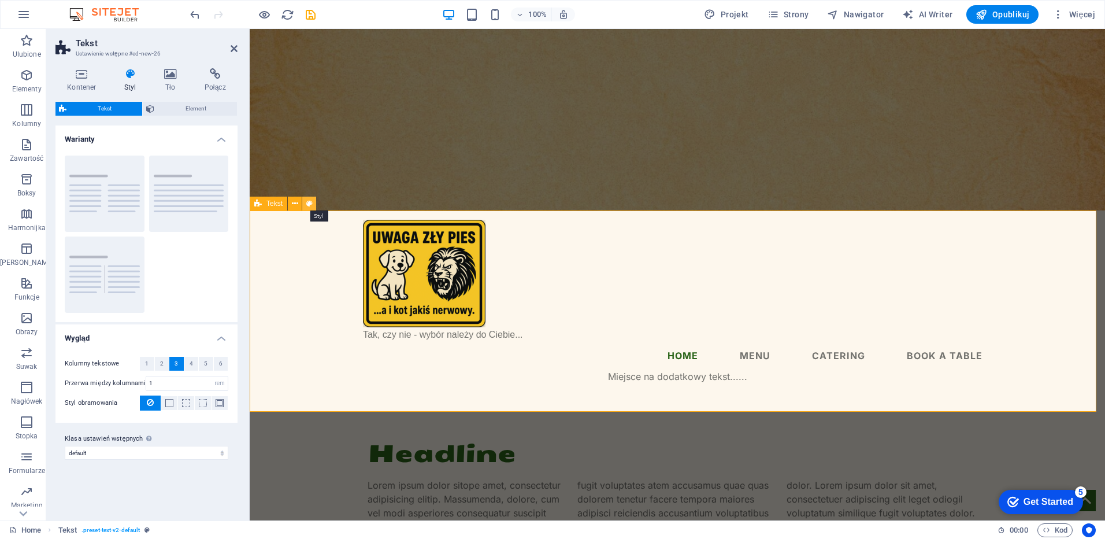
click at [306, 202] on icon at bounding box center [309, 204] width 6 height 12
click at [294, 204] on icon at bounding box center [295, 204] width 6 height 12
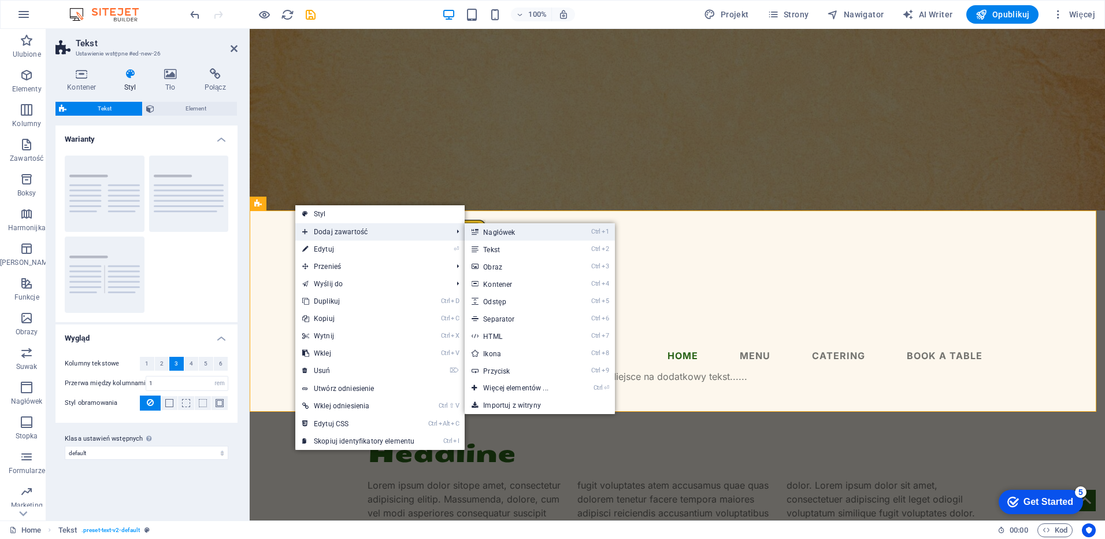
click at [502, 230] on link "Ctrl 1 Nagłówek" at bounding box center [518, 231] width 106 height 17
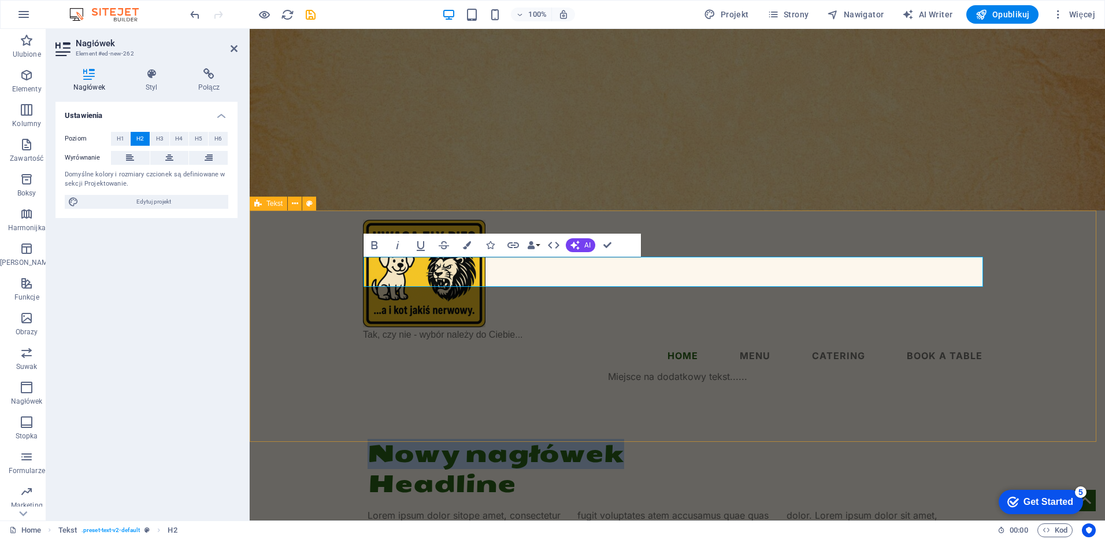
click at [310, 393] on div "Nowy nagłówek Headline Lorem ipsum dolor sitope amet, consectetur adipisicing e…" at bounding box center [678, 508] width 856 height 231
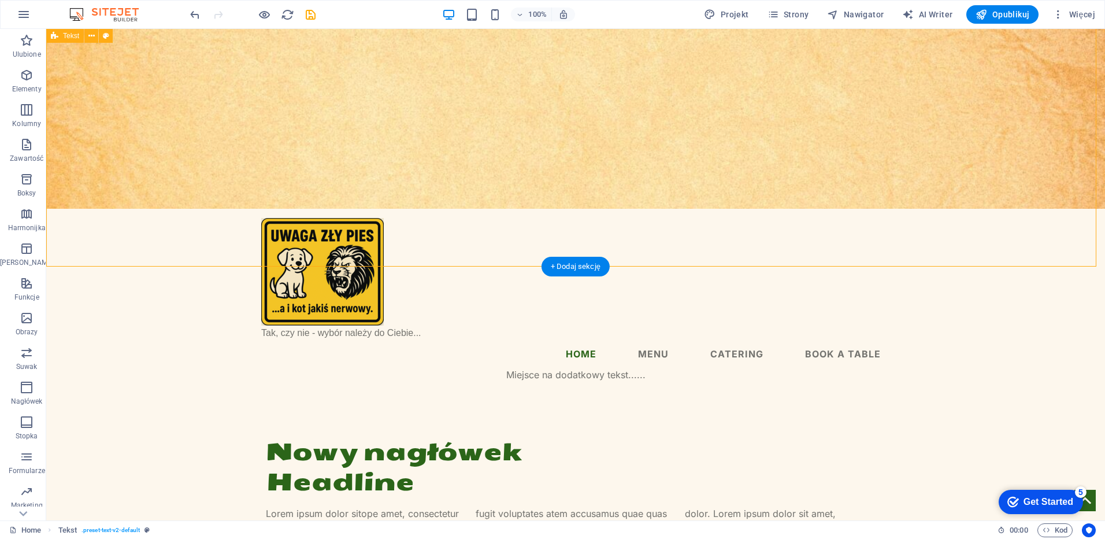
scroll to position [0, 0]
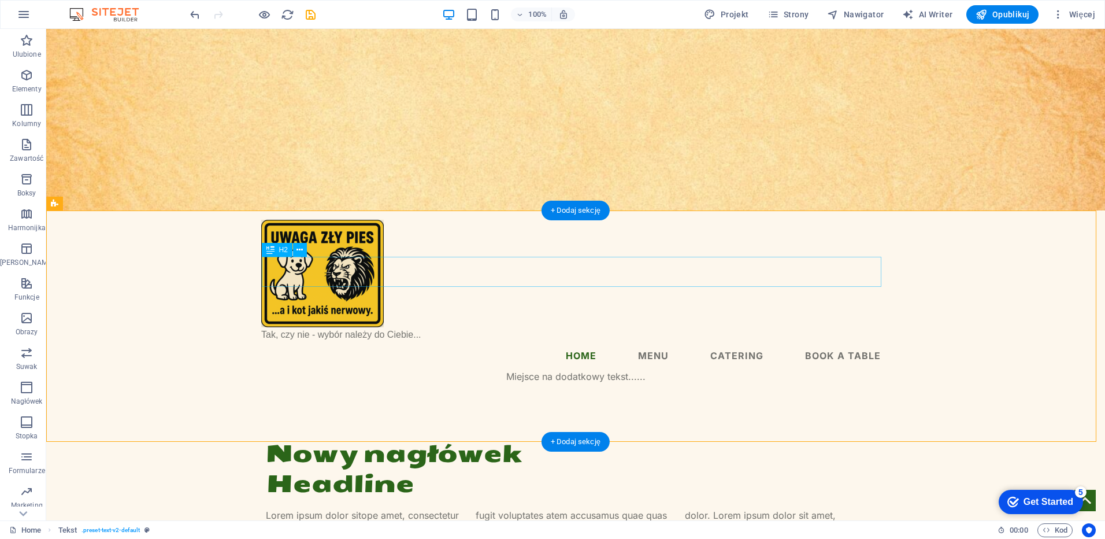
click at [384, 439] on div "Nowy nagłówek" at bounding box center [576, 454] width 620 height 30
click at [299, 250] on icon at bounding box center [300, 250] width 6 height 12
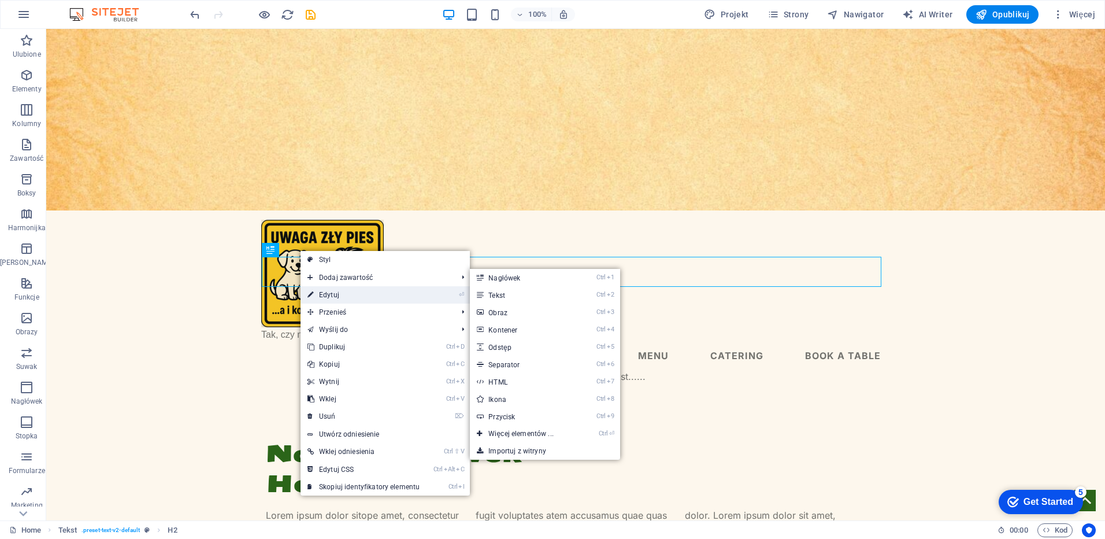
click at [326, 291] on link "⏎ Edytuj" at bounding box center [364, 294] width 126 height 17
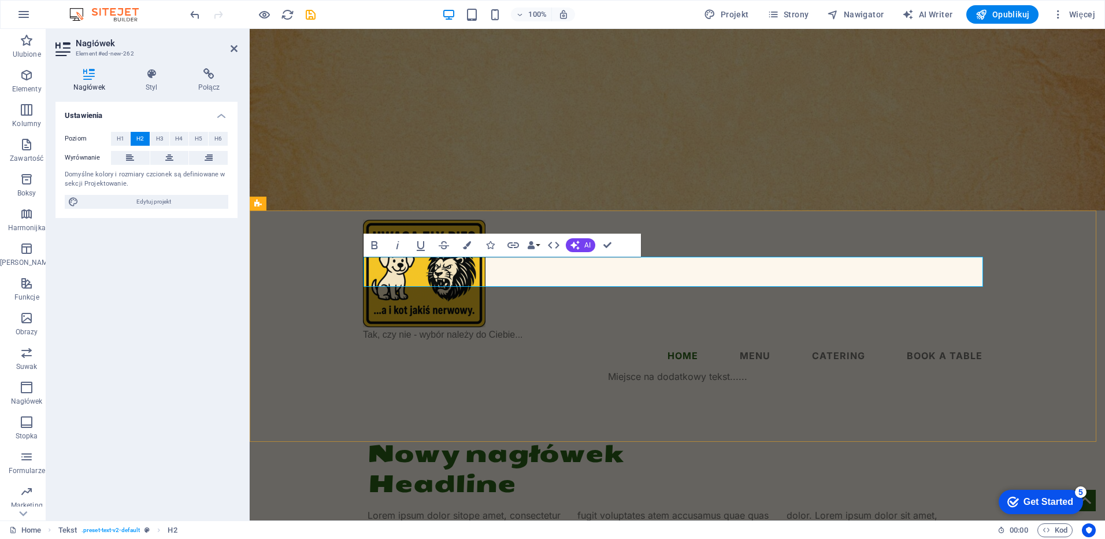
click at [486, 439] on h2 "Nowy nagłówek" at bounding box center [678, 454] width 620 height 30
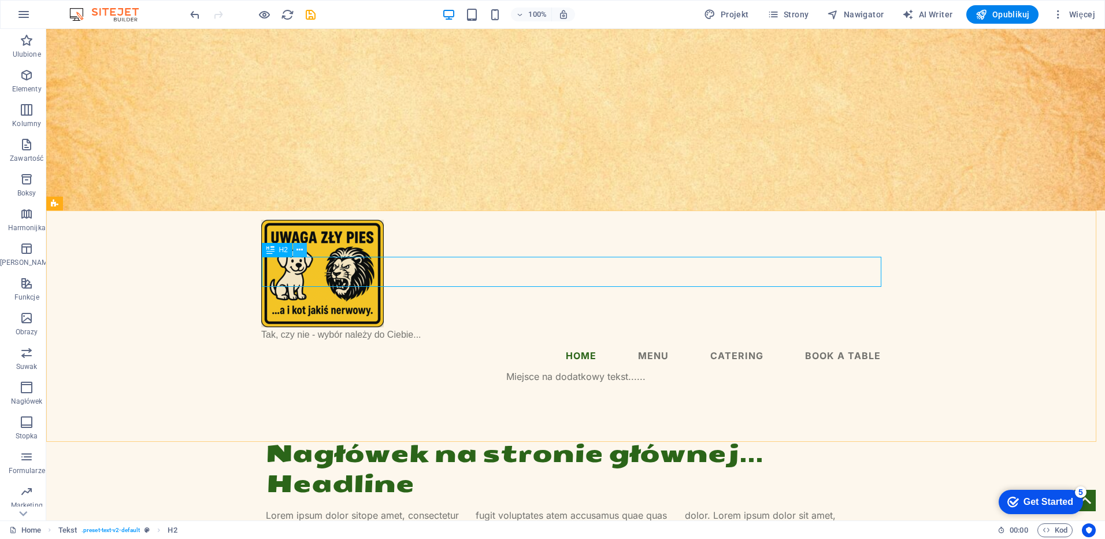
click at [305, 247] on button at bounding box center [300, 250] width 14 height 14
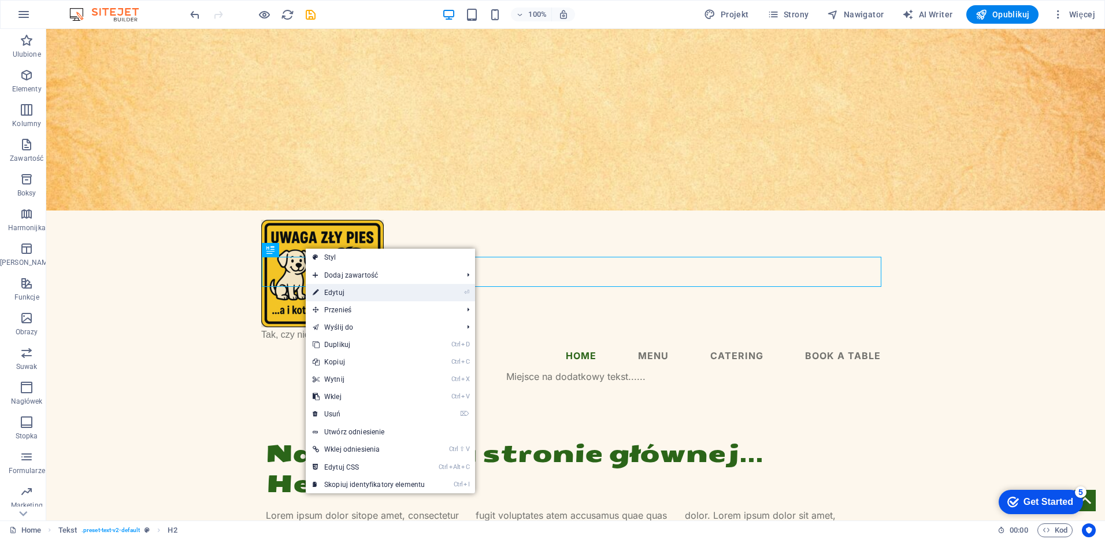
click at [339, 294] on link "⏎ Edytuj" at bounding box center [369, 292] width 126 height 17
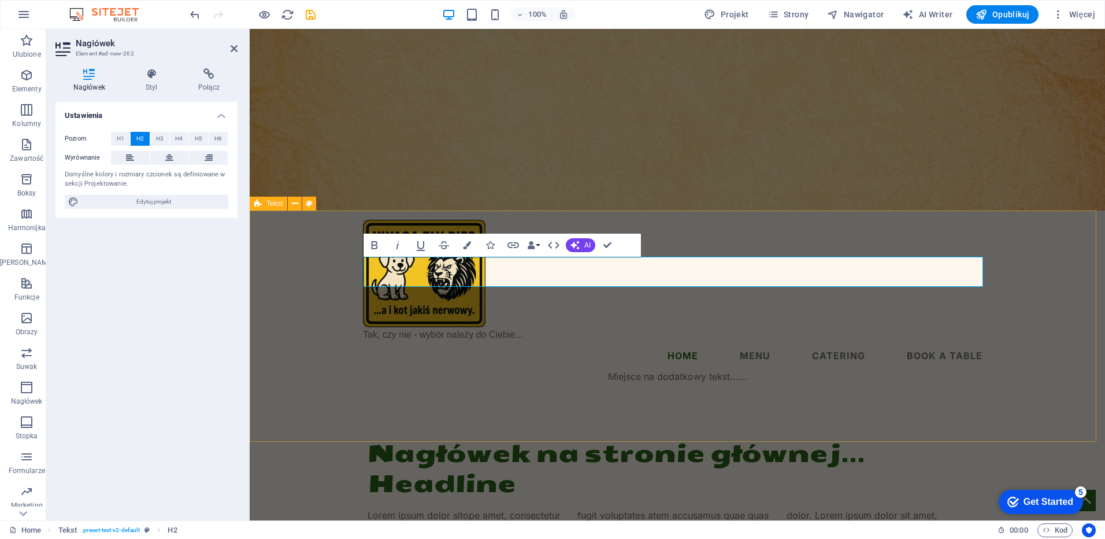
click at [292, 393] on div "Nagłówek na stronie głównej... Headline Lorem ipsum dolor sitope amet, consecte…" at bounding box center [678, 508] width 856 height 231
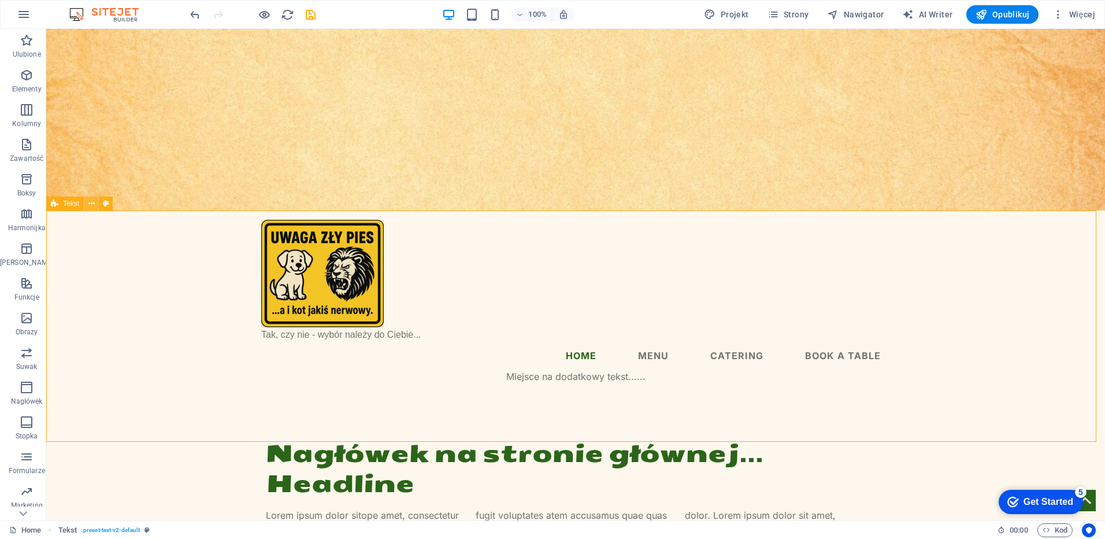
click at [92, 203] on icon at bounding box center [91, 204] width 6 height 12
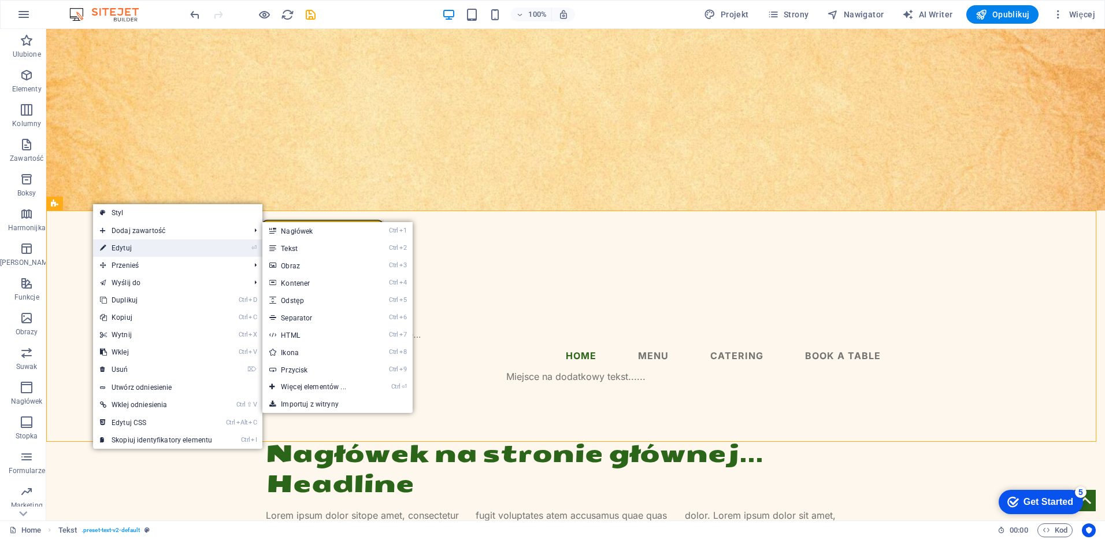
click at [124, 247] on link "⏎ Edytuj" at bounding box center [156, 247] width 126 height 17
select select "rem"
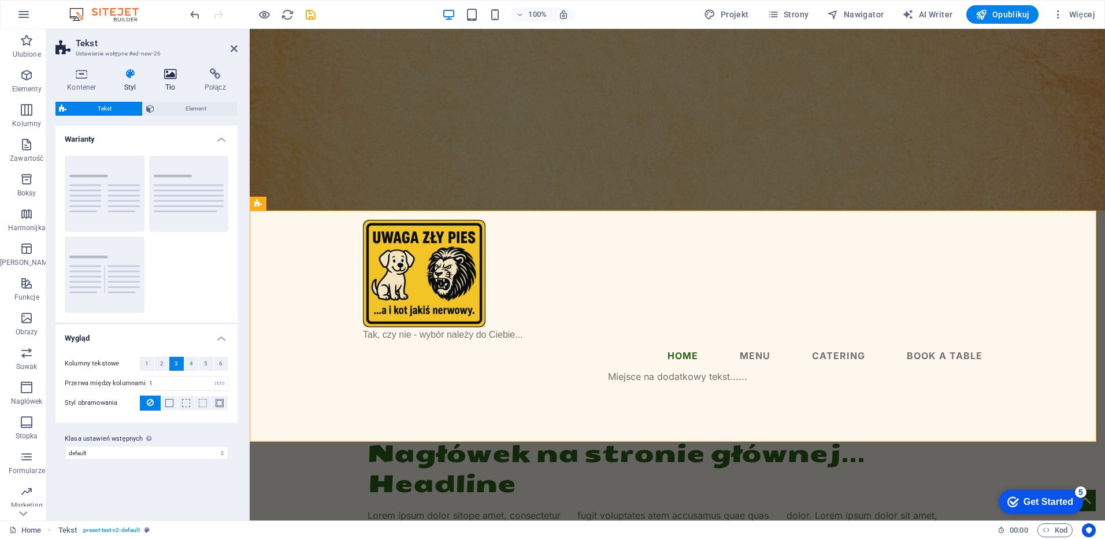
click at [171, 75] on icon at bounding box center [171, 74] width 36 height 12
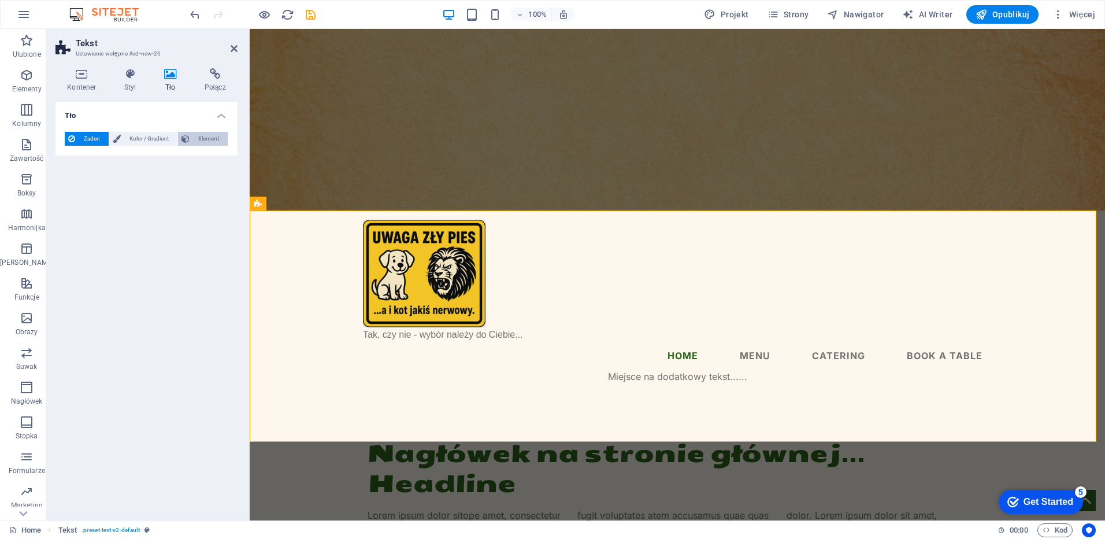
click at [202, 141] on span "Element" at bounding box center [208, 139] width 31 height 14
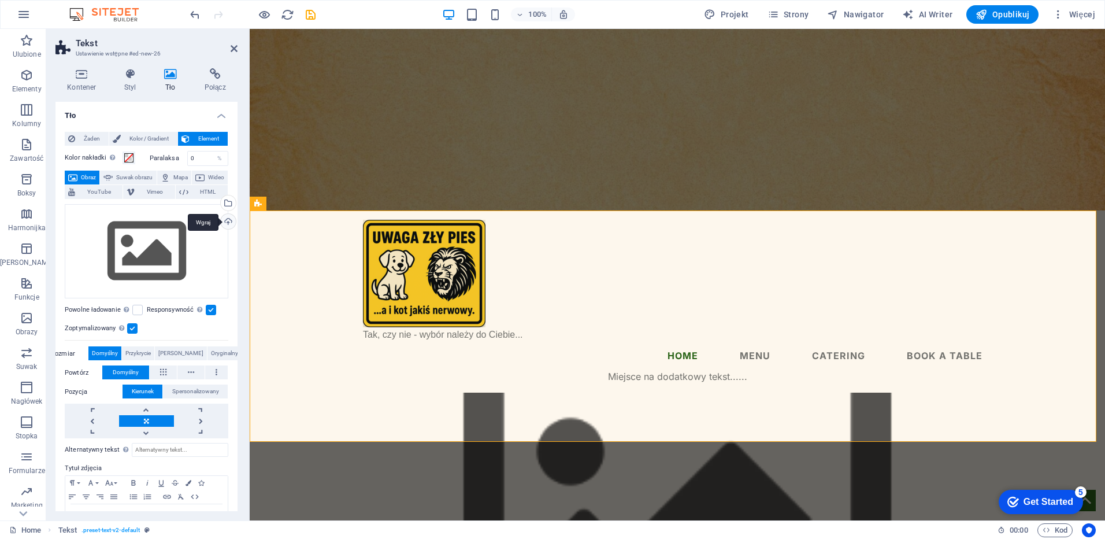
click at [228, 219] on div "Wgraj" at bounding box center [227, 222] width 17 height 17
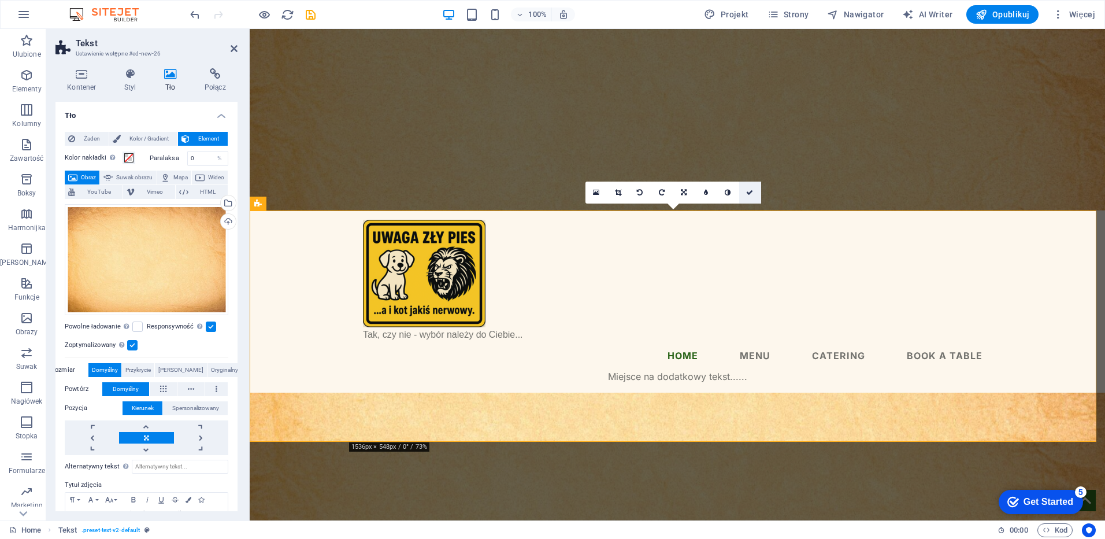
click at [752, 194] on icon at bounding box center [749, 192] width 7 height 7
